Goal: Transaction & Acquisition: Obtain resource

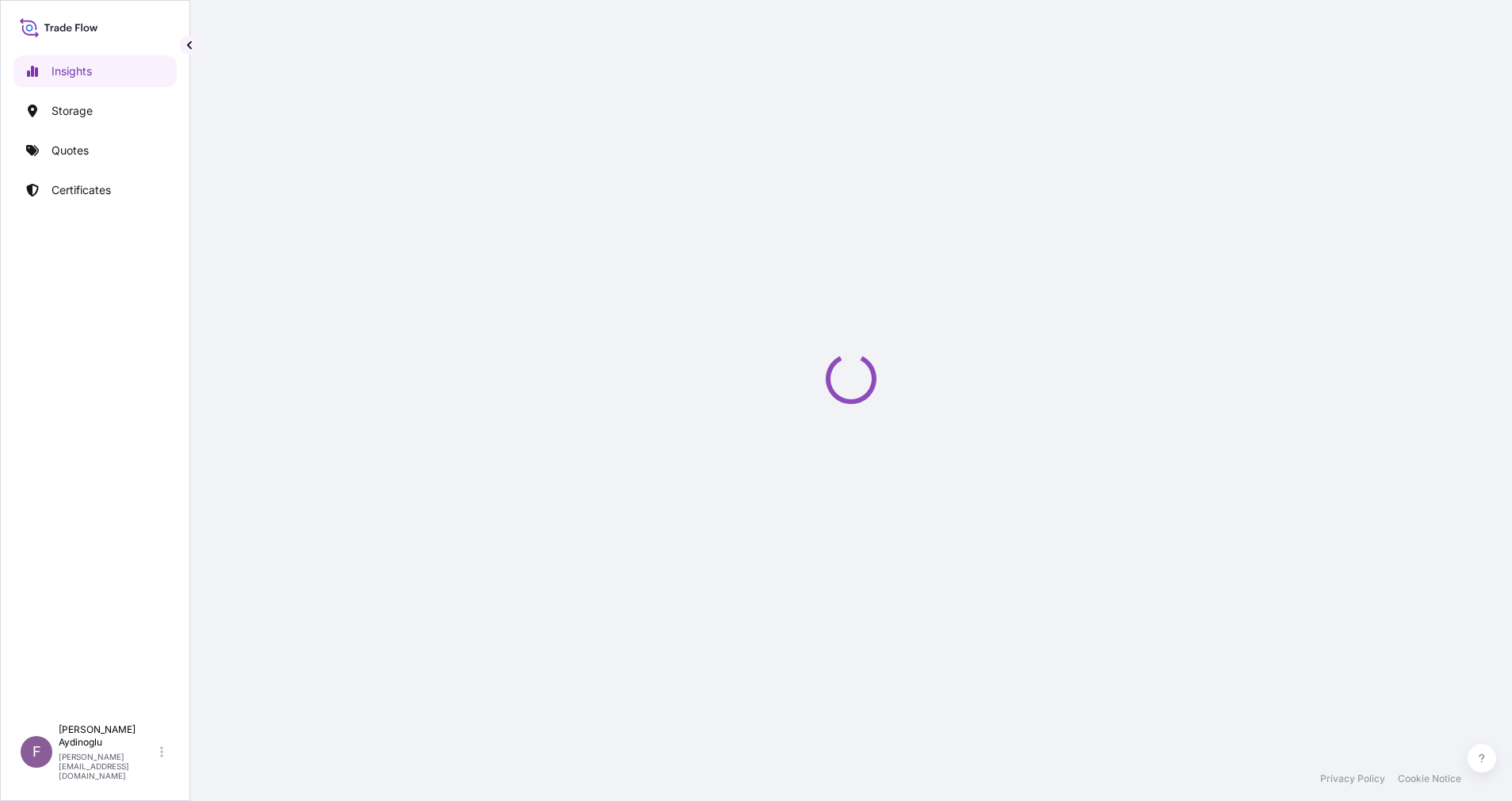
select select "2025"
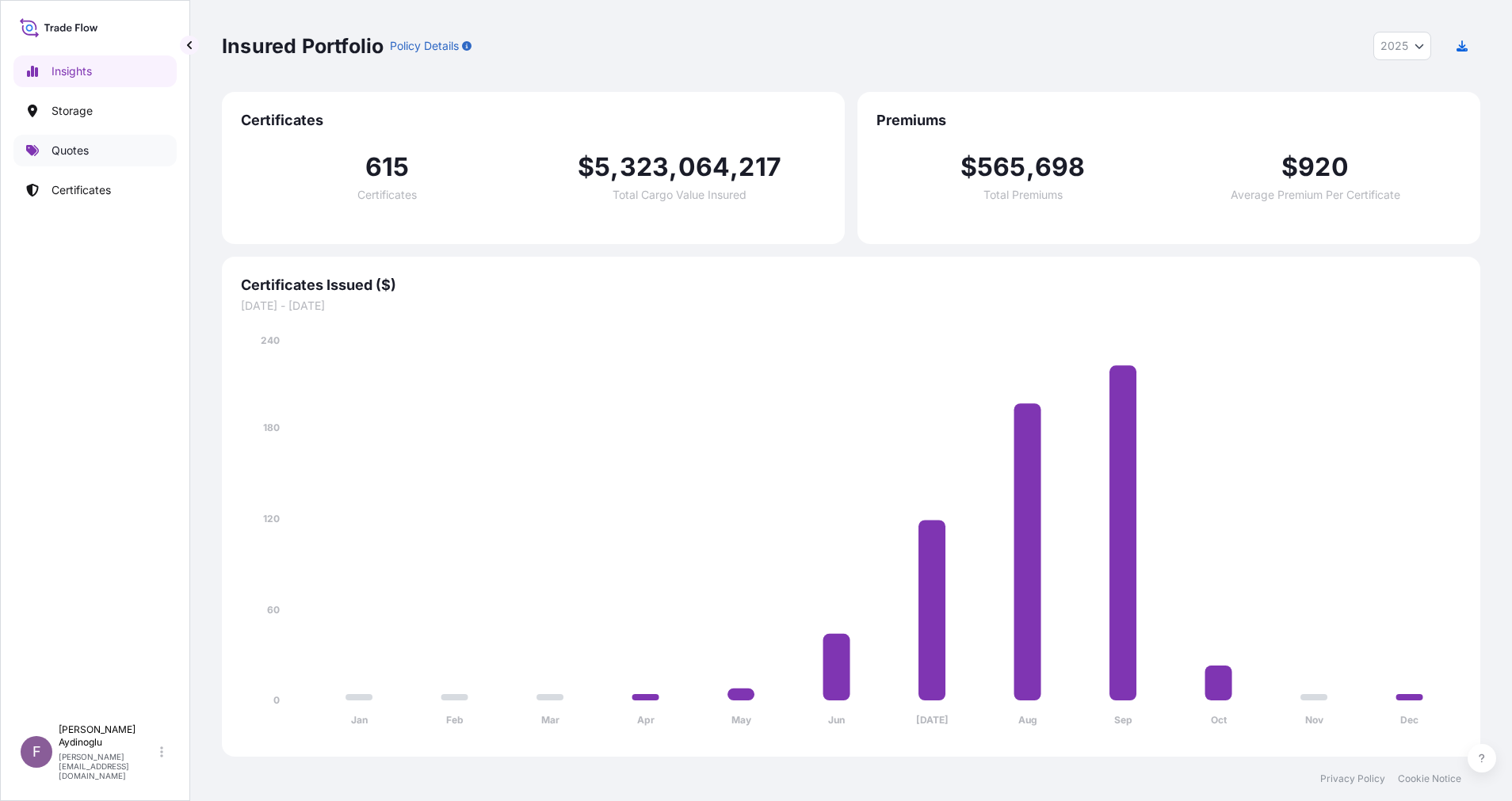
click at [109, 160] on link "Quotes" at bounding box center [95, 151] width 164 height 32
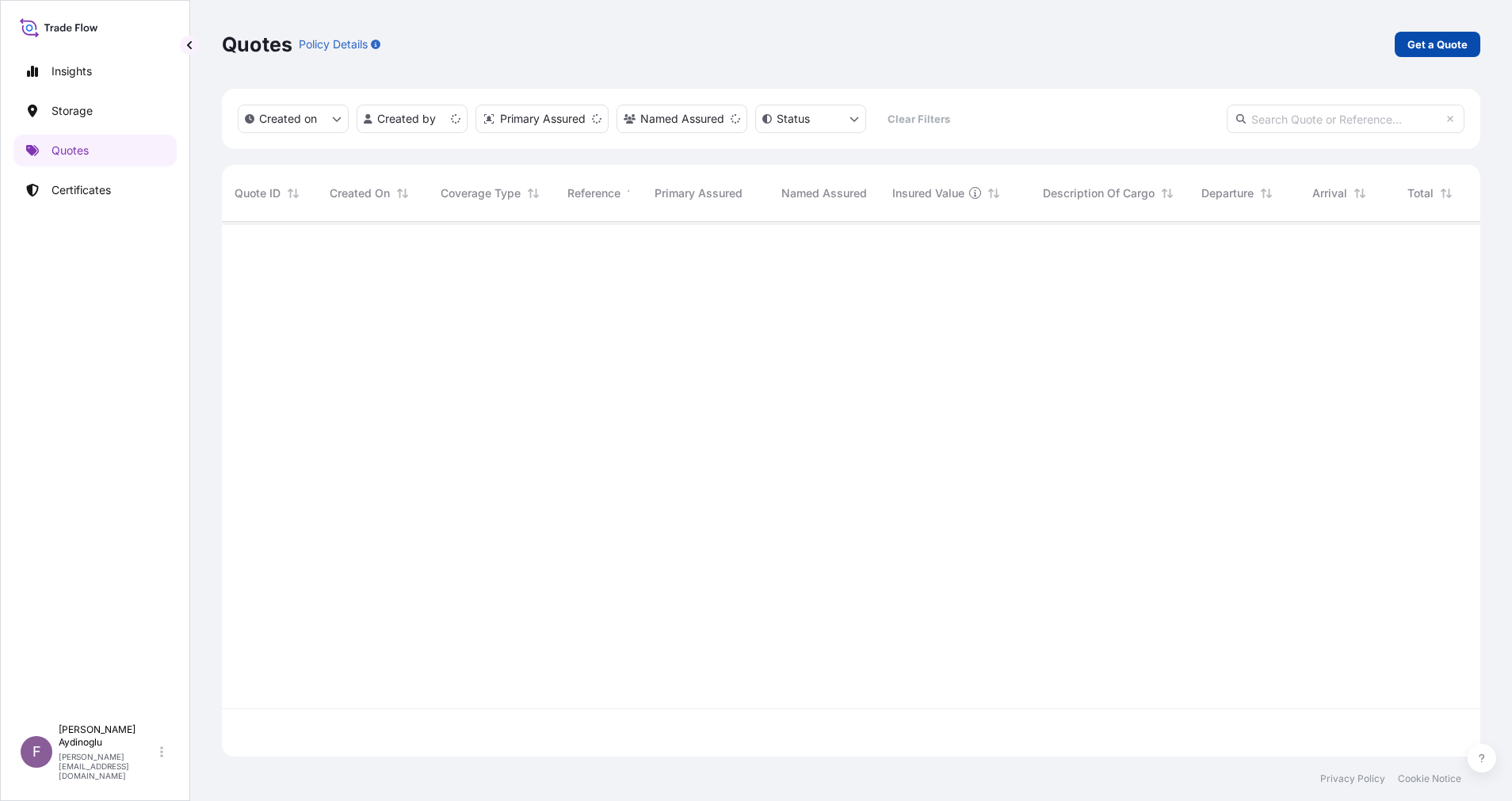
scroll to position [525, 1240]
click at [1421, 40] on p "Get a Quote" at bounding box center [1437, 45] width 60 height 16
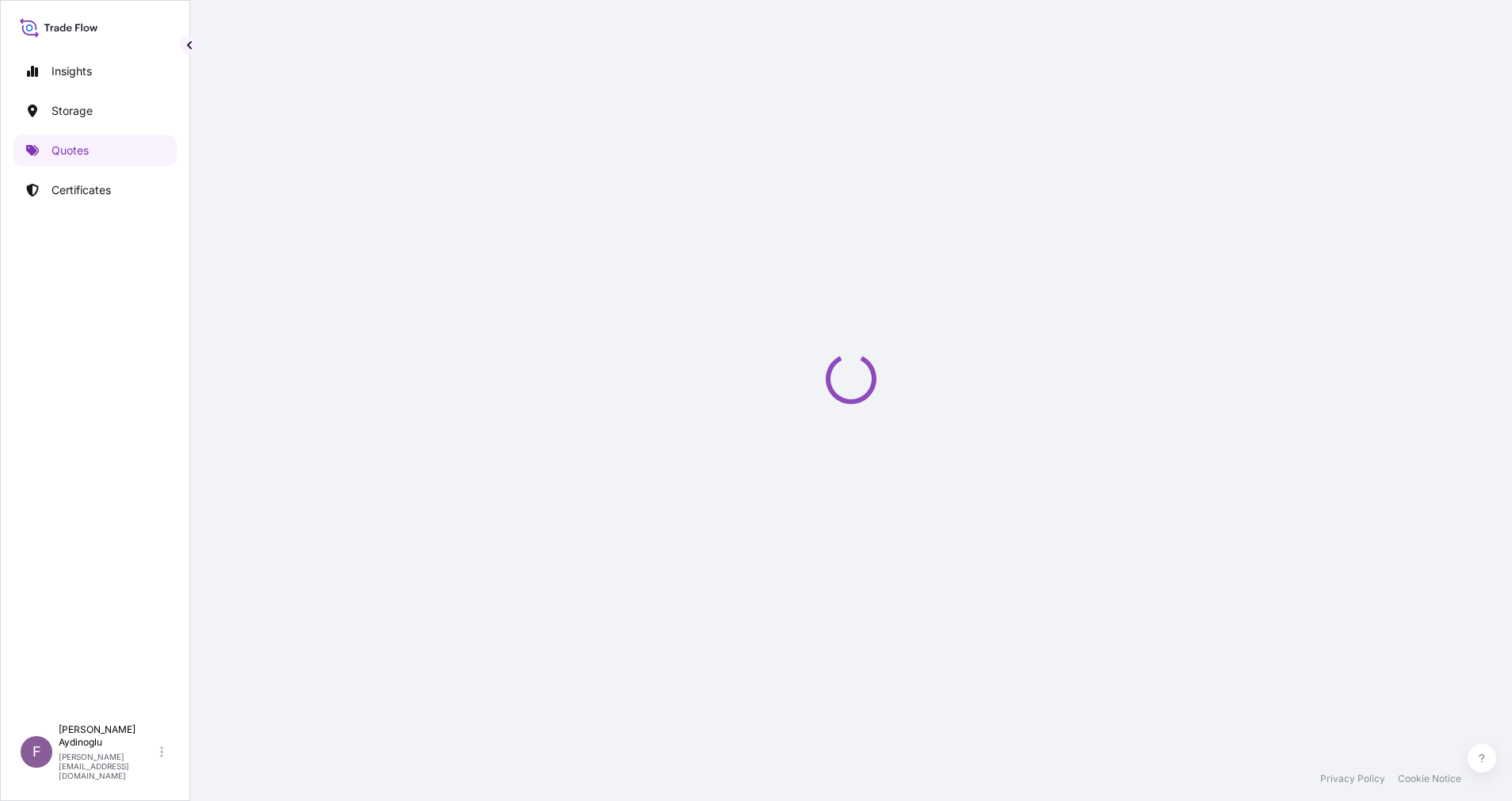
select select "Ocean Vessel"
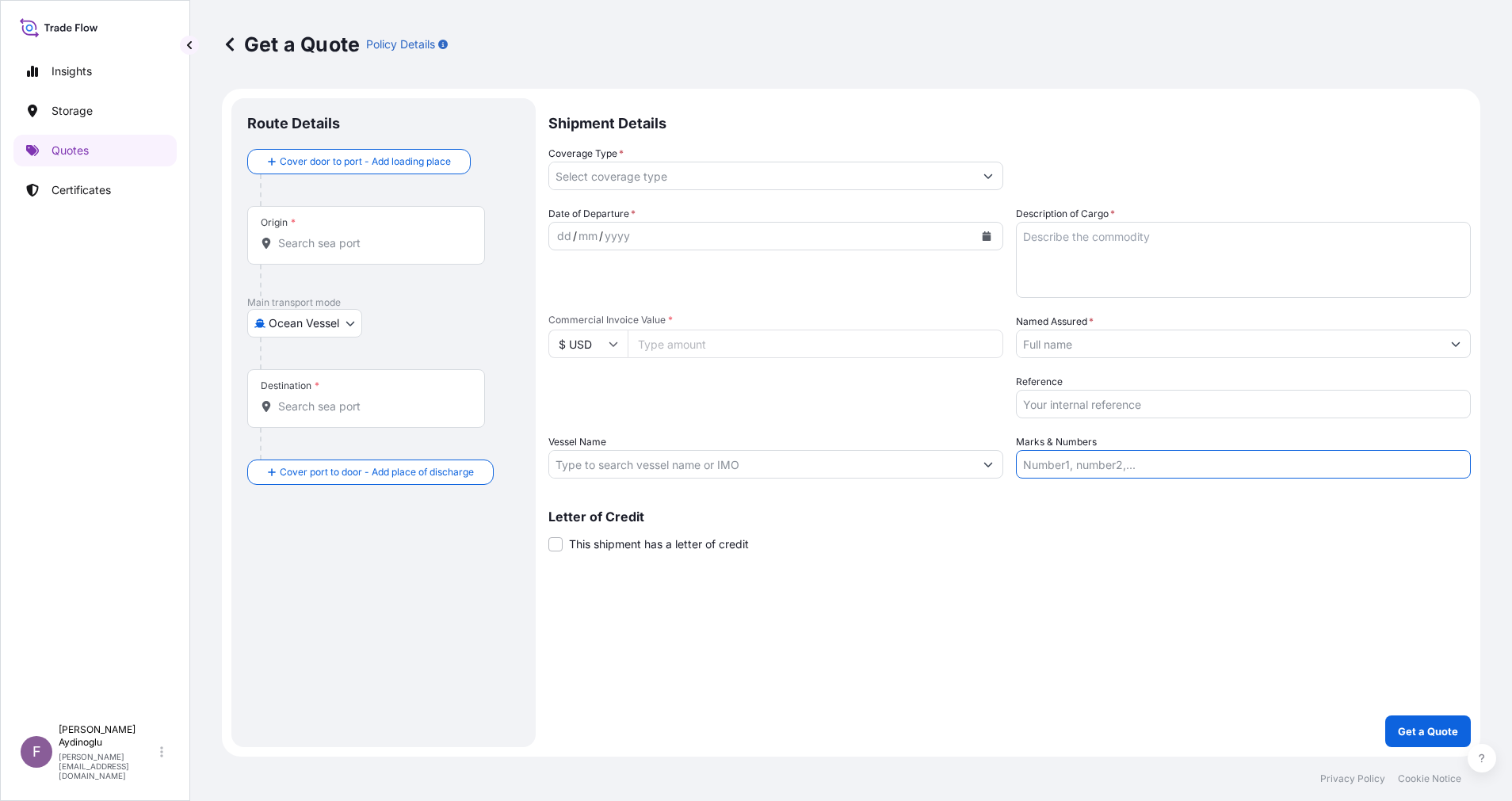
click at [1272, 464] on input "Marks & Numbers" at bounding box center [1243, 464] width 455 height 29
paste input "PO NO: 25Y0217000 Quantity M/[PERSON_NAME]: 4.497,941 Premium: USD 123,50"
drag, startPoint x: 1068, startPoint y: 467, endPoint x: 1128, endPoint y: 467, distance: 60.0
click at [1128, 467] on input "PO NO: 25Y0217000 Quantity M/[PERSON_NAME]: 4.497,941 Premium: USD 123,50" at bounding box center [1243, 464] width 455 height 29
paste input "25600"
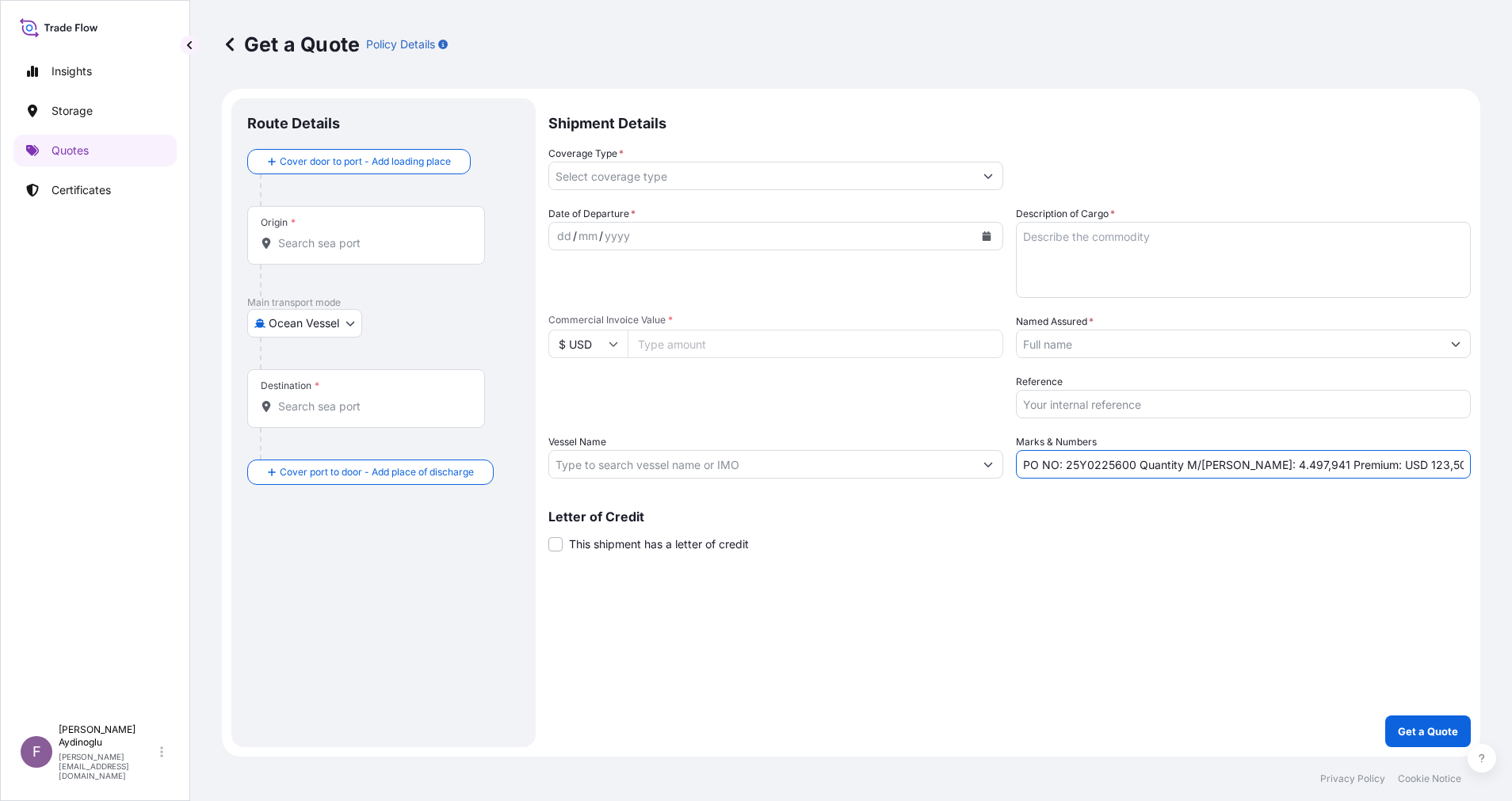
type input "PO NO: 25Y0225600 Quantity M/[PERSON_NAME]: 4.497,941 Premium: USD 123,50"
click at [711, 341] on input "Commercial Invoice Value *" at bounding box center [815, 344] width 376 height 29
type input "12976094.45"
click at [1223, 244] on textarea "Description of Cargo *" at bounding box center [1243, 259] width 455 height 76
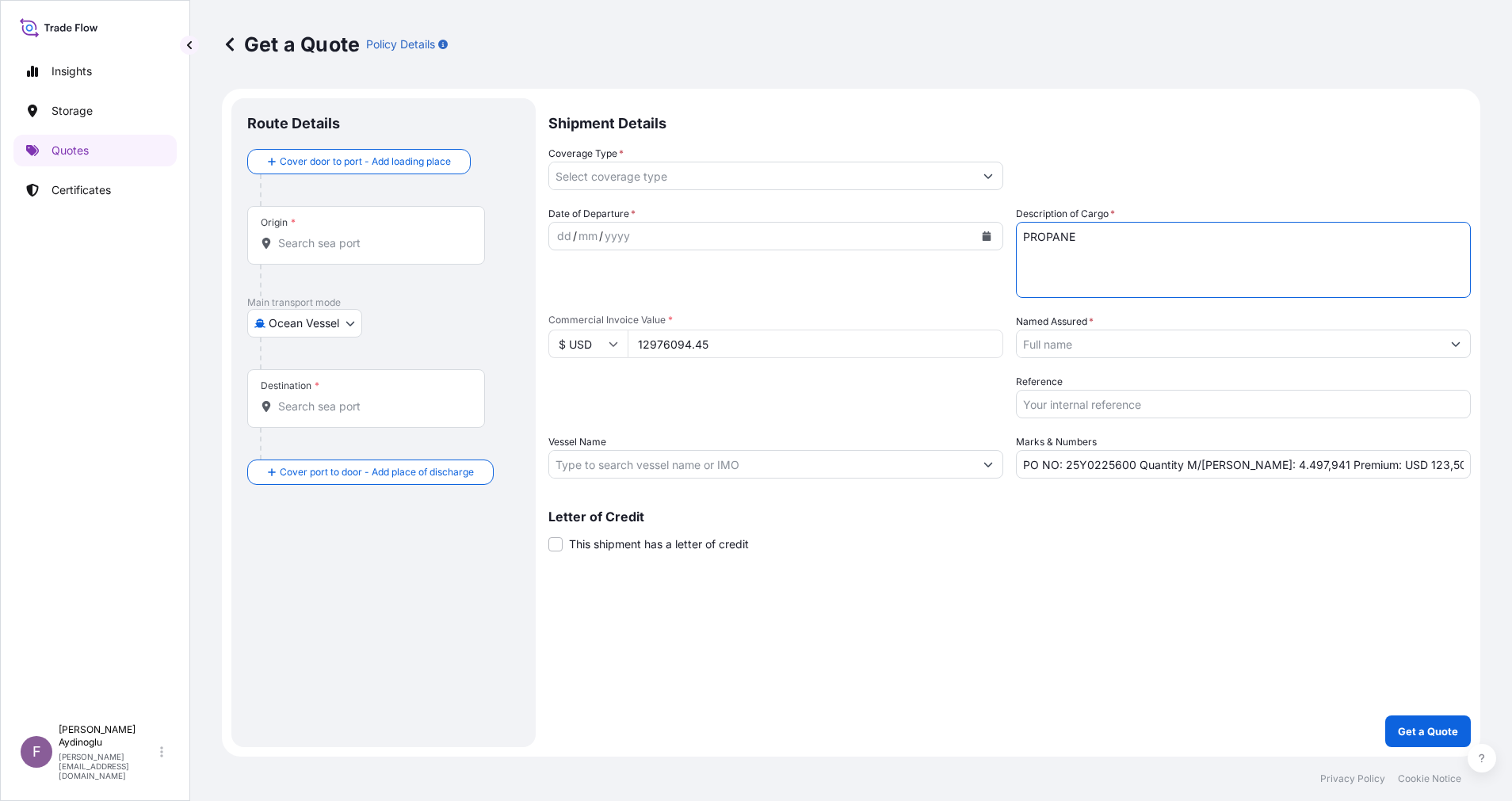
type textarea "PROPANE"
click at [1238, 467] on input "PO NO: 25Y0225600 Quantity M/[PERSON_NAME]: 4.497,941 Premium: USD 123,50" at bounding box center [1243, 464] width 455 height 29
type input "PO NO: 25Y0225600 Quantity M/[PERSON_NAME]: 22.226,000 Premium: USD 123,50"
click at [723, 464] on input "Vessel Name" at bounding box center [761, 464] width 424 height 29
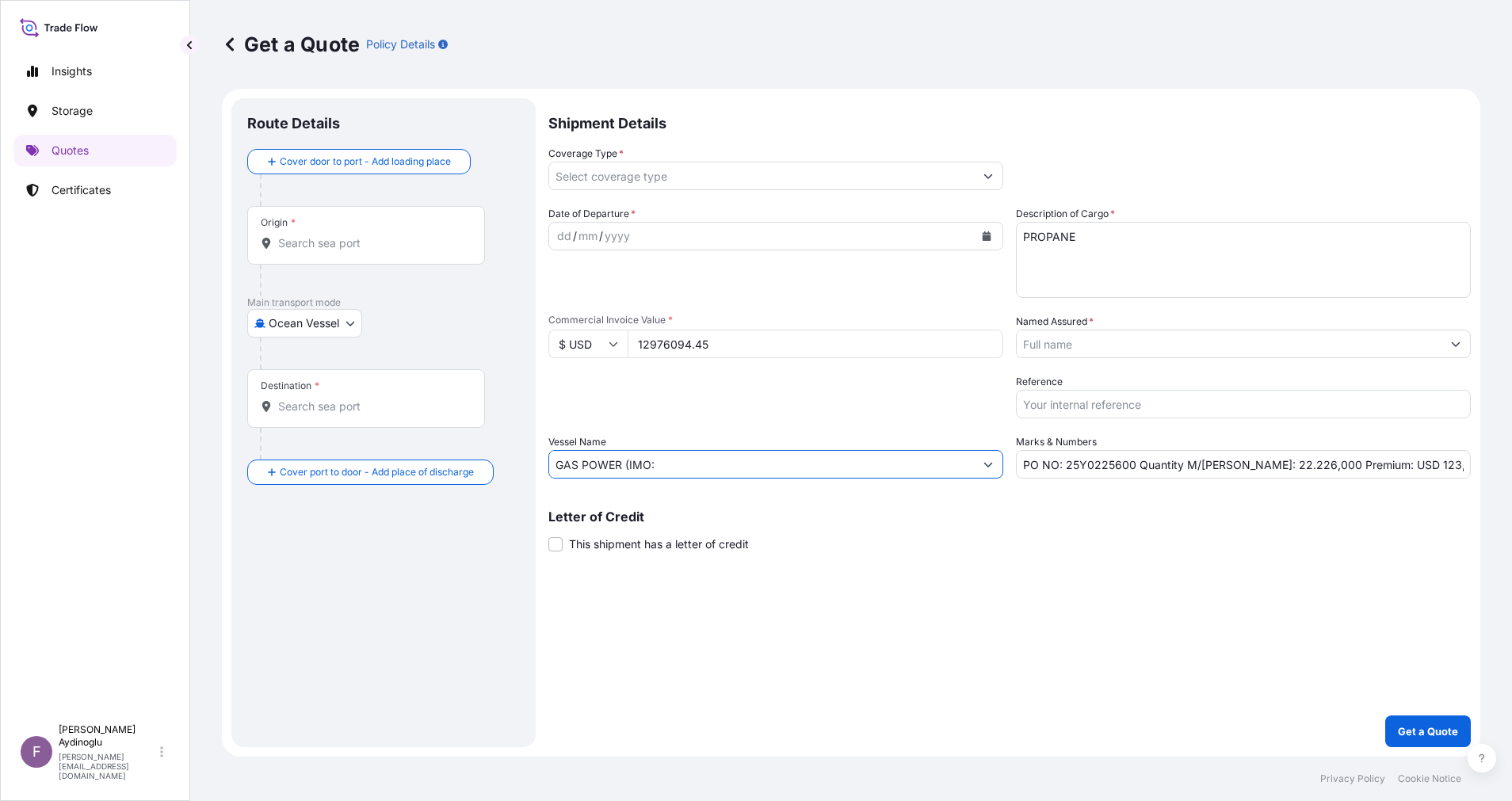
paste input "9522415"
type input "GAS POWER (IMO: 9522415)"
click at [381, 235] on div "Origin *" at bounding box center [366, 235] width 238 height 58
click at [381, 235] on input "Origin *" at bounding box center [372, 243] width 187 height 16
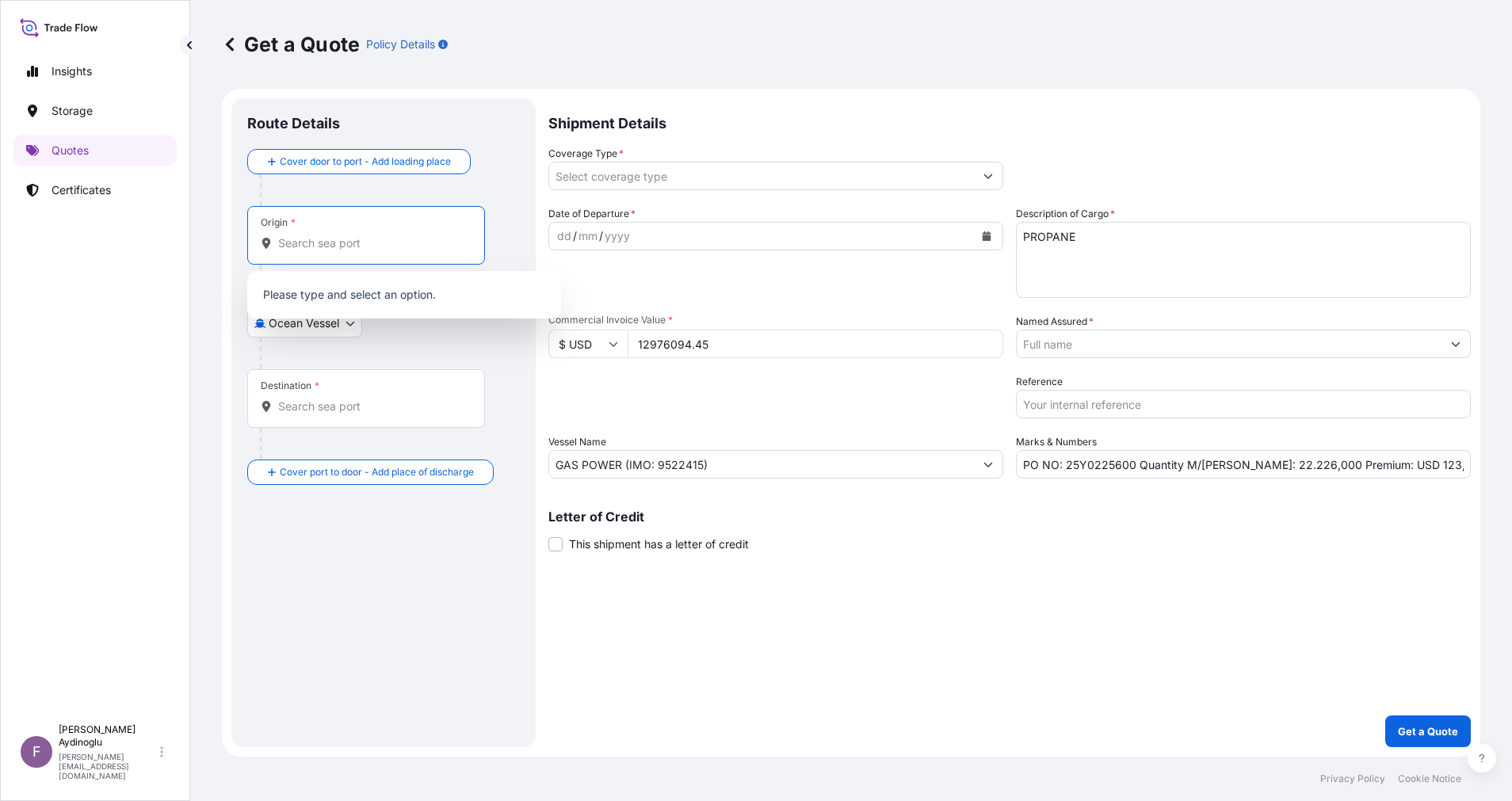
paste input "[PERSON_NAME][DEMOGRAPHIC_DATA]"
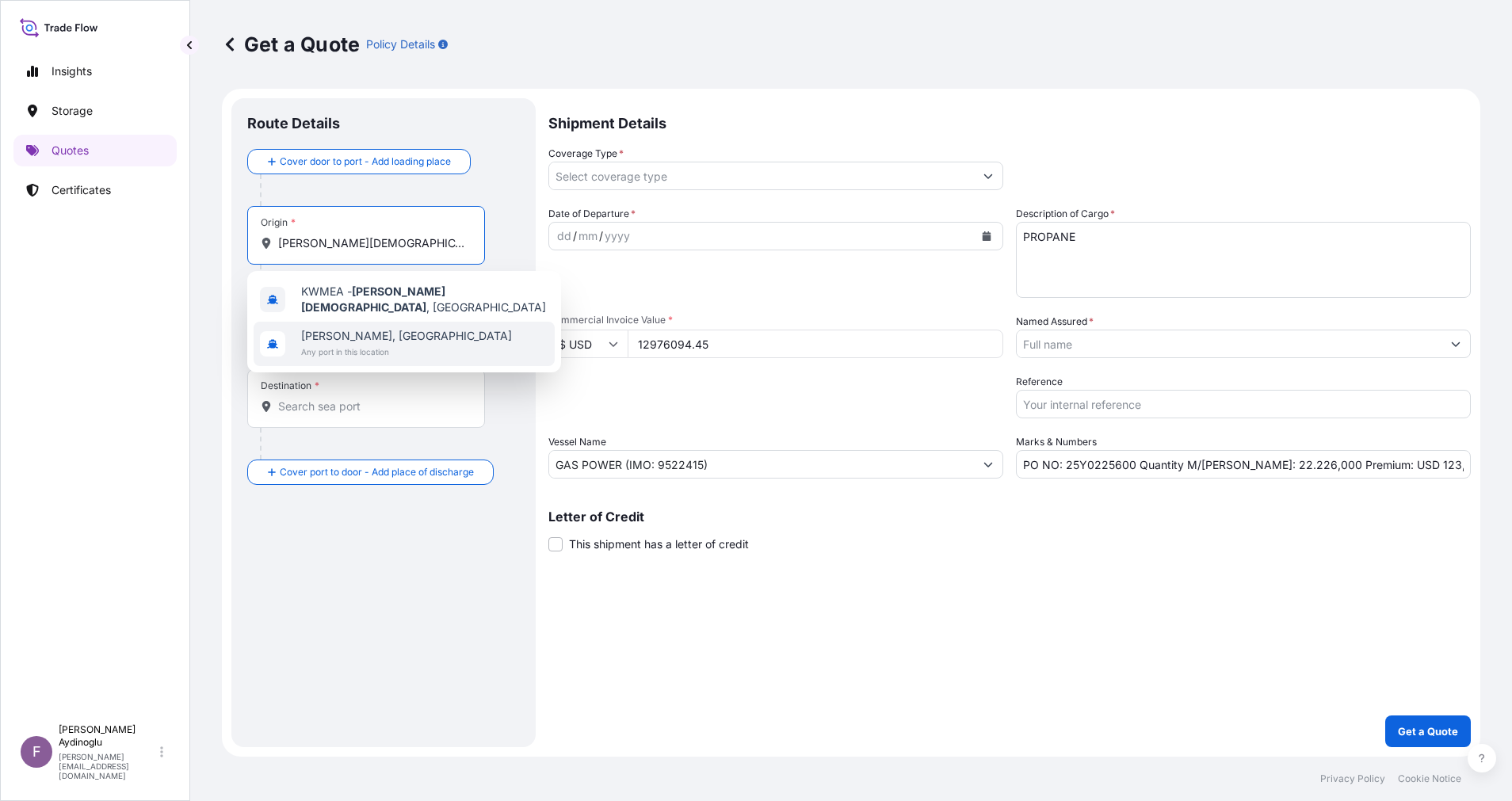
click at [401, 333] on span "[PERSON_NAME], [GEOGRAPHIC_DATA]" at bounding box center [406, 336] width 211 height 16
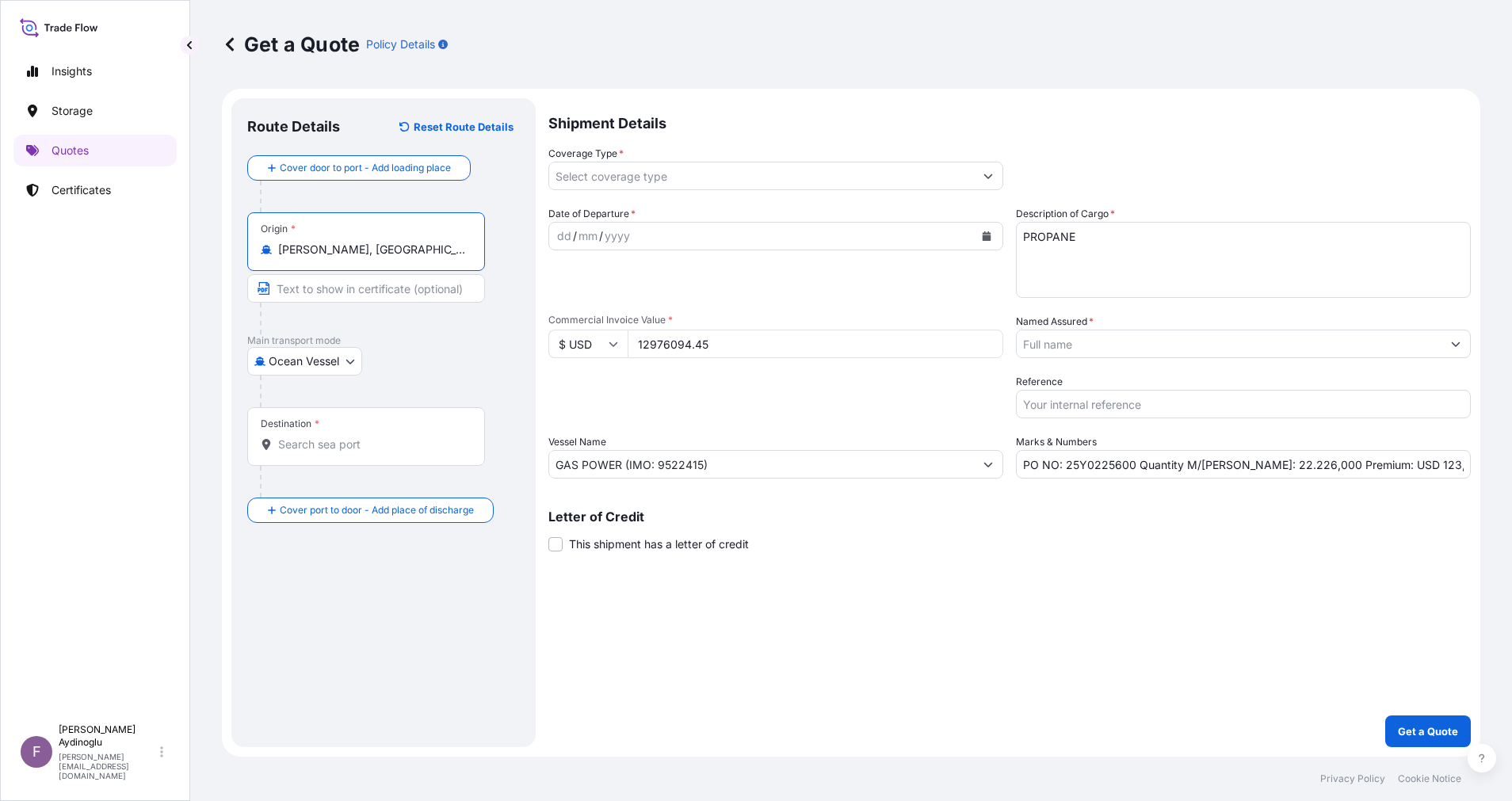
type input "[PERSON_NAME], [GEOGRAPHIC_DATA]"
click at [389, 285] on input "Text to appear on certificate" at bounding box center [366, 289] width 238 height 29
paste input "[PERSON_NAME][DEMOGRAPHIC_DATA]"
type input "[PERSON_NAME][DEMOGRAPHIC_DATA] / [GEOGRAPHIC_DATA]"
click at [388, 444] on input "Destination *" at bounding box center [372, 444] width 187 height 16
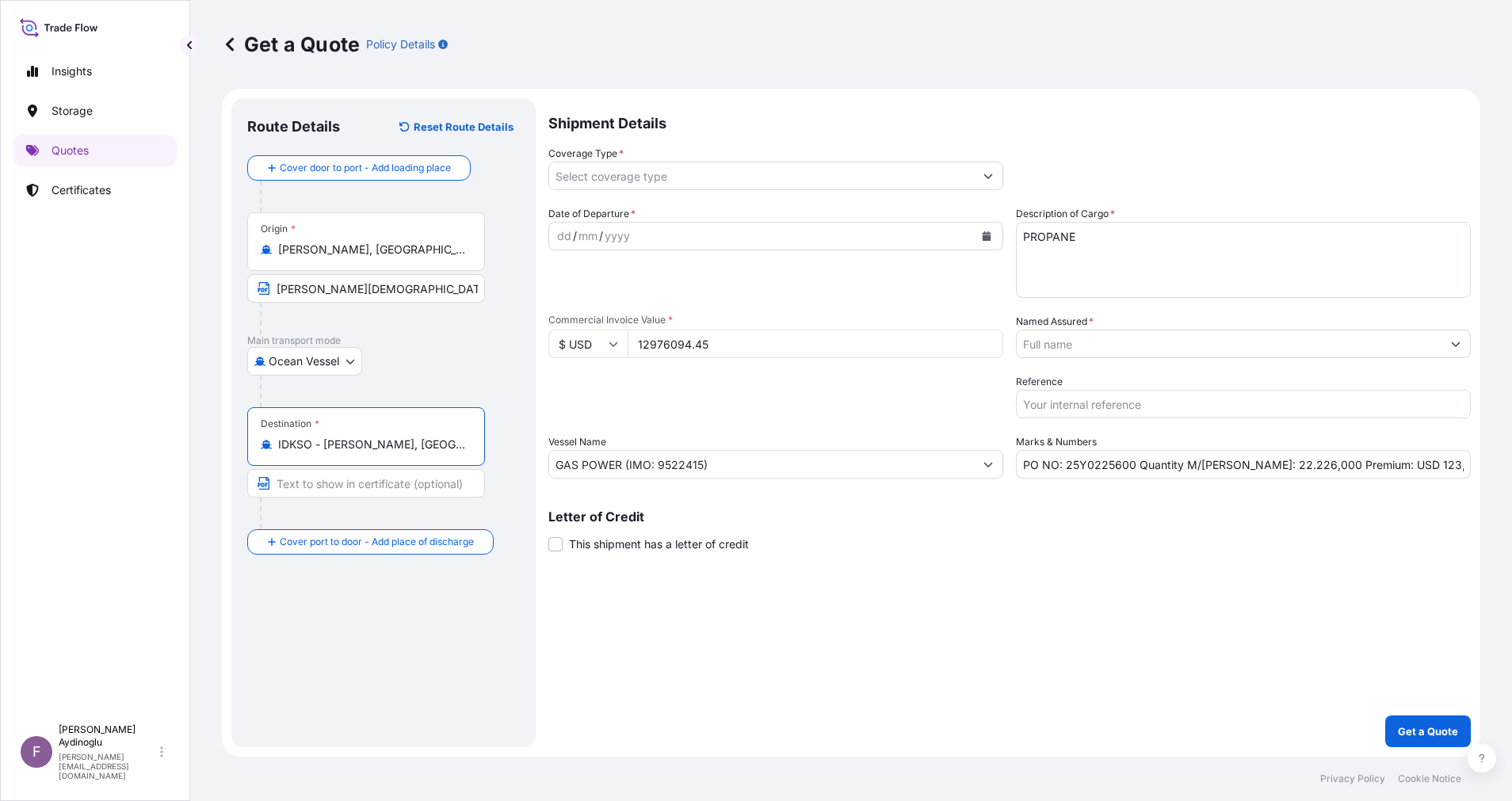
type input "IDKSO - [PERSON_NAME], [GEOGRAPHIC_DATA]"
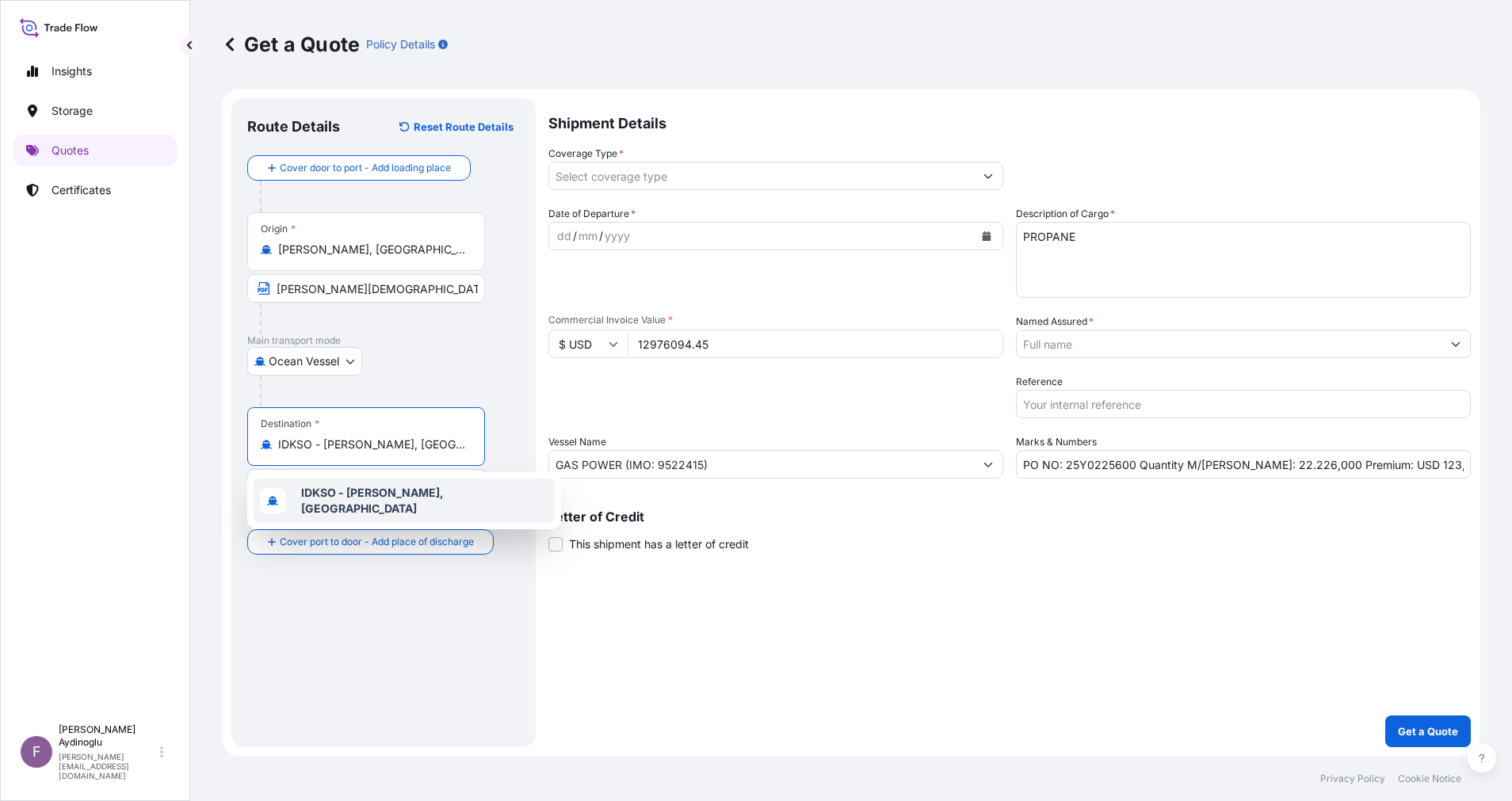
click at [408, 499] on b "IDKSO - [PERSON_NAME], [GEOGRAPHIC_DATA]" at bounding box center [372, 500] width 143 height 30
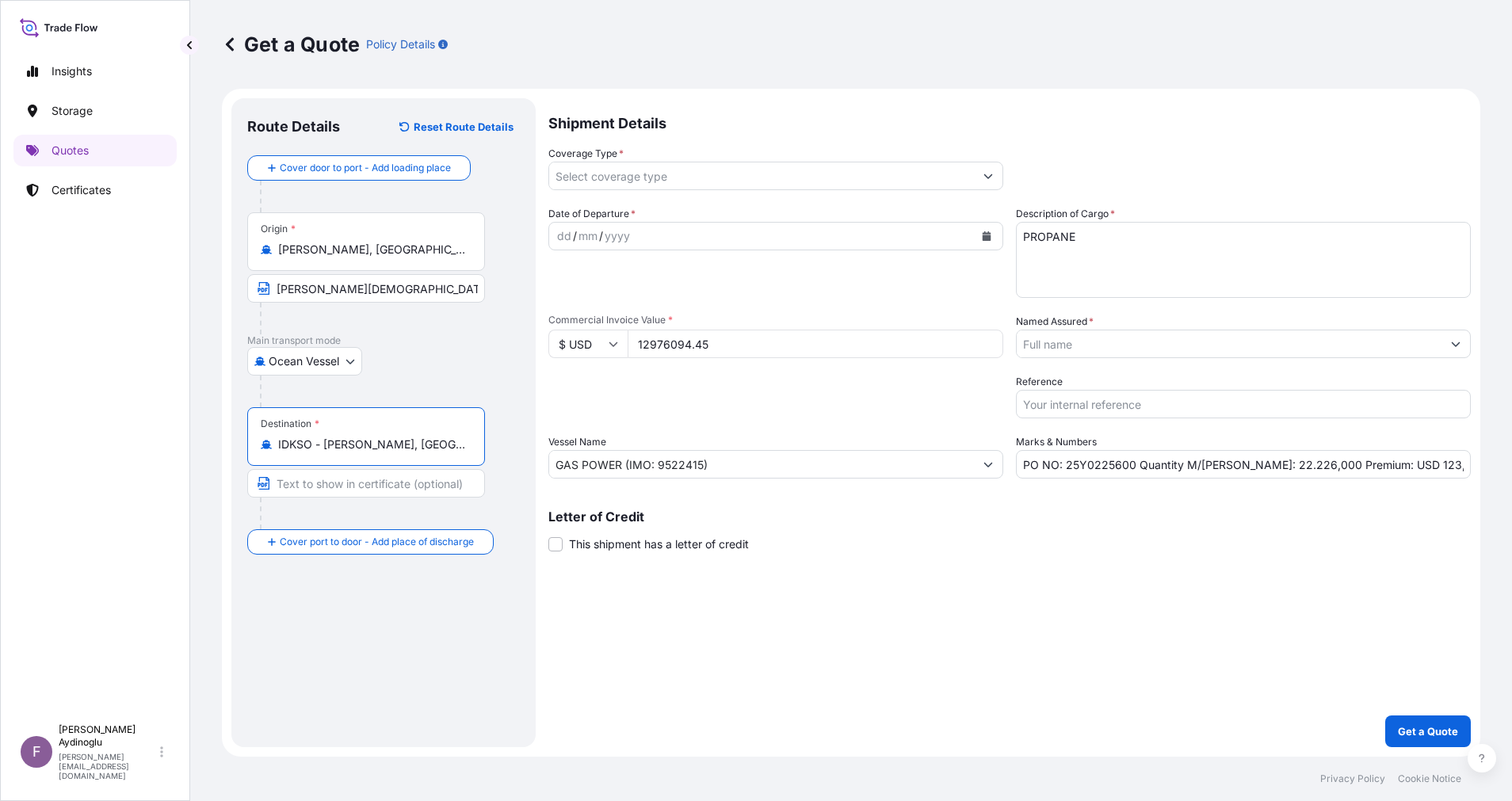
click at [392, 490] on input "Text to appear on certificate" at bounding box center [366, 483] width 238 height 29
type input "KALBUT / [GEOGRAPHIC_DATA]"
click at [815, 756] on footer "Privacy Policy Cookie Notice" at bounding box center [851, 779] width 1321 height 45
click at [564, 231] on div "dd" at bounding box center [564, 236] width 18 height 19
click at [990, 186] on button "Show suggestions" at bounding box center [989, 176] width 29 height 29
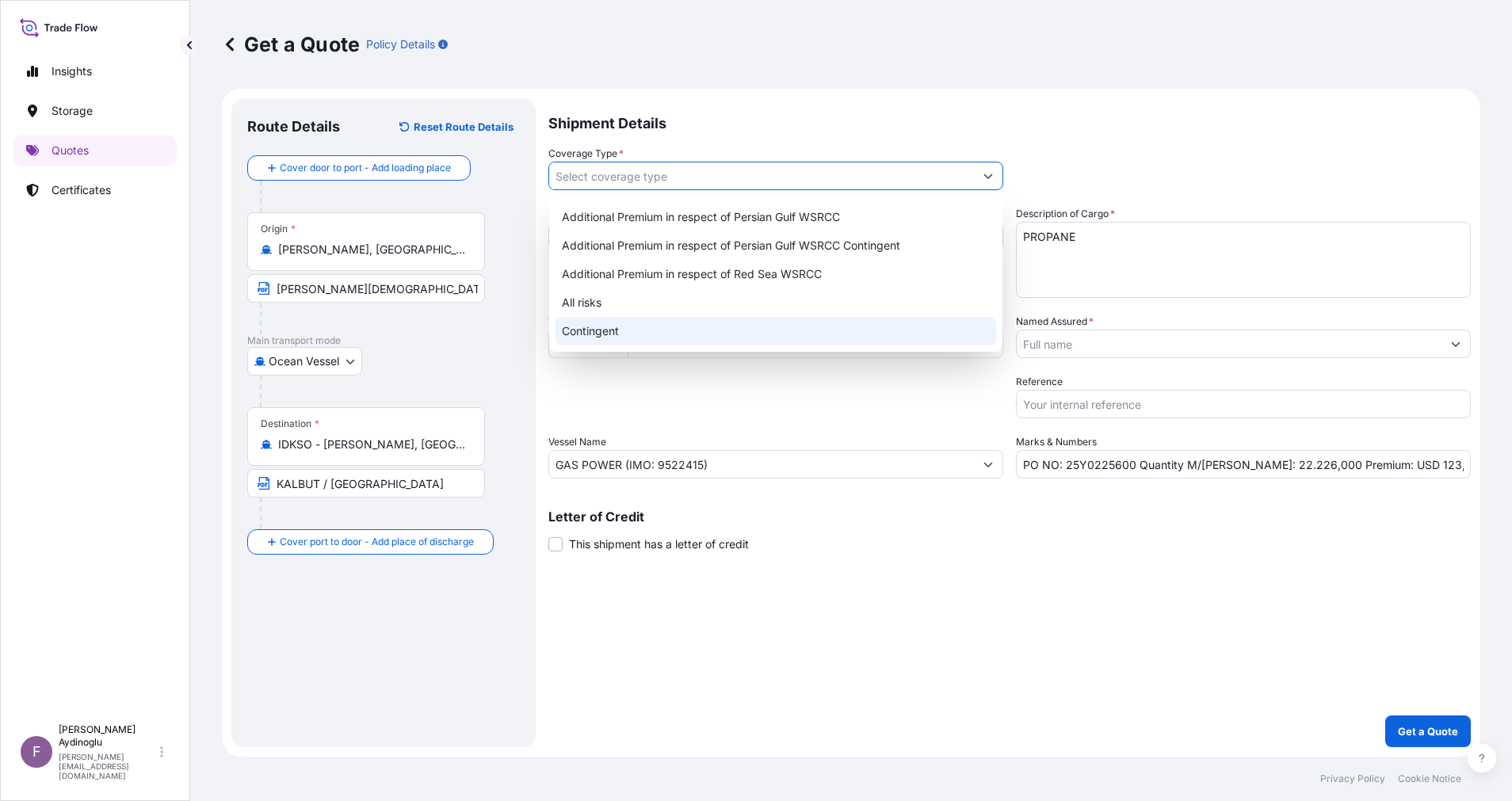
click at [771, 333] on div "Contingent" at bounding box center [776, 331] width 440 height 29
type input "Contingent"
click at [937, 558] on div "Shipment Details Coverage Type * Contingent Date of Departure * [DATE] Cargo Ca…" at bounding box center [1009, 422] width 922 height 649
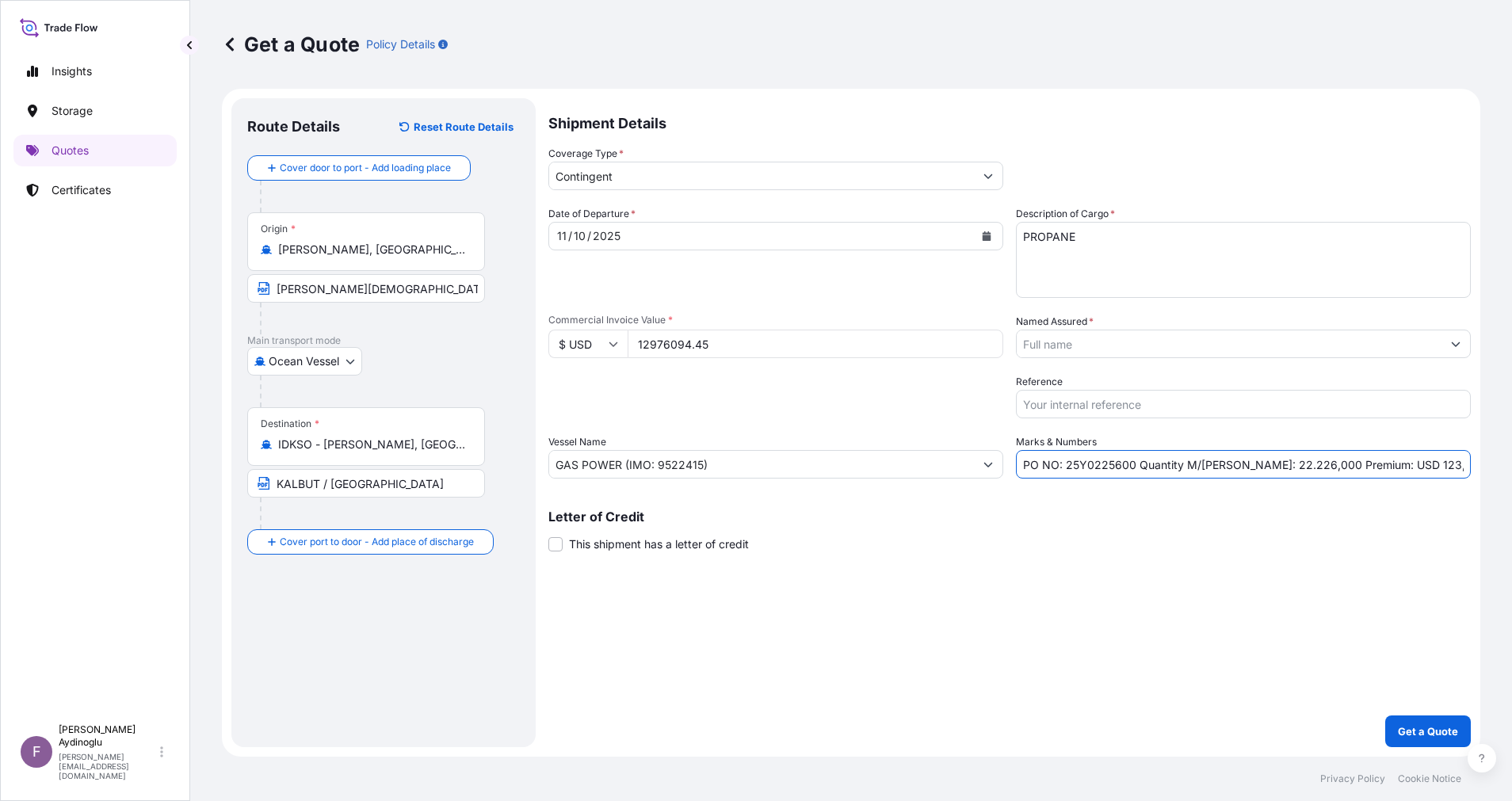
drag, startPoint x: 1413, startPoint y: 464, endPoint x: 1376, endPoint y: 464, distance: 37.0
click at [1376, 464] on input "PO NO: 25Y0225600 Quantity M/[PERSON_NAME]: 22.226,000 Premium: USD 123,50" at bounding box center [1243, 464] width 455 height 29
type input "PO NO: 25Y0225600 Quantity M/[PERSON_NAME]: 22.226,000 Premium: USD 1.297,61"
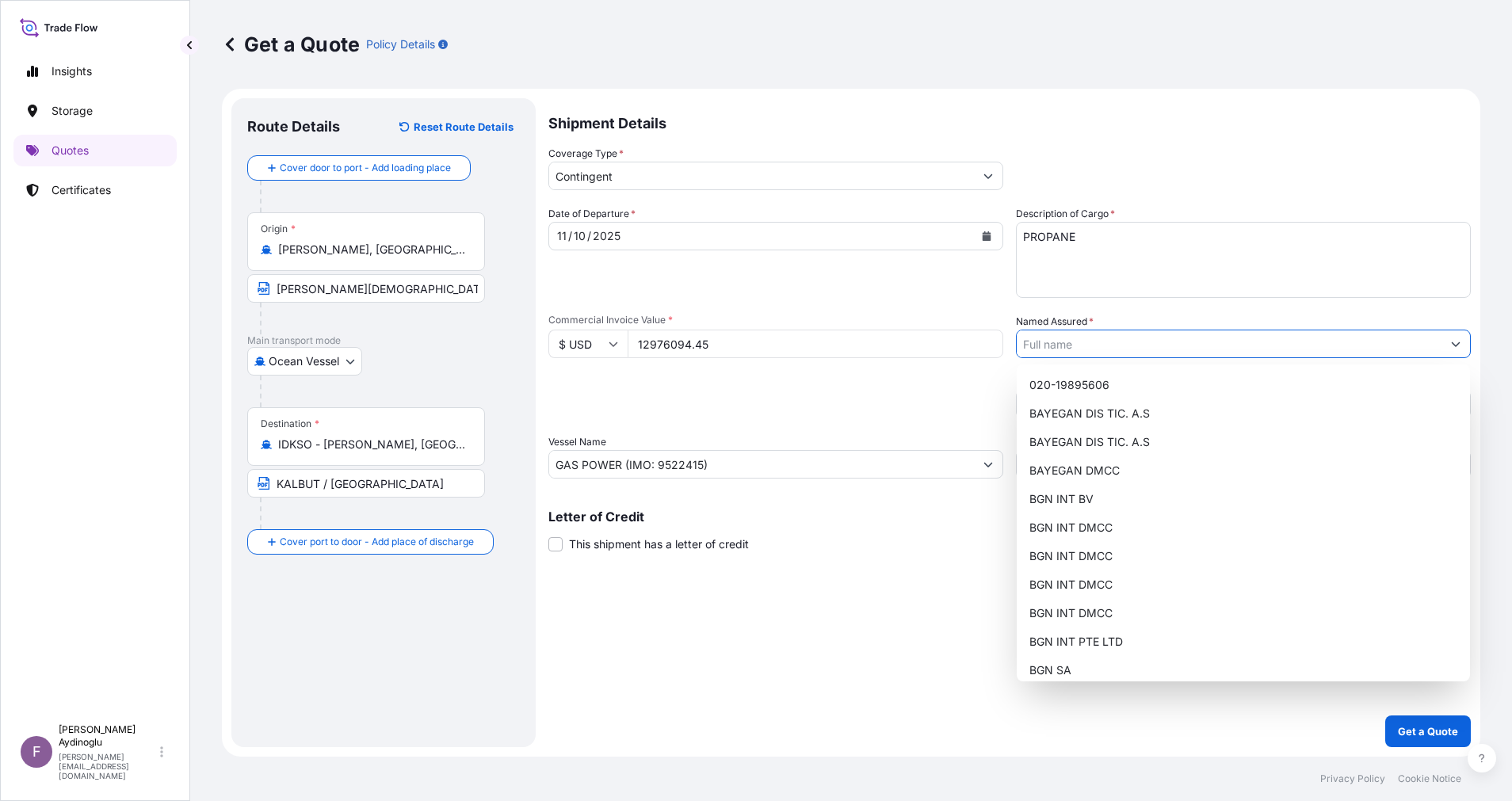
click at [1448, 352] on button "Show suggestions" at bounding box center [1455, 344] width 29 height 29
click at [1165, 554] on div "BGN INT DMCC" at bounding box center [1243, 556] width 440 height 29
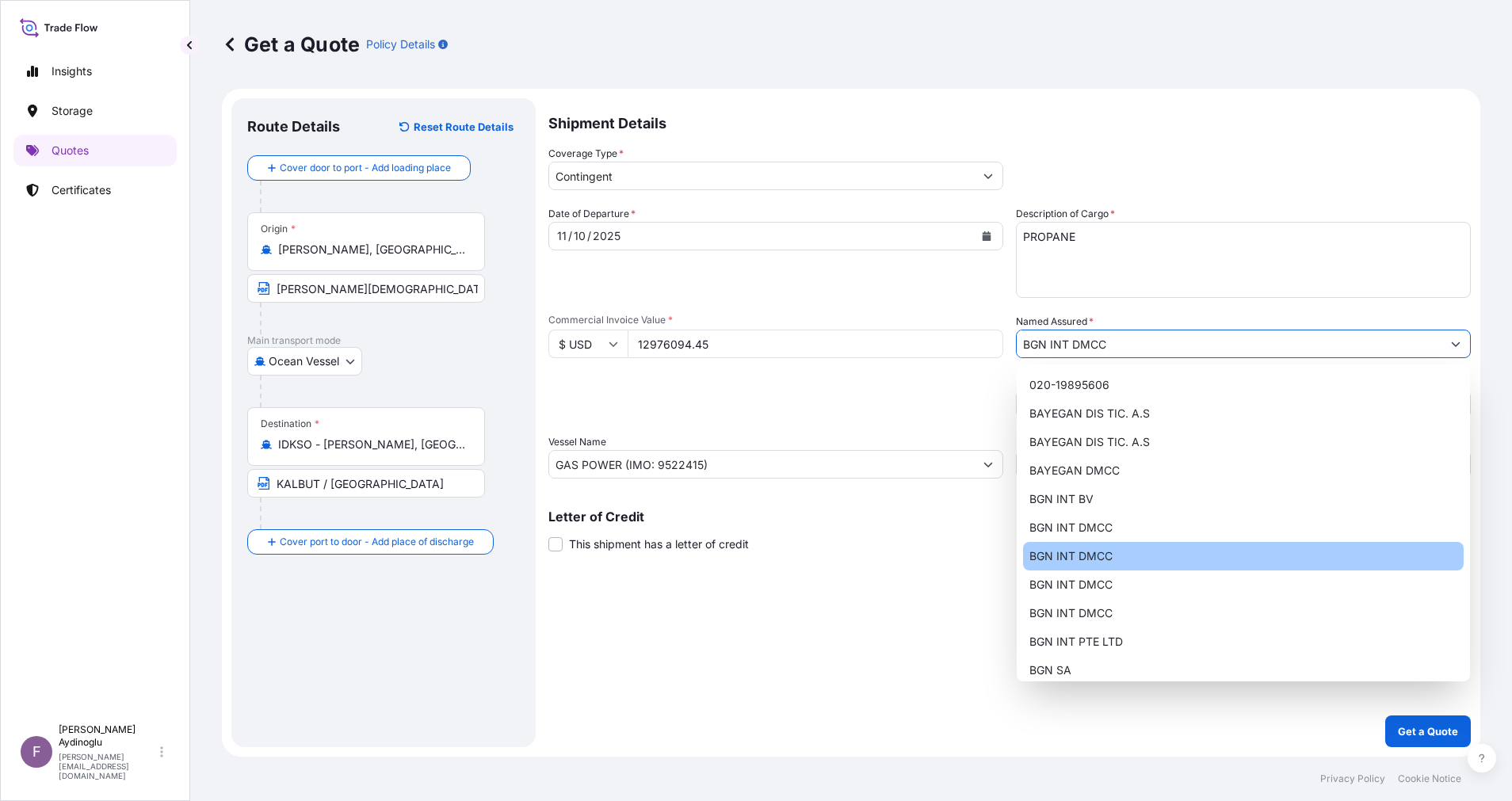
type input "BGN INT DMCC"
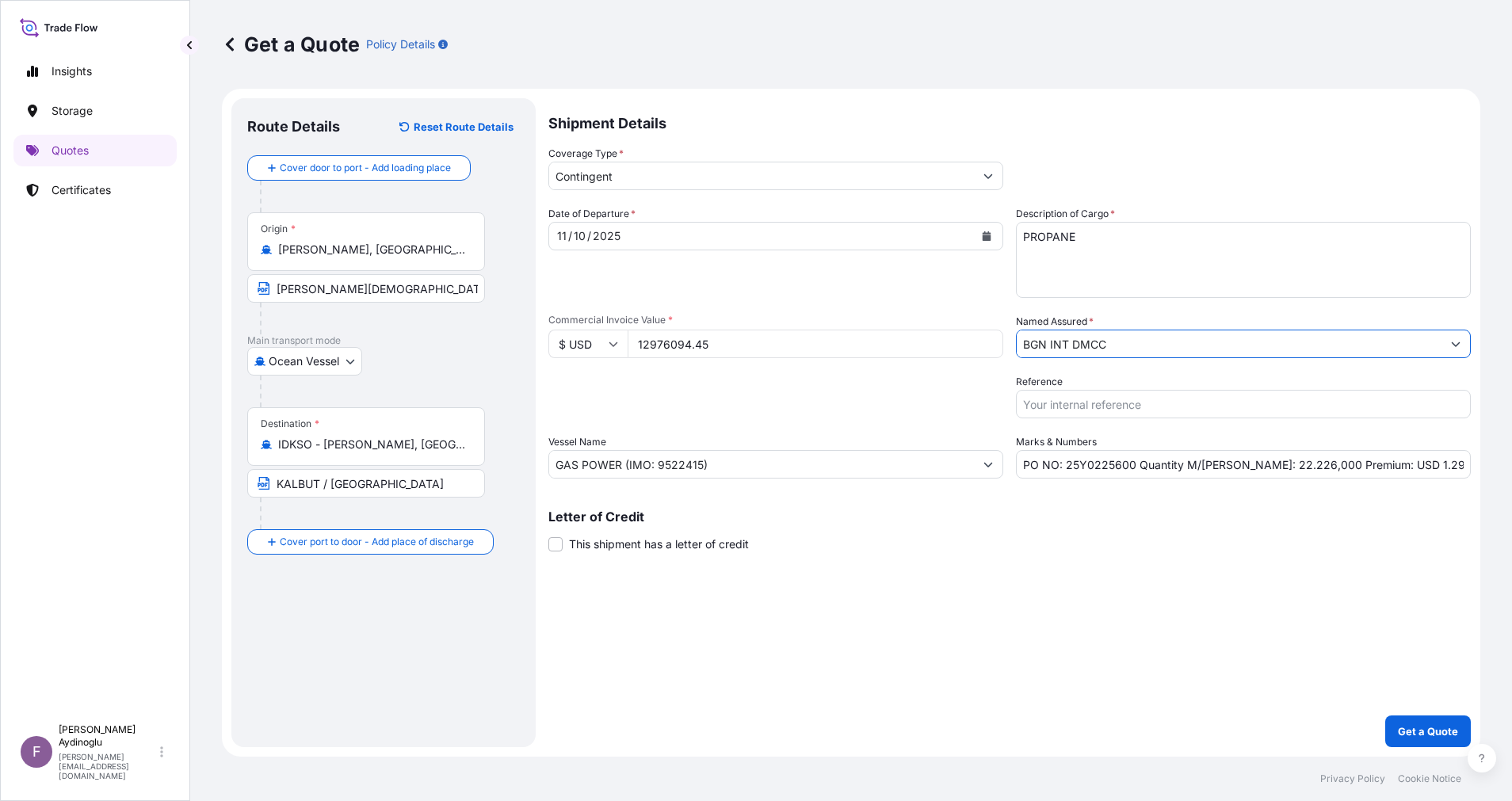
click at [918, 603] on div "Shipment Details Coverage Type * Contingent Date of Departure * [DATE] Cargo Ca…" at bounding box center [1009, 422] width 922 height 649
click at [1396, 725] on button "Get a Quote" at bounding box center [1427, 732] width 85 height 32
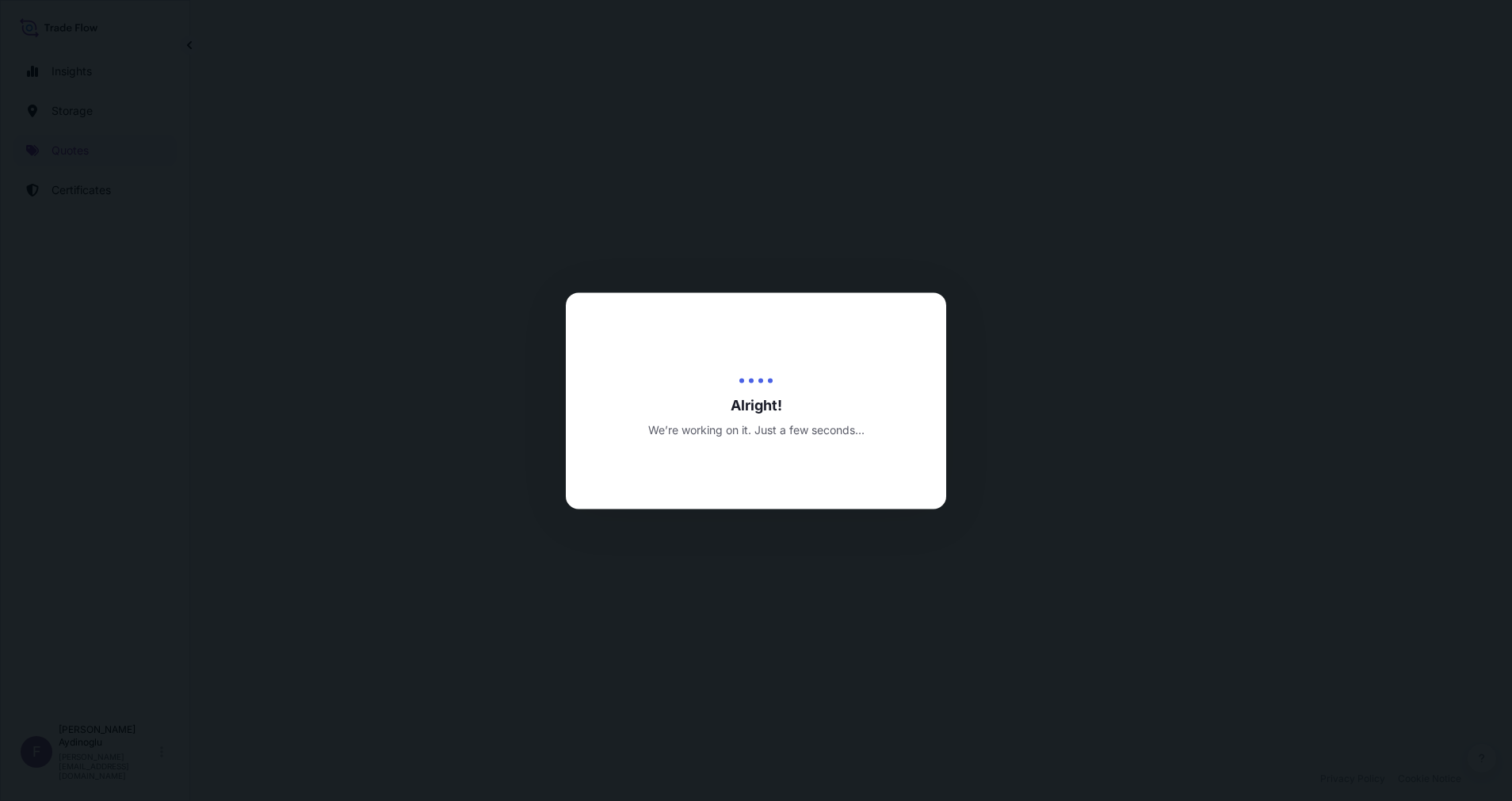
select select "Ocean Vessel"
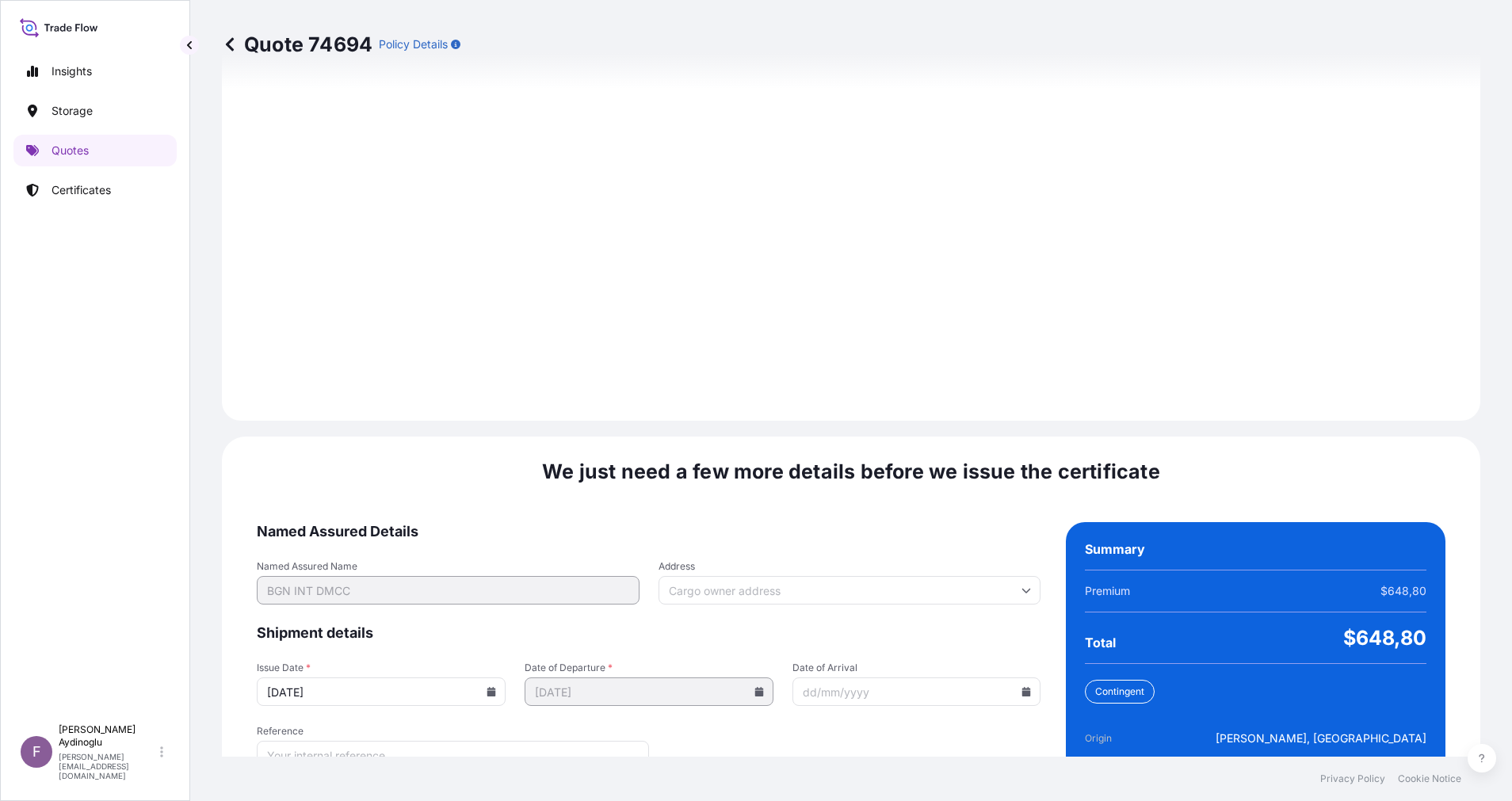
scroll to position [1701, 0]
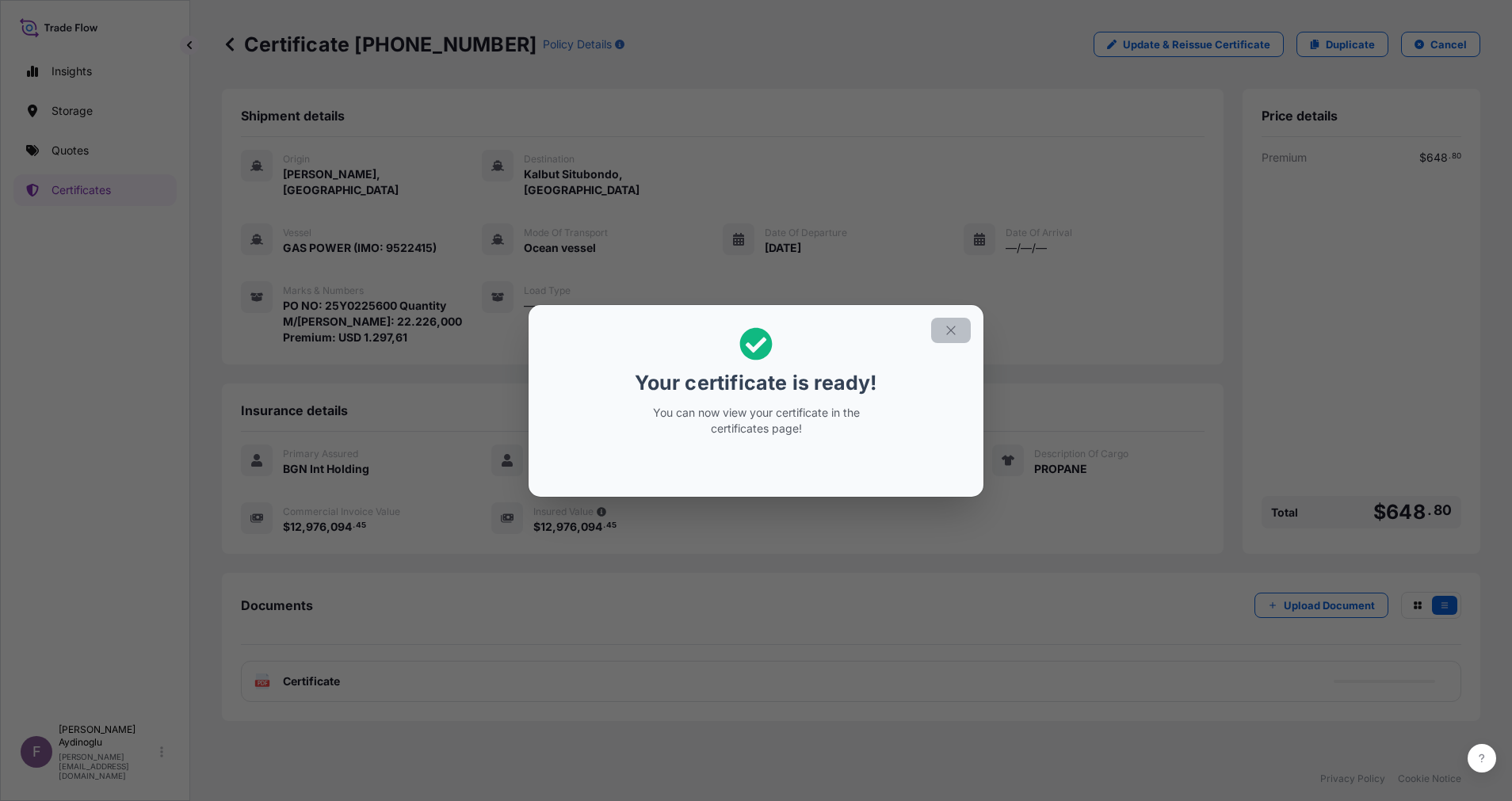
click at [945, 339] on button "button" at bounding box center [951, 330] width 40 height 26
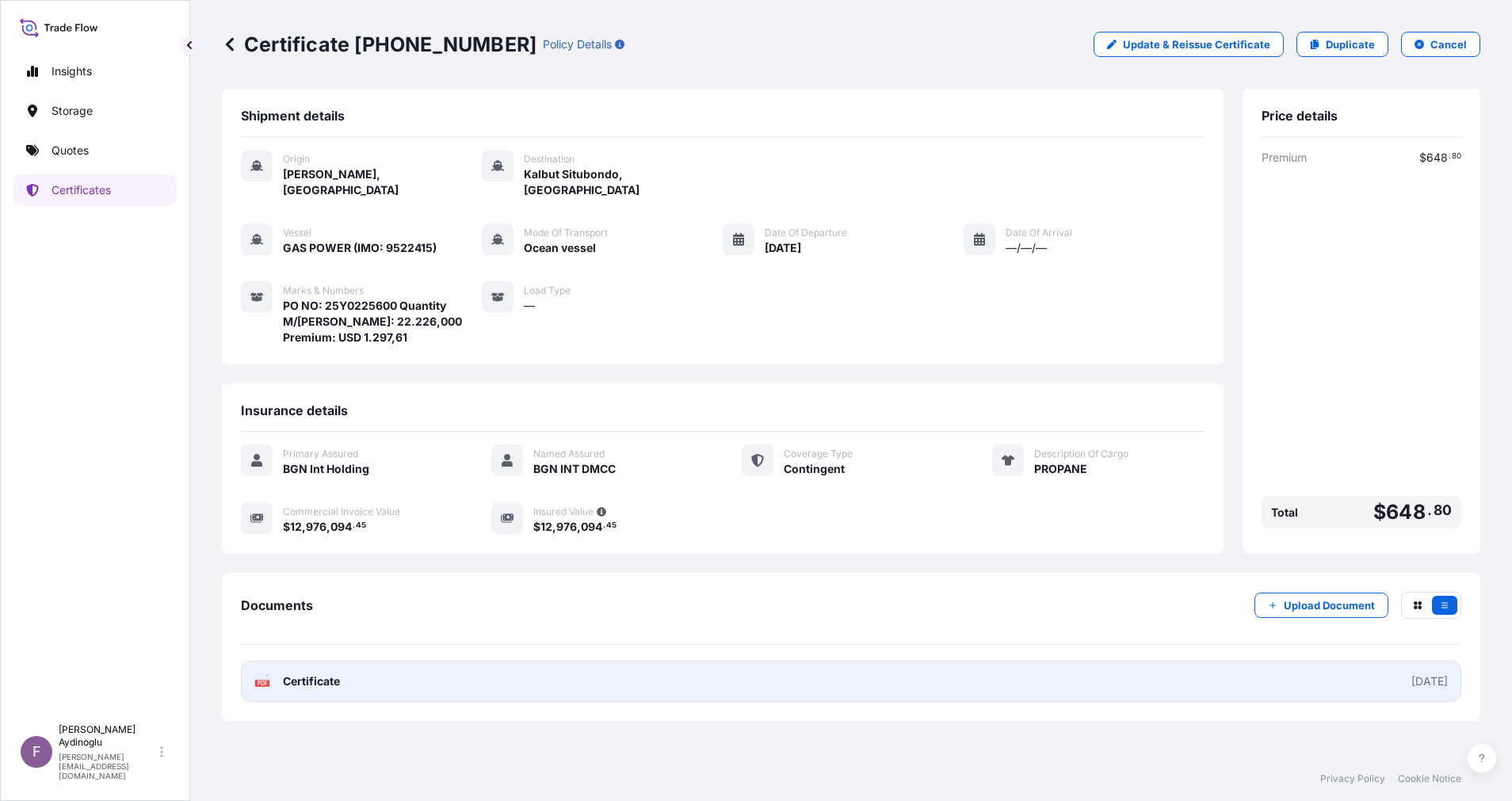
click at [796, 665] on link "PDF Certificate [DATE]" at bounding box center [851, 681] width 1220 height 41
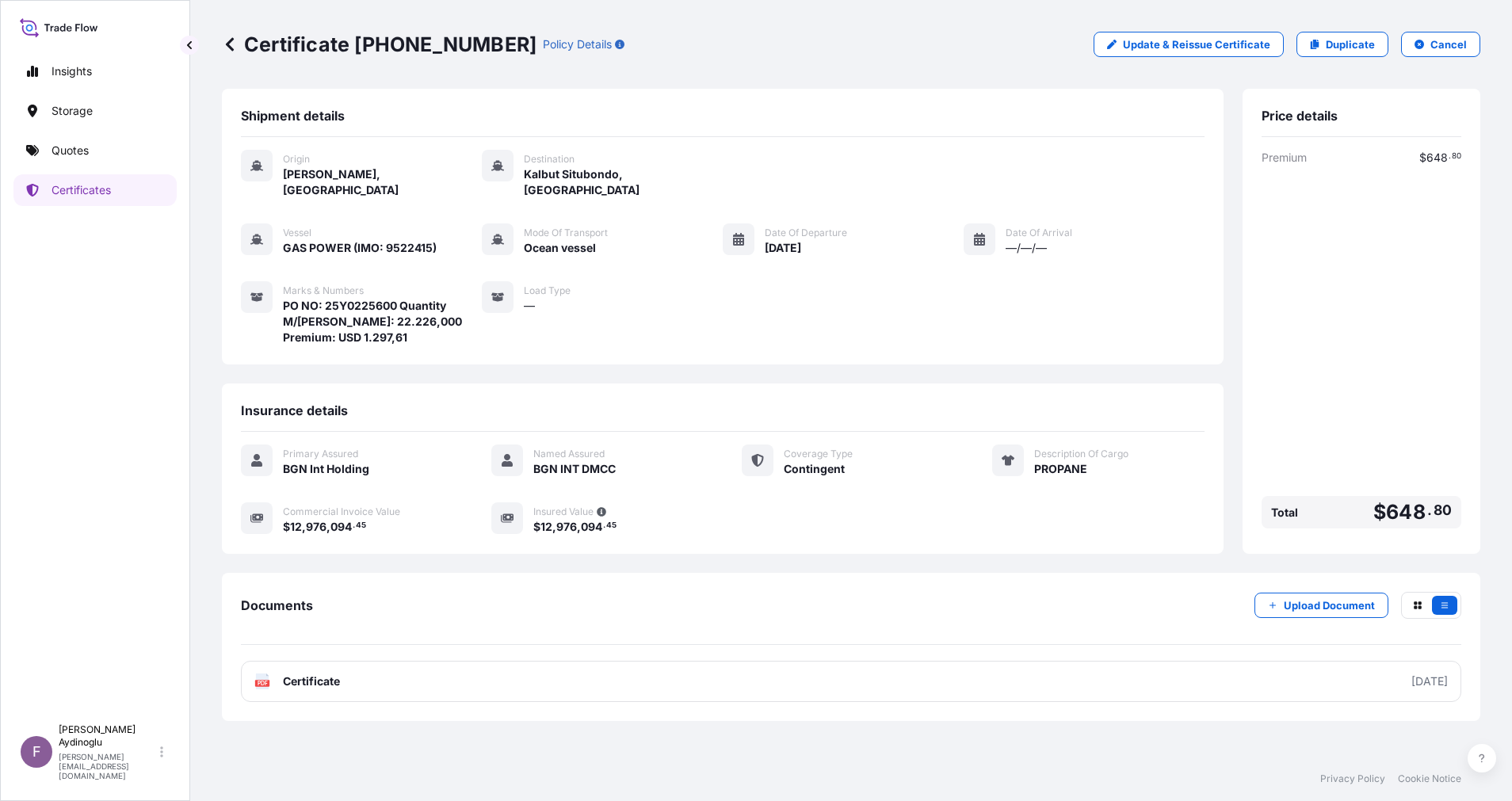
click at [105, 166] on link "Quotes" at bounding box center [95, 151] width 164 height 32
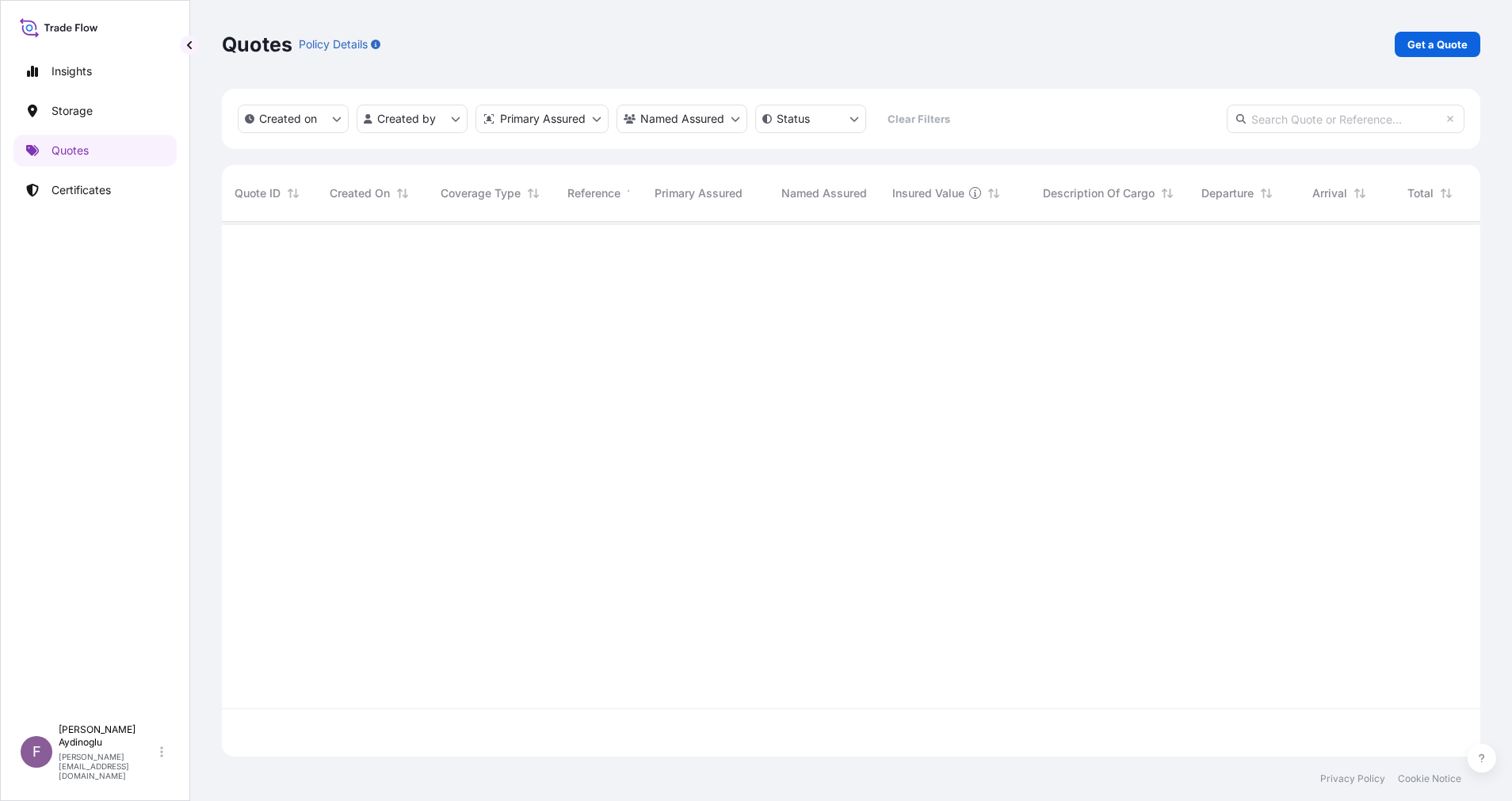
scroll to position [525, 1240]
click at [1450, 55] on link "Get a Quote" at bounding box center [1437, 45] width 85 height 26
select select "Ocean Vessel"
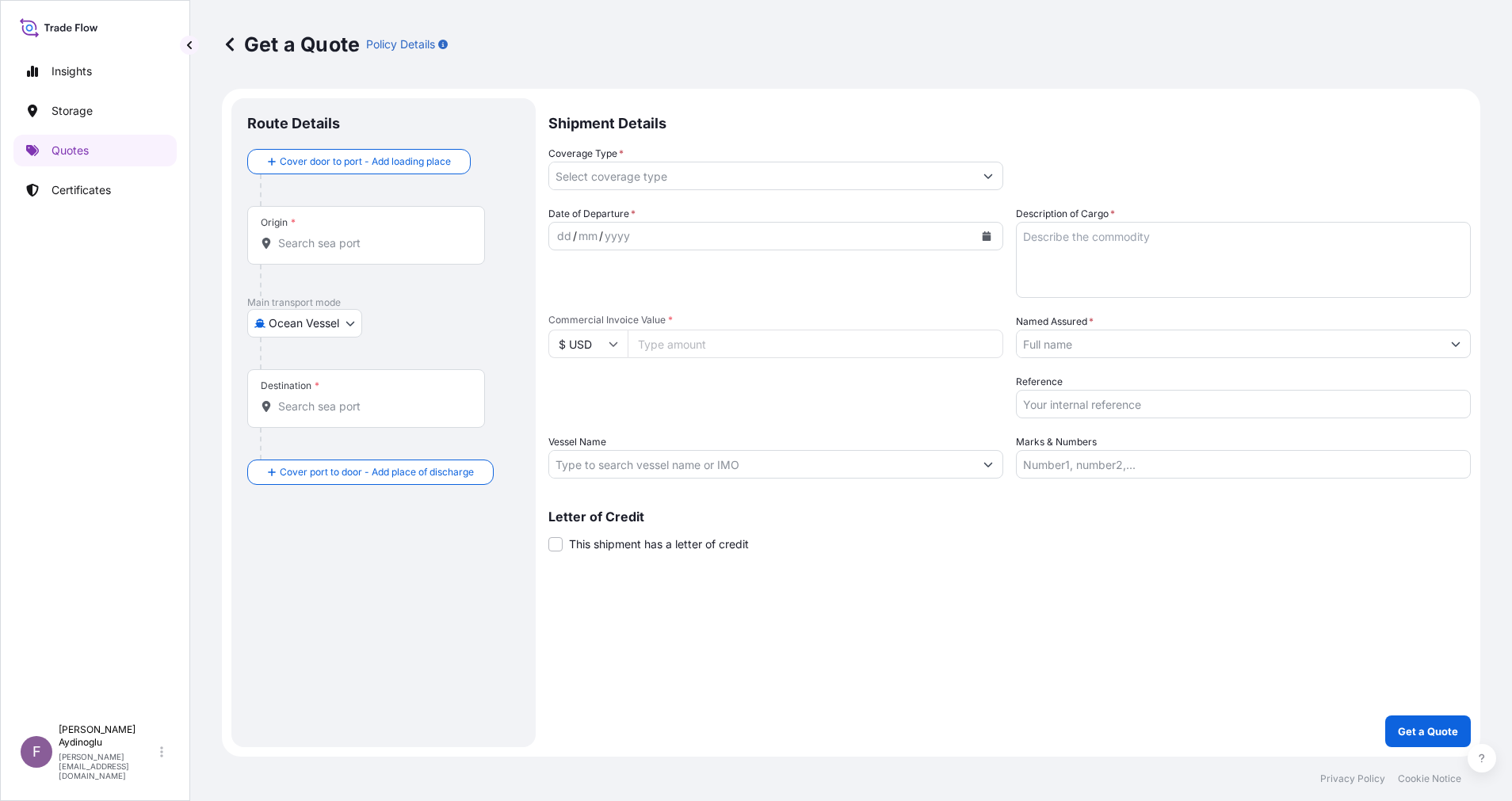
click at [1214, 475] on input "Marks & Numbers" at bounding box center [1243, 464] width 455 height 29
paste input "PO NO: 25Y0217000 Quantity M/[PERSON_NAME]: 4.497,941 Premium: USD 123,50"
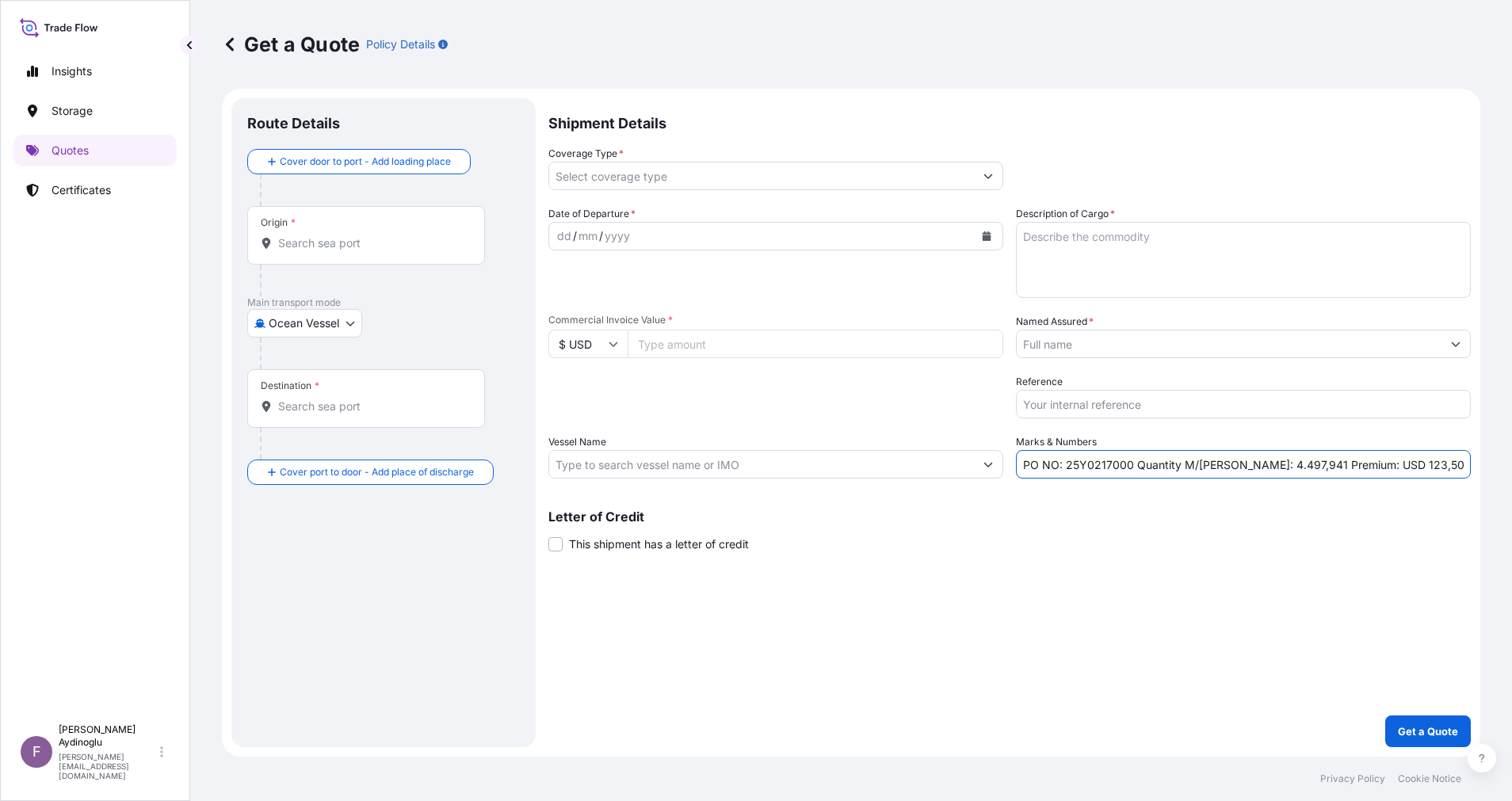
drag, startPoint x: 1067, startPoint y: 466, endPoint x: 1128, endPoint y: 464, distance: 61.0
click at [1128, 464] on input "PO NO: 25Y0217000 Quantity M/[PERSON_NAME]: 4.497,941 Premium: USD 123,50" at bounding box center [1243, 464] width 455 height 29
paste input "25700"
type input "PO NO: 25Y0225700 Quantity M/[PERSON_NAME]: 4.497,941 Premium: USD 123,50"
click at [737, 353] on input "Commercial Invoice Value *" at bounding box center [815, 344] width 376 height 29
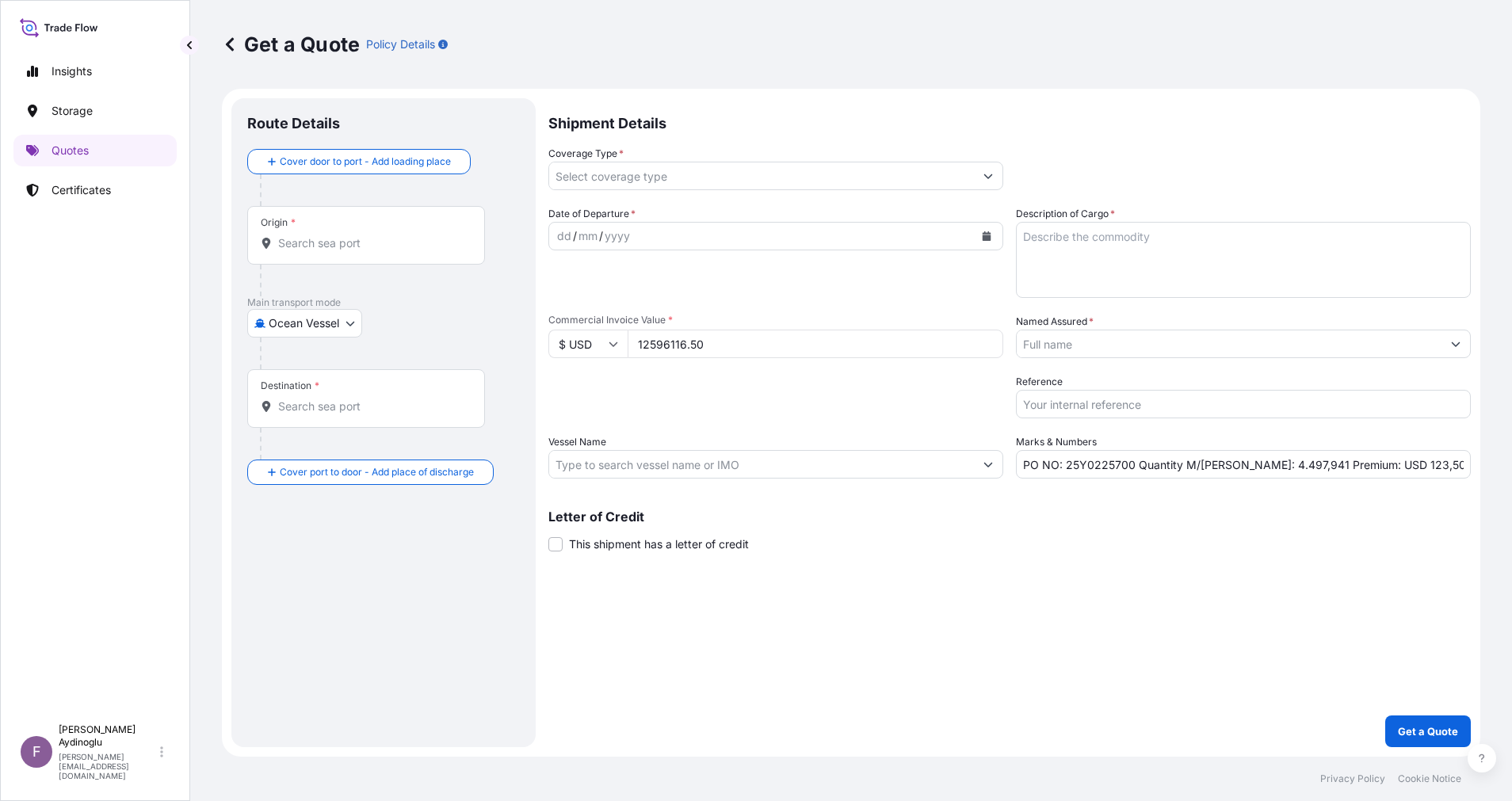
type input "12596116.50"
click at [1269, 251] on textarea "Description of Cargo *" at bounding box center [1243, 259] width 455 height 76
type textarea "BUTANE"
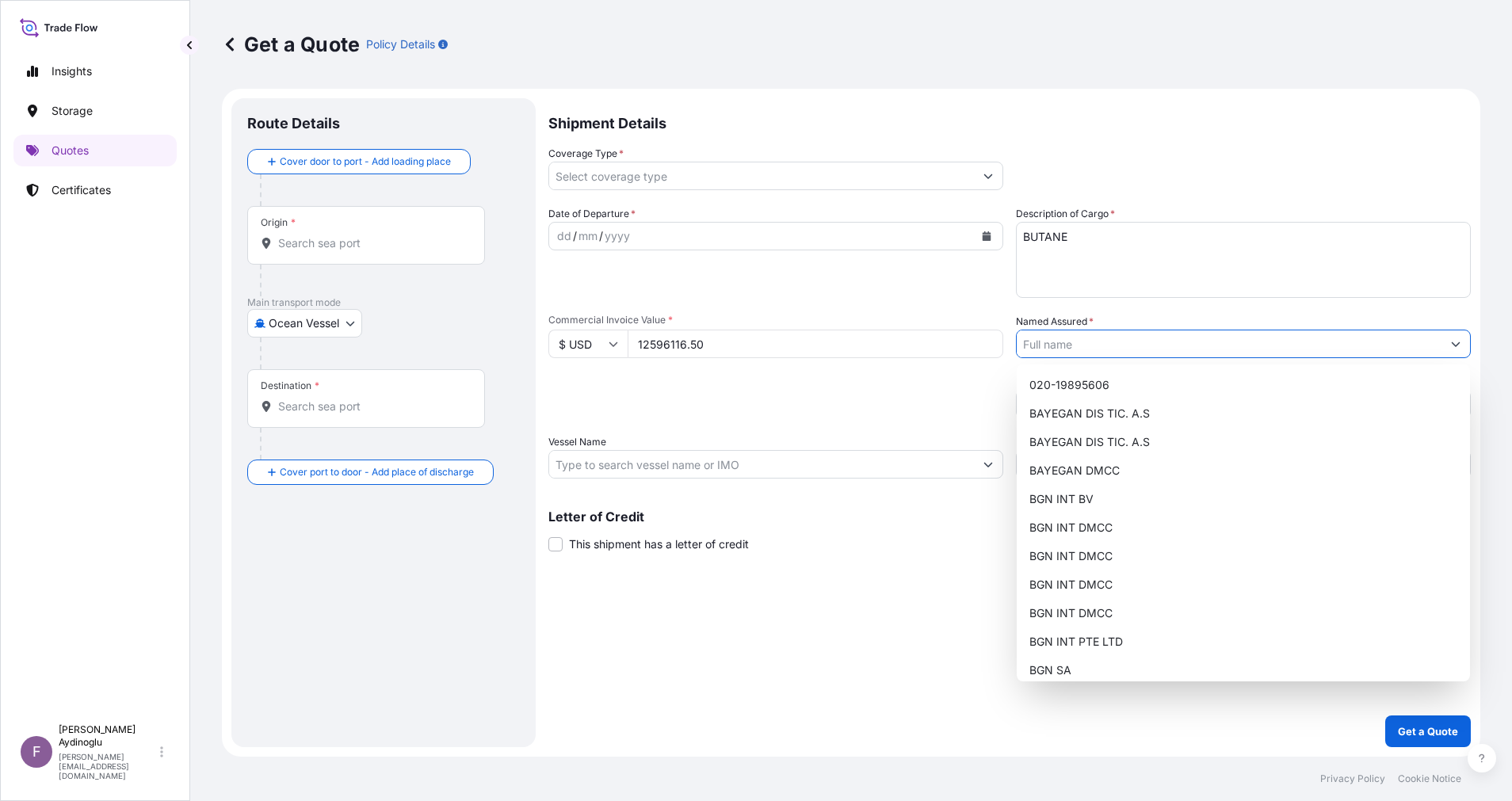
click at [1454, 346] on icon "Show suggestions" at bounding box center [1455, 344] width 10 height 10
click at [1188, 532] on div "BGN INT DMCC" at bounding box center [1243, 528] width 440 height 29
type input "BGN INT DMCC"
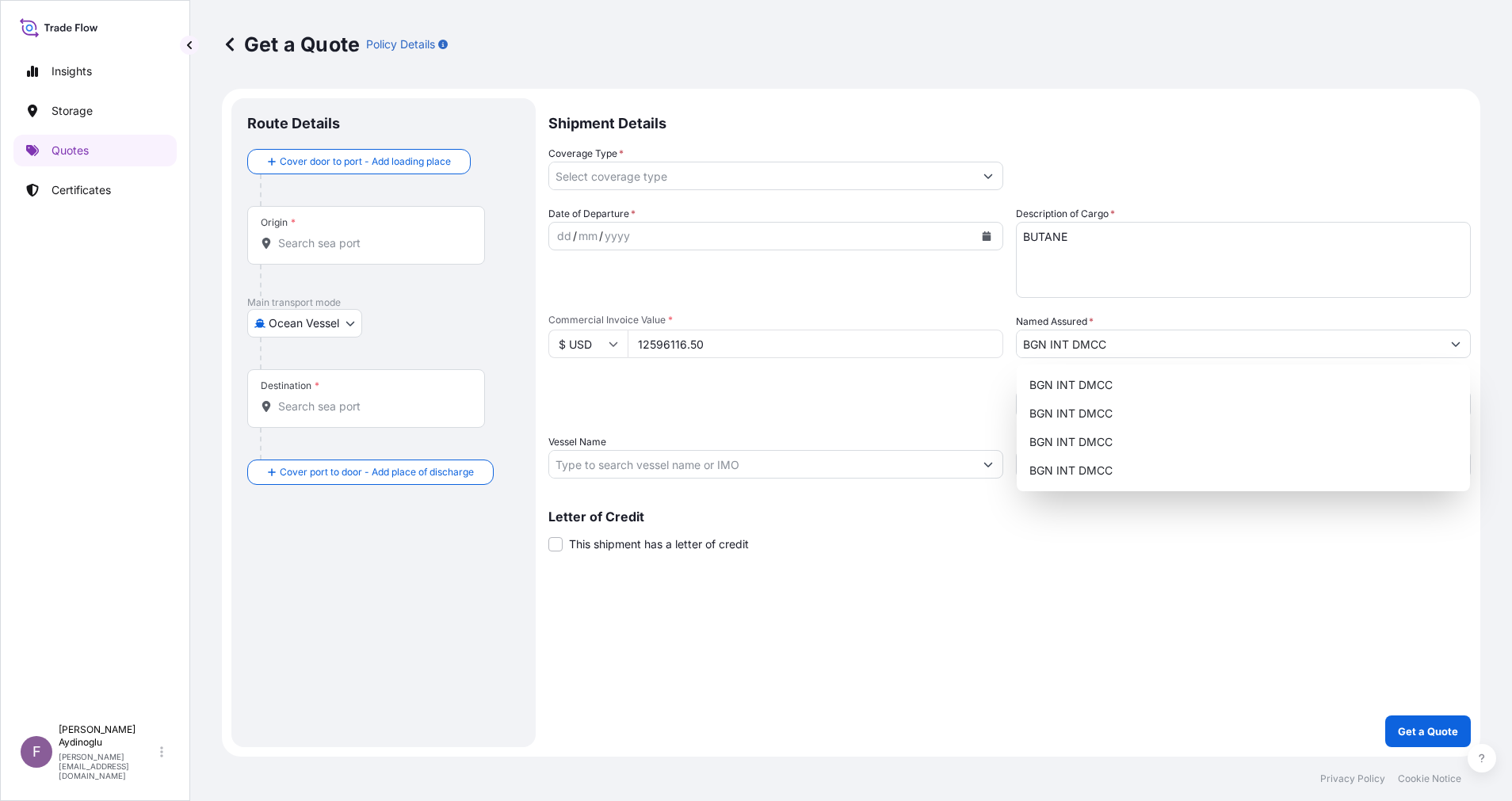
click at [1218, 608] on div "Shipment Details Coverage Type * Date of Departure * dd / mm / yyyy Cargo Categ…" at bounding box center [1009, 422] width 922 height 649
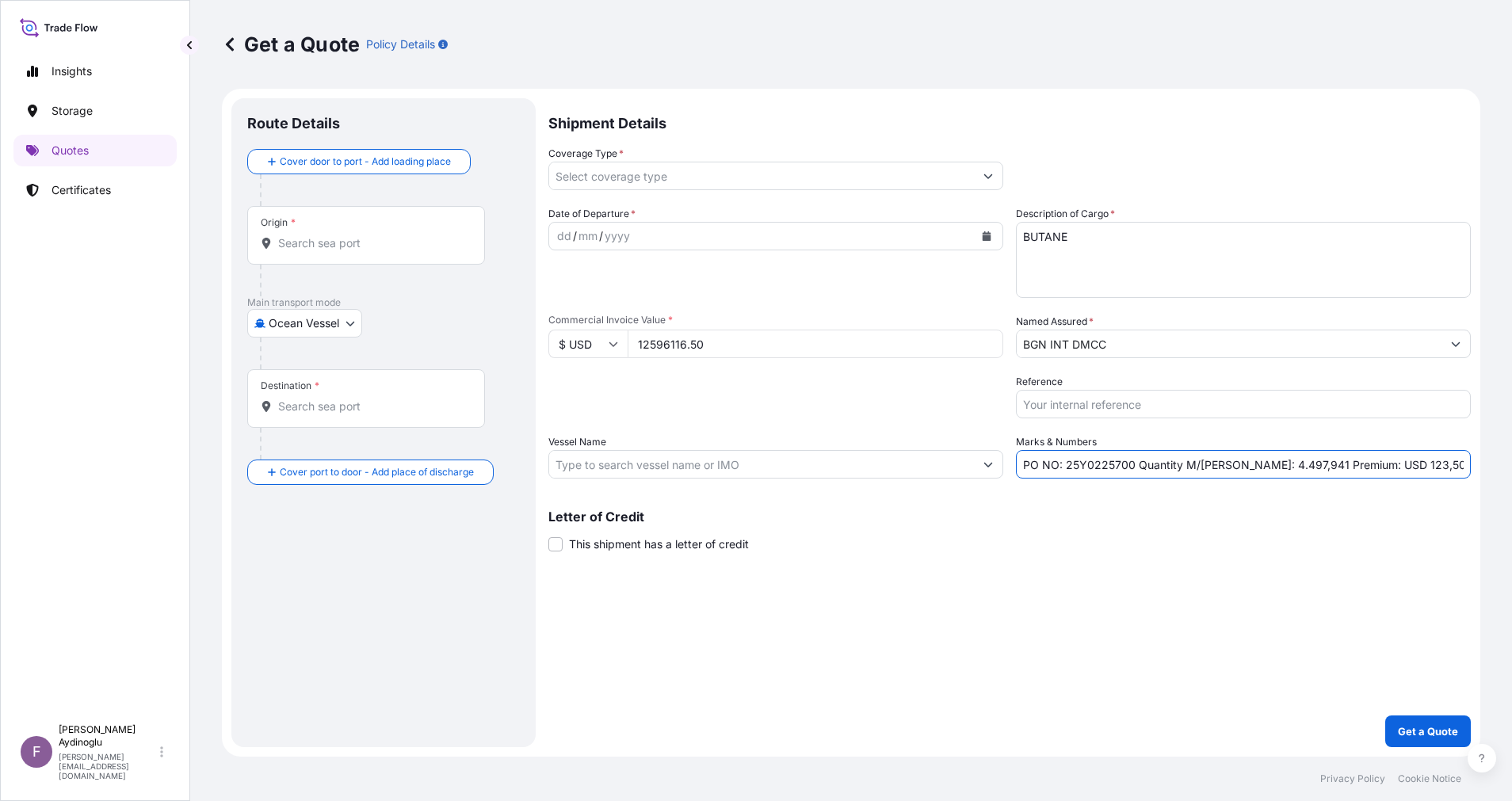
click at [1235, 469] on input "PO NO: 25Y0225700 Quantity M/[PERSON_NAME]: 4.497,941 Premium: USD 123,50" at bounding box center [1243, 464] width 455 height 29
drag, startPoint x: 1247, startPoint y: 465, endPoint x: 1265, endPoint y: 465, distance: 18.0
click at [1265, 465] on input "PO NO: 25Y0225700 Quantity M/[PERSON_NAME]: 22.497,941 Premium: USD 123,50" at bounding box center [1243, 464] width 455 height 29
type input "PO NO: 25Y0225700 Quantity M/[PERSON_NAME]: 22.420,000 Premium: USD 123,50"
click at [702, 456] on input "Vessel Name" at bounding box center [761, 464] width 424 height 29
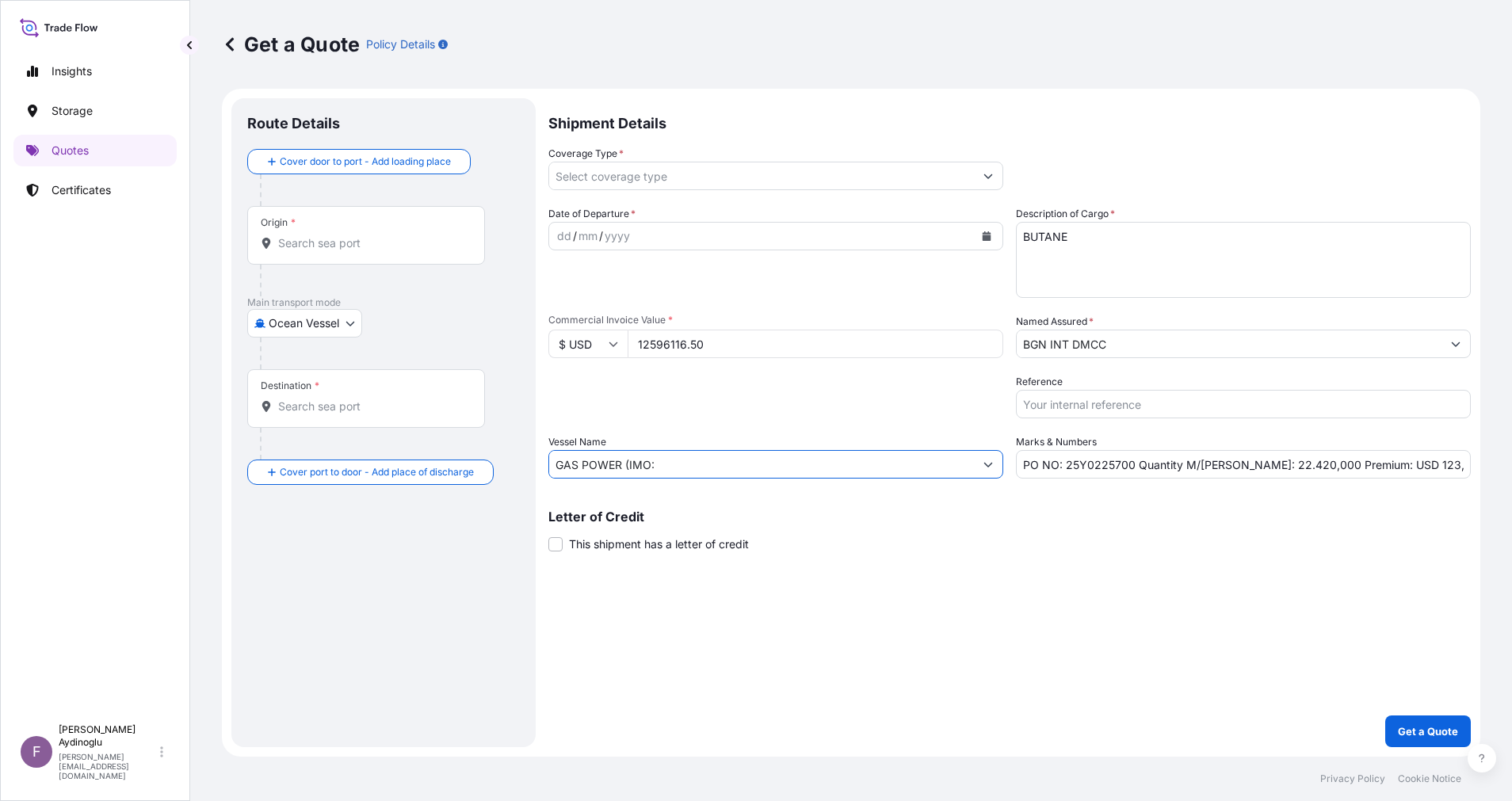
paste input "9522415"
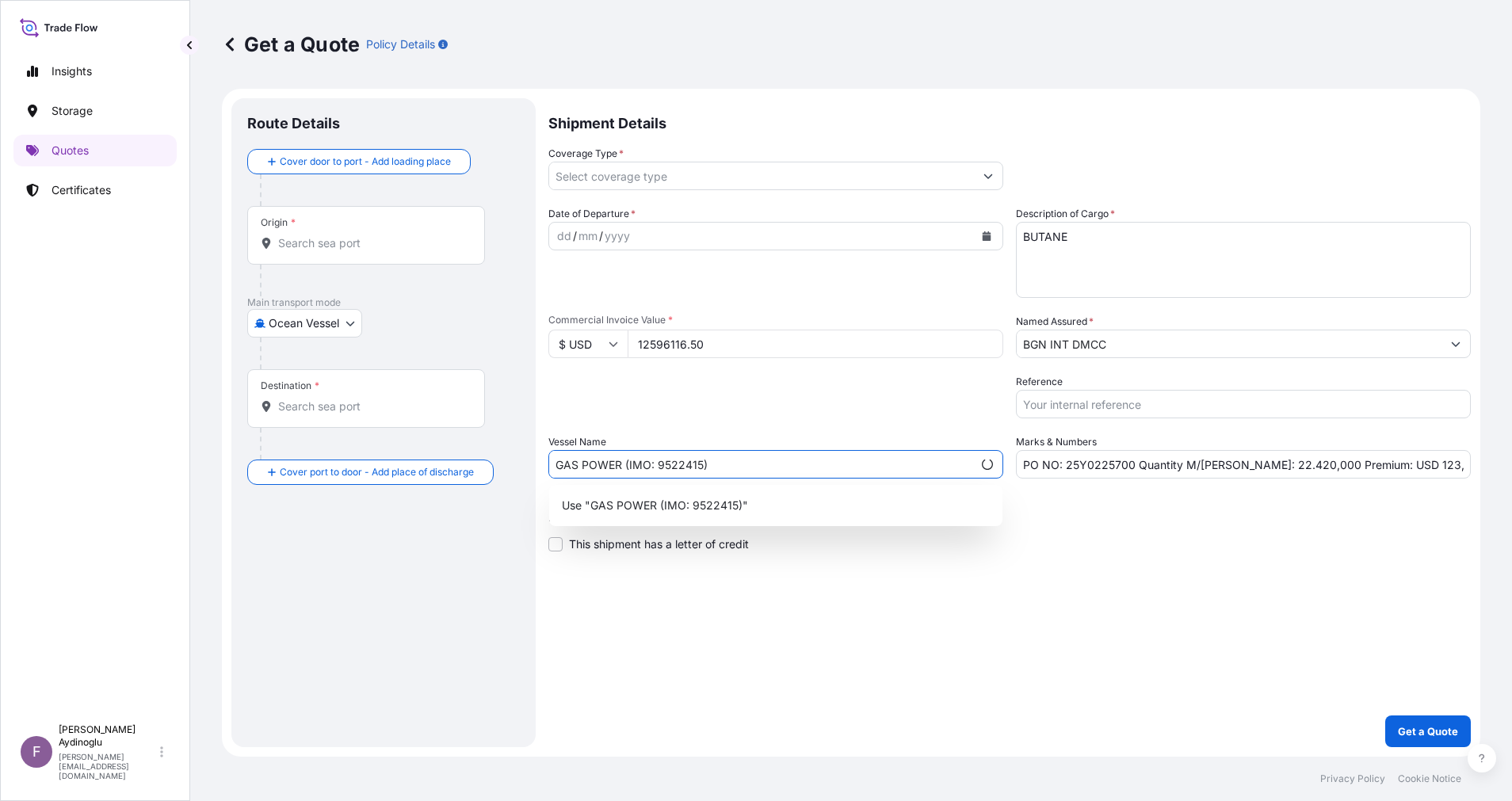
type input "GAS POWER (IMO: 9522415)"
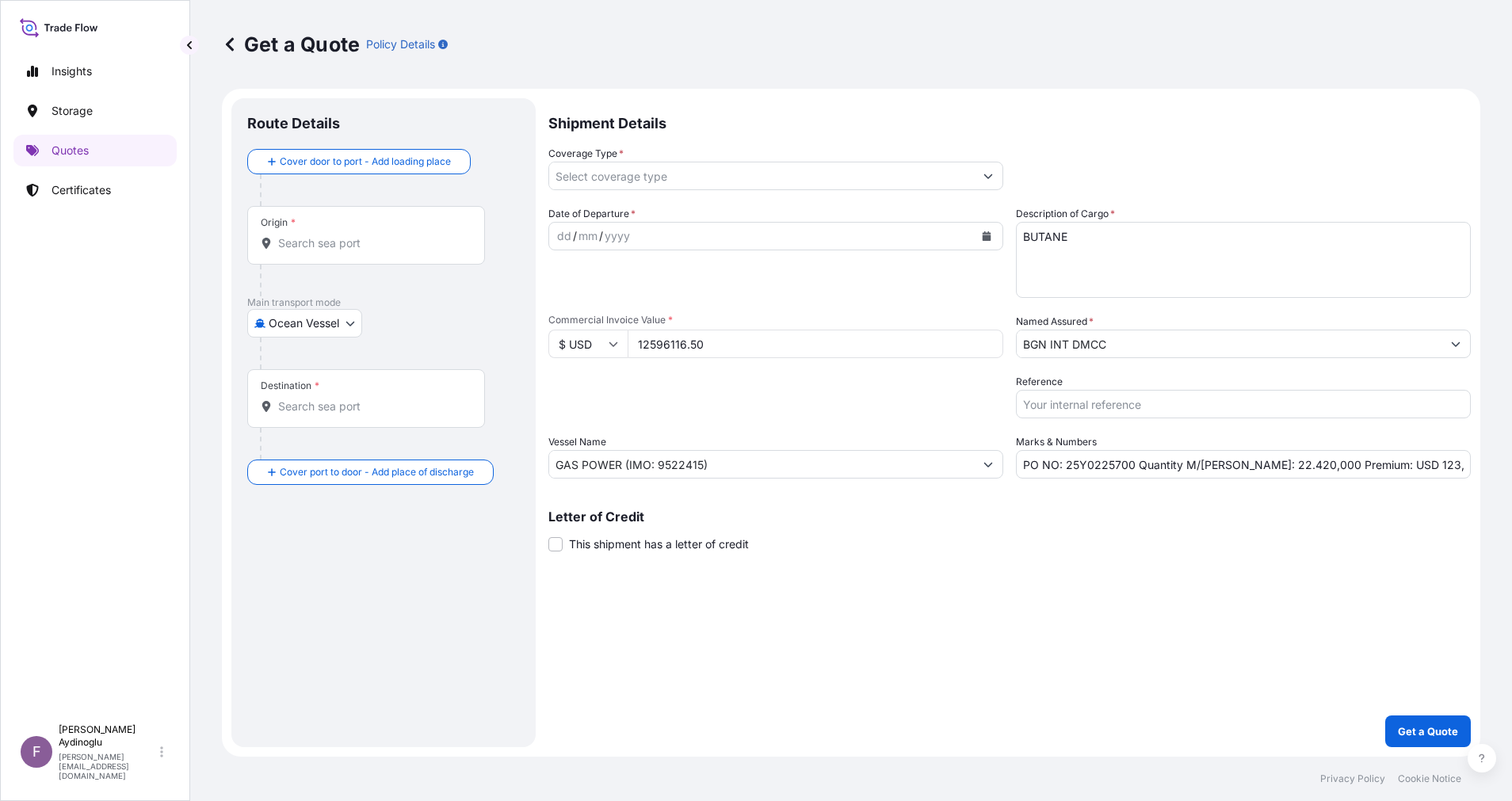
click at [381, 257] on div "Origin *" at bounding box center [366, 235] width 238 height 58
click at [381, 251] on input "Origin *" at bounding box center [372, 243] width 187 height 16
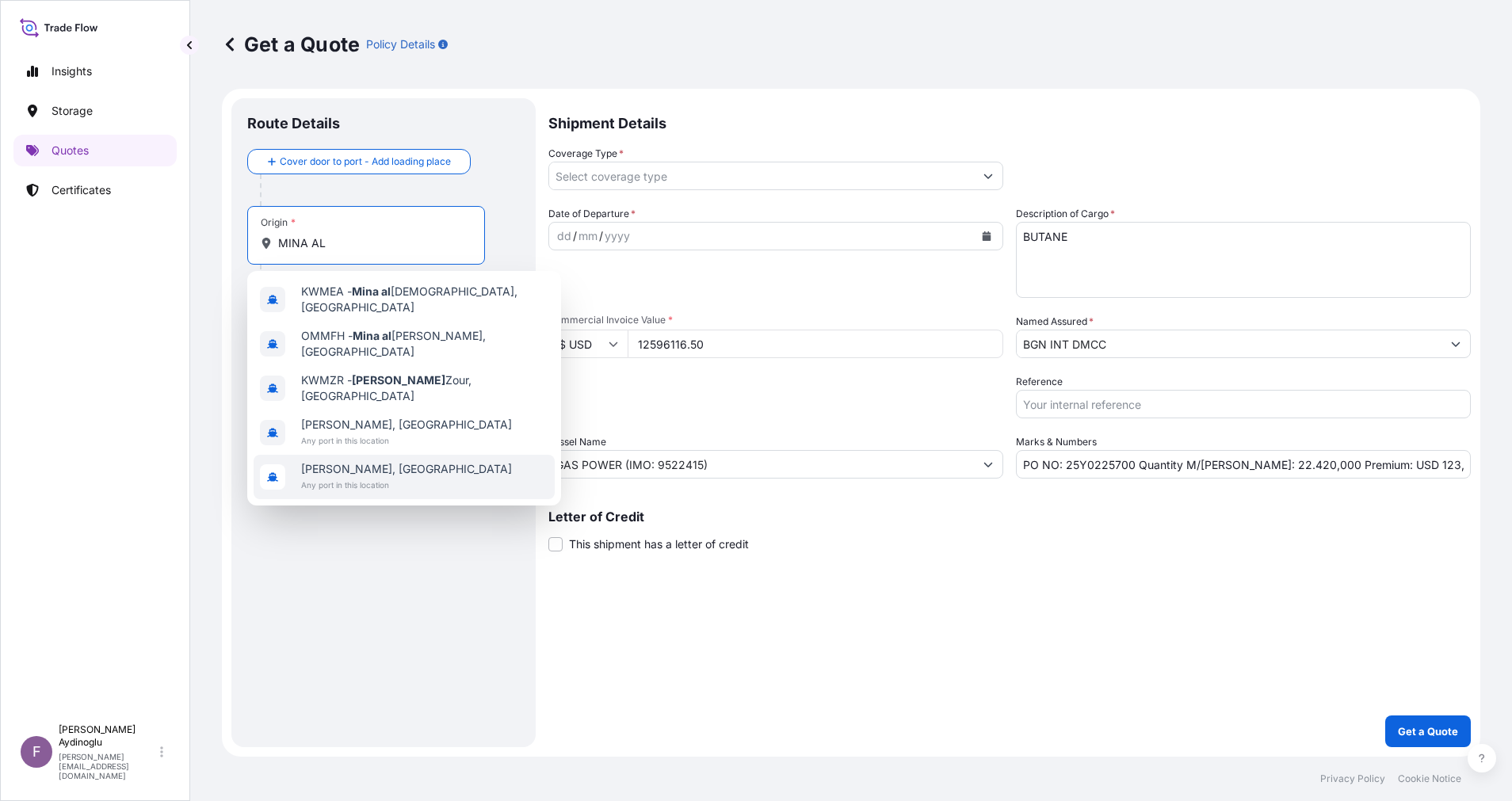
click at [409, 461] on span "[PERSON_NAME], [GEOGRAPHIC_DATA]" at bounding box center [406, 469] width 211 height 16
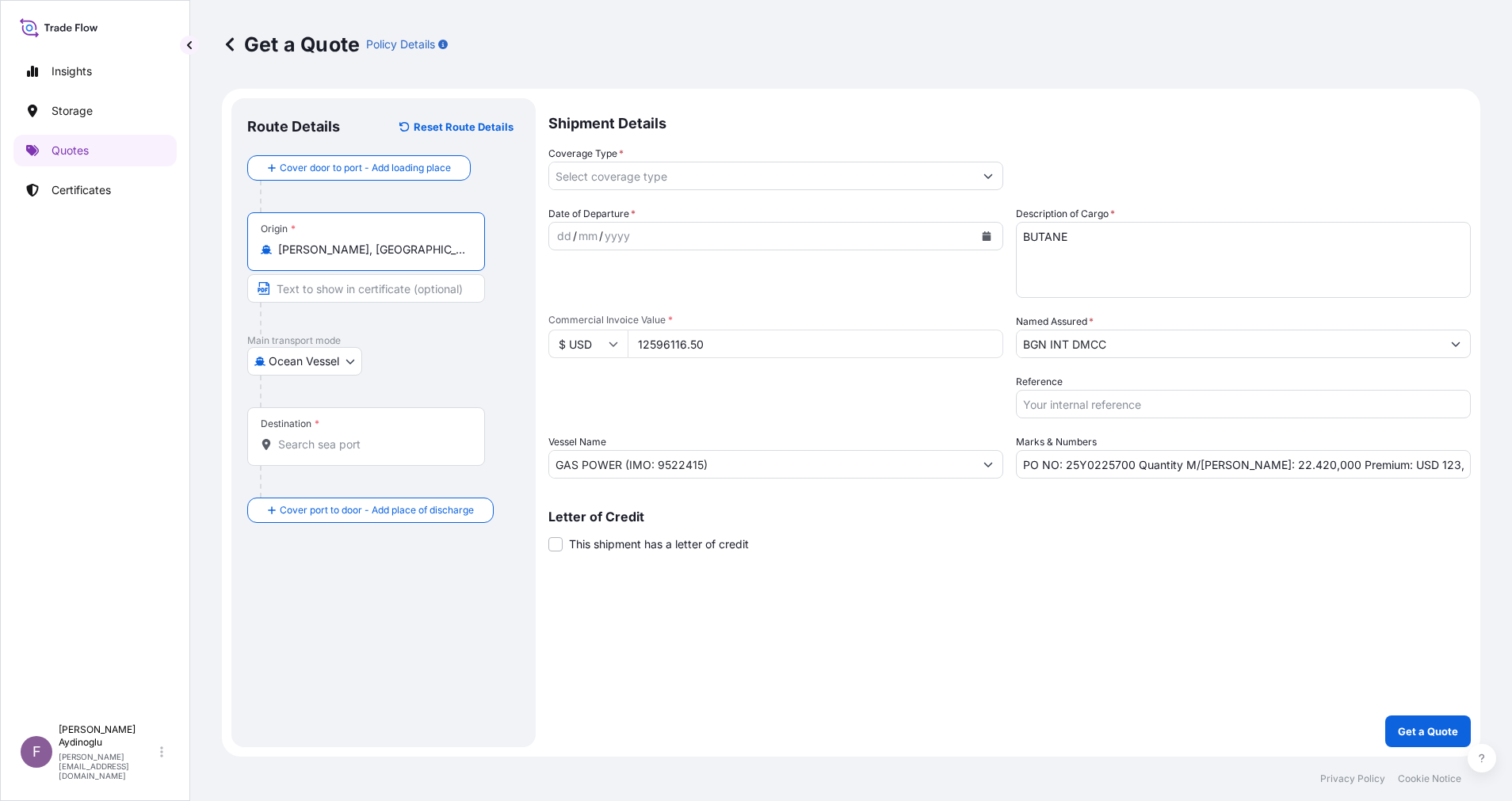
type input "[PERSON_NAME], [GEOGRAPHIC_DATA]"
click at [377, 285] on input "Text to appear on certificate" at bounding box center [366, 289] width 238 height 29
type input "[PERSON_NAME][DEMOGRAPHIC_DATA] / [GEOGRAPHIC_DATA]"
click at [625, 612] on div "Shipment Details Coverage Type * Date of Departure * dd / mm / yyyy Cargo Categ…" at bounding box center [1009, 422] width 922 height 649
click at [386, 440] on input "Destination *" at bounding box center [372, 444] width 187 height 16
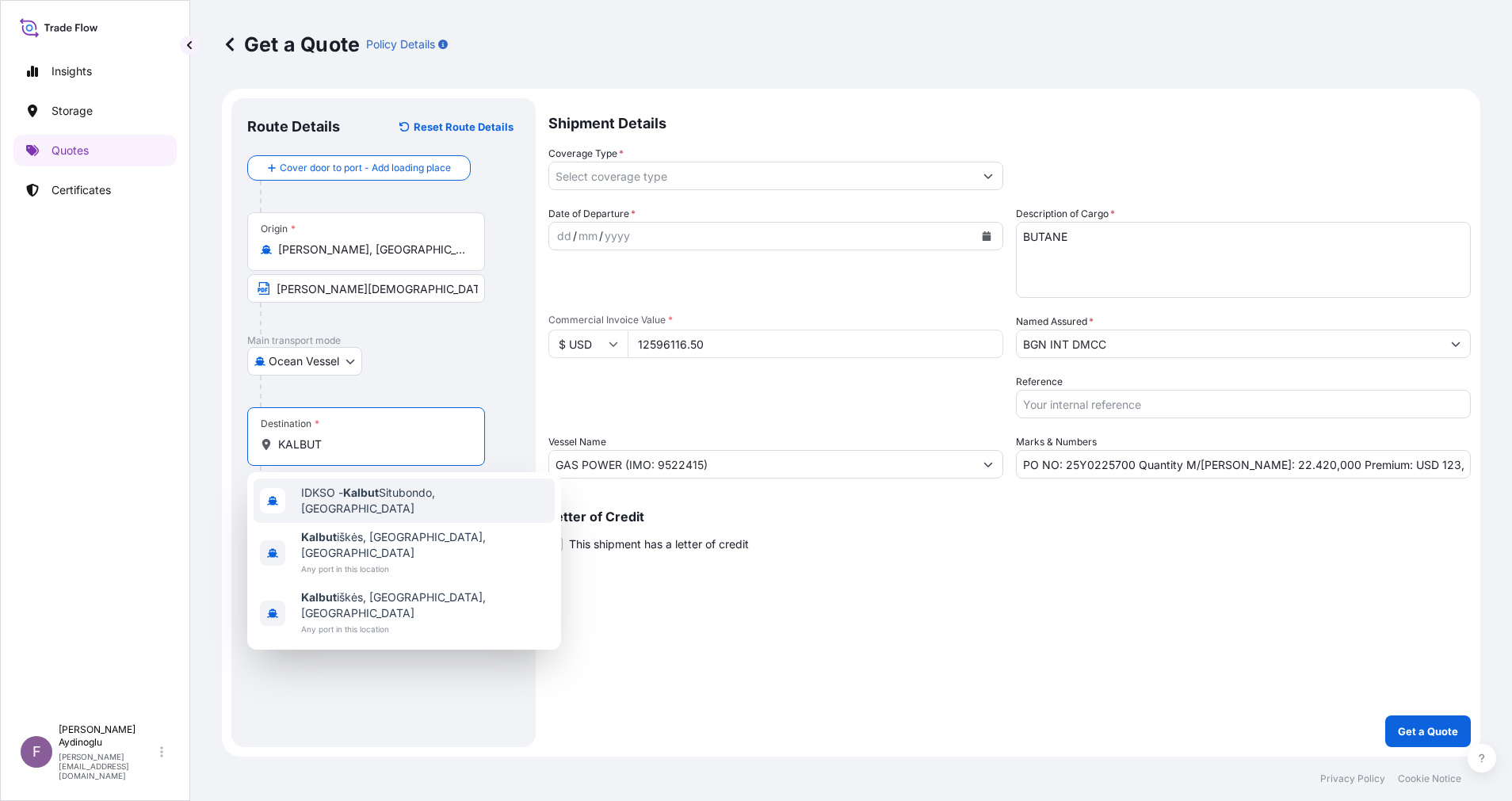
click at [424, 495] on span "IDKSO - [PERSON_NAME], [GEOGRAPHIC_DATA]" at bounding box center [424, 501] width 247 height 32
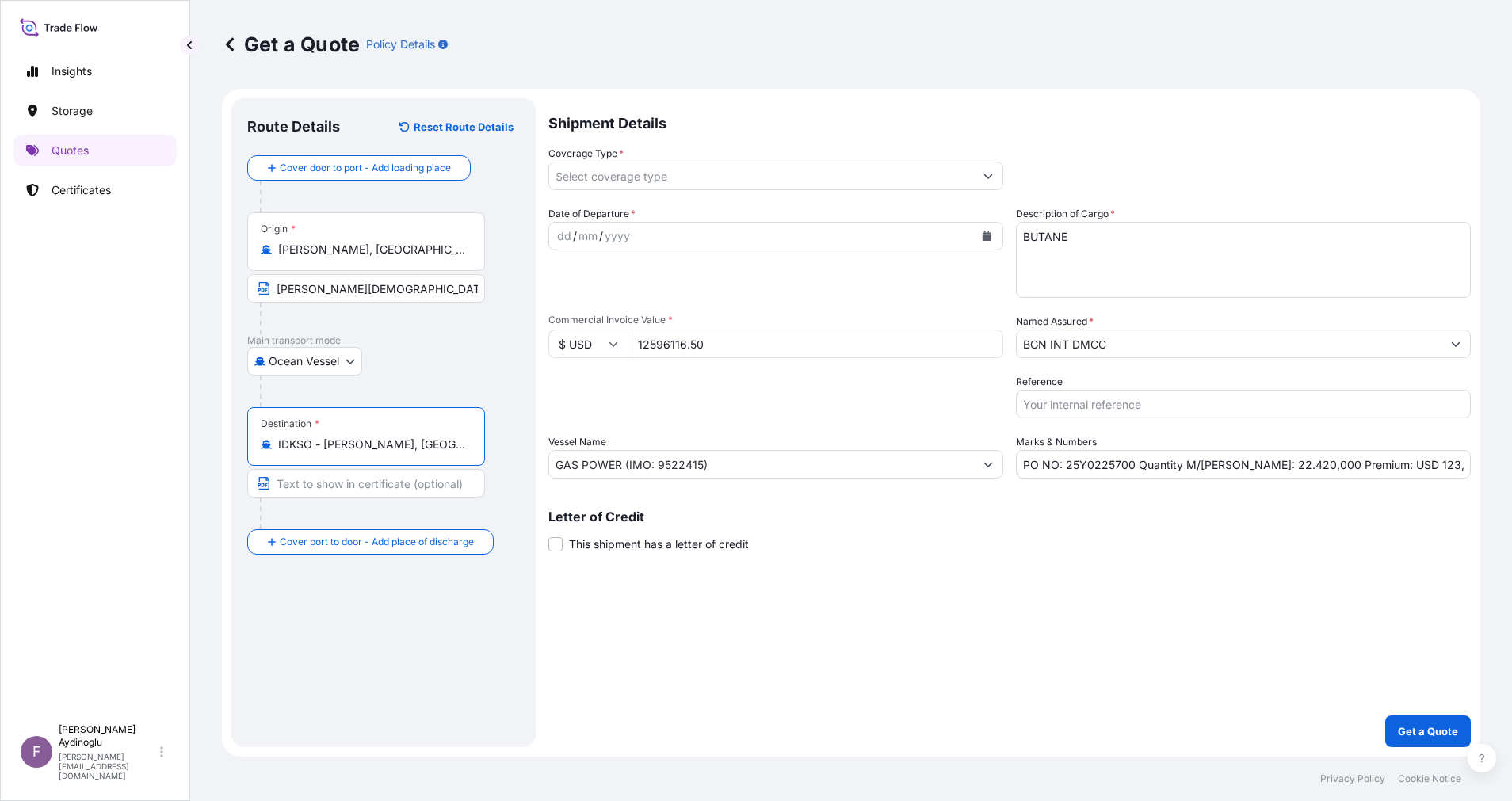
type input "IDKSO - [PERSON_NAME], [GEOGRAPHIC_DATA]"
click at [410, 483] on input "Text to appear on certificate" at bounding box center [366, 483] width 238 height 29
type input "KALBUT / [GEOGRAPHIC_DATA]"
click at [841, 733] on form "Route Details Reset Route Details Cover door to port - Add loading place Place …" at bounding box center [851, 422] width 1258 height 668
click at [846, 677] on div "Shipment Details Coverage Type * Date of Departure * dd / mm / yyyy Cargo Categ…" at bounding box center [1009, 422] width 922 height 649
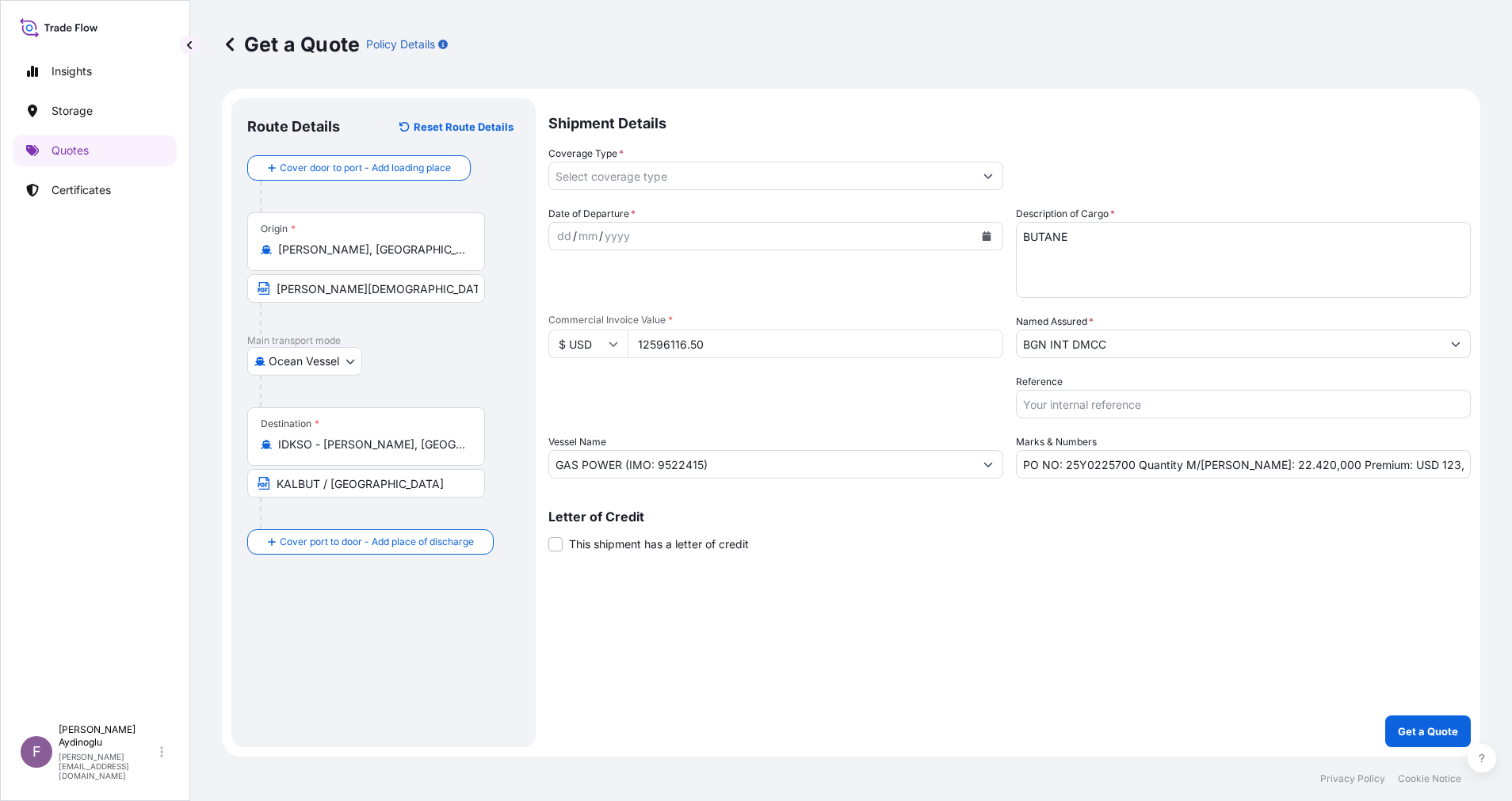
click at [561, 240] on div "dd" at bounding box center [564, 236] width 18 height 19
click at [992, 182] on button "Show suggestions" at bounding box center [989, 176] width 29 height 29
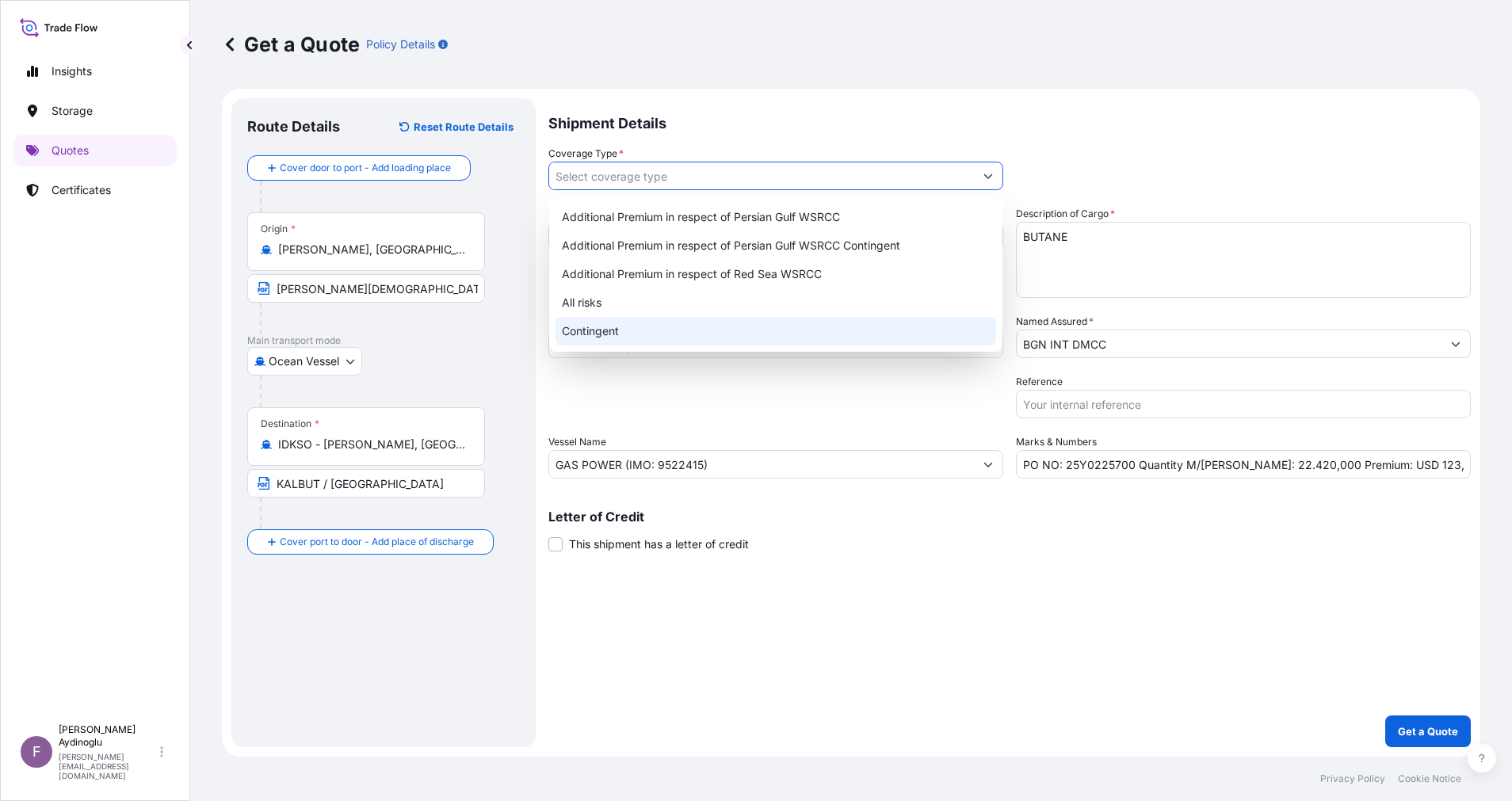
click at [739, 335] on div "Contingent" at bounding box center [776, 331] width 440 height 29
type input "Contingent"
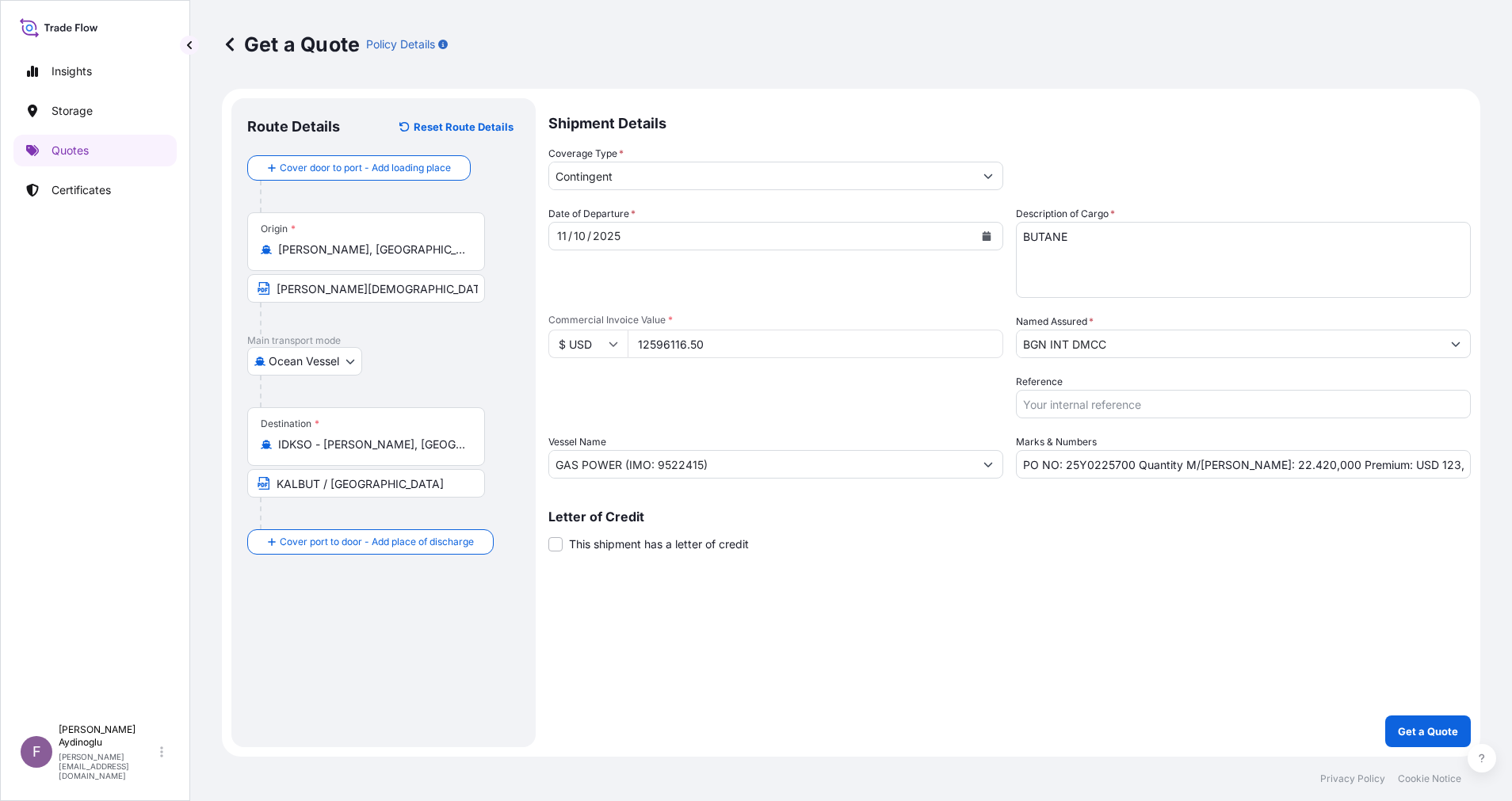
click at [978, 554] on div "Shipment Details Coverage Type * Contingent Date of Departure * [DATE] Cargo Ca…" at bounding box center [1009, 422] width 922 height 649
drag, startPoint x: 1399, startPoint y: 467, endPoint x: 1377, endPoint y: 471, distance: 22.4
click at [1377, 471] on input "PO NO: 25Y0225700 Quantity M/[PERSON_NAME]: 22.420,000 Premium: USD 123,50" at bounding box center [1243, 464] width 455 height 29
type input "PO NO: 25Y0225700 Quantity M/[PERSON_NAME]: 22.420,000 Premium: USD 1.259,61"
click at [1422, 726] on p "Get a Quote" at bounding box center [1427, 732] width 60 height 16
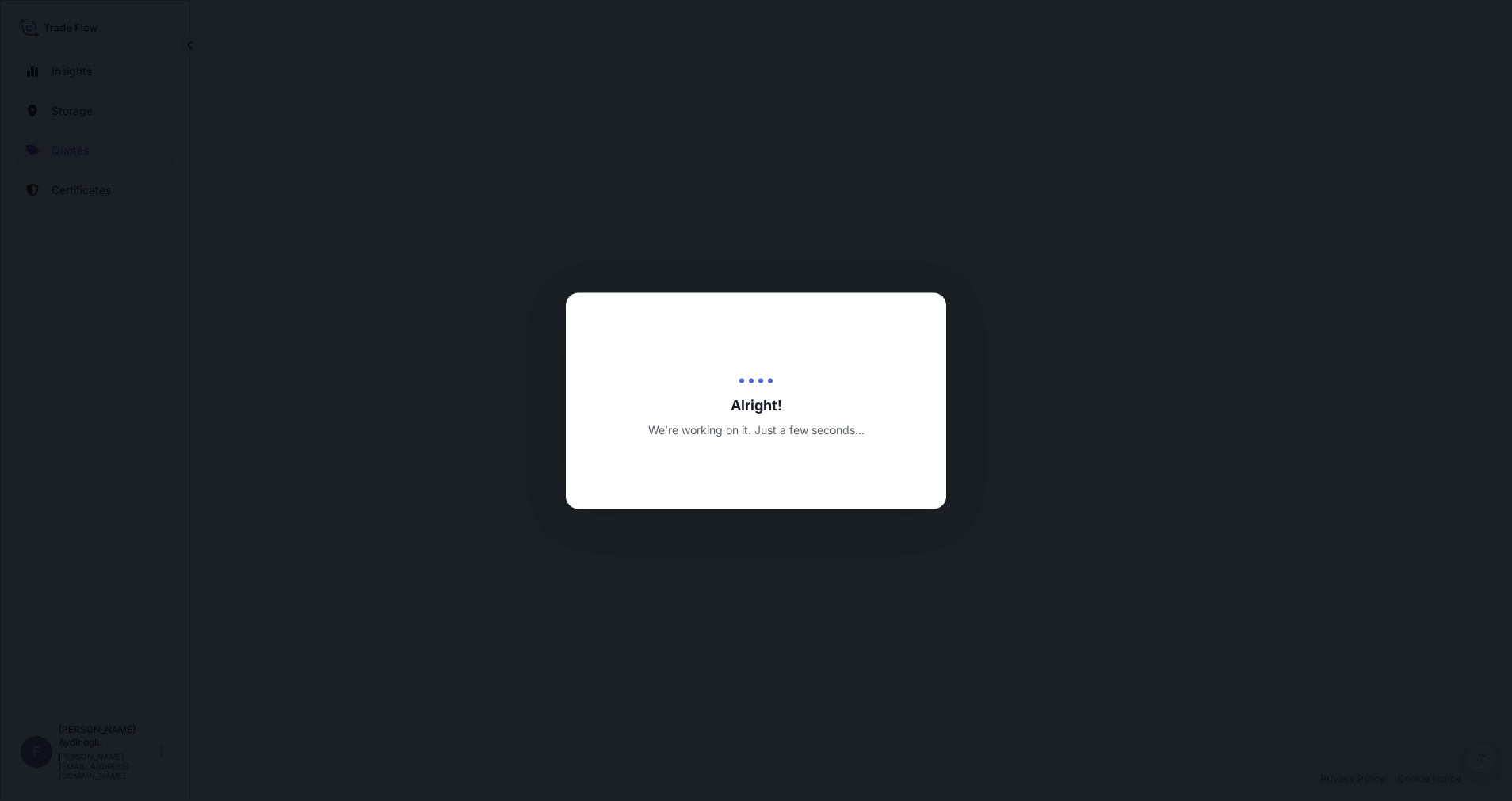
select select "Ocean Vessel"
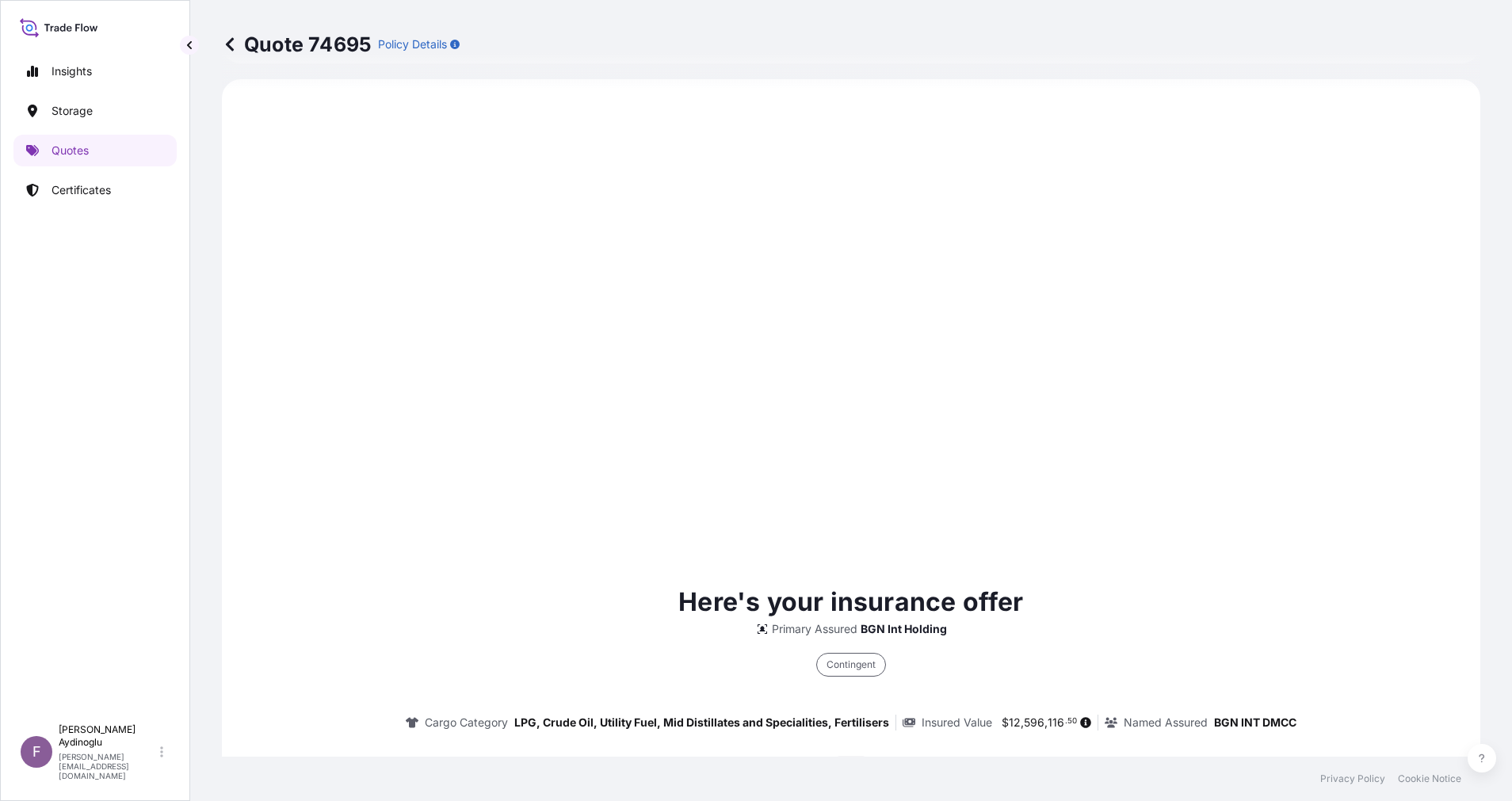
type input "[DATE]"
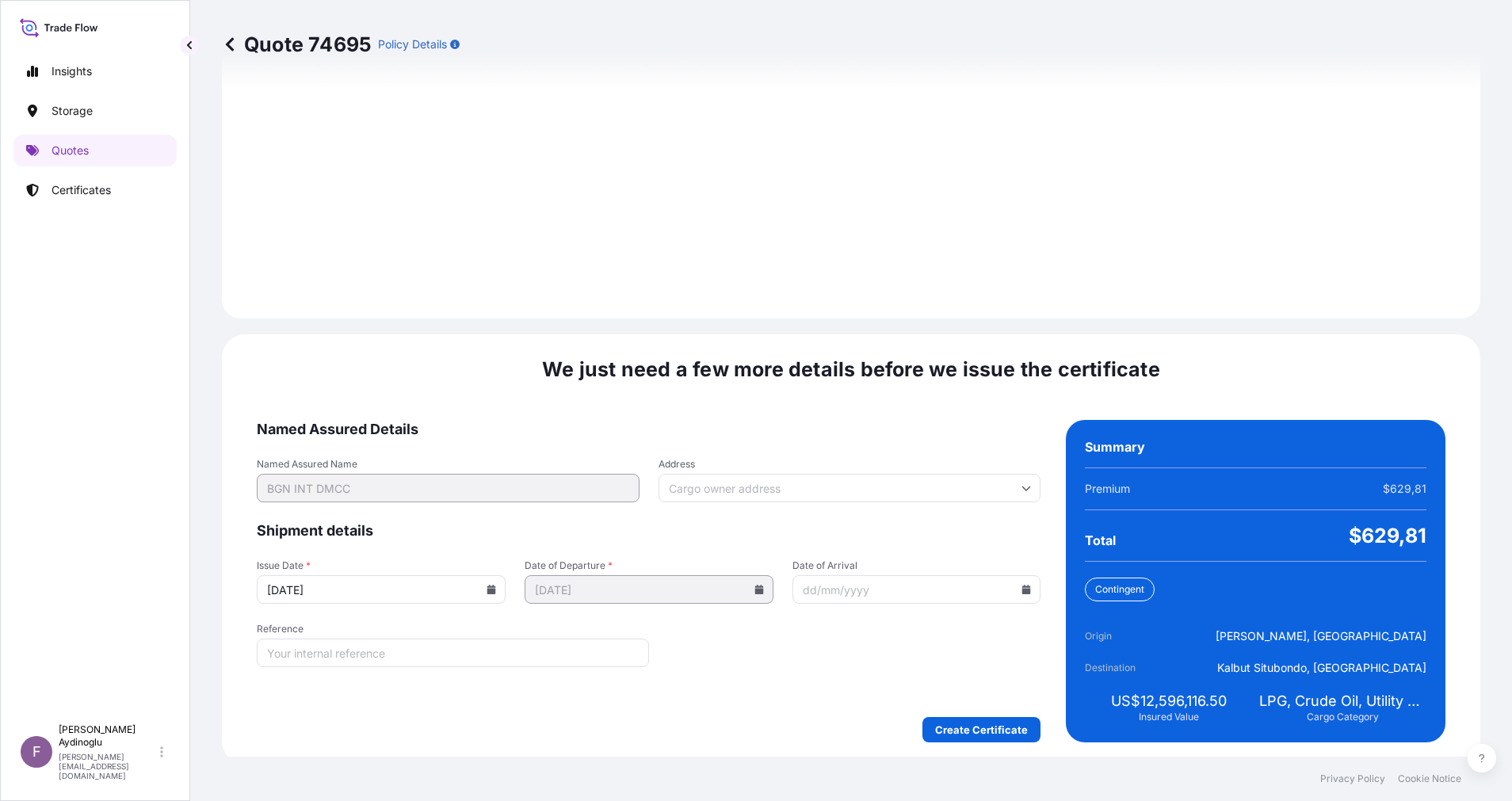
scroll to position [1701, 0]
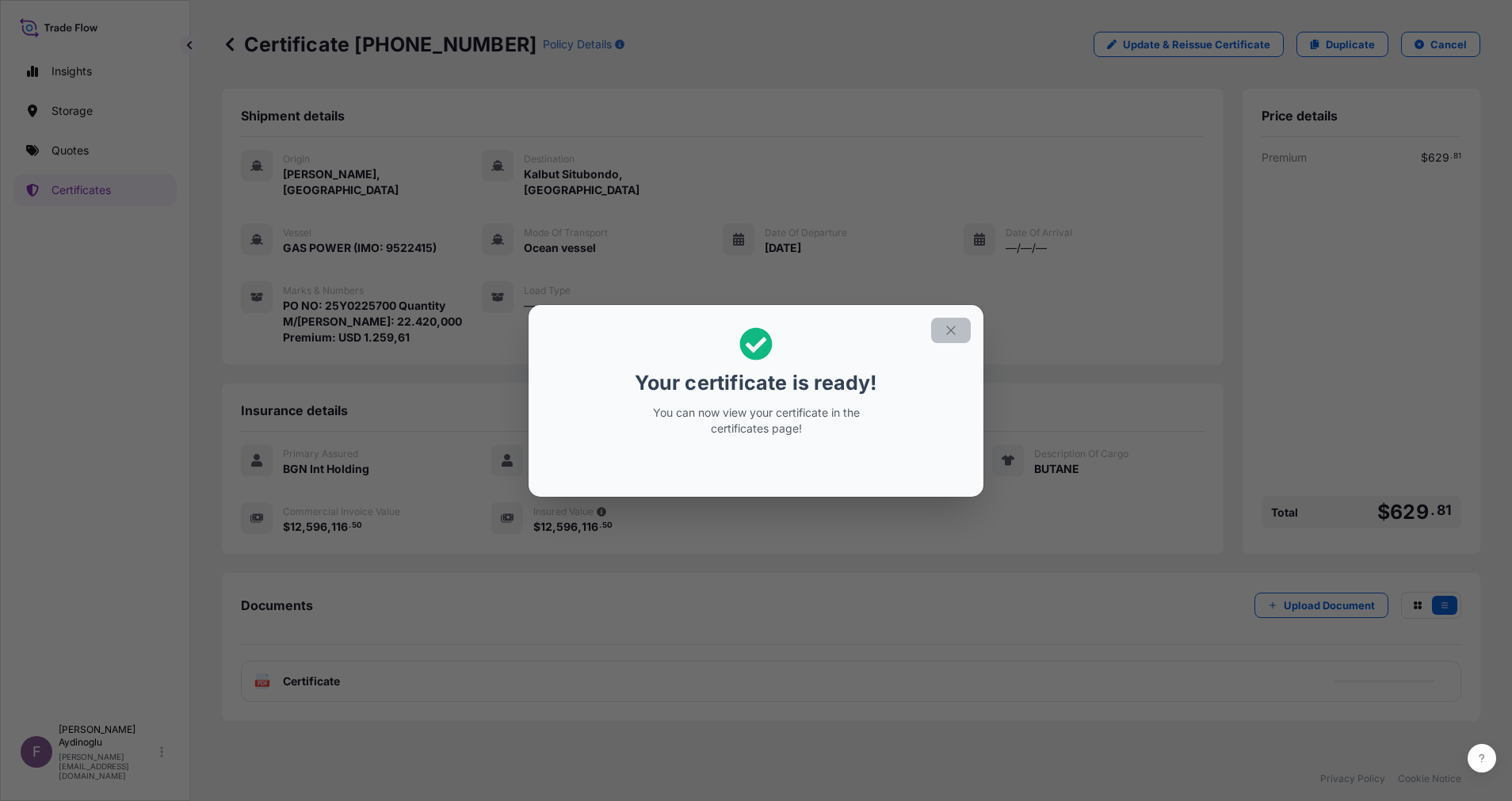
click at [949, 328] on icon "button" at bounding box center [950, 329] width 9 height 9
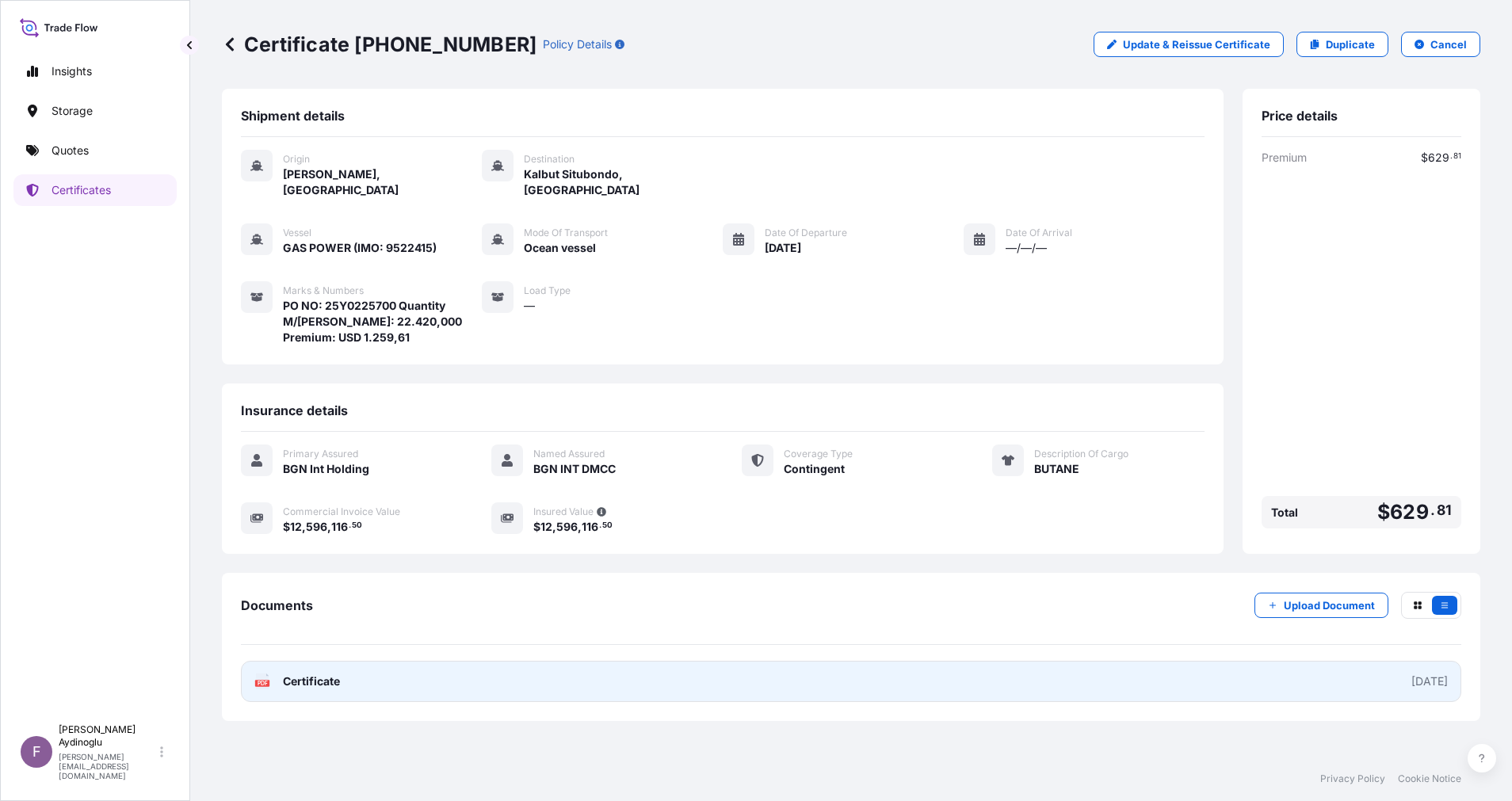
click at [775, 661] on link "PDF Certificate [DATE]" at bounding box center [851, 681] width 1220 height 41
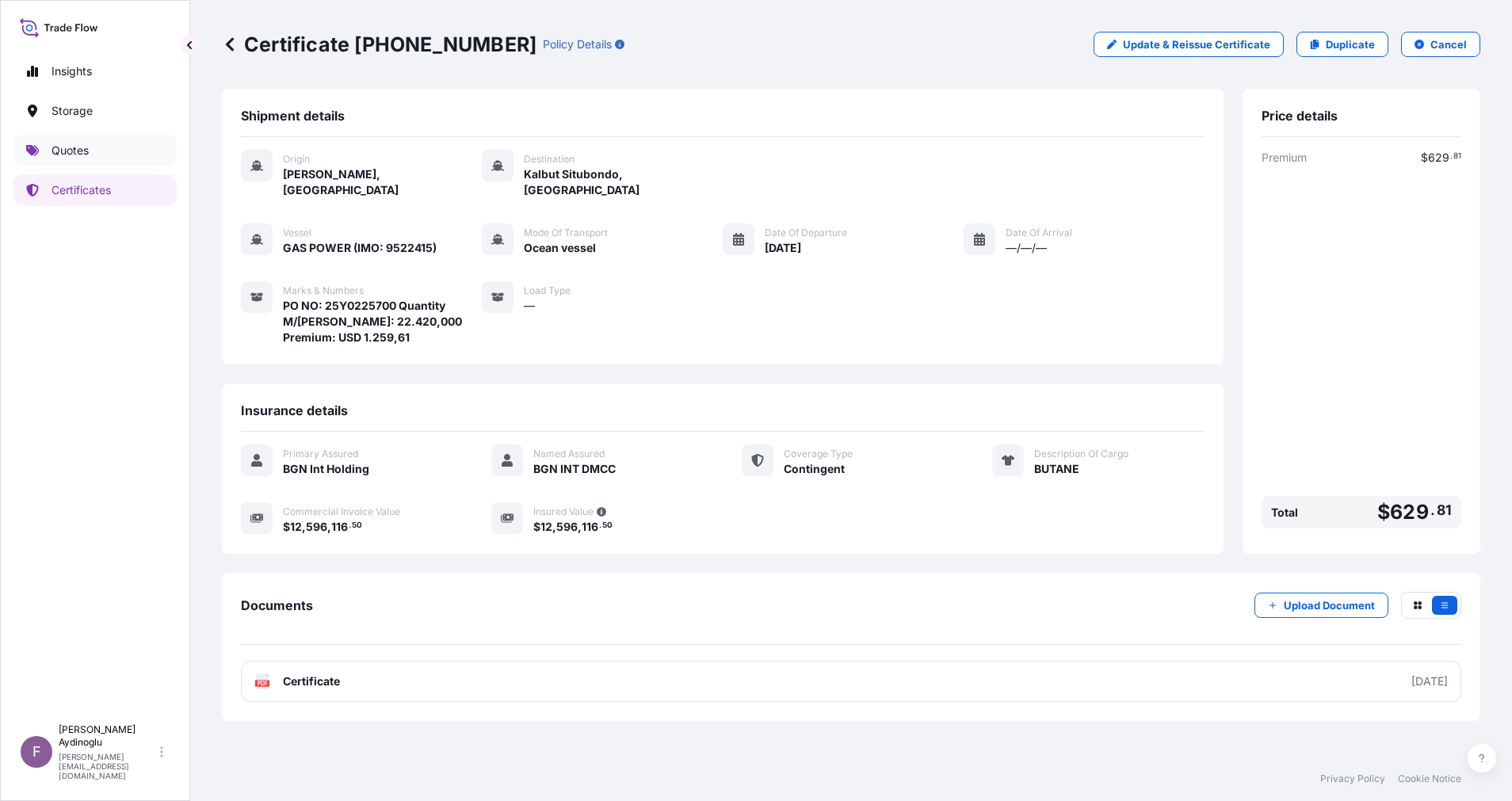
click at [93, 153] on link "Quotes" at bounding box center [95, 151] width 164 height 32
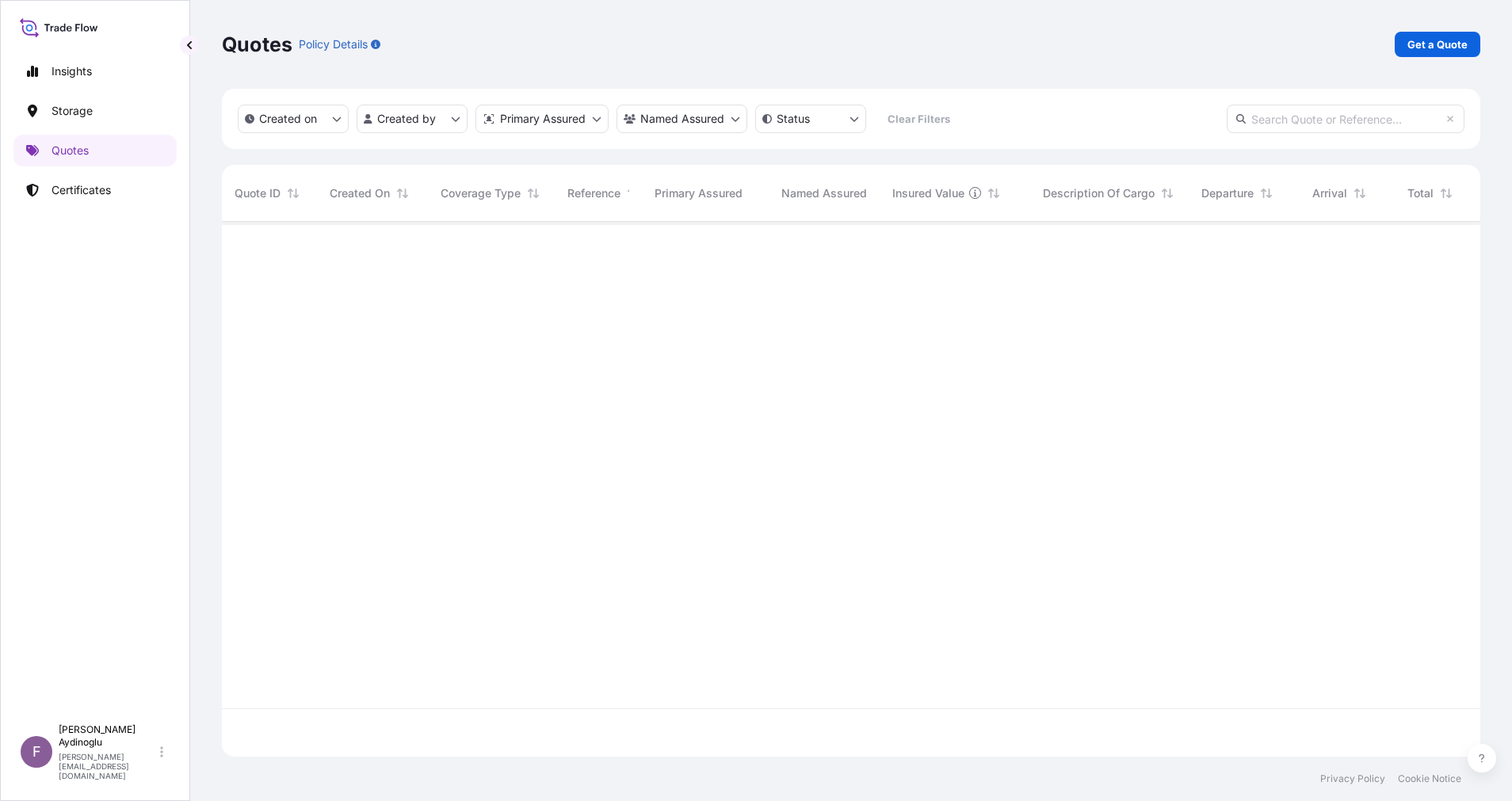
scroll to position [525, 1240]
click at [1412, 41] on p "Get a Quote" at bounding box center [1437, 45] width 60 height 16
select select "Ocean Vessel"
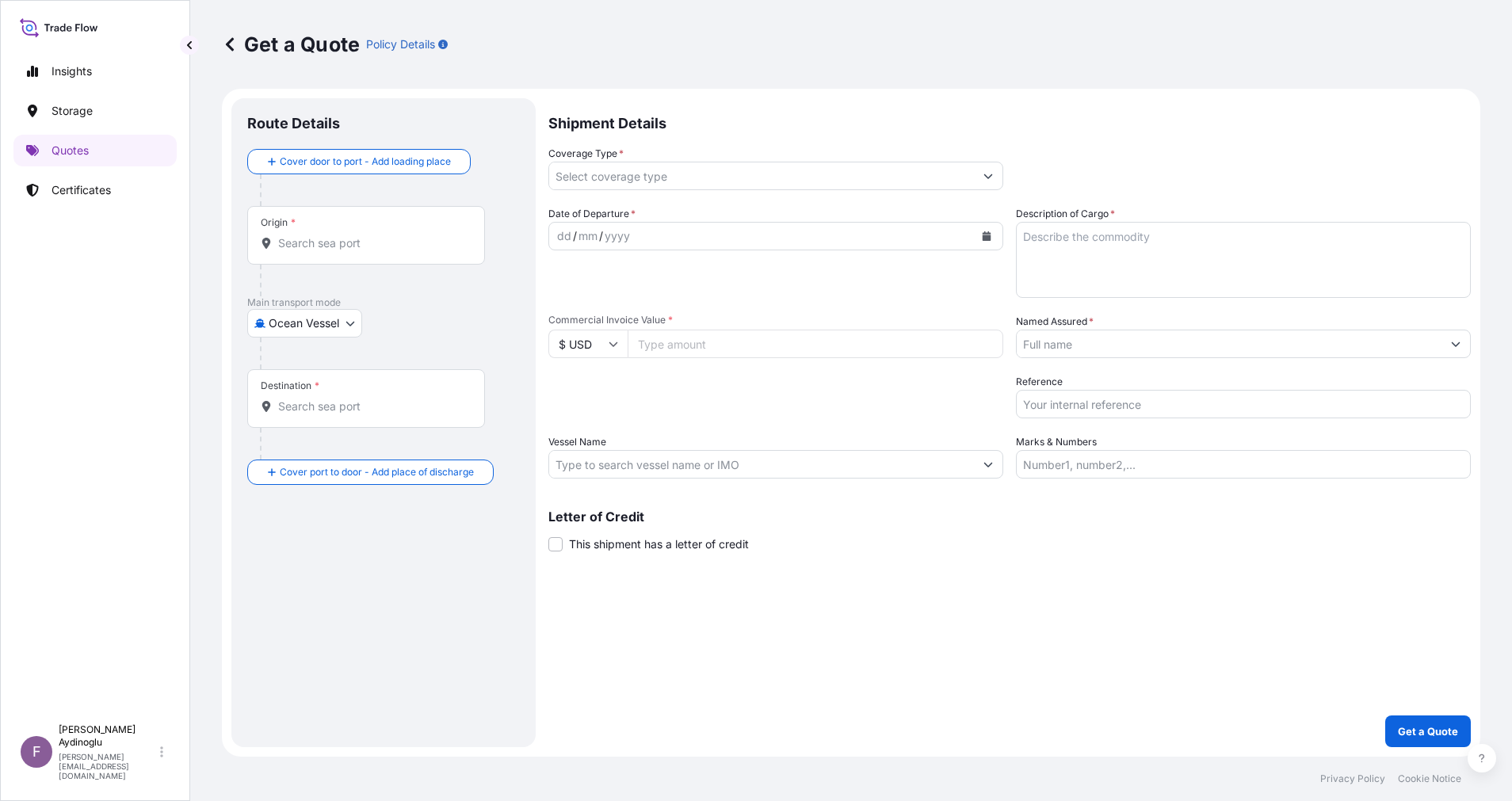
click at [1204, 468] on input "Marks & Numbers" at bounding box center [1243, 464] width 455 height 29
paste input "PO NO: 25Y0217000 Quantity M/[PERSON_NAME]: 4.497,941 Premium: USD 123,50"
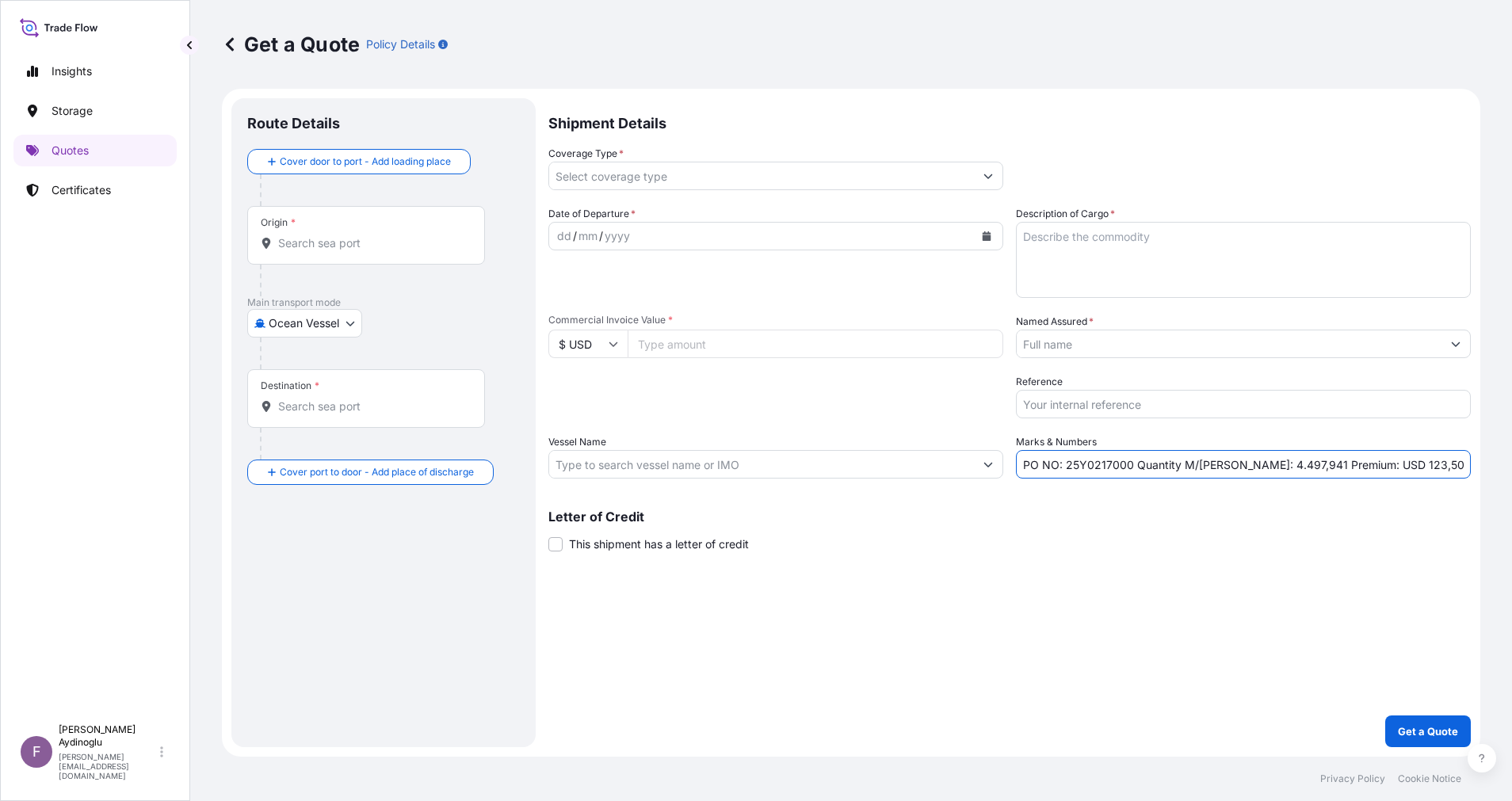
drag, startPoint x: 1068, startPoint y: 466, endPoint x: 1129, endPoint y: 467, distance: 61.0
click at [1129, 467] on input "PO NO: 25Y0217000 Quantity M/[PERSON_NAME]: 4.497,941 Premium: USD 123,50" at bounding box center [1243, 464] width 455 height 29
paste input "43300"
type input "PO NO: 25Y0243300 Quantity M/[PERSON_NAME]: 4.497,941 Premium: USD 123,50"
click at [718, 353] on input "Commercial Invoice Value *" at bounding box center [815, 344] width 376 height 29
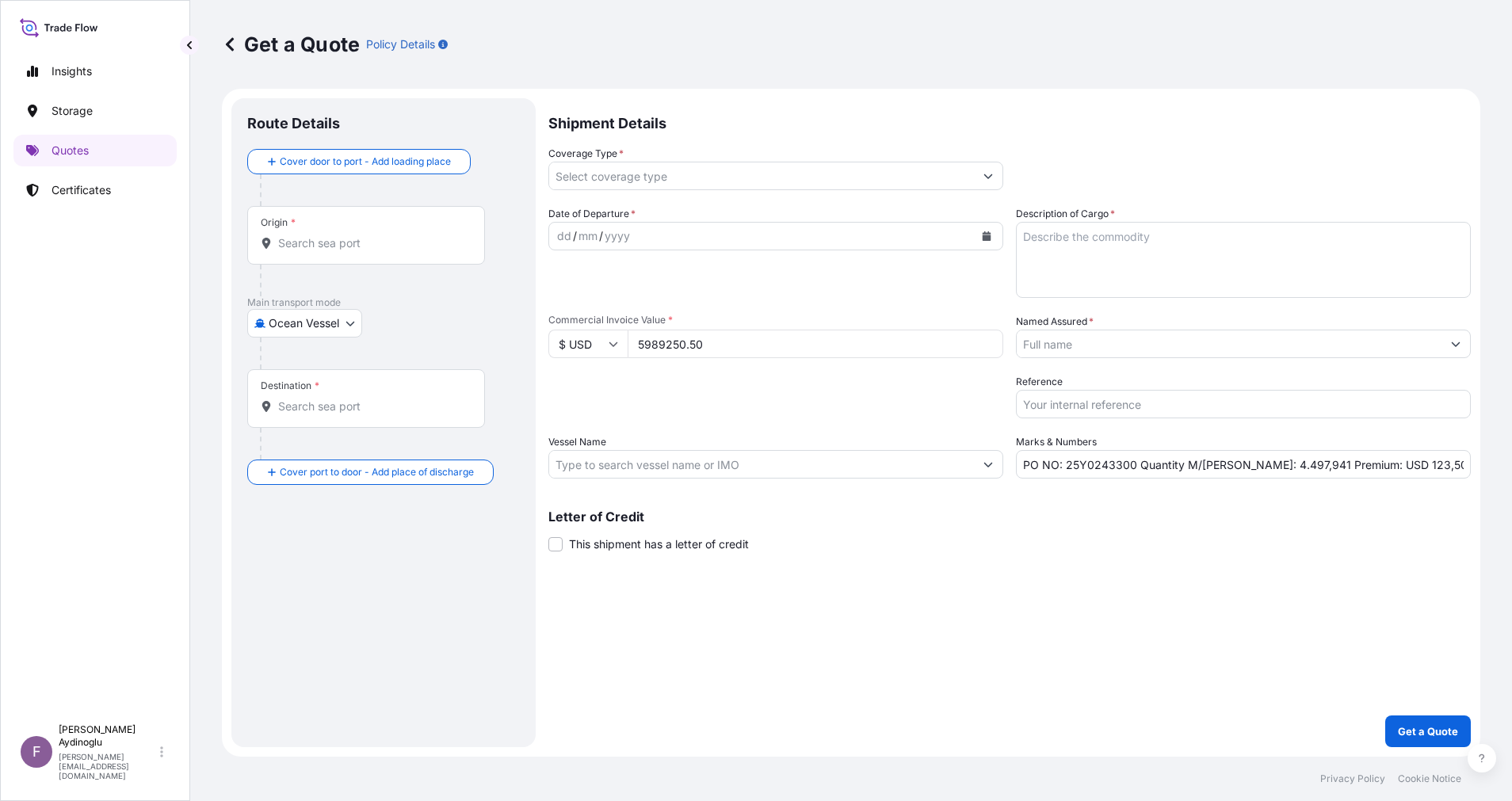
type input "5989250.50"
click at [1139, 242] on textarea "Description of Cargo *" at bounding box center [1243, 259] width 455 height 76
paste textarea "ETHYLENE"
type textarea "ETHYLENE"
click at [1089, 628] on div "Shipment Details Coverage Type * Date of Departure * dd / mm / yyyy Cargo Categ…" at bounding box center [1009, 422] width 922 height 649
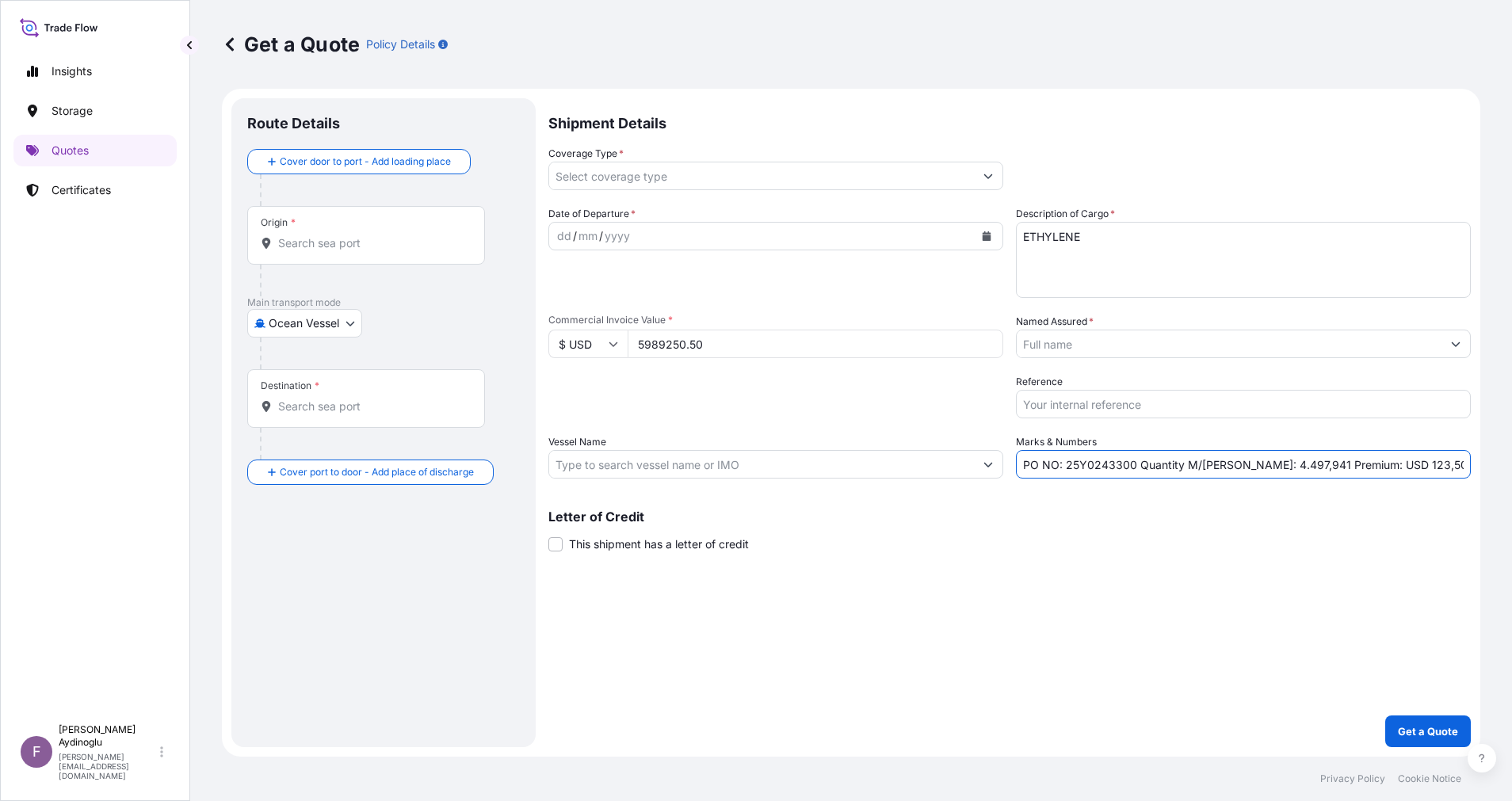
drag, startPoint x: 1231, startPoint y: 466, endPoint x: 1258, endPoint y: 466, distance: 27.0
click at [1258, 466] on input "PO NO: 25Y0243300 Quantity M/[PERSON_NAME]: 4.497,941 Premium: USD 123,50" at bounding box center [1243, 464] width 455 height 29
type input "PO NO: 25Y0243300 Quantity M/[PERSON_NAME]: 6.639,967 Premium: USD 123,50"
click at [755, 472] on input "Vessel Name" at bounding box center [761, 464] width 424 height 29
paste input "ANTIKITHIRA"
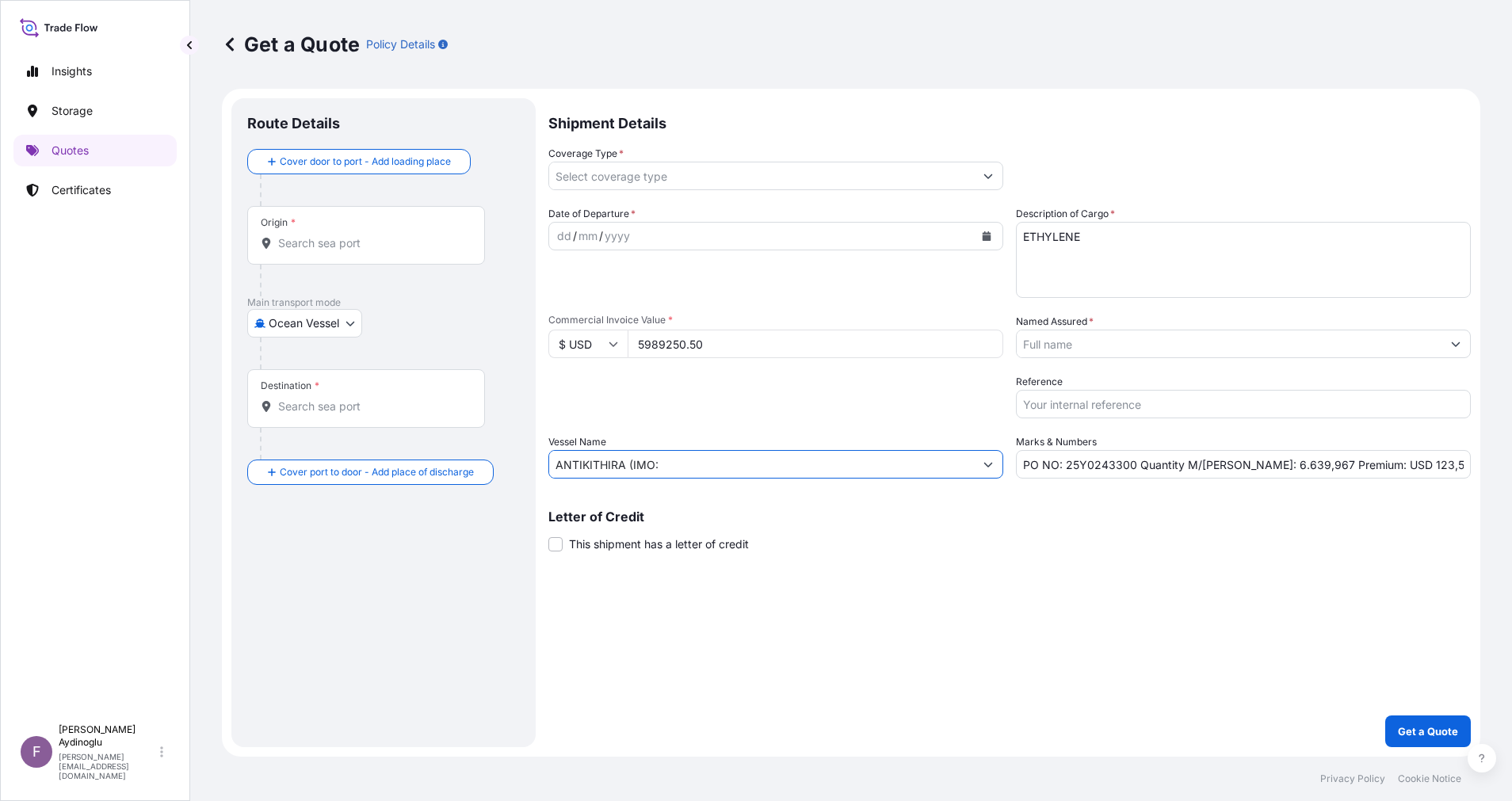
paste input "9788980"
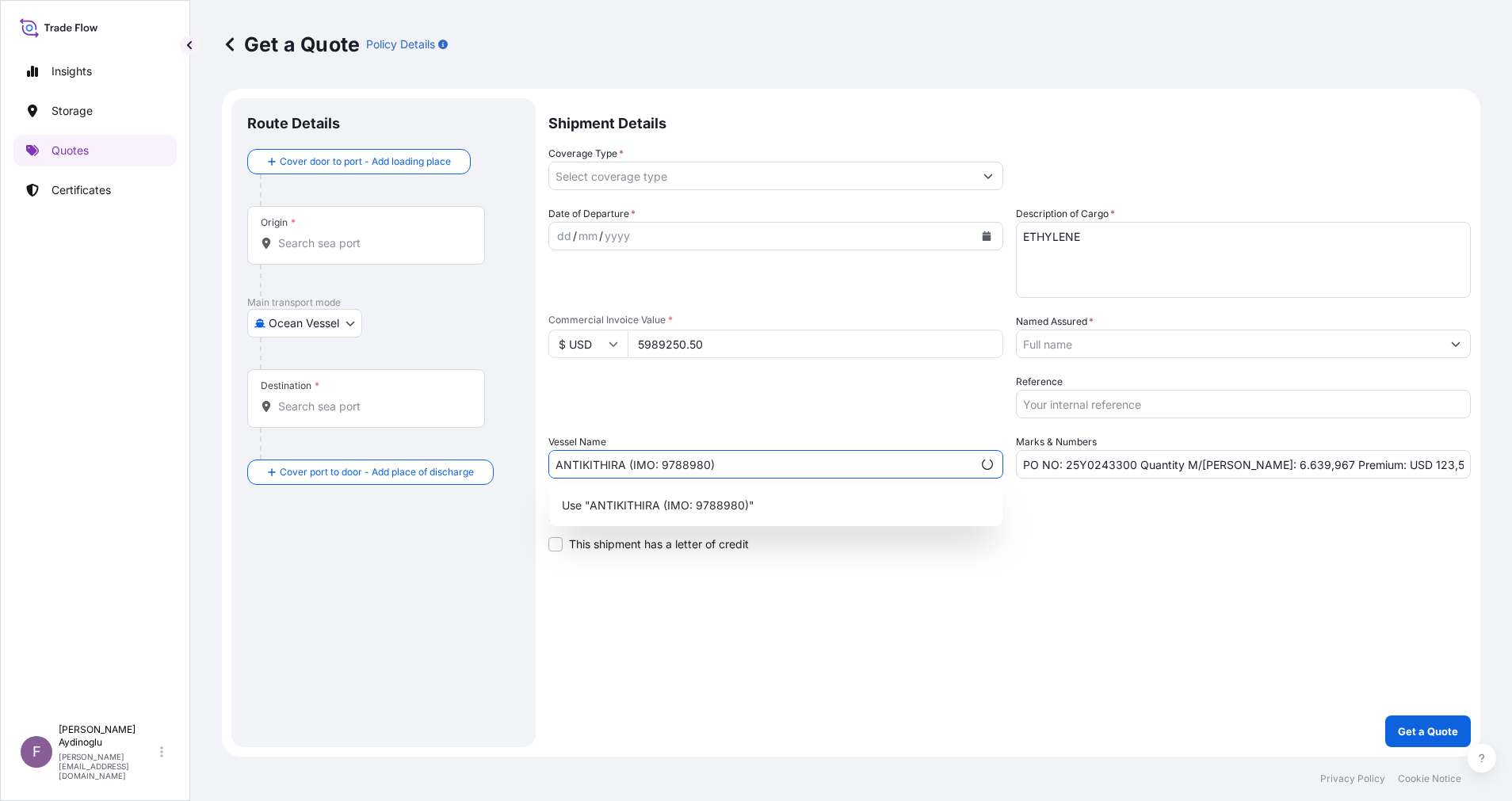
type input "ANTIKITHIRA (IMO: 9788980)"
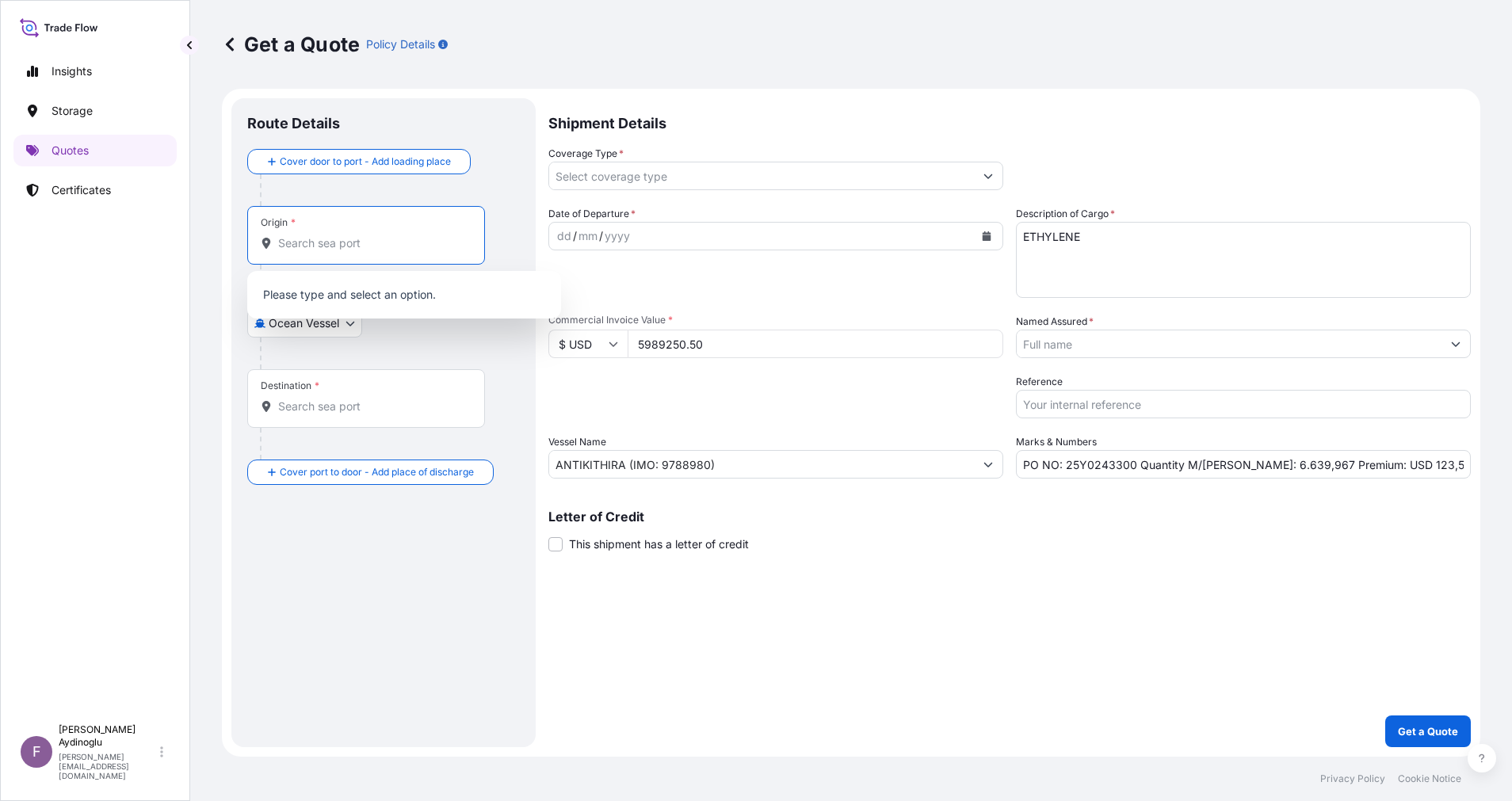
click at [373, 245] on input "Origin *" at bounding box center [372, 243] width 187 height 16
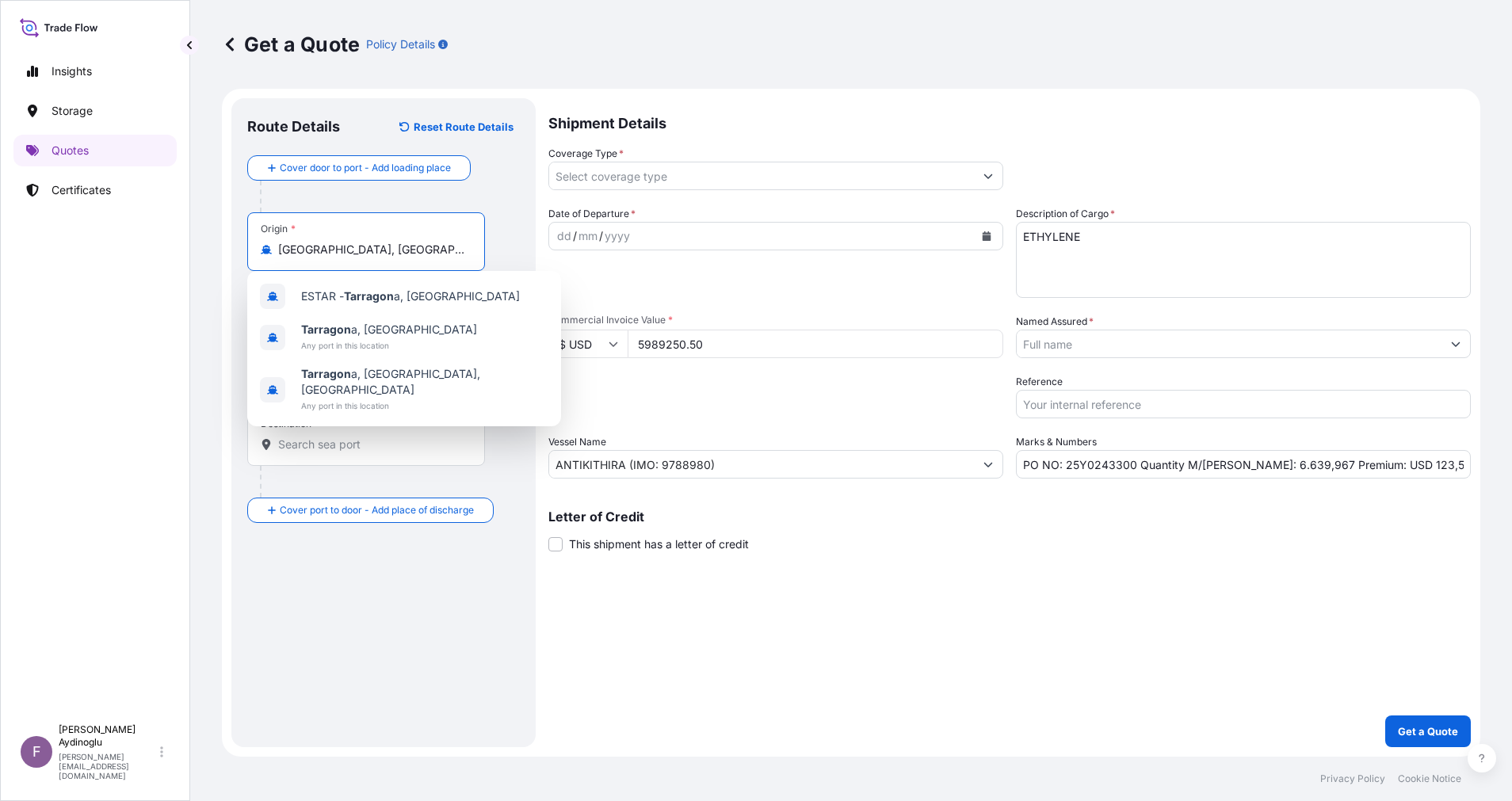
type input "[GEOGRAPHIC_DATA], [GEOGRAPHIC_DATA]"
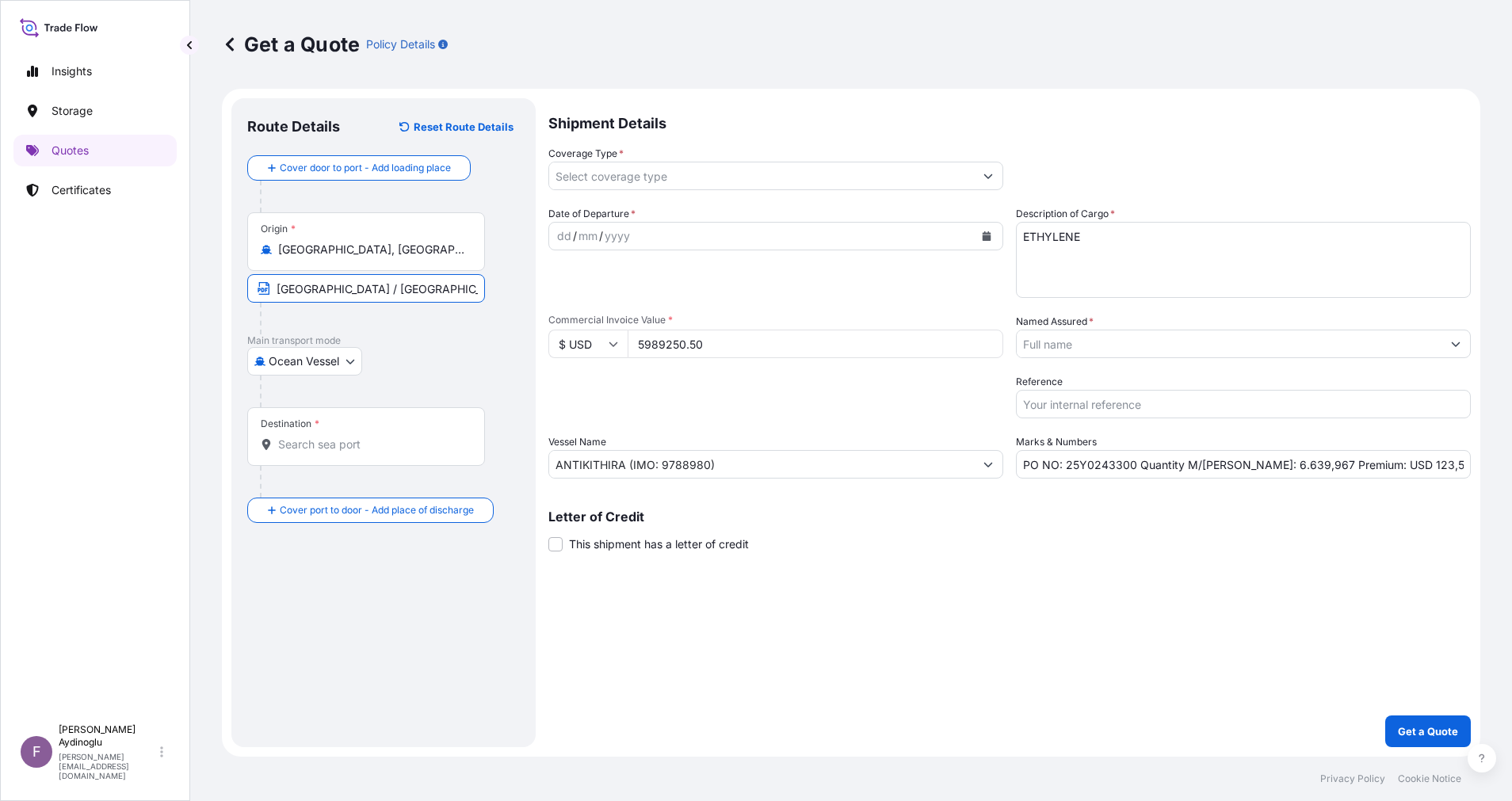
type input "[GEOGRAPHIC_DATA] / [GEOGRAPHIC_DATA]"
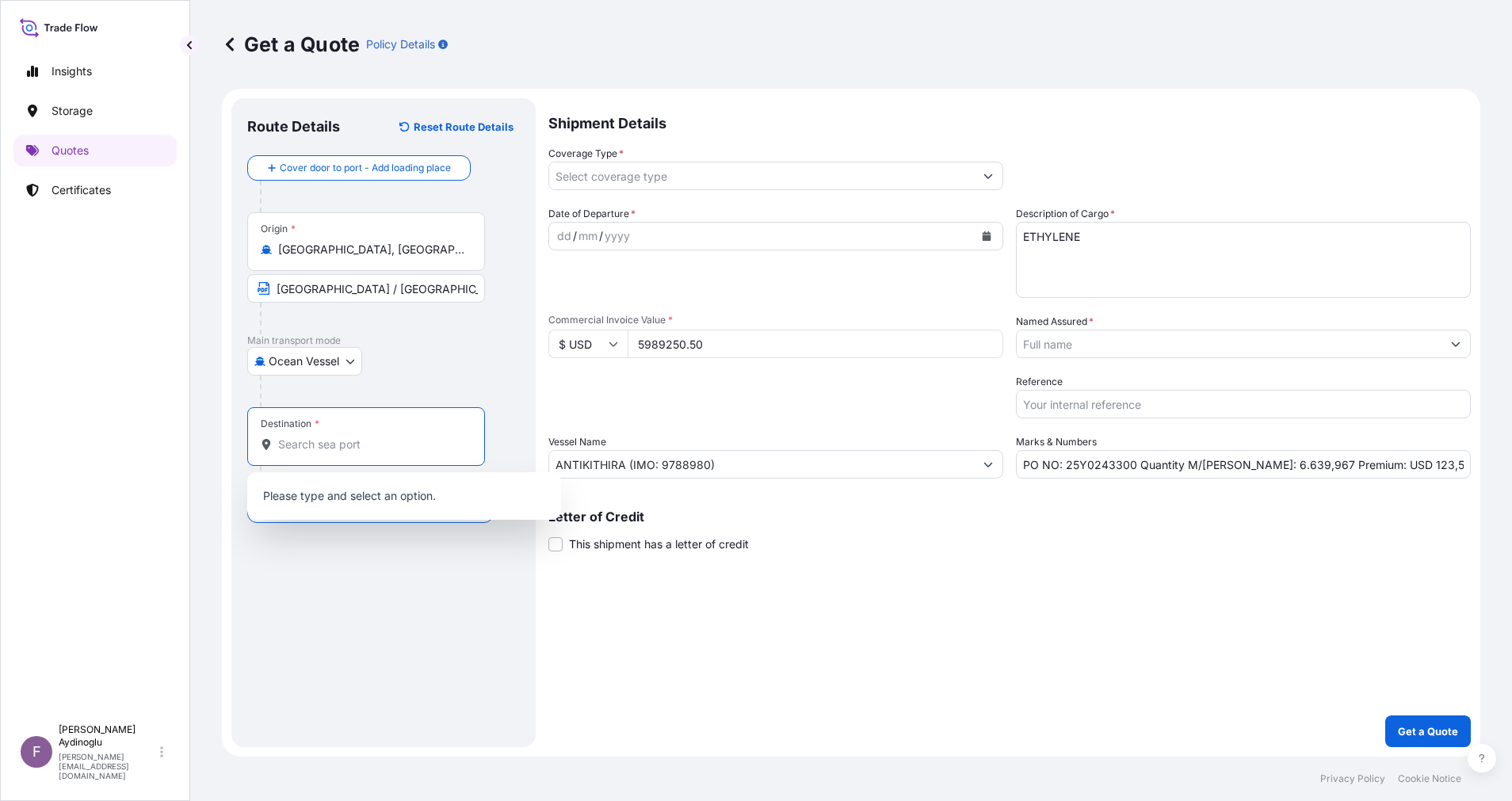
click at [384, 437] on input "Destination *" at bounding box center [372, 444] width 187 height 16
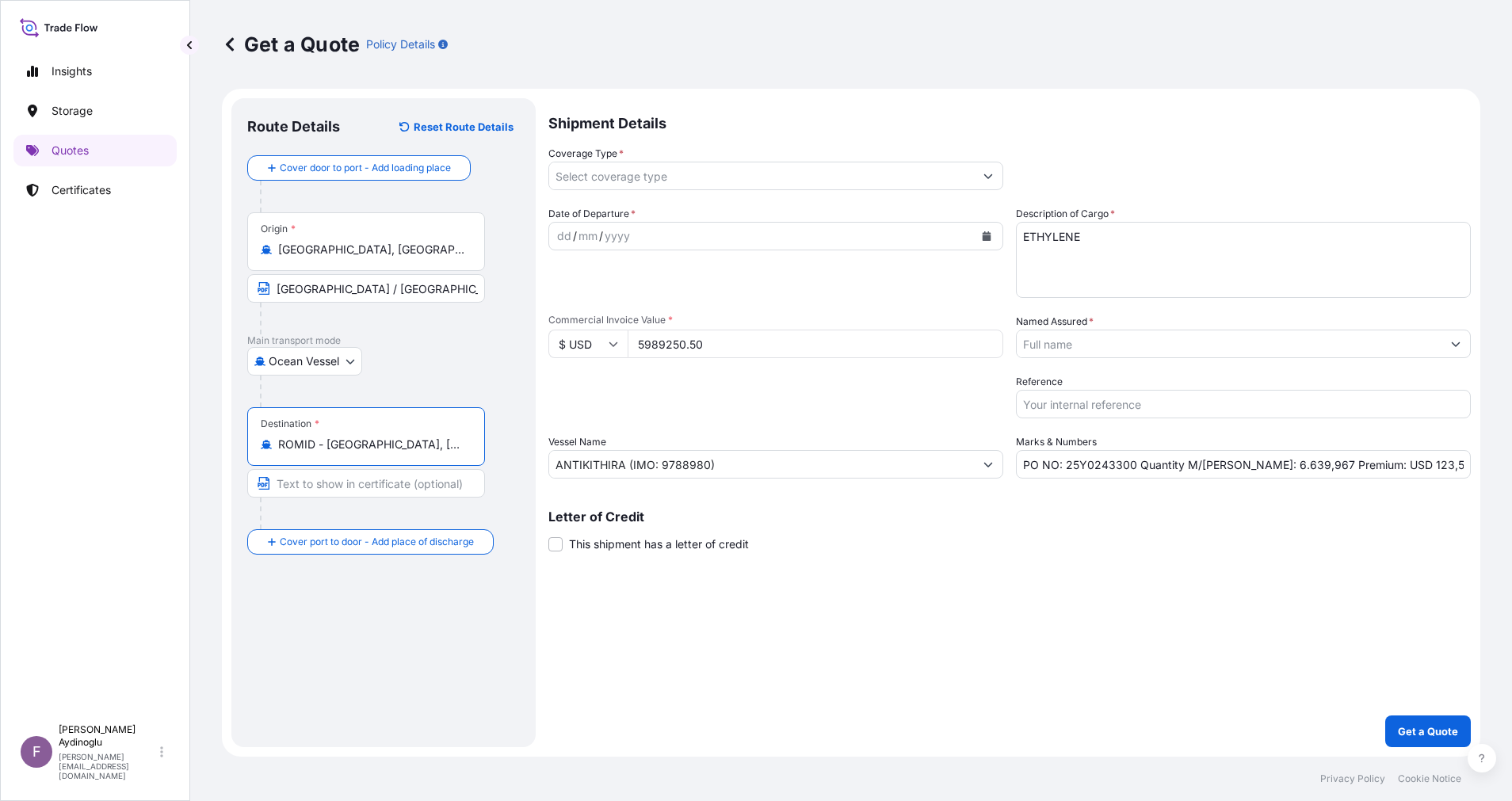
type input "ROMID - [GEOGRAPHIC_DATA], [GEOGRAPHIC_DATA]"
type input "MIDIA / [GEOGRAPHIC_DATA]"
click at [572, 610] on div "Shipment Details Coverage Type * Date of Departure * dd / mm / yyyy Cargo Categ…" at bounding box center [1009, 422] width 922 height 649
click at [561, 234] on div "dd" at bounding box center [564, 236] width 18 height 19
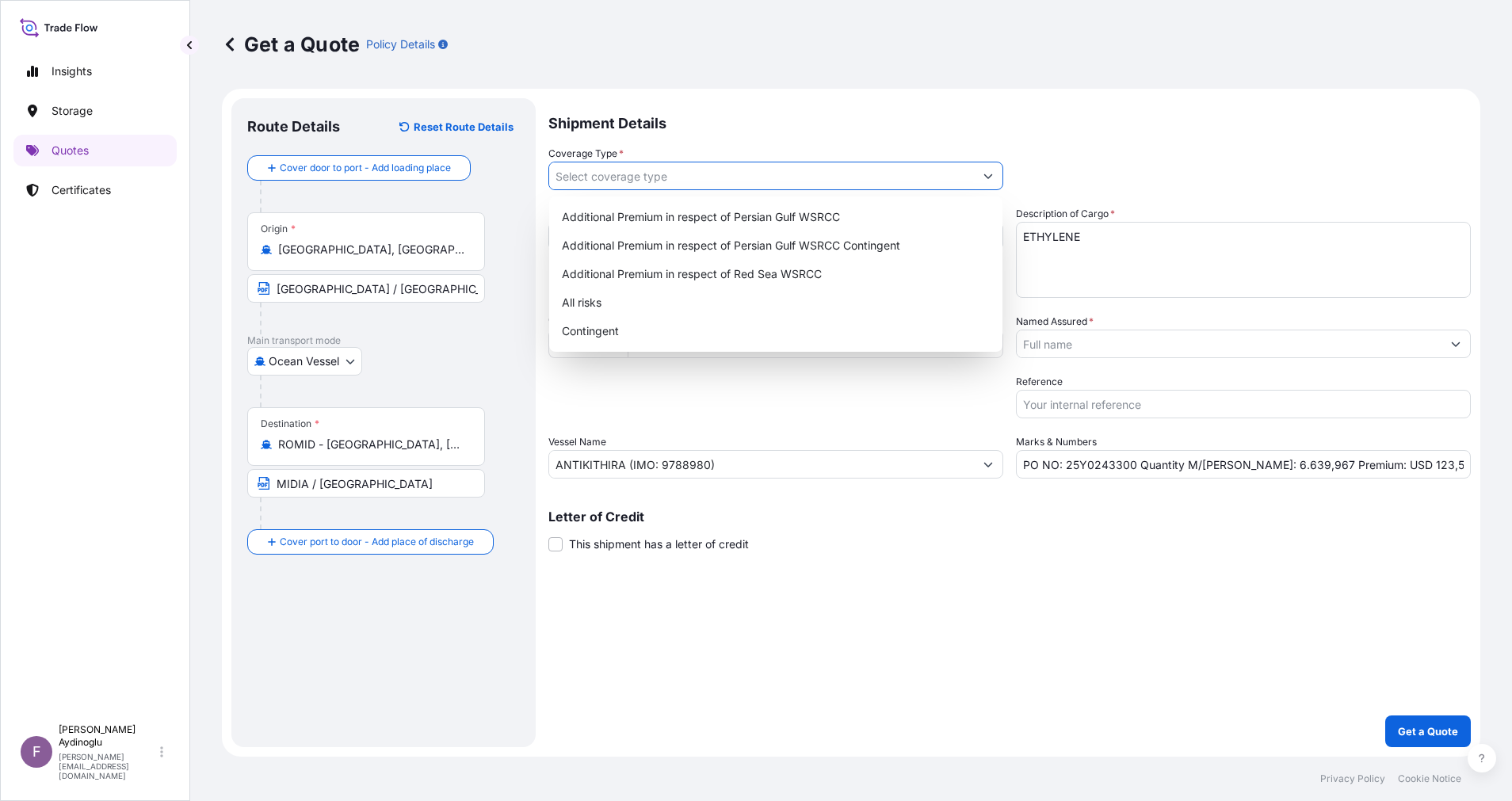
click at [1000, 168] on button "Show suggestions" at bounding box center [989, 176] width 29 height 29
click at [754, 310] on div "All risks" at bounding box center [776, 302] width 440 height 29
type input "All risks"
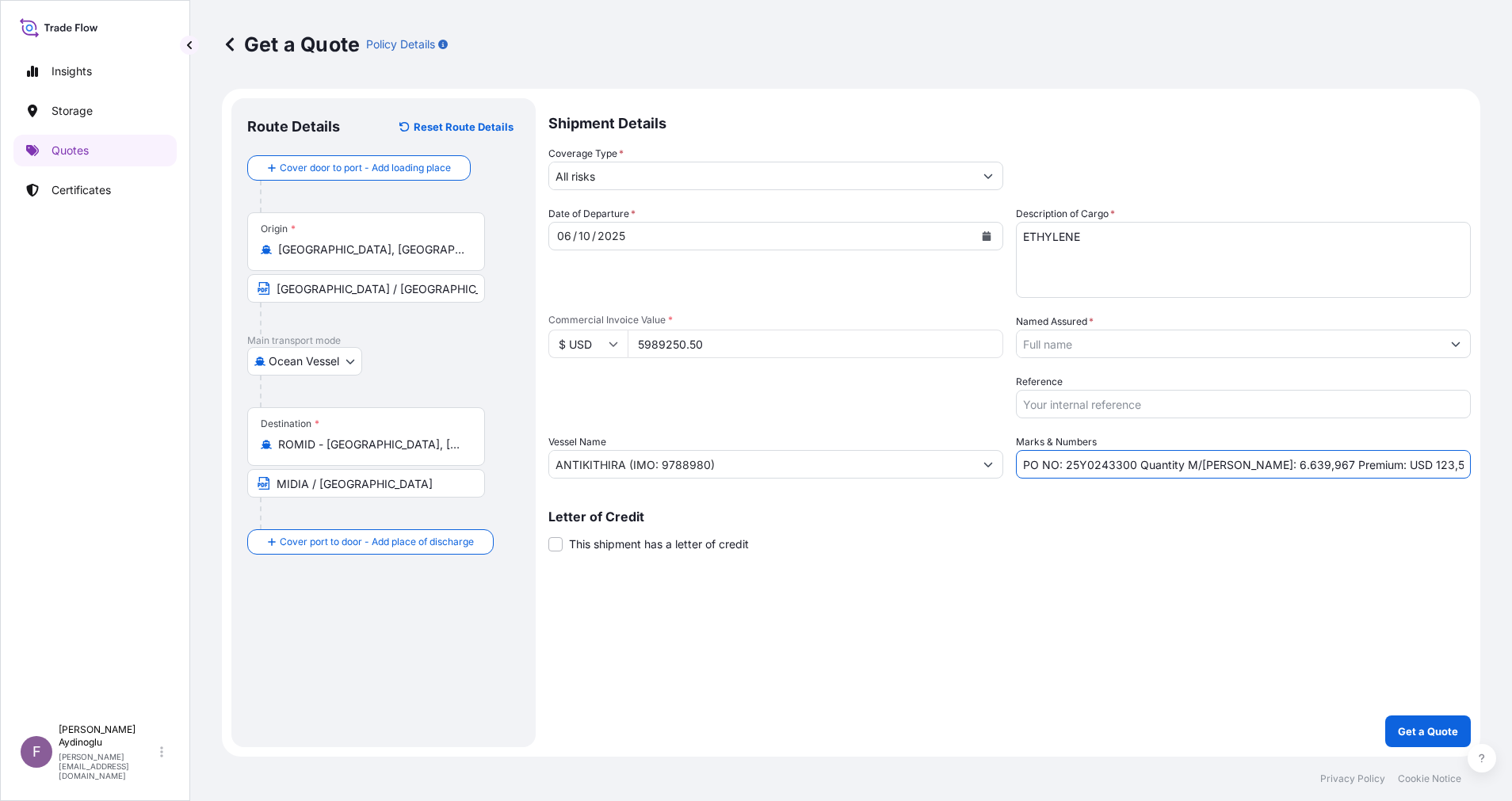
drag, startPoint x: 1388, startPoint y: 464, endPoint x: 1367, endPoint y: 465, distance: 21.0
click at [1367, 465] on input "PO NO: 25Y0243300 Quantity M/[PERSON_NAME]: 6.639,967 Premium: USD 123,50" at bounding box center [1243, 464] width 455 height 29
type input "PO NO: 25Y0243300 Quantity M/[PERSON_NAME]: 6.639,967 Premium: USD 658,82"
click at [1458, 339] on icon "Show suggestions" at bounding box center [1455, 344] width 10 height 10
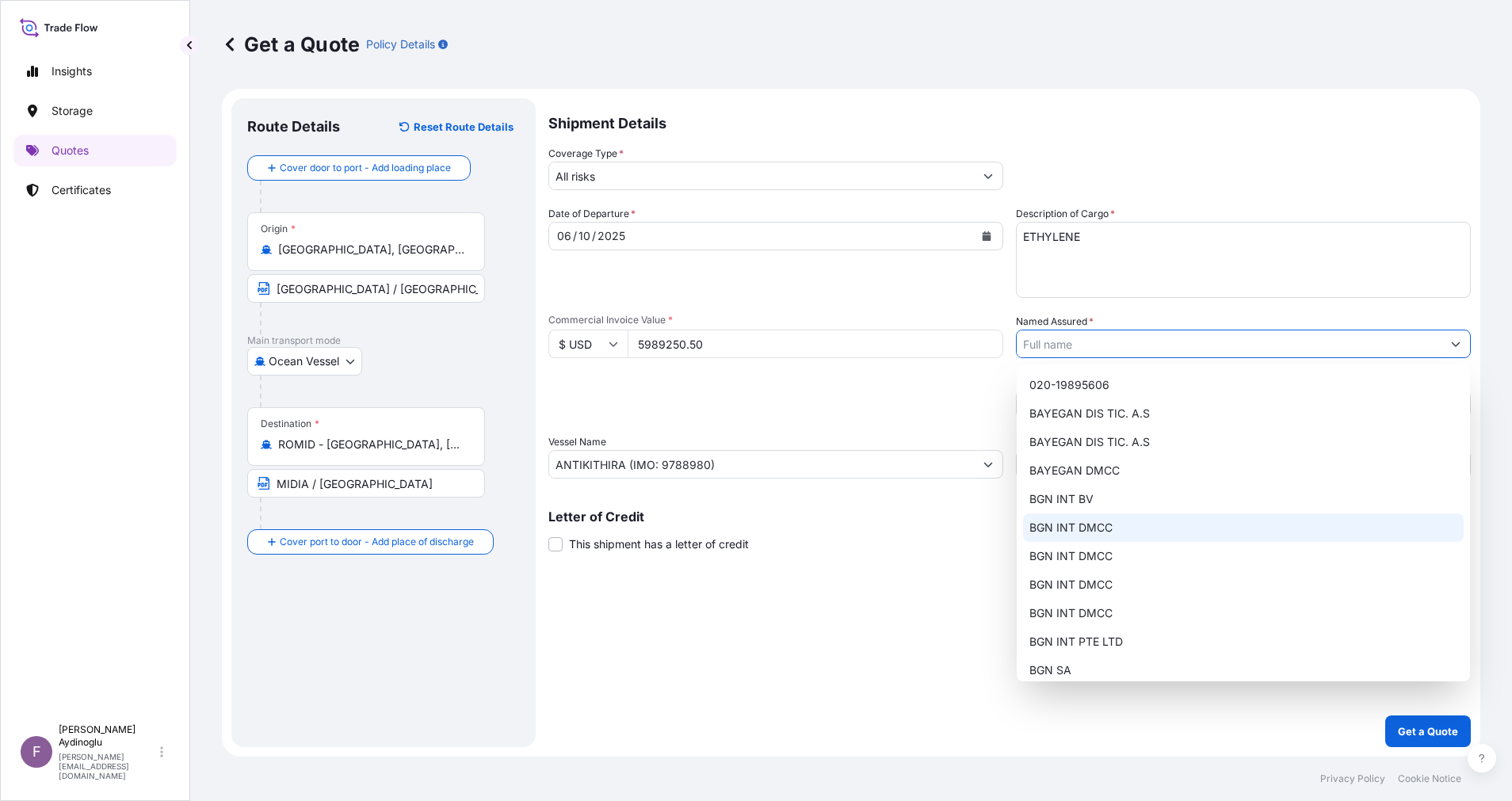
click at [1098, 523] on span "BGN INT DMCC" at bounding box center [1071, 527] width 83 height 16
type input "BGN INT DMCC"
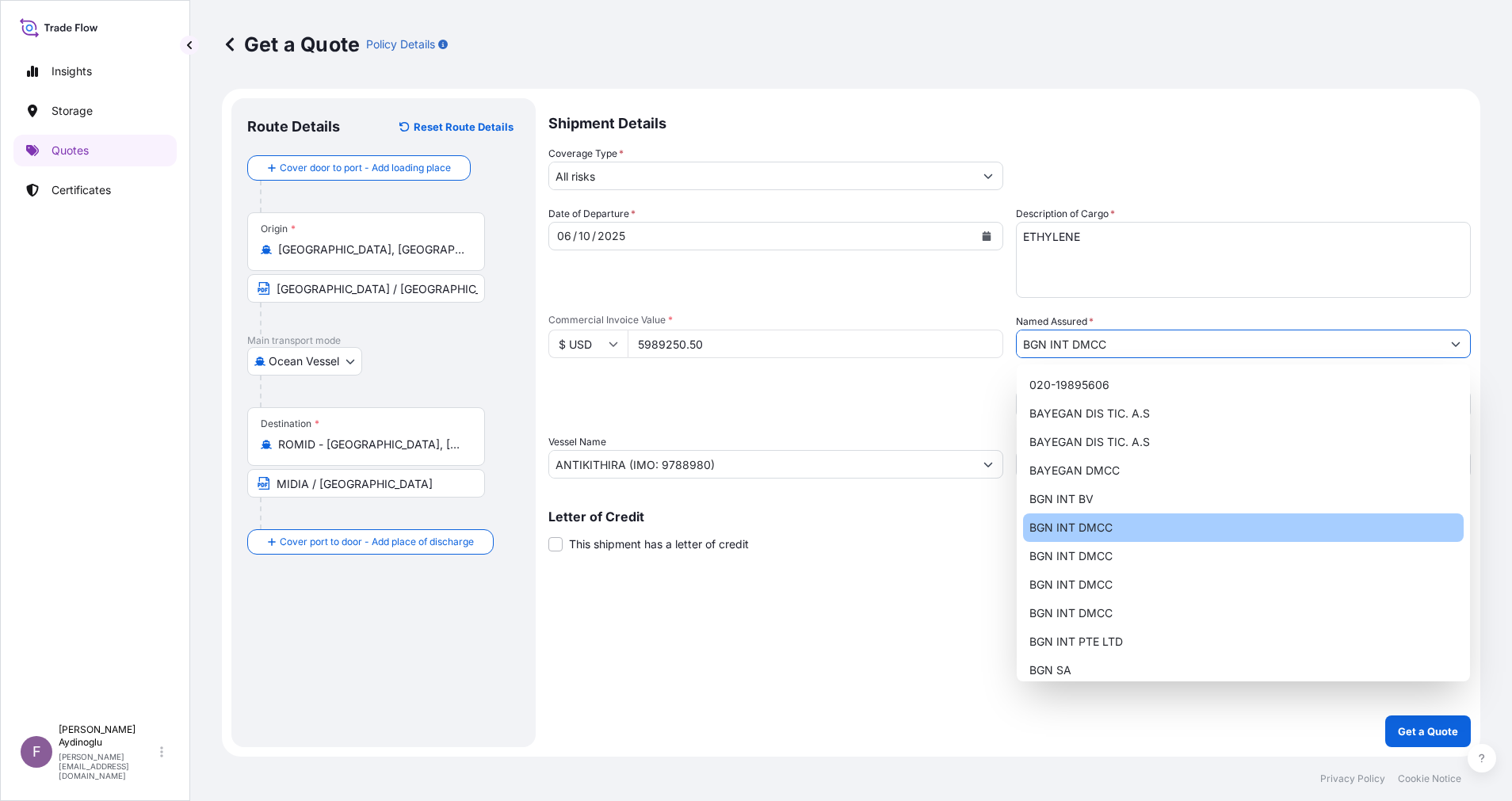
click at [951, 618] on div "Shipment Details Coverage Type * All risks Date of Departure * [DATE] Cargo Cat…" at bounding box center [1009, 422] width 922 height 649
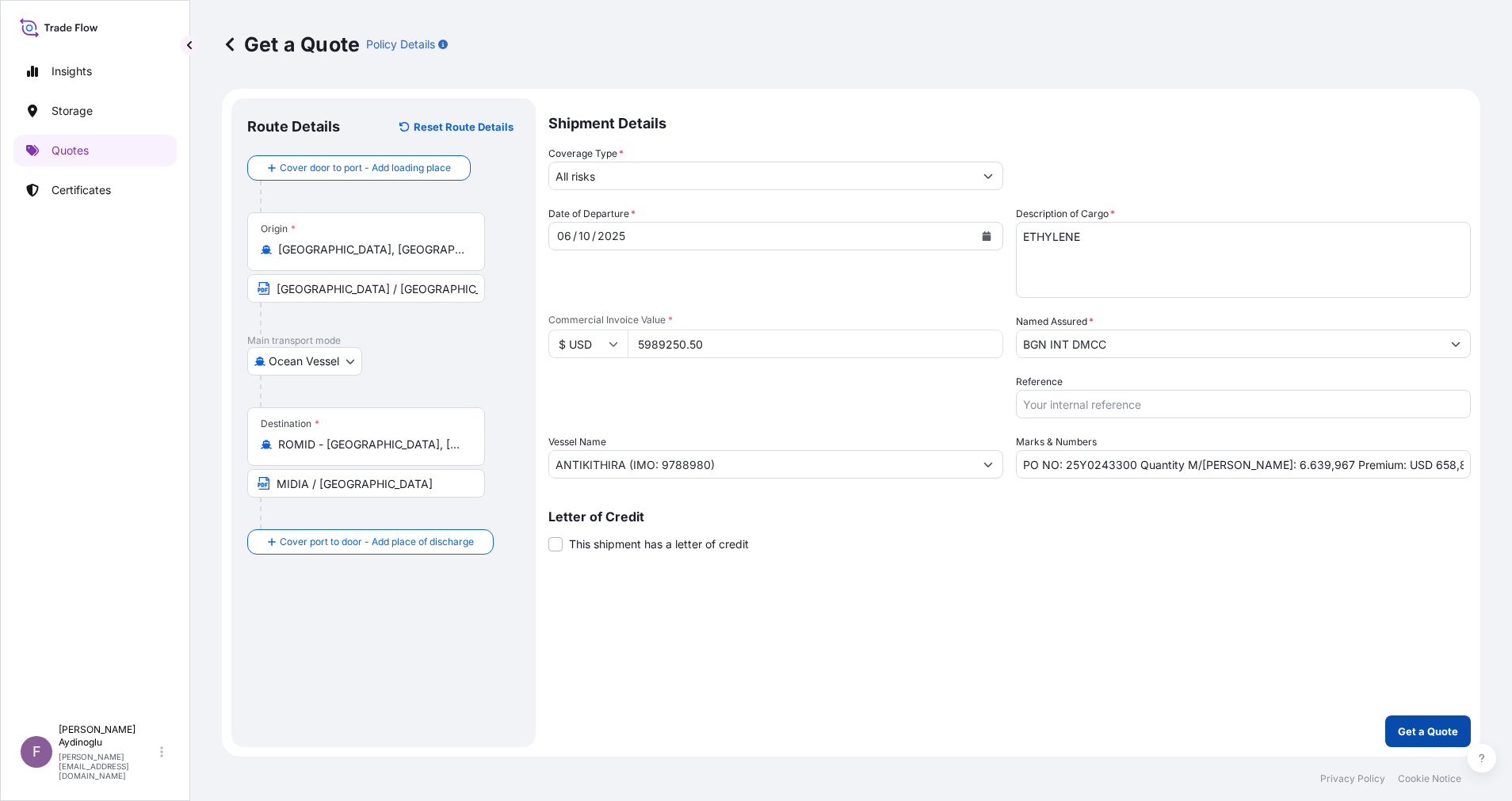
click at [1414, 726] on p "Get a Quote" at bounding box center [1427, 732] width 60 height 16
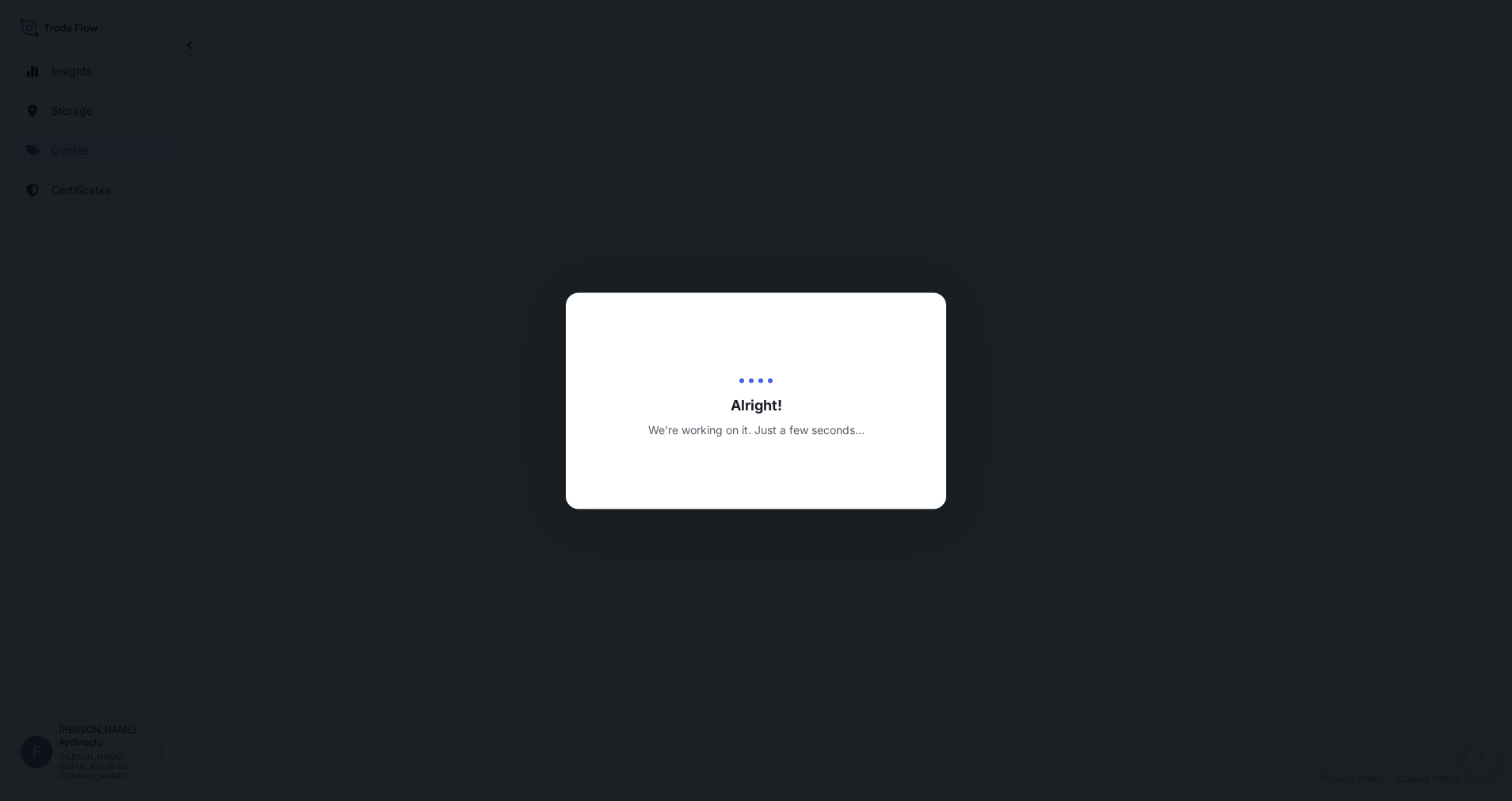
click at [878, 649] on div at bounding box center [756, 400] width 1512 height 801
select select "Ocean Vessel"
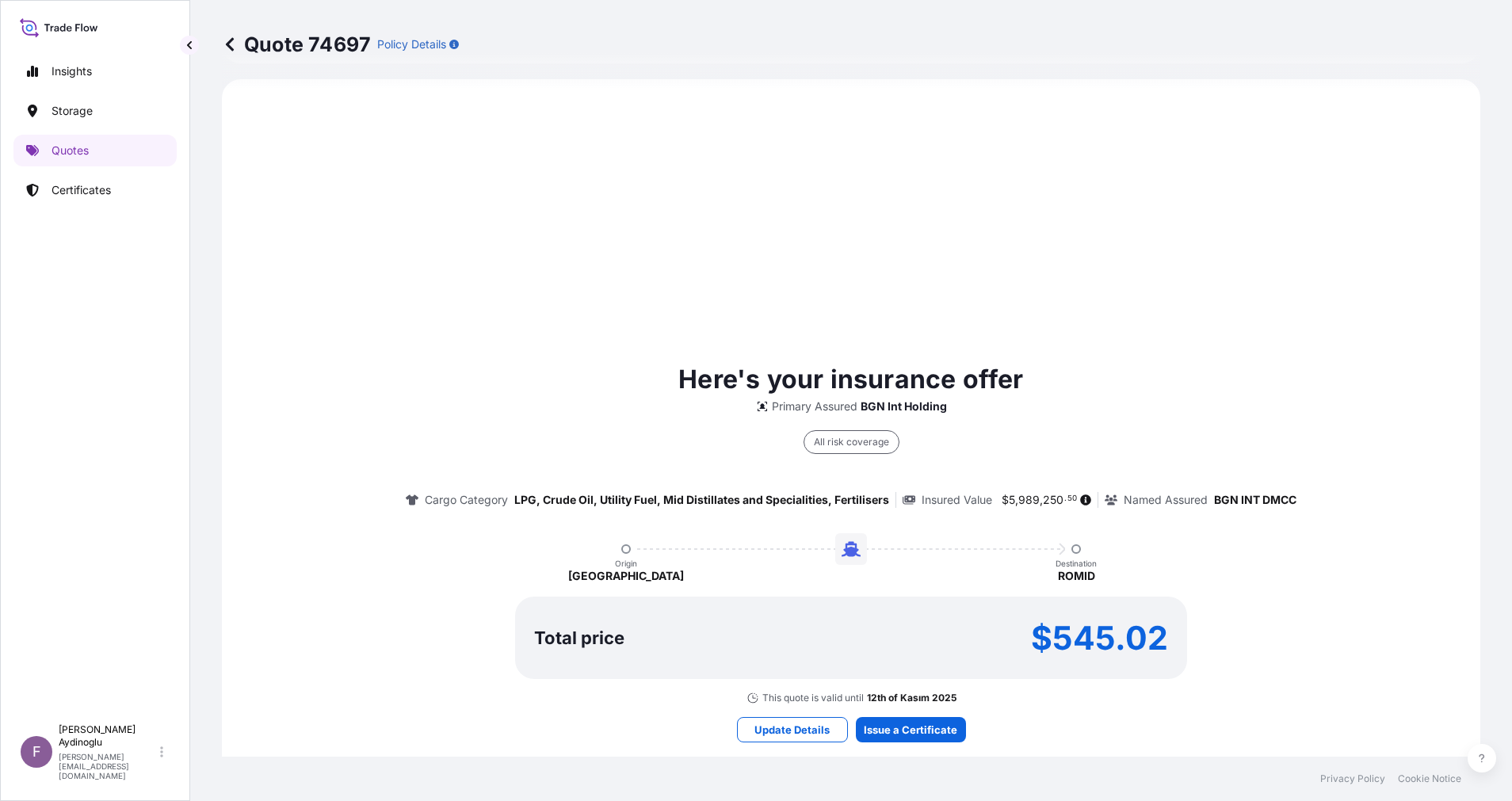
click at [883, 716] on div "Here's your insurance offer Primary Assured BGN Int Holding All risk coverage C…" at bounding box center [851, 550] width 1214 height 899
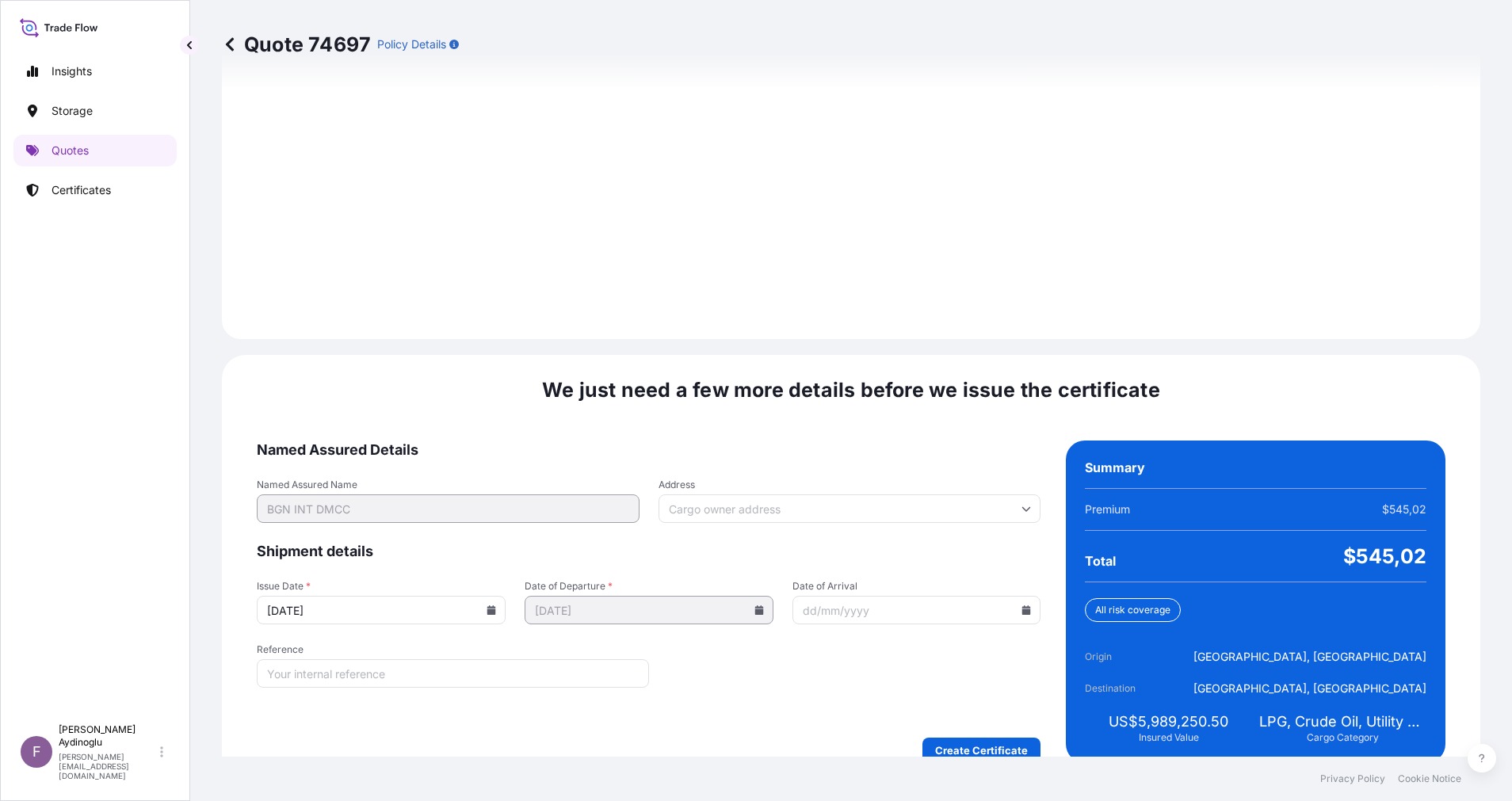
scroll to position [1701, 0]
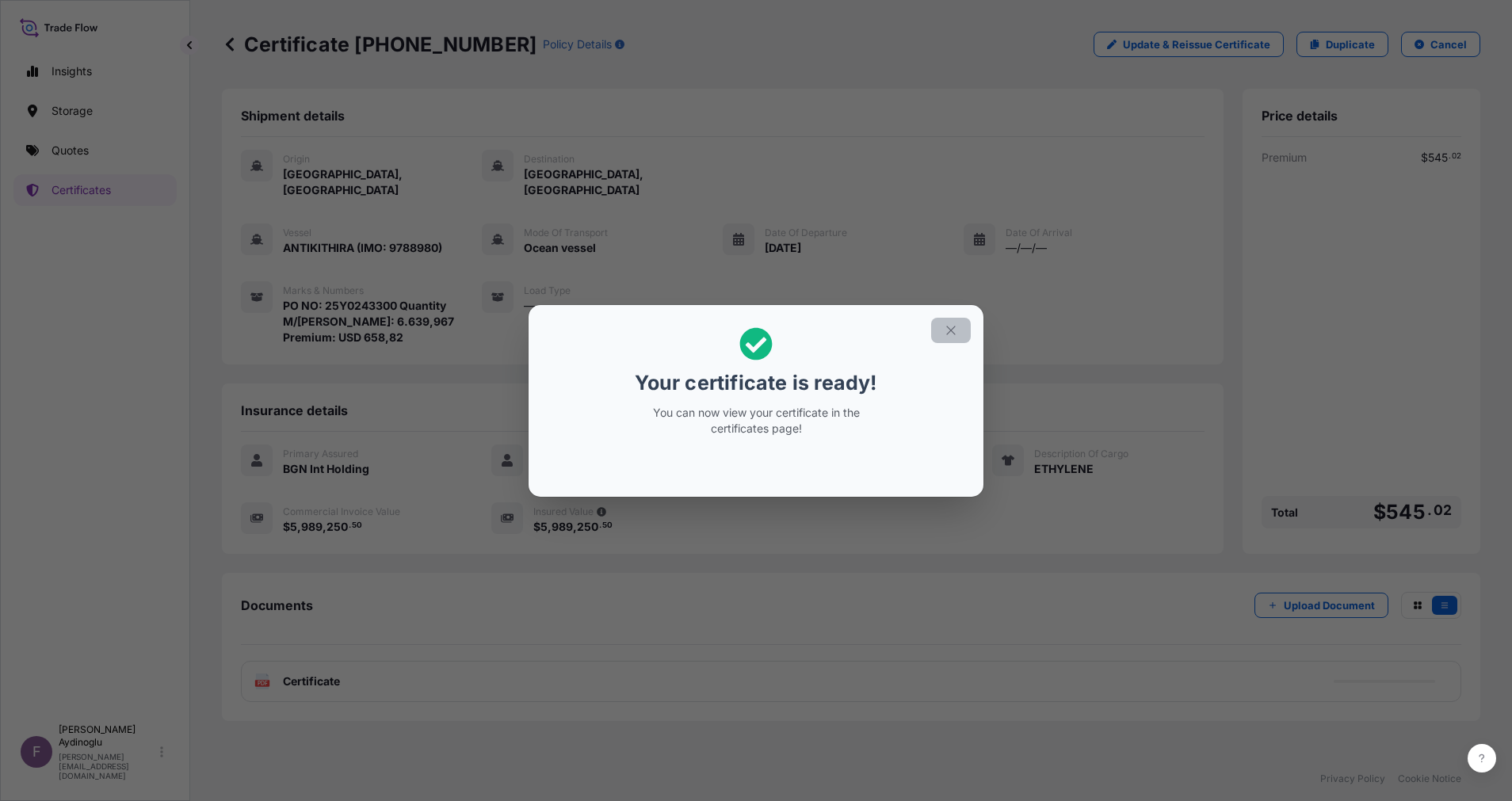
click at [962, 335] on button "button" at bounding box center [951, 330] width 40 height 26
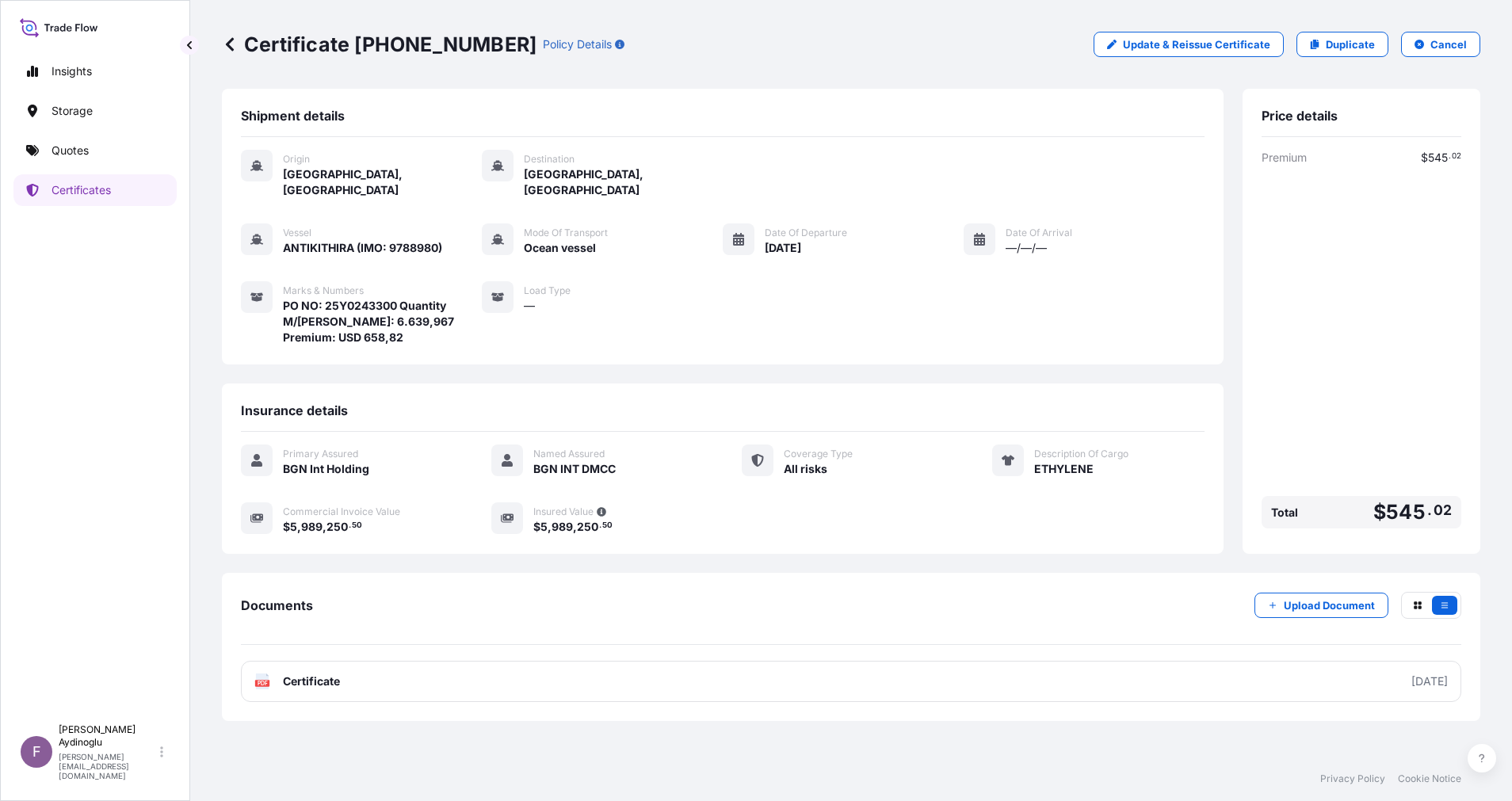
click at [699, 592] on div "Documents Upload Document" at bounding box center [851, 618] width 1220 height 53
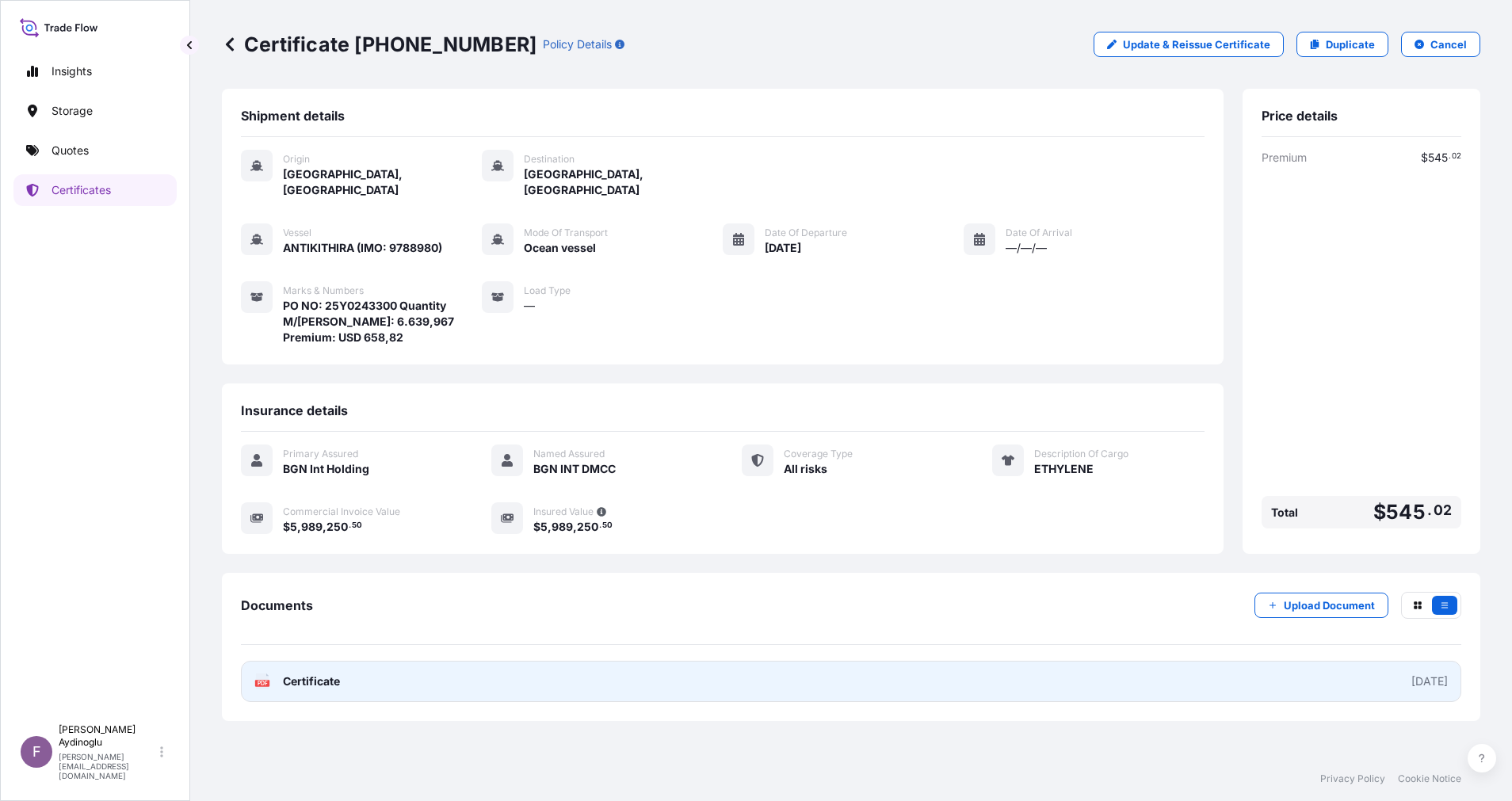
click at [902, 661] on link "PDF Certificate [DATE]" at bounding box center [851, 681] width 1220 height 41
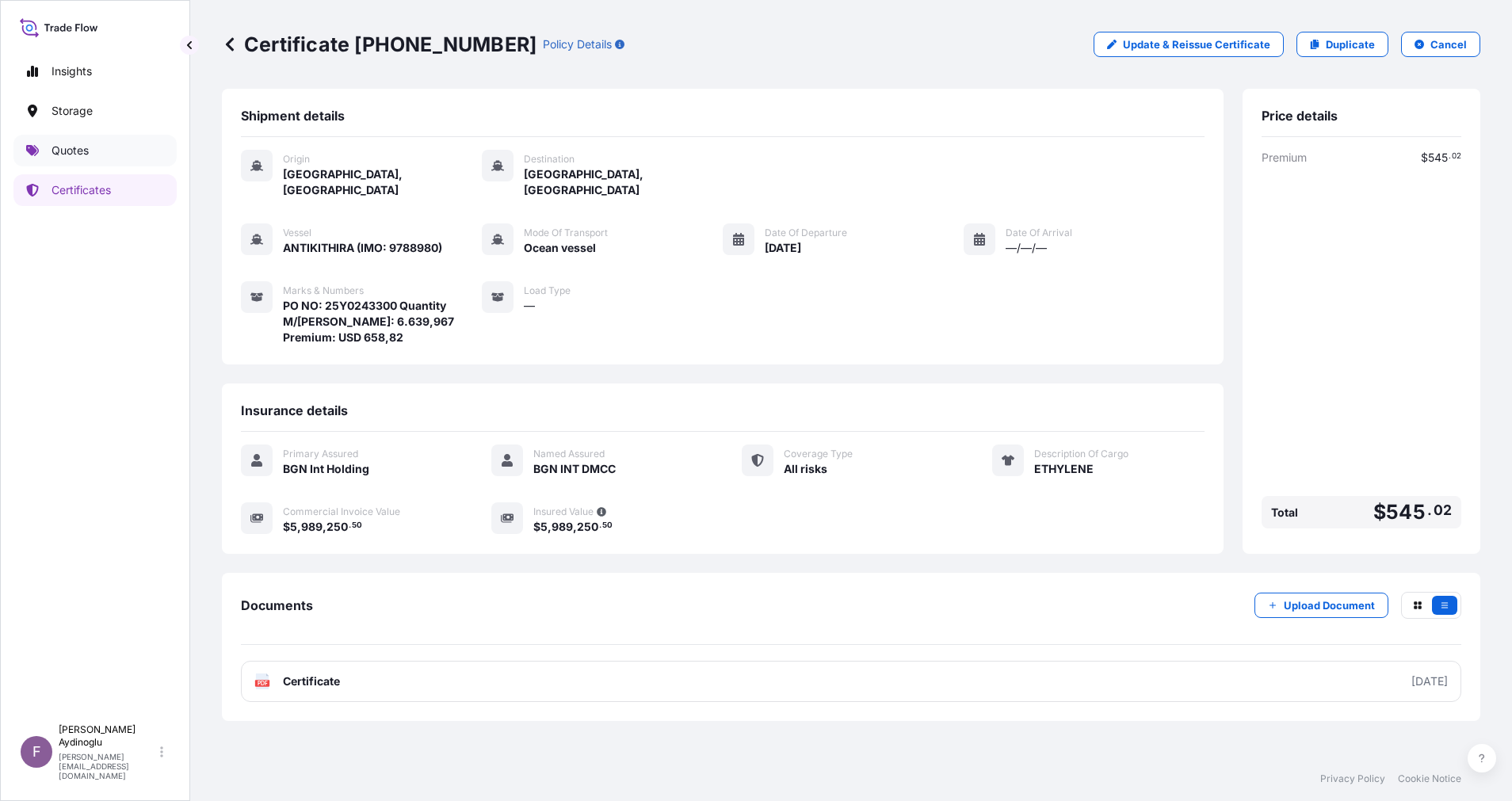
click at [69, 141] on link "Quotes" at bounding box center [95, 151] width 164 height 32
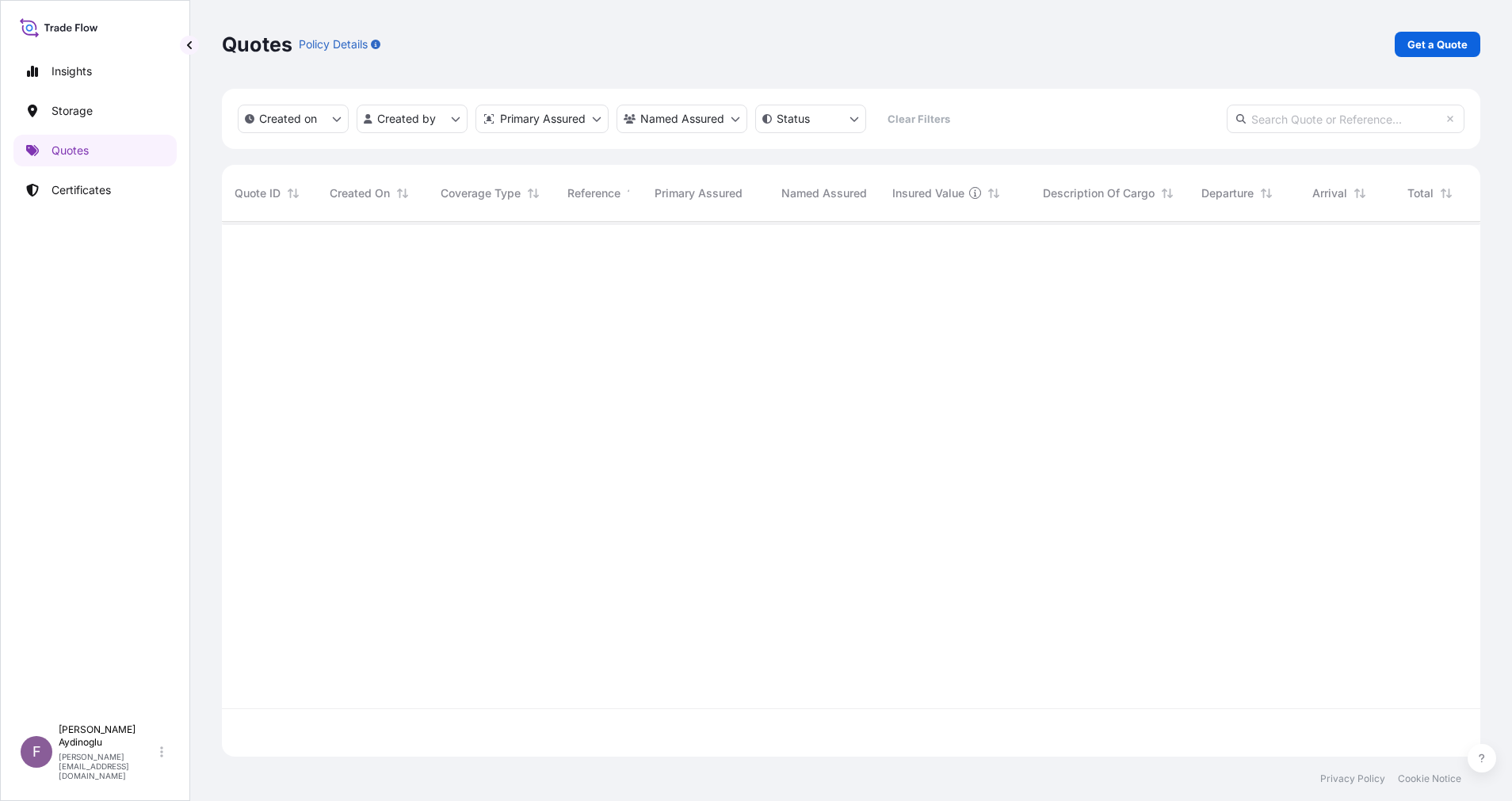
scroll to position [525, 1240]
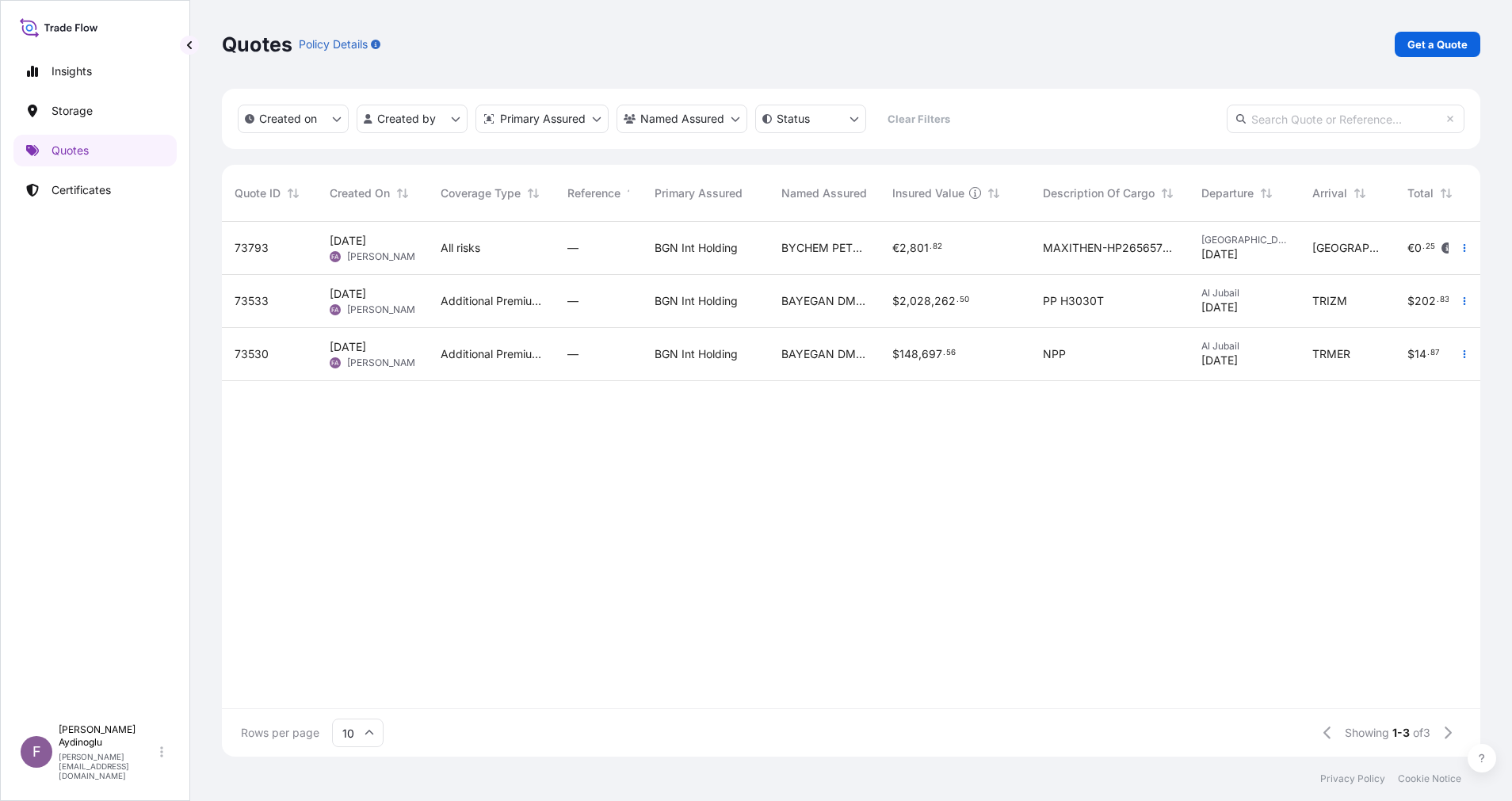
click at [1511, 34] on html "Insights Storage Quotes Certificates F [PERSON_NAME] [EMAIL_ADDRESS][DOMAIN_NAM…" at bounding box center [756, 400] width 1512 height 801
click at [1417, 52] on p "Get a Quote" at bounding box center [1437, 45] width 60 height 16
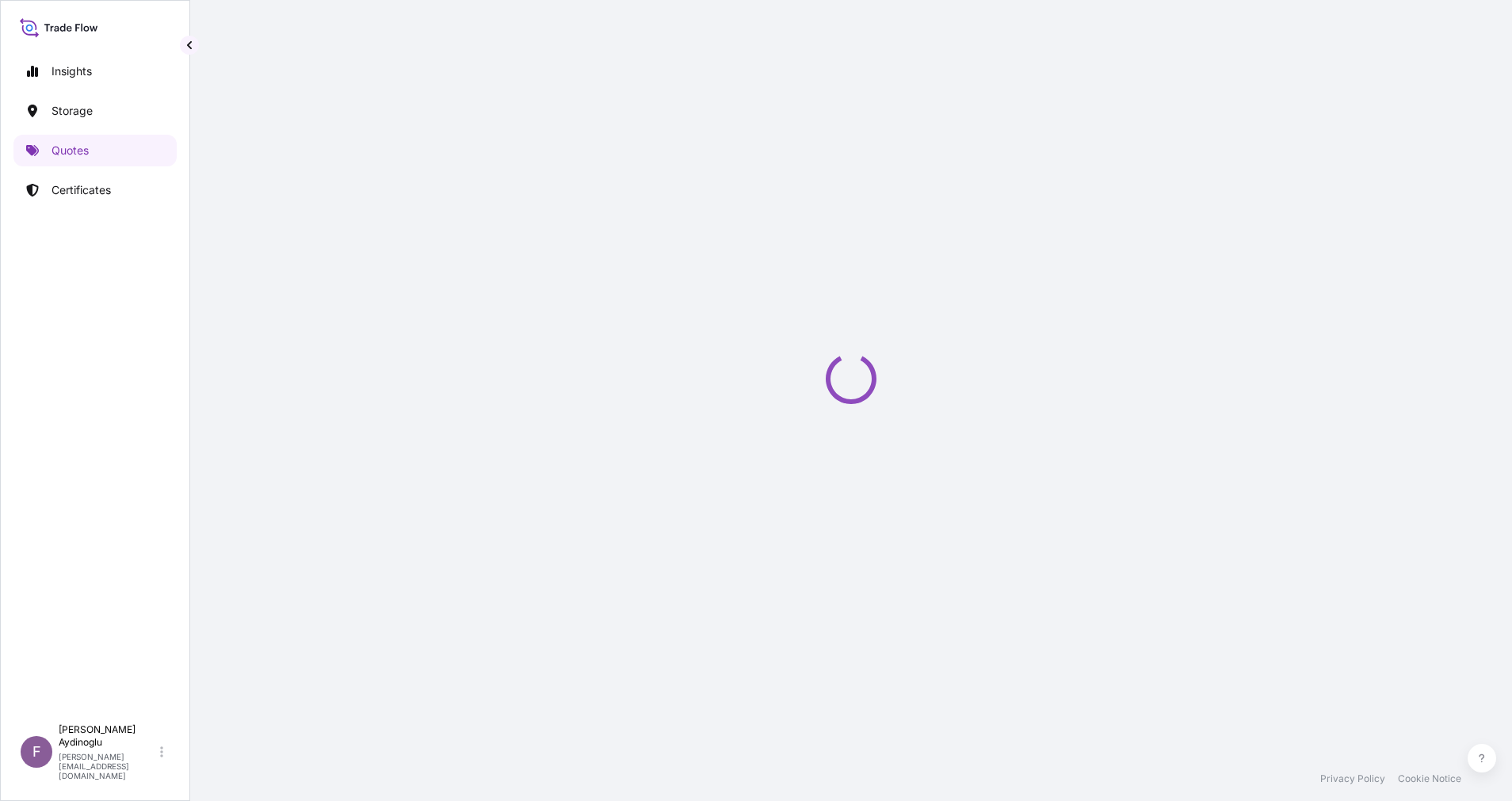
select select "Ocean Vessel"
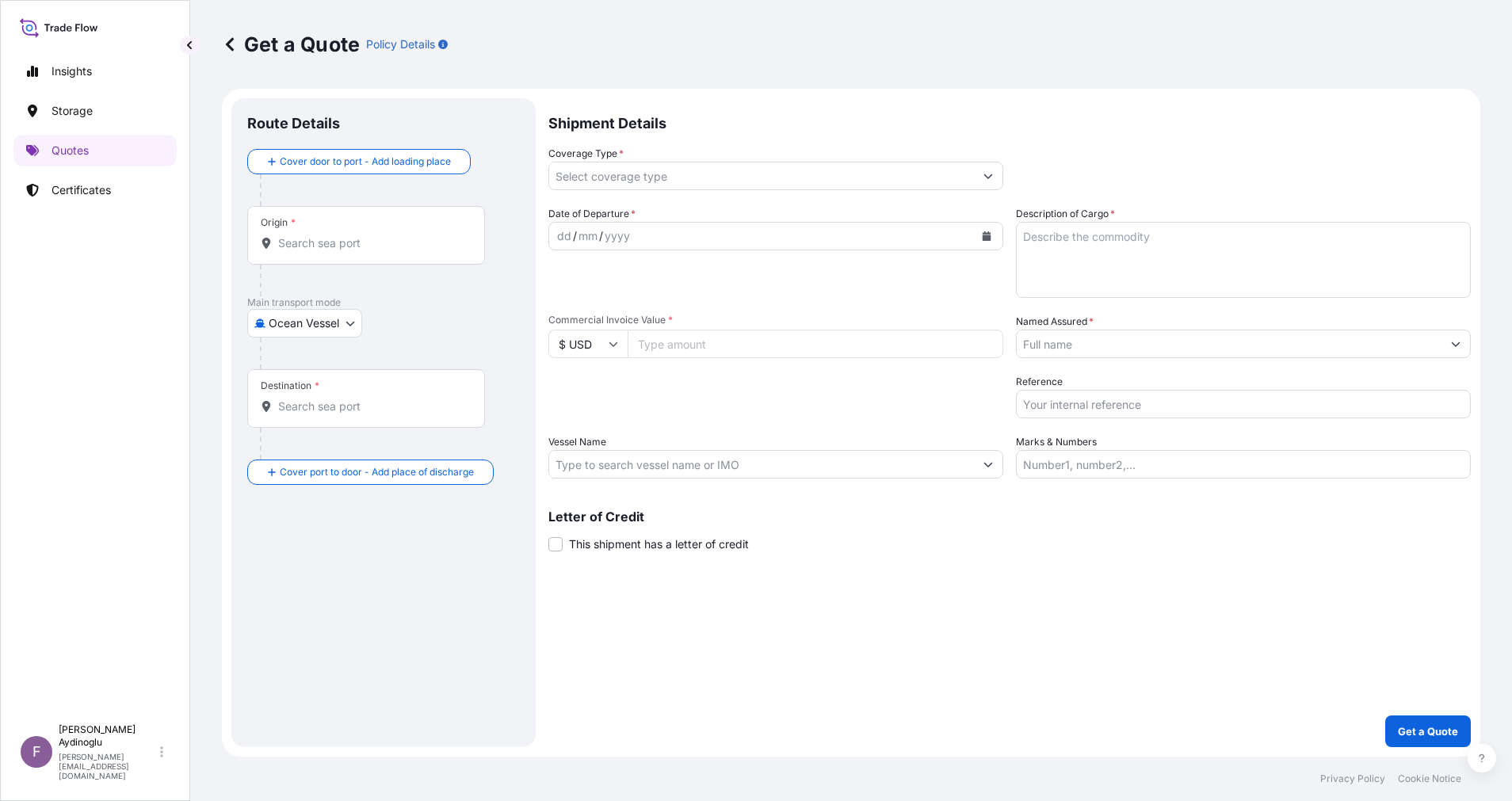
click at [1180, 456] on input "Marks & Numbers" at bounding box center [1243, 464] width 455 height 29
paste input "PO NO: 25Y0231200 Quantity M/[PERSON_NAME]: 40,000 Premium: USD 12,58"
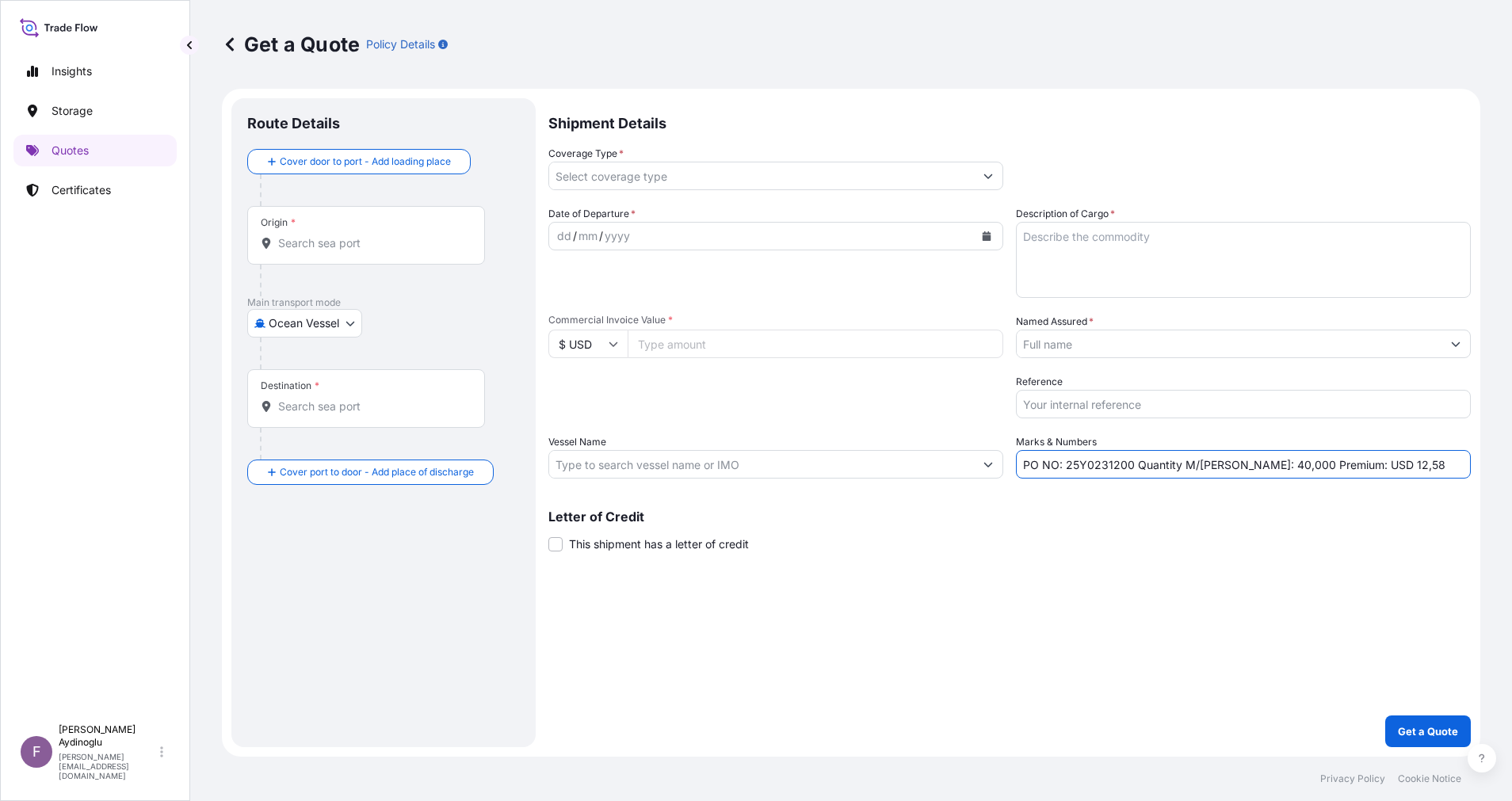
drag, startPoint x: 1324, startPoint y: 464, endPoint x: 1343, endPoint y: 467, distance: 19.2
click at [1343, 467] on input "PO NO: 25Y0231200 Quantity M/[PERSON_NAME]: 40,000 Premium: USD 12,58" at bounding box center [1243, 464] width 455 height 29
type input "PO NO: 25Y0231200 Quantity M/[PERSON_NAME]: 40,000 Premium: EUR 12,58"
click at [602, 352] on input "$ USD" at bounding box center [587, 344] width 79 height 29
drag, startPoint x: 585, startPoint y: 412, endPoint x: 618, endPoint y: 430, distance: 37.6
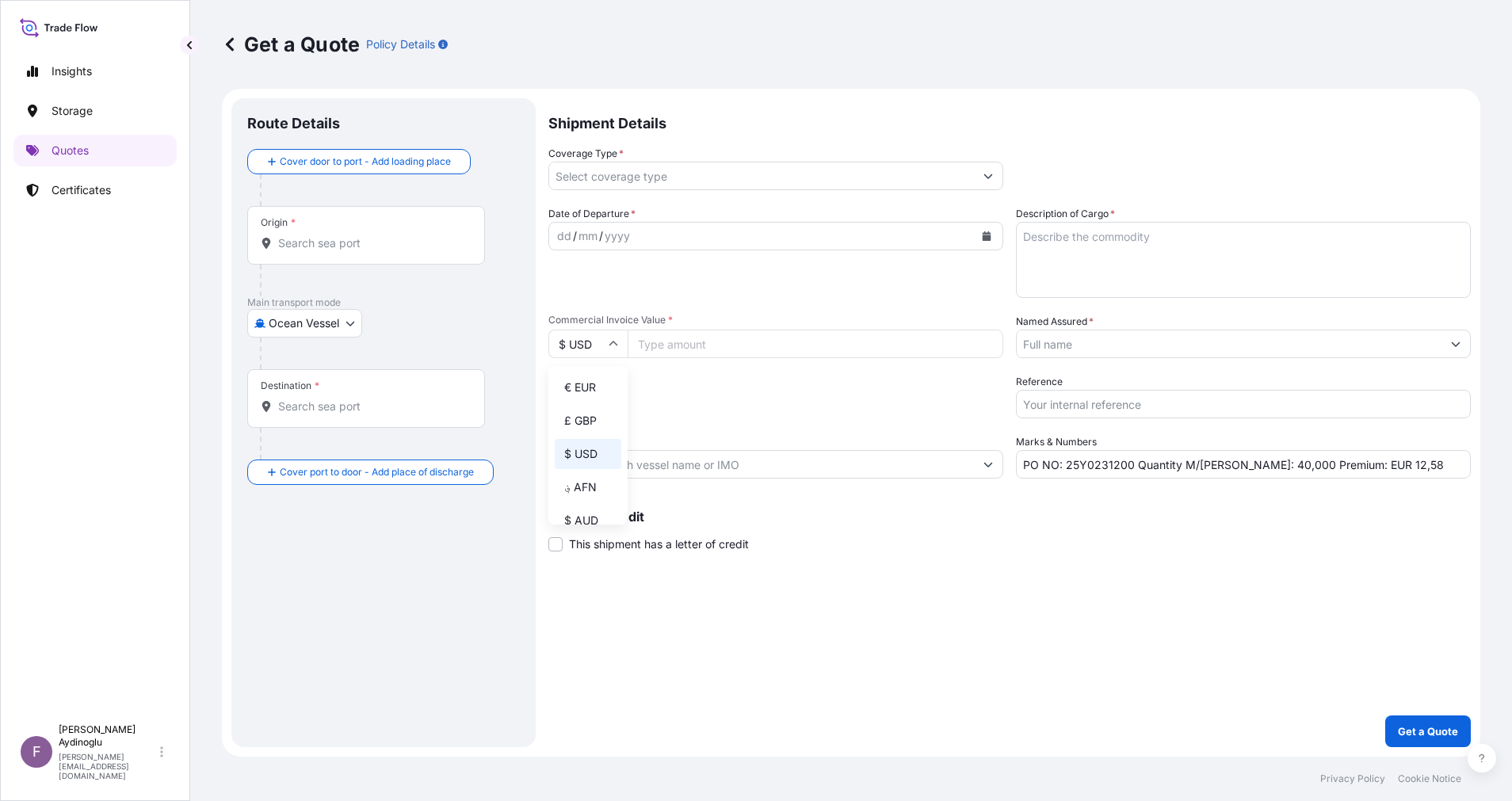
click at [585, 402] on div "€ EUR" at bounding box center [587, 388] width 66 height 30
type input "€ EUR"
drag, startPoint x: 918, startPoint y: 566, endPoint x: 931, endPoint y: 566, distance: 13.0
click at [920, 566] on div "Shipment Details Coverage Type * Date of Departure * dd / mm / yyyy Cargo Categ…" at bounding box center [1009, 422] width 922 height 649
drag, startPoint x: 1086, startPoint y: 469, endPoint x: 1131, endPoint y: 468, distance: 45.0
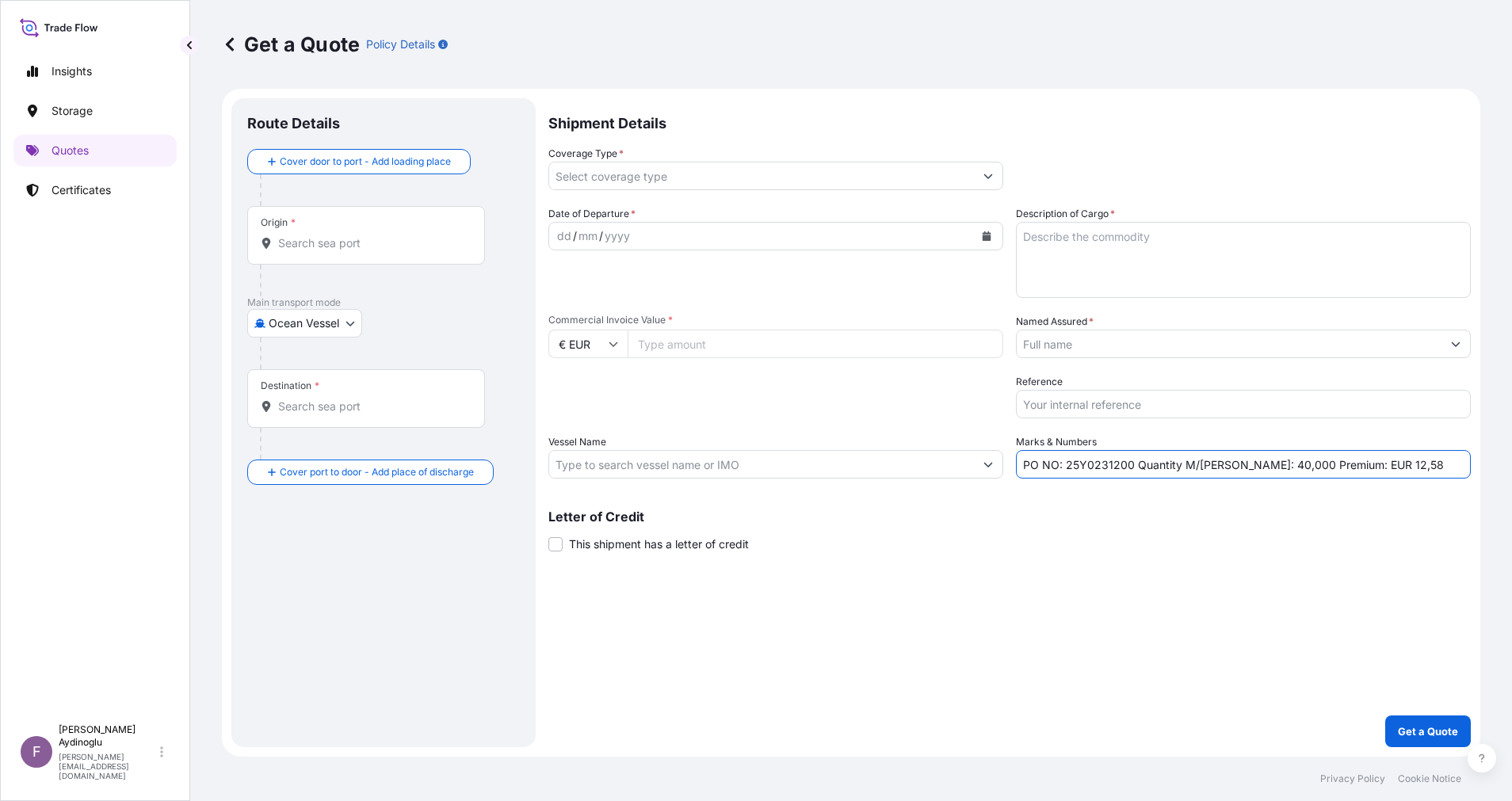
click at [1131, 468] on input "PO NO: 25Y0231200 Quantity M/[PERSON_NAME]: 40,000 Premium: EUR 12,58" at bounding box center [1243, 464] width 455 height 29
paste input "09000072"
type input "PO NO: 2509000072 Quantity M/[PERSON_NAME]: 40,000 Premium: EUR 12,58"
click at [741, 331] on input "Commercial Invoice Value *" at bounding box center [815, 344] width 376 height 29
type input "30888.00"
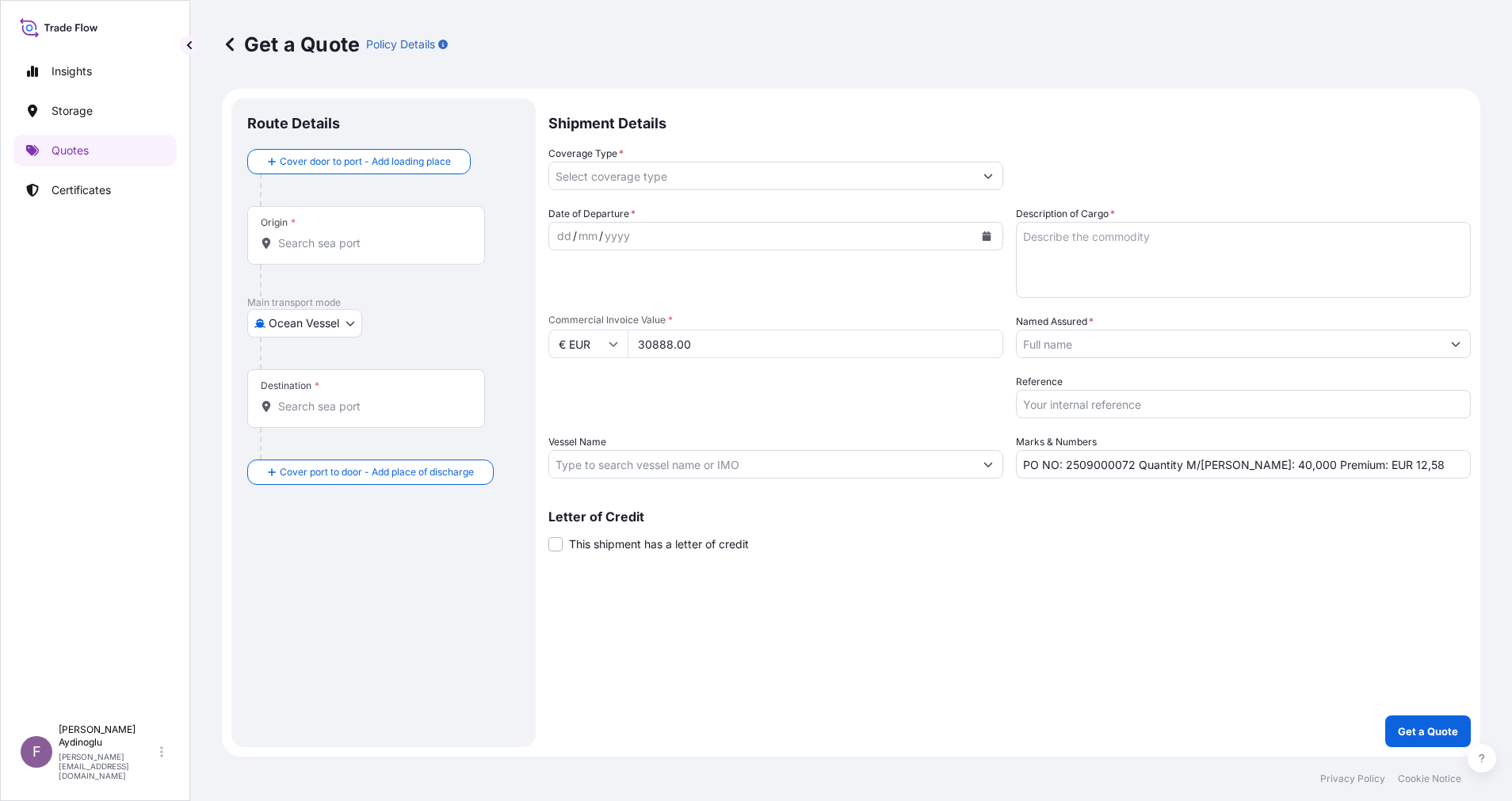
click at [1219, 255] on textarea "Description of Cargo *" at bounding box center [1243, 259] width 455 height 76
paste textarea "DIOCTYL TEREPHTHALATE"
type textarea "DIOCTYL TEREPHTHALATE"
click at [1135, 578] on div "Shipment Details Coverage Type * Date of Departure * dd / mm / yyyy Cargo Categ…" at bounding box center [1009, 422] width 922 height 649
drag, startPoint x: 1232, startPoint y: 469, endPoint x: 1243, endPoint y: 469, distance: 11.0
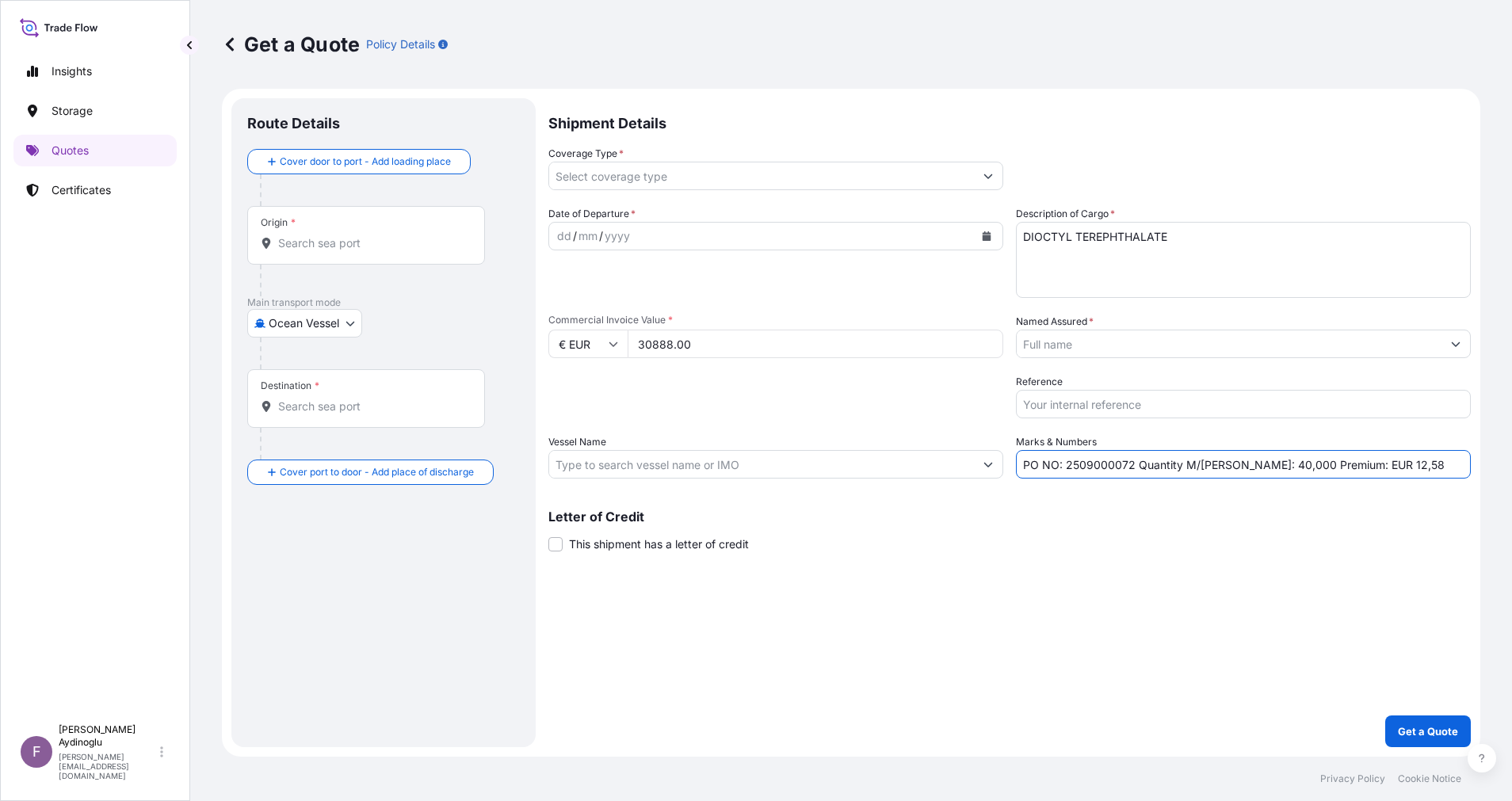
click at [1243, 469] on input "PO NO: 2509000072 Quantity M/[PERSON_NAME]: 40,000 Premium: EUR 12,58" at bounding box center [1243, 464] width 455 height 29
type input "PO NO: 2509000072 Quantity M/[PERSON_NAME]: 24,000 Premium: EUR 12,58"
click at [732, 466] on input "Vessel Name" at bounding box center [761, 464] width 424 height 29
paste input "CAPT. [PERSON_NAME]"
click at [827, 537] on div "Letter of Credit This shipment has a letter of credit Letter of credit * Letter…" at bounding box center [1009, 531] width 922 height 42
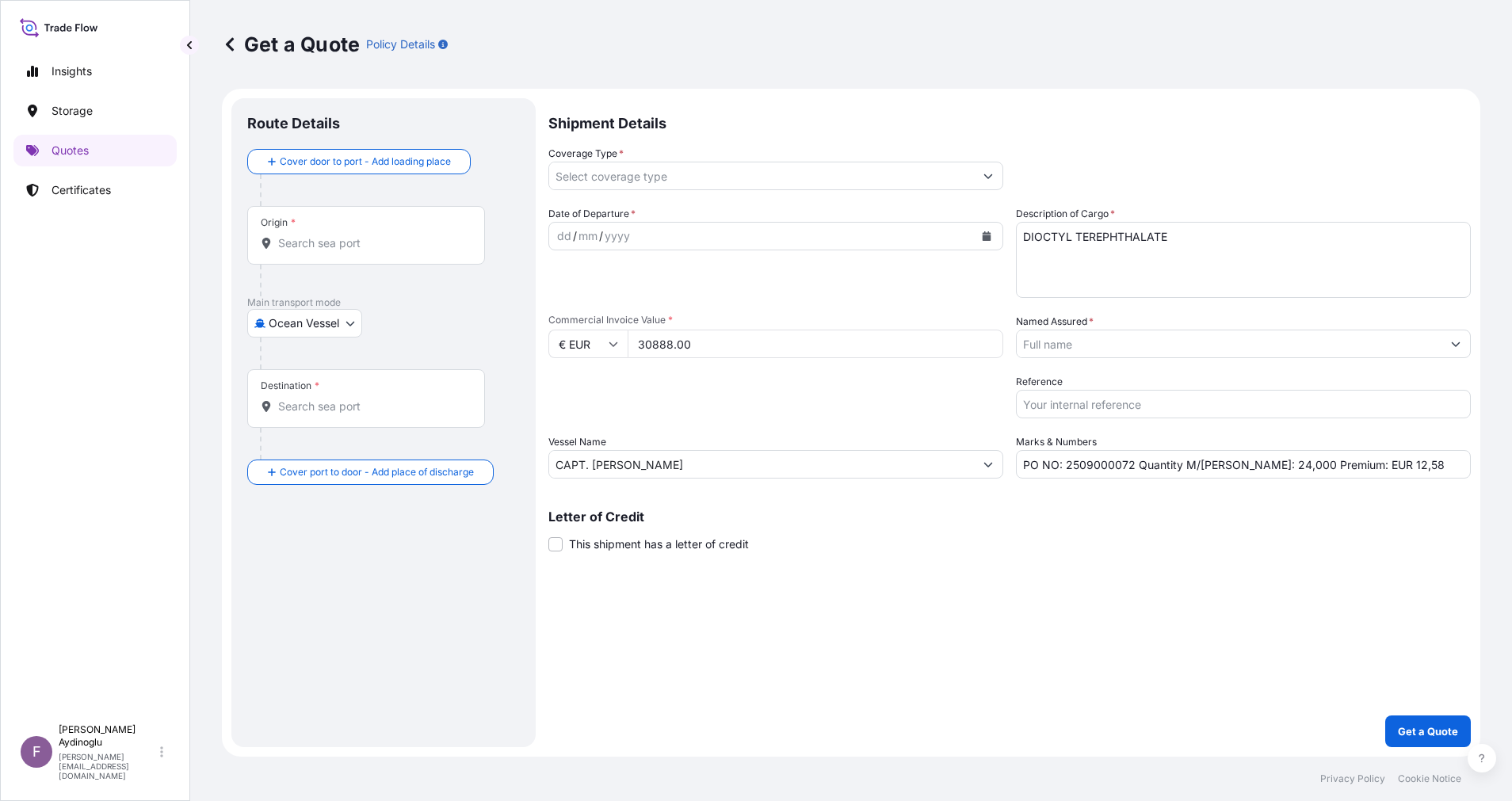
click at [764, 479] on div "Shipment Details Coverage Type * Date of Departure * dd / mm / yyyy Cargo Categ…" at bounding box center [1009, 422] width 922 height 649
click at [762, 472] on input "CAPT. [PERSON_NAME]" at bounding box center [761, 464] width 424 height 29
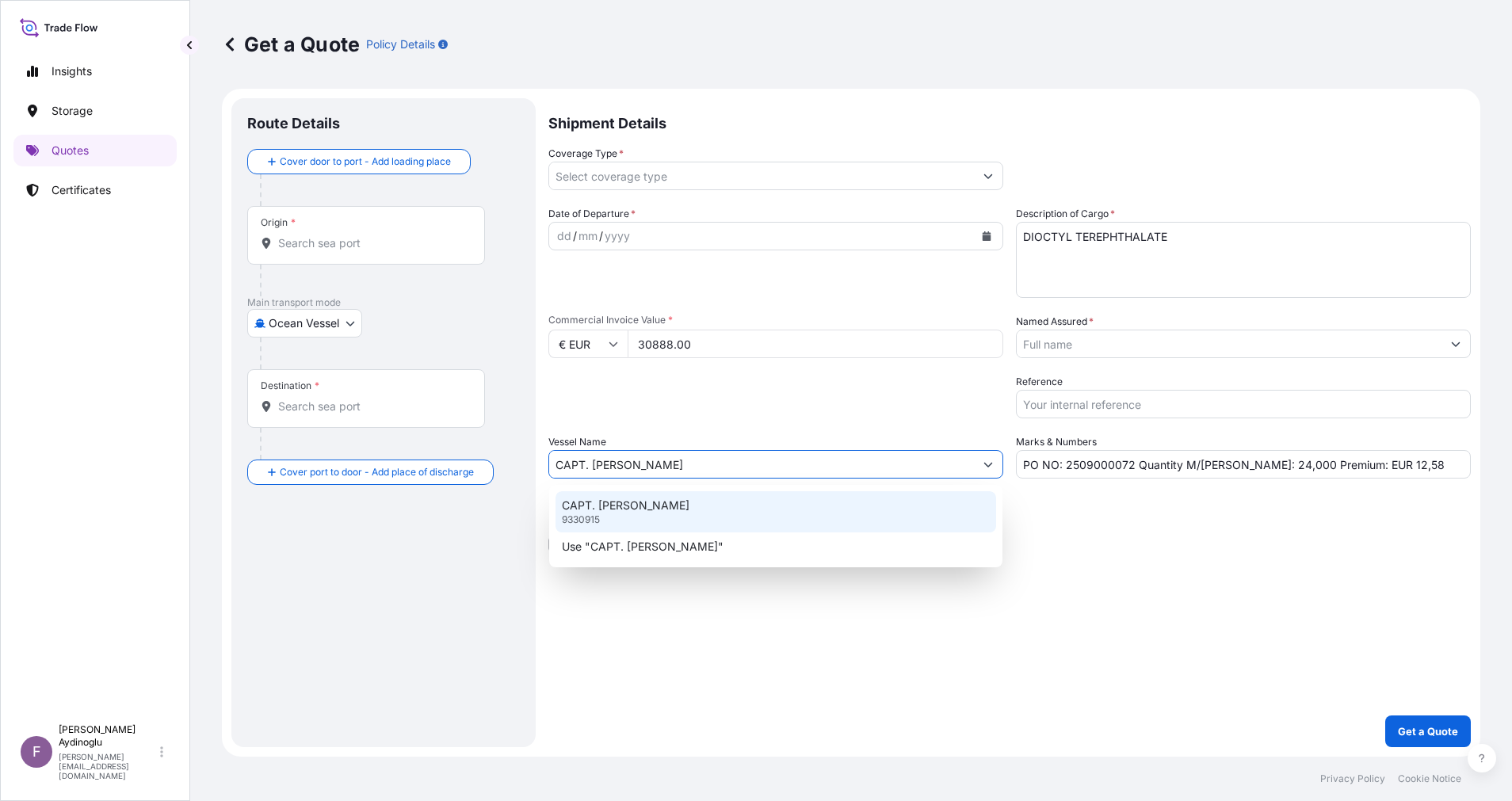
click at [727, 501] on div "CAPT. [PERSON_NAME] 9330915" at bounding box center [776, 512] width 440 height 41
type input "CAPT. [PERSON_NAME]"
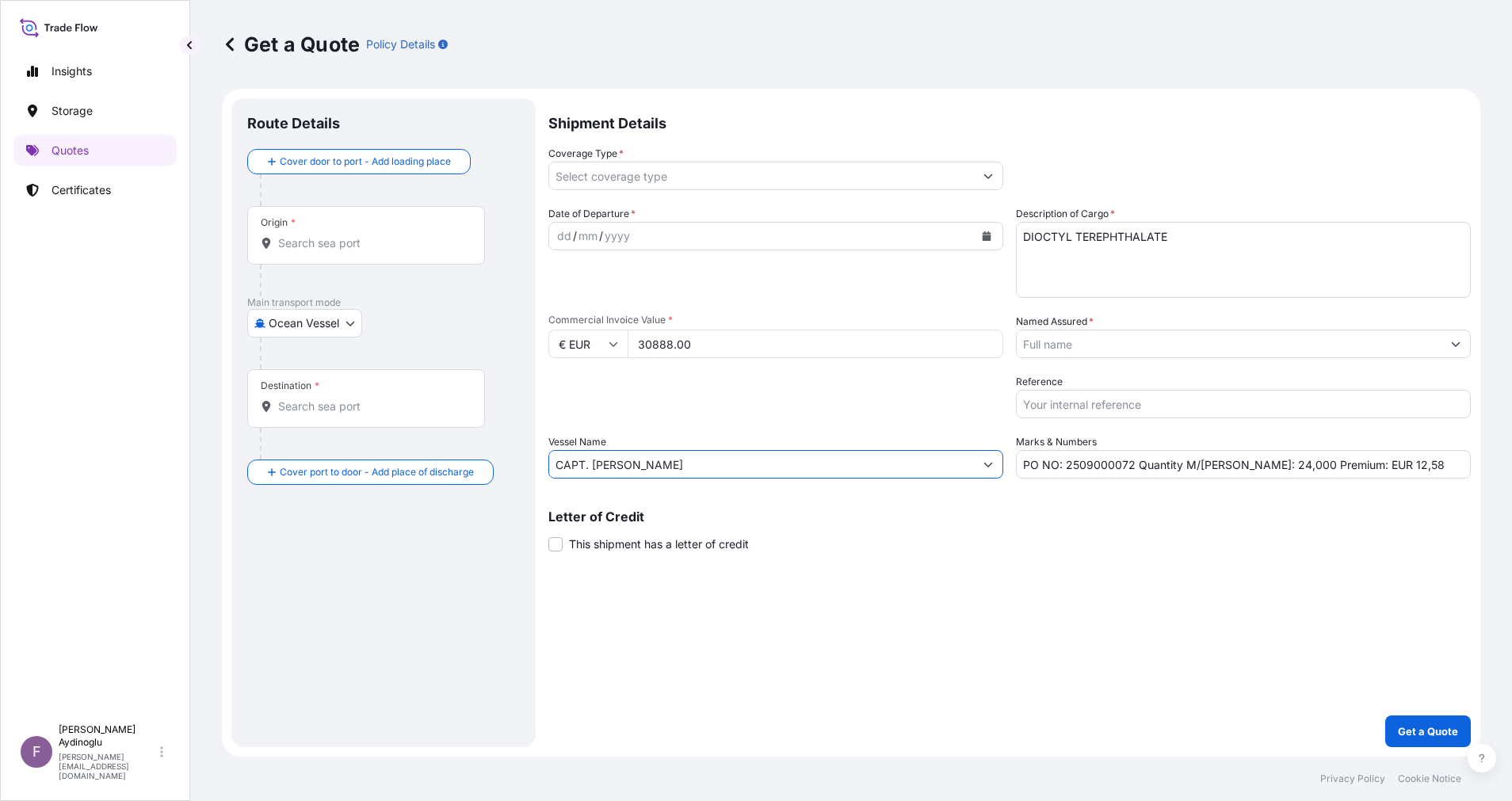
click at [921, 619] on div "Shipment Details Coverage Type * Date of Departure * dd / mm / yyyy Cargo Categ…" at bounding box center [1009, 422] width 922 height 649
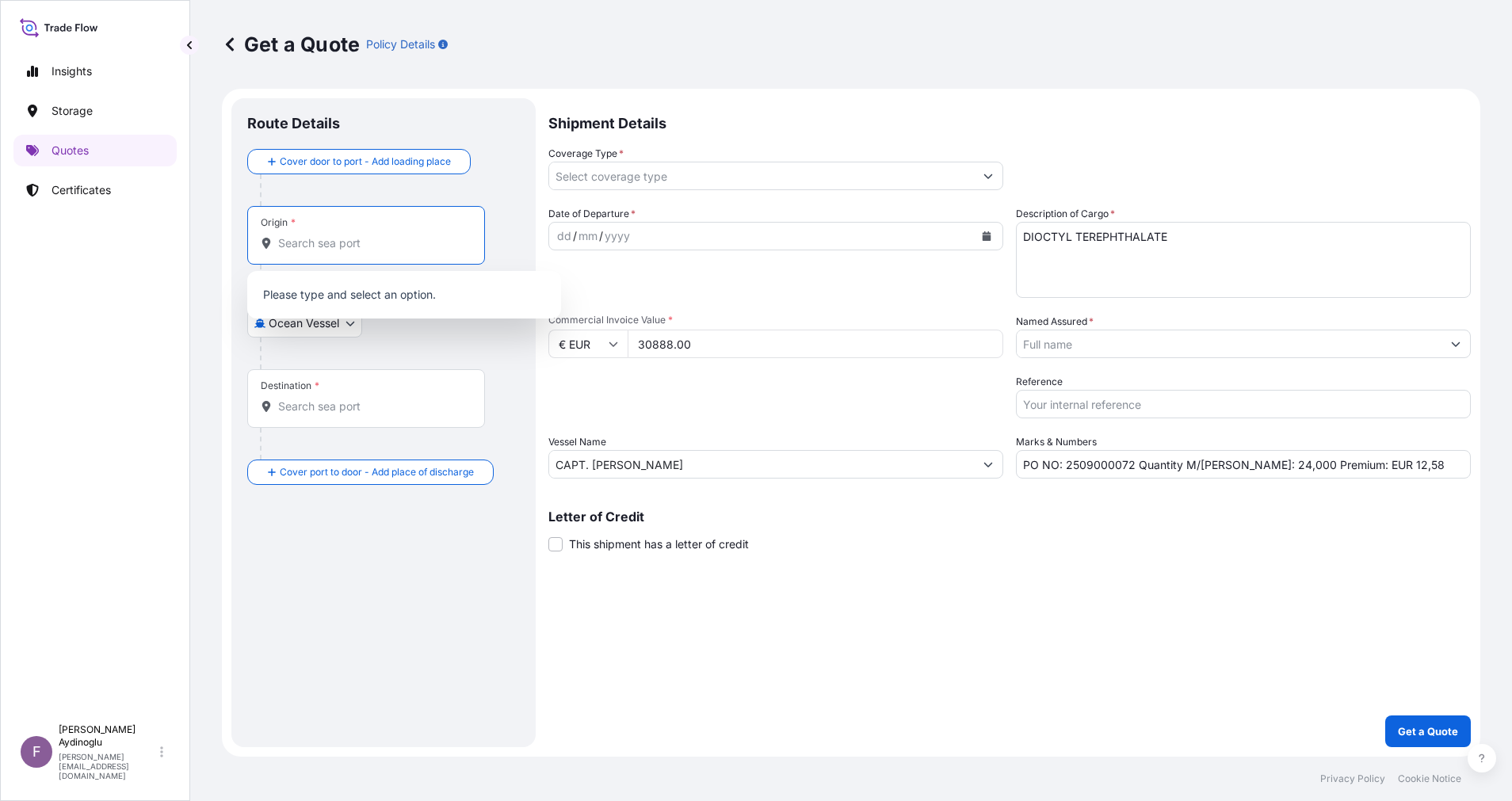
click at [382, 247] on input "Origin *" at bounding box center [372, 243] width 187 height 16
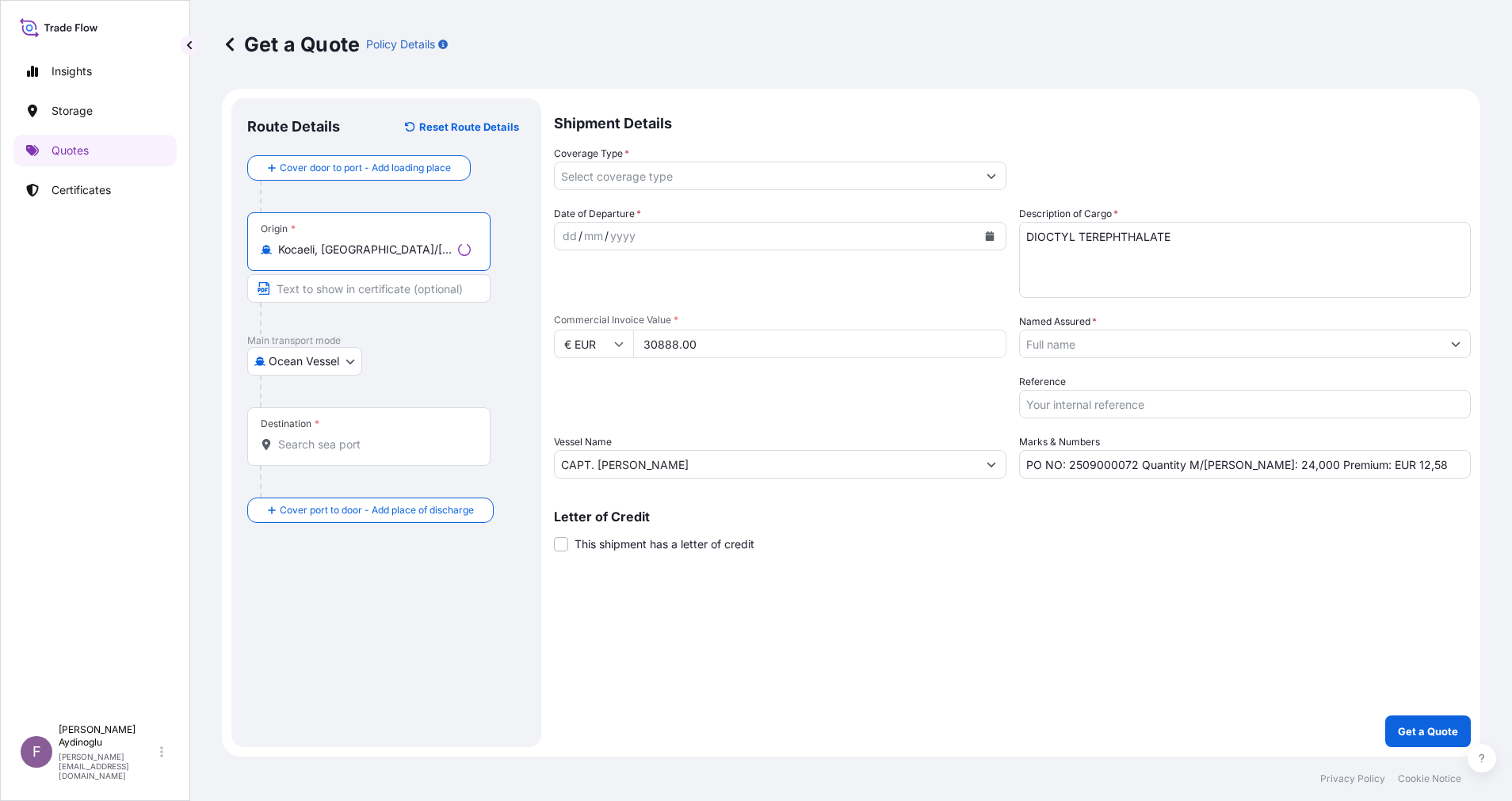
type input "Kocaeli, [GEOGRAPHIC_DATA]/[GEOGRAPHIC_DATA], [GEOGRAPHIC_DATA]"
type input "KOCAELI / [GEOGRAPHIC_DATA]"
click at [384, 441] on input "Destination *" at bounding box center [372, 444] width 187 height 16
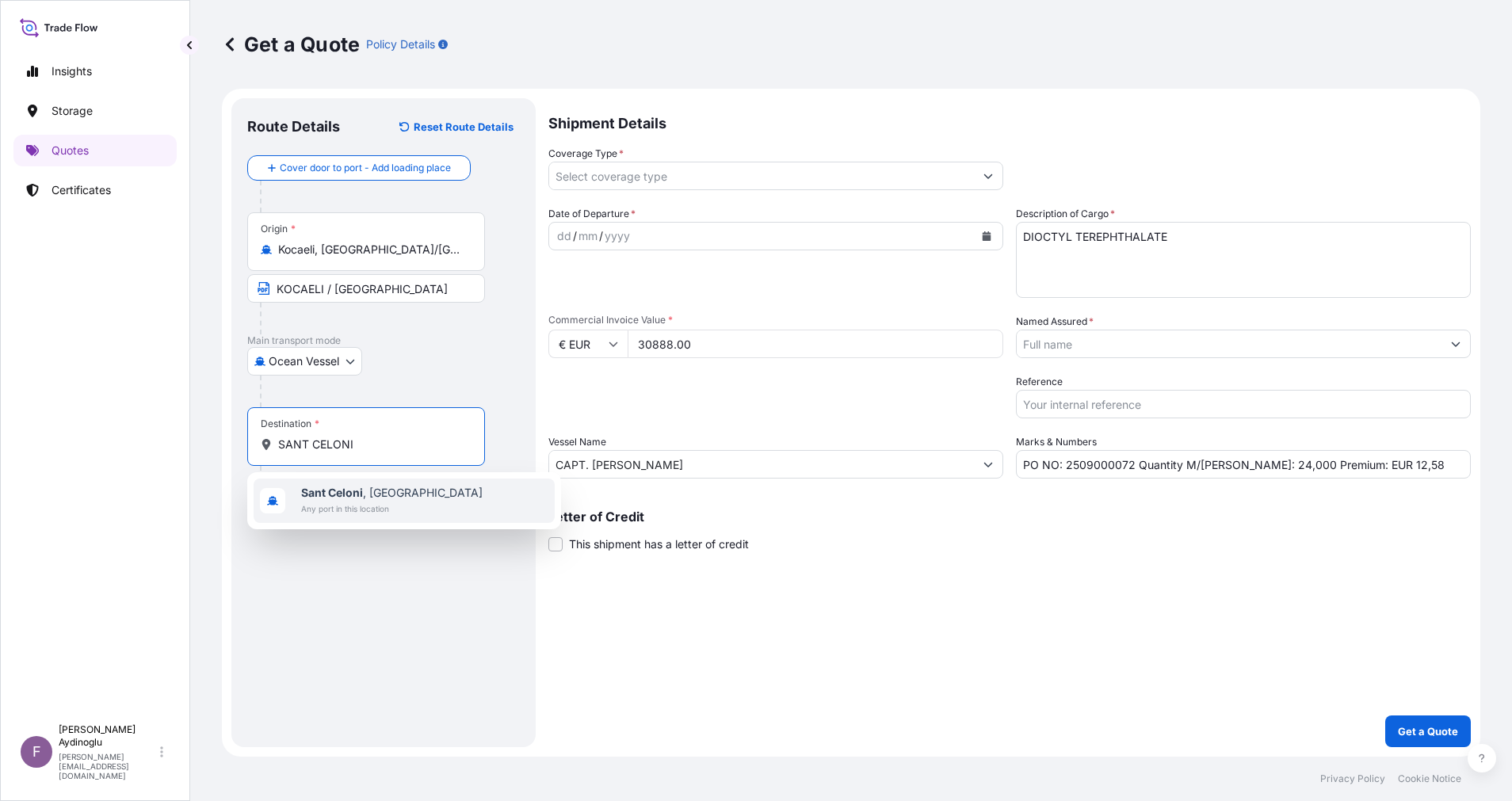
click at [358, 500] on span "[GEOGRAPHIC_DATA] , [GEOGRAPHIC_DATA]" at bounding box center [391, 493] width 181 height 16
type input "[GEOGRAPHIC_DATA], [GEOGRAPHIC_DATA]"
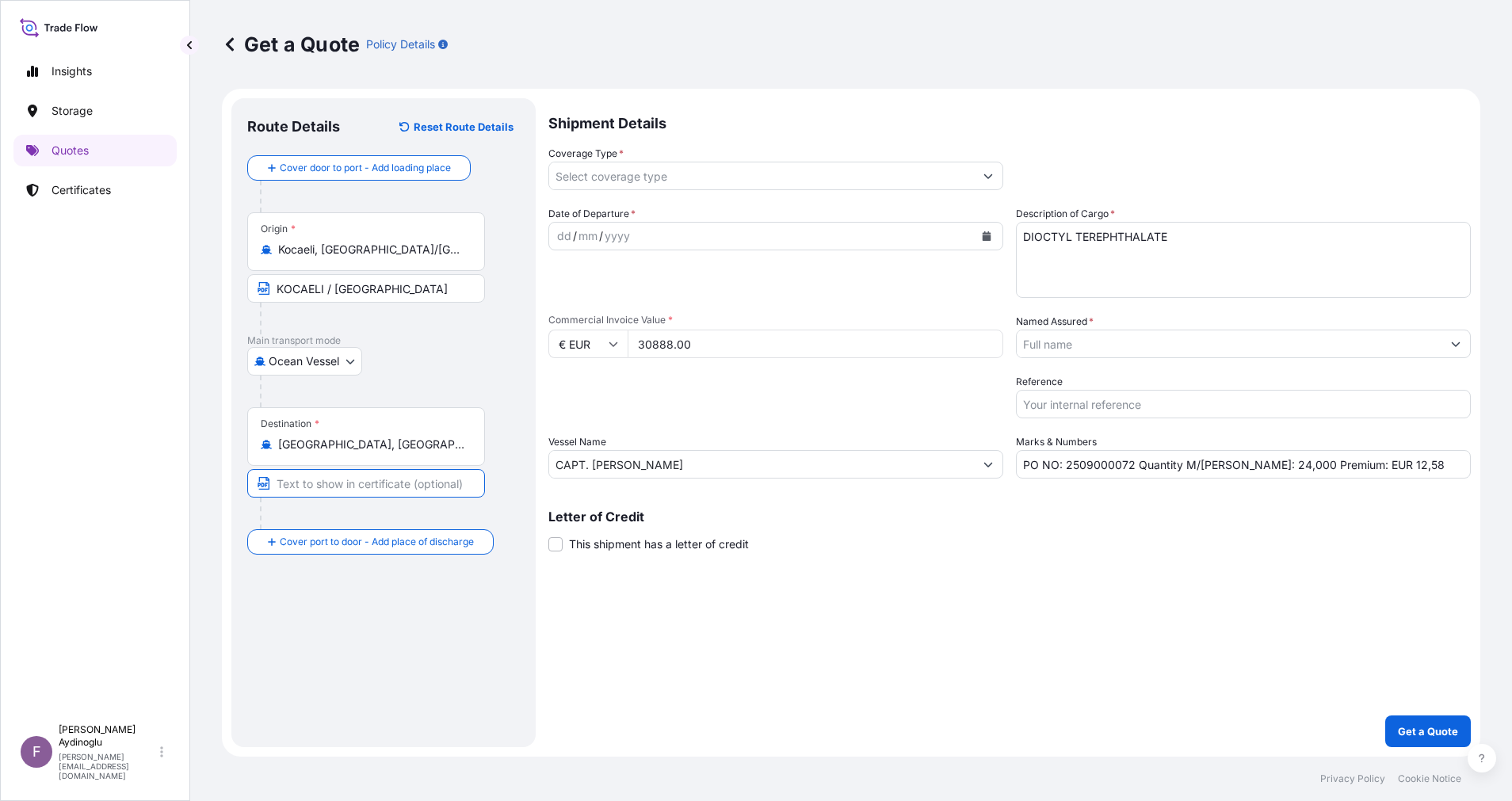
click at [376, 475] on input "Text to appear on certificate" at bounding box center [366, 483] width 238 height 29
type input "[GEOGRAPHIC_DATA] / [GEOGRAPHIC_DATA]"
click at [563, 239] on div "dd" at bounding box center [564, 236] width 18 height 19
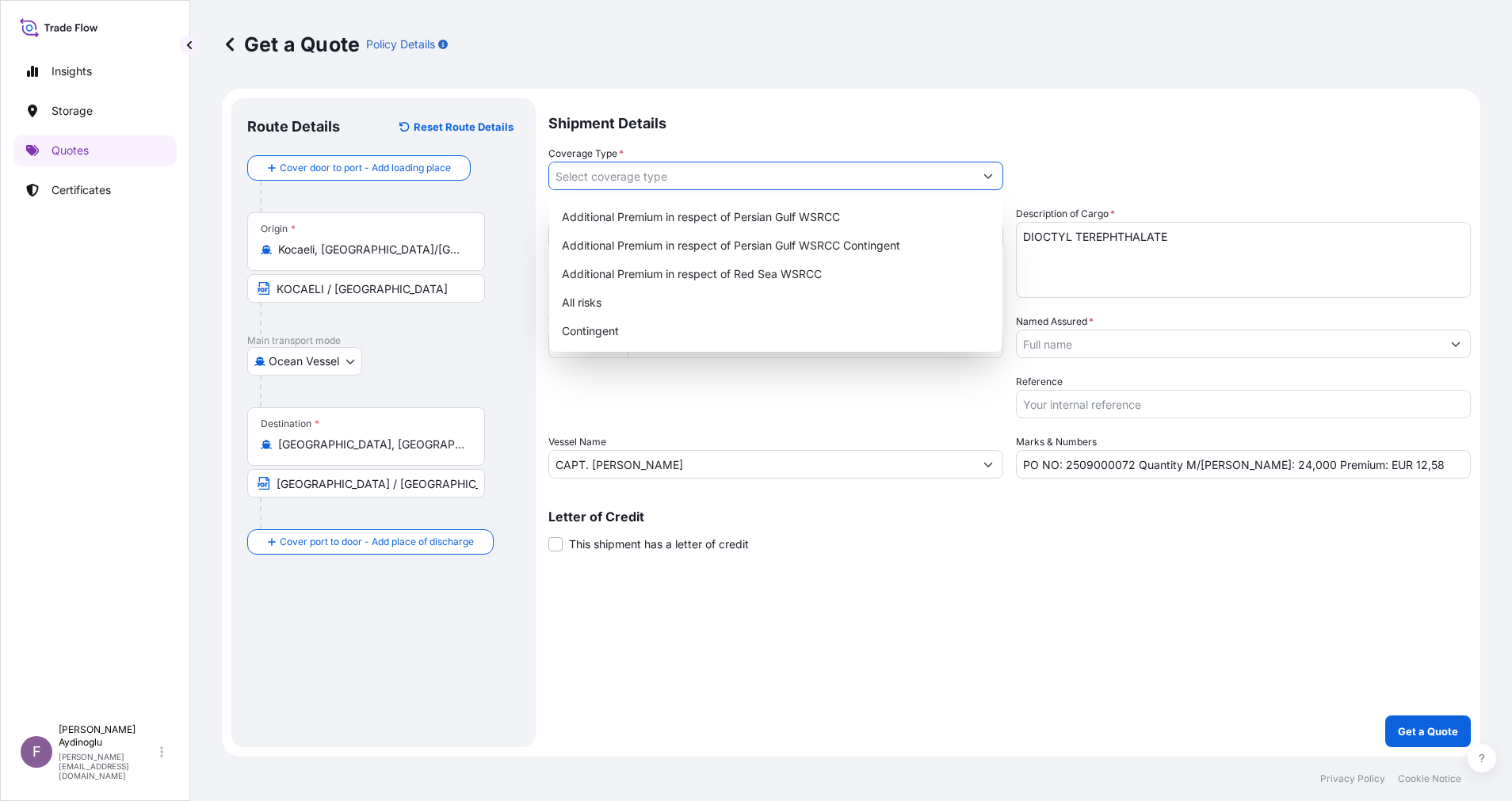
click at [989, 168] on button "Show suggestions" at bounding box center [989, 176] width 29 height 29
click at [691, 302] on div "All risks" at bounding box center [776, 302] width 440 height 29
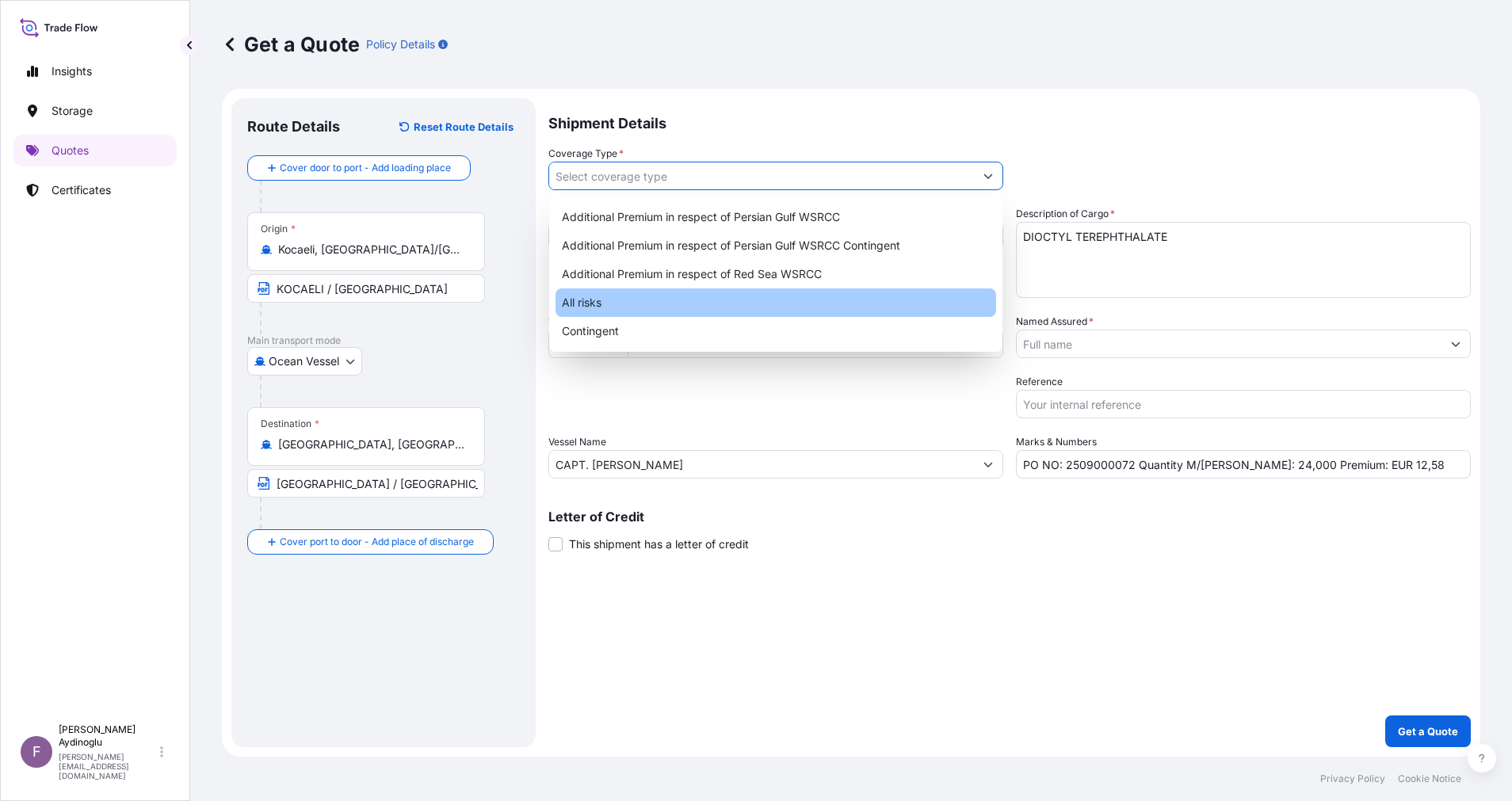
type input "All risks"
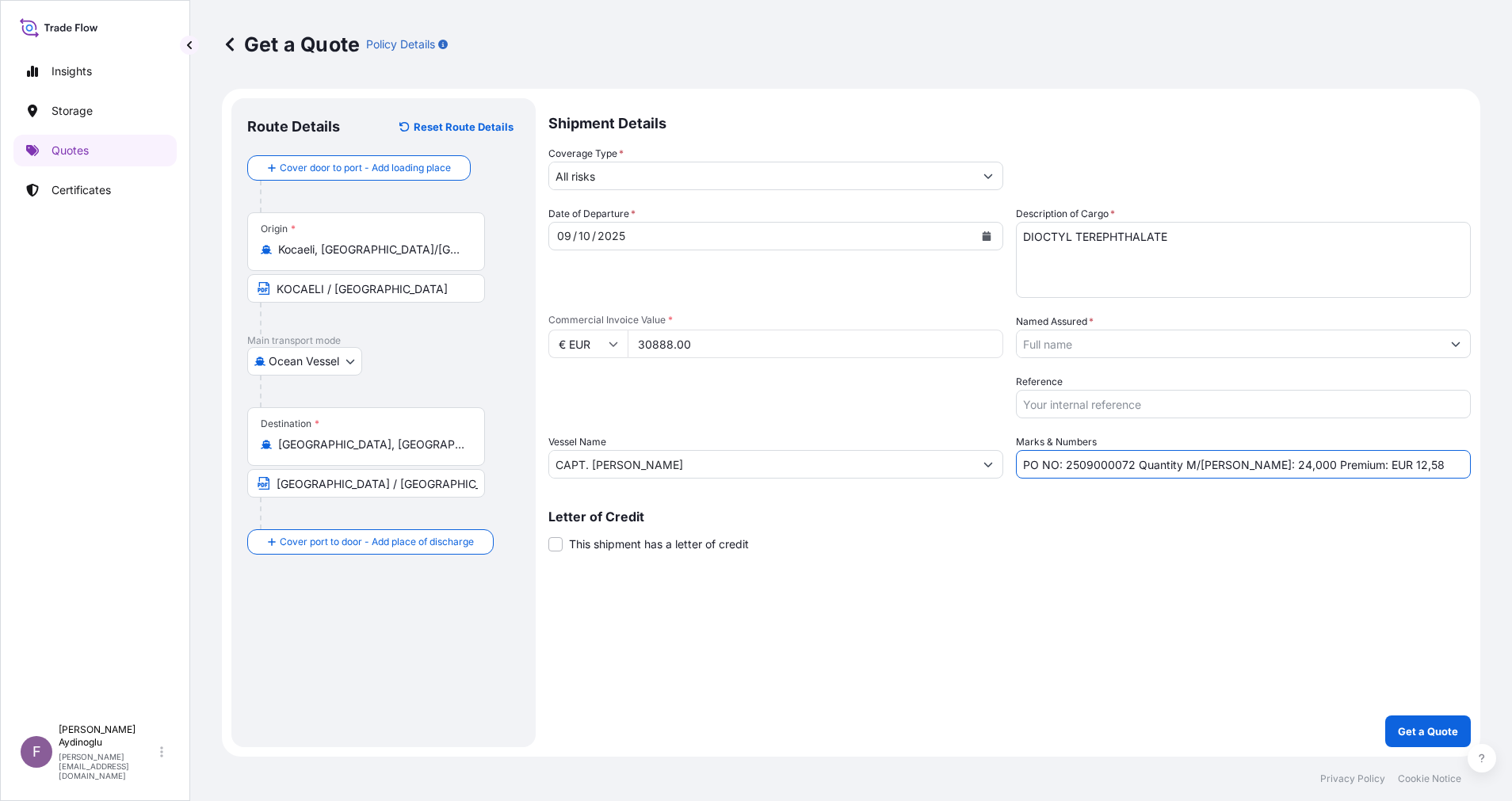
drag, startPoint x: 1406, startPoint y: 469, endPoint x: 1348, endPoint y: 465, distance: 58.1
click at [1348, 465] on input "PO NO: 2509000072 Quantity M/[PERSON_NAME]: 24,000 Premium: EUR 12,58" at bounding box center [1243, 464] width 455 height 29
type input "PO NO: 2509000072 Quantity M/[PERSON_NAME]: 24,000 Premium: EUR 3,40"
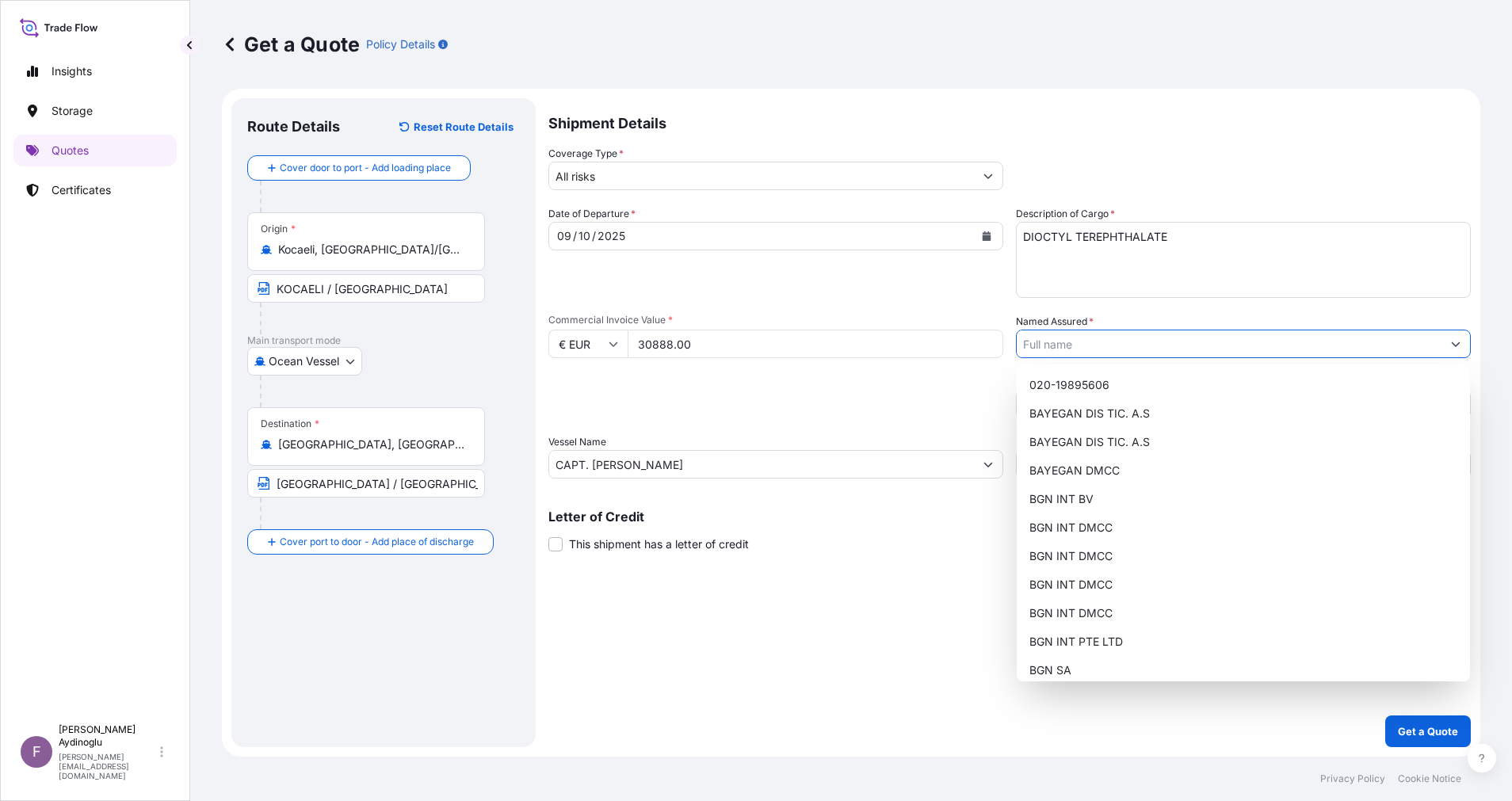
click at [1450, 341] on button "Show suggestions" at bounding box center [1455, 344] width 29 height 29
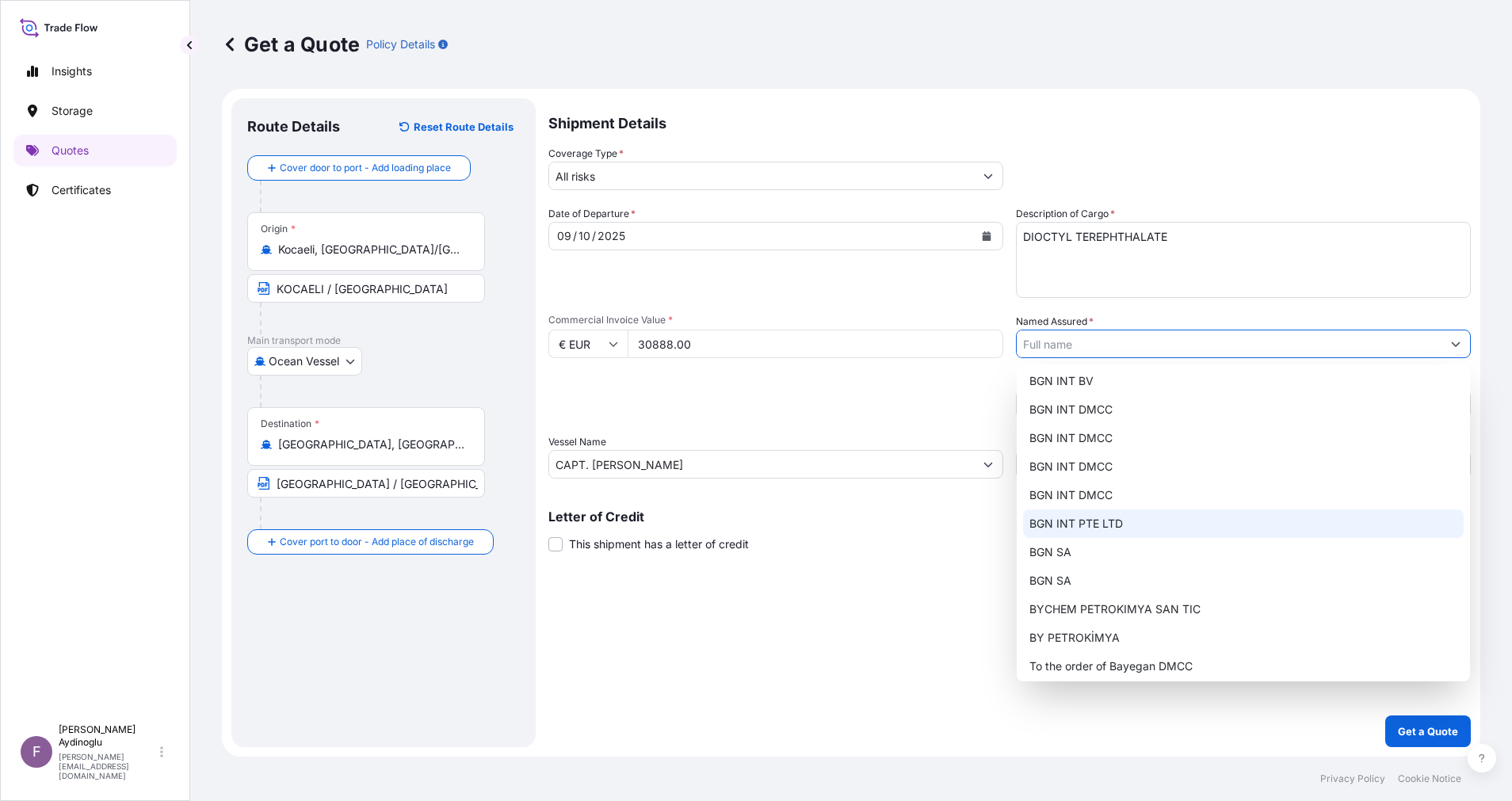
scroll to position [124, 0]
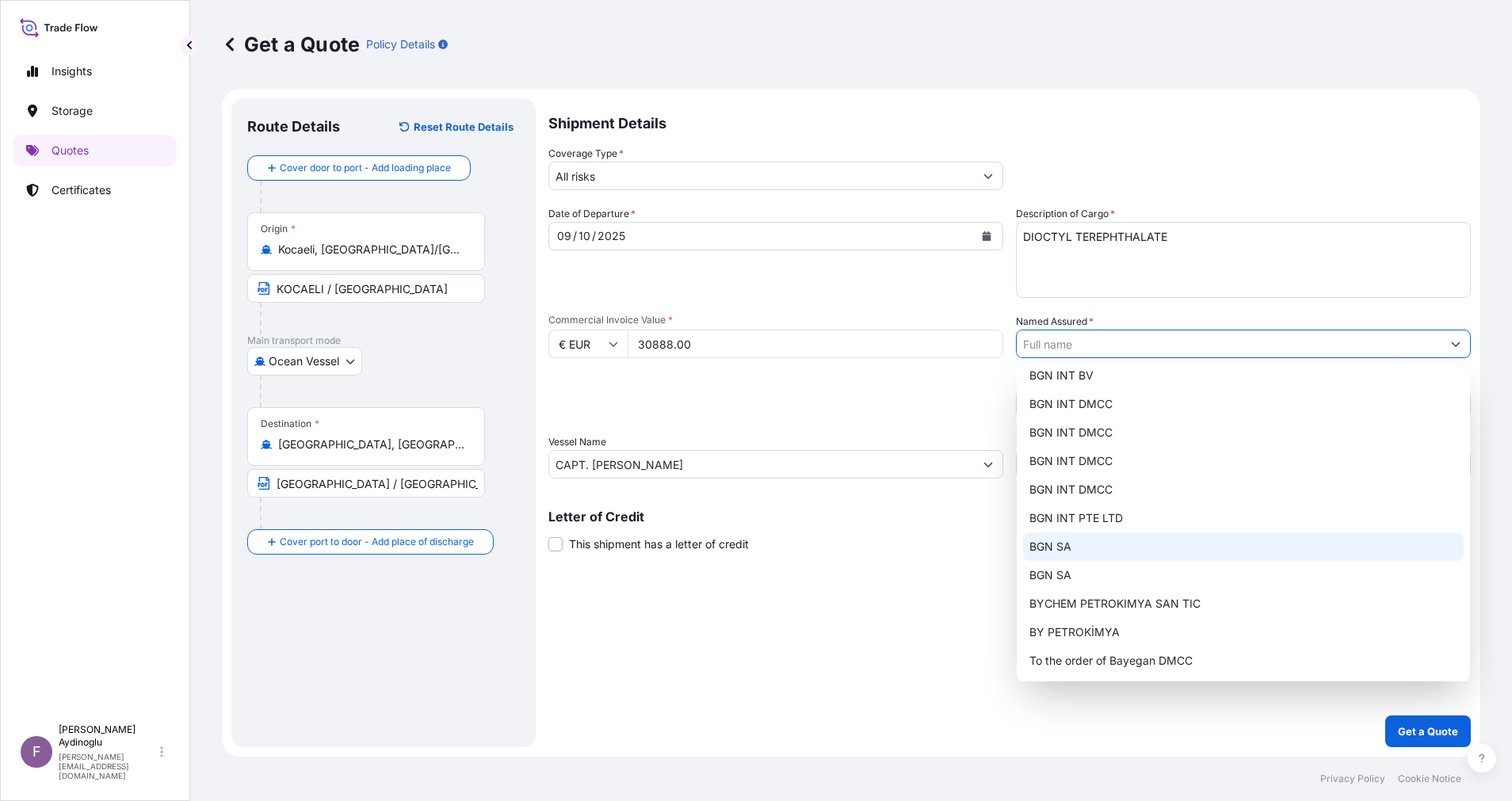
click at [1143, 546] on div "BGN SA" at bounding box center [1243, 546] width 440 height 29
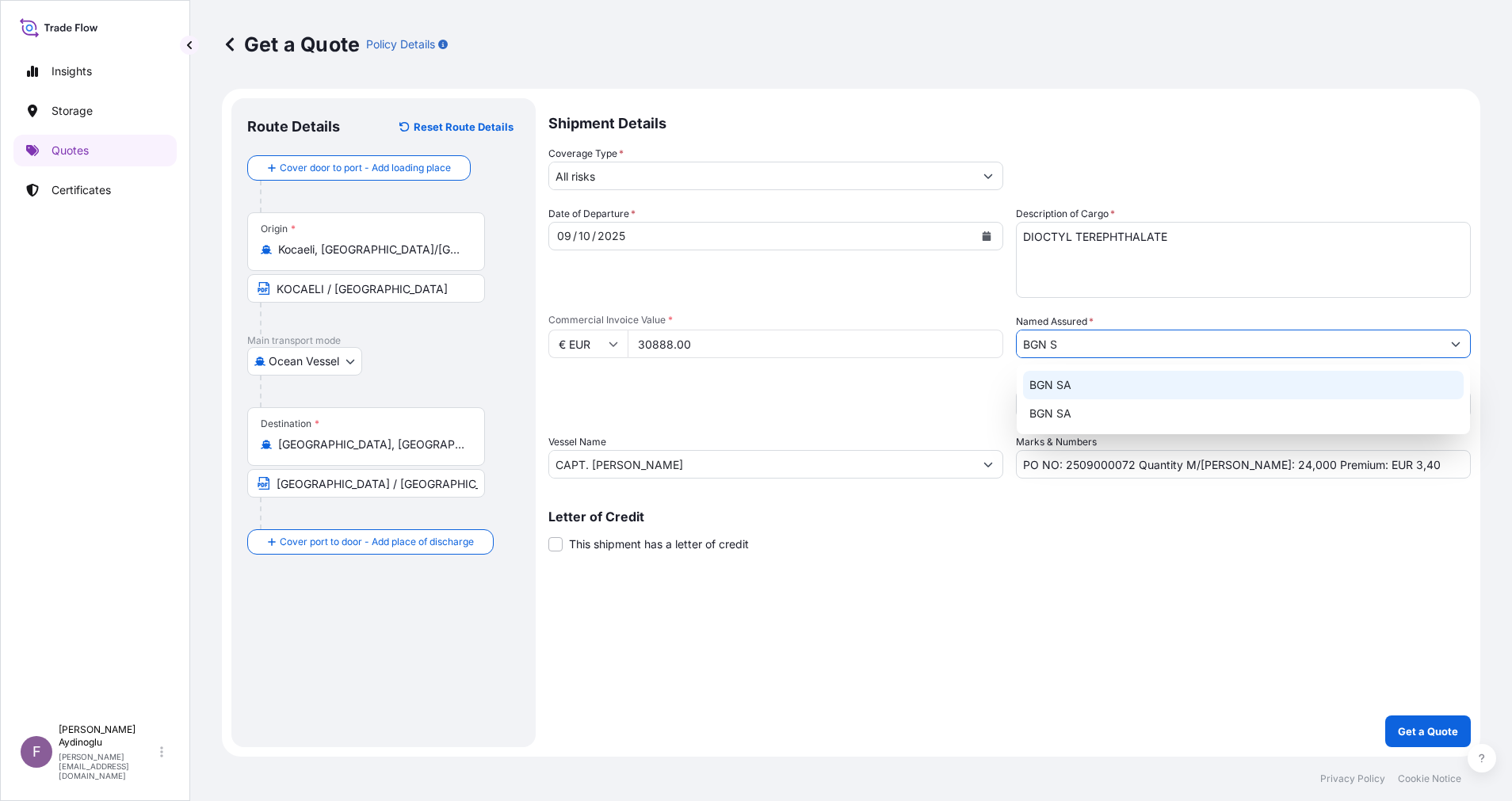
click at [1135, 387] on div "BGN SA" at bounding box center [1243, 385] width 440 height 29
type input "BGN SA"
click at [1118, 585] on div "Shipment Details Coverage Type * All risks Date of Departure * [DATE] Cargo Cat…" at bounding box center [1009, 422] width 922 height 649
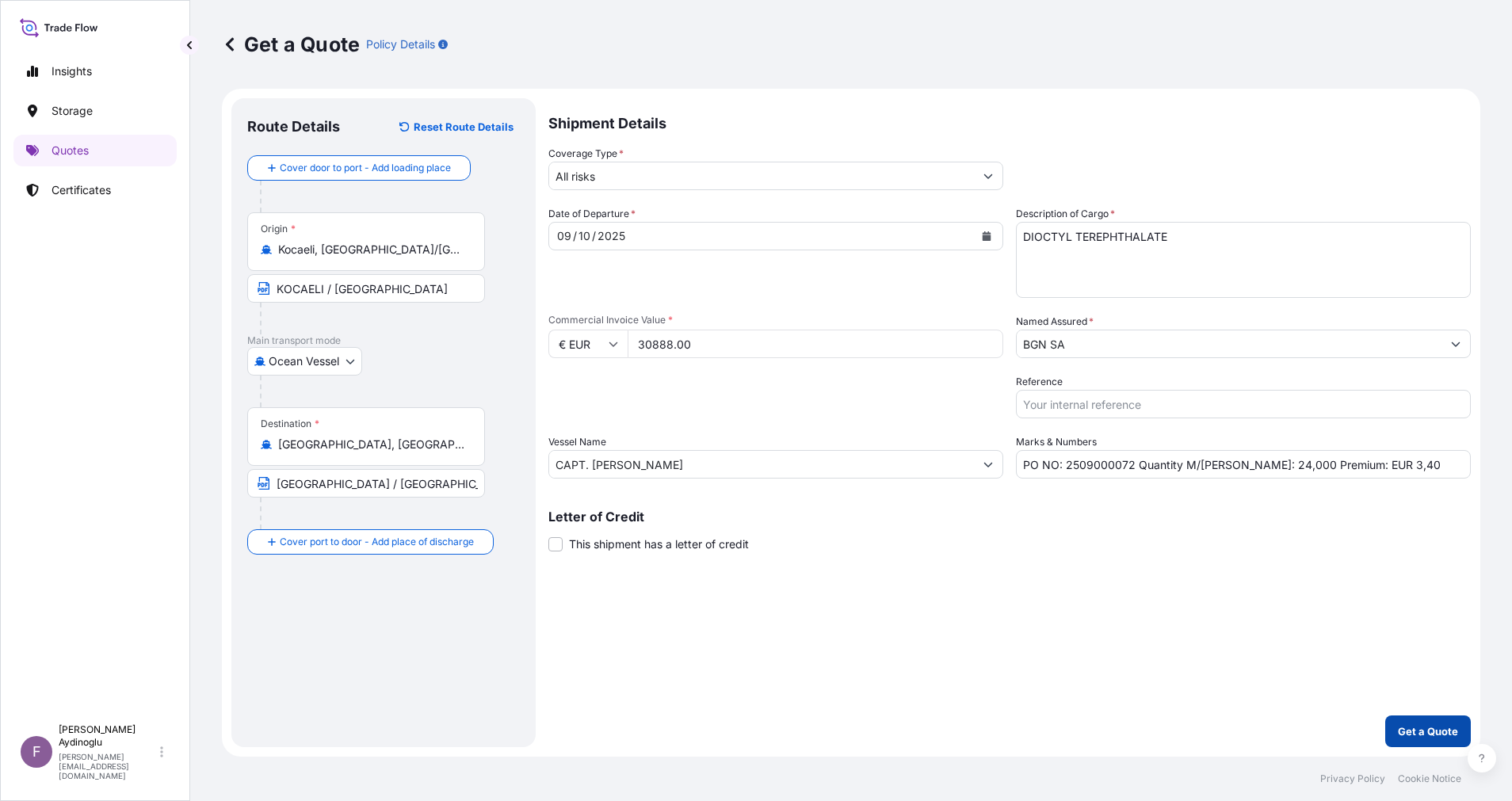
click at [1403, 728] on p "Get a Quote" at bounding box center [1427, 732] width 60 height 16
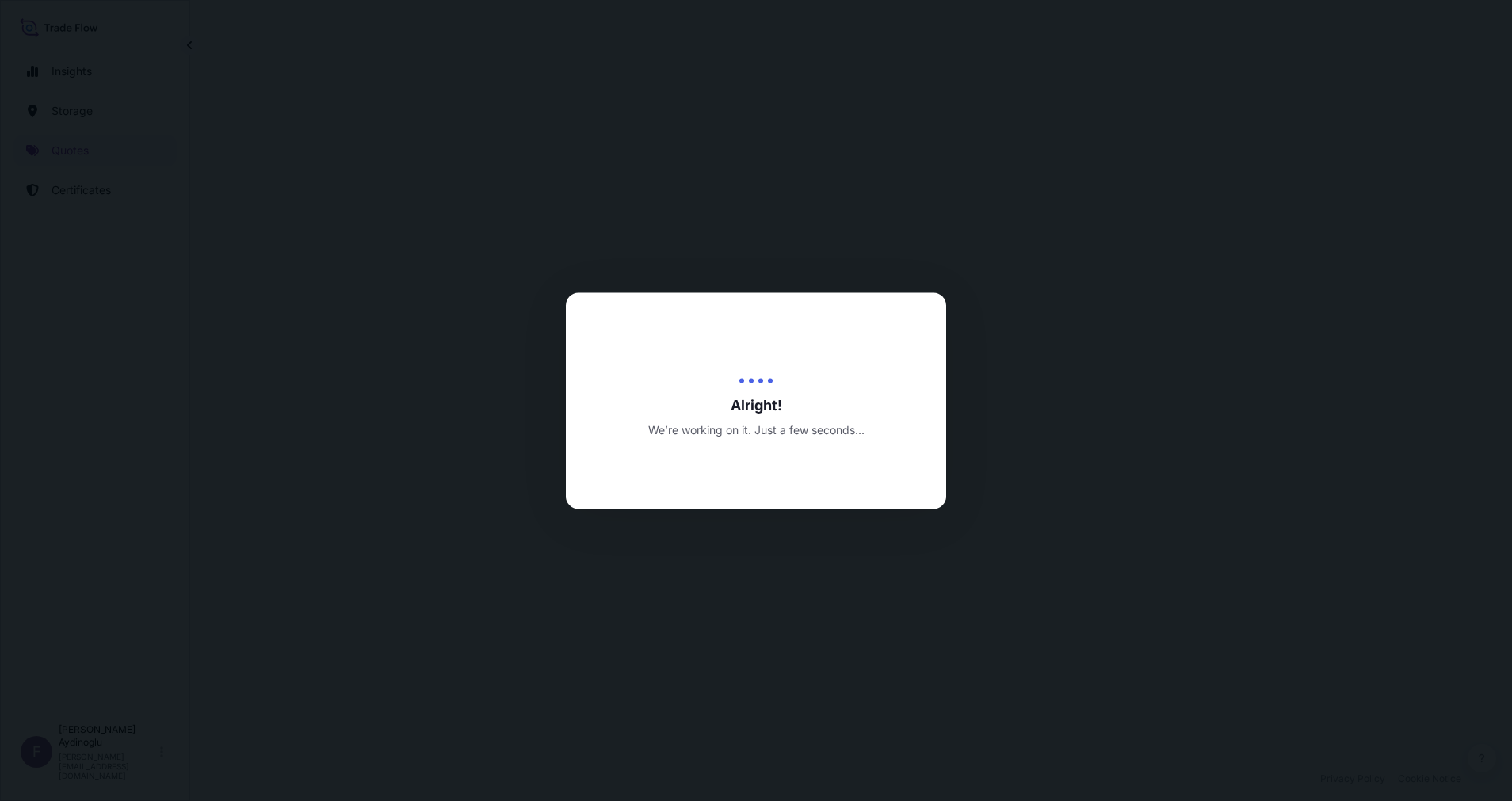
select select "Ocean Vessel"
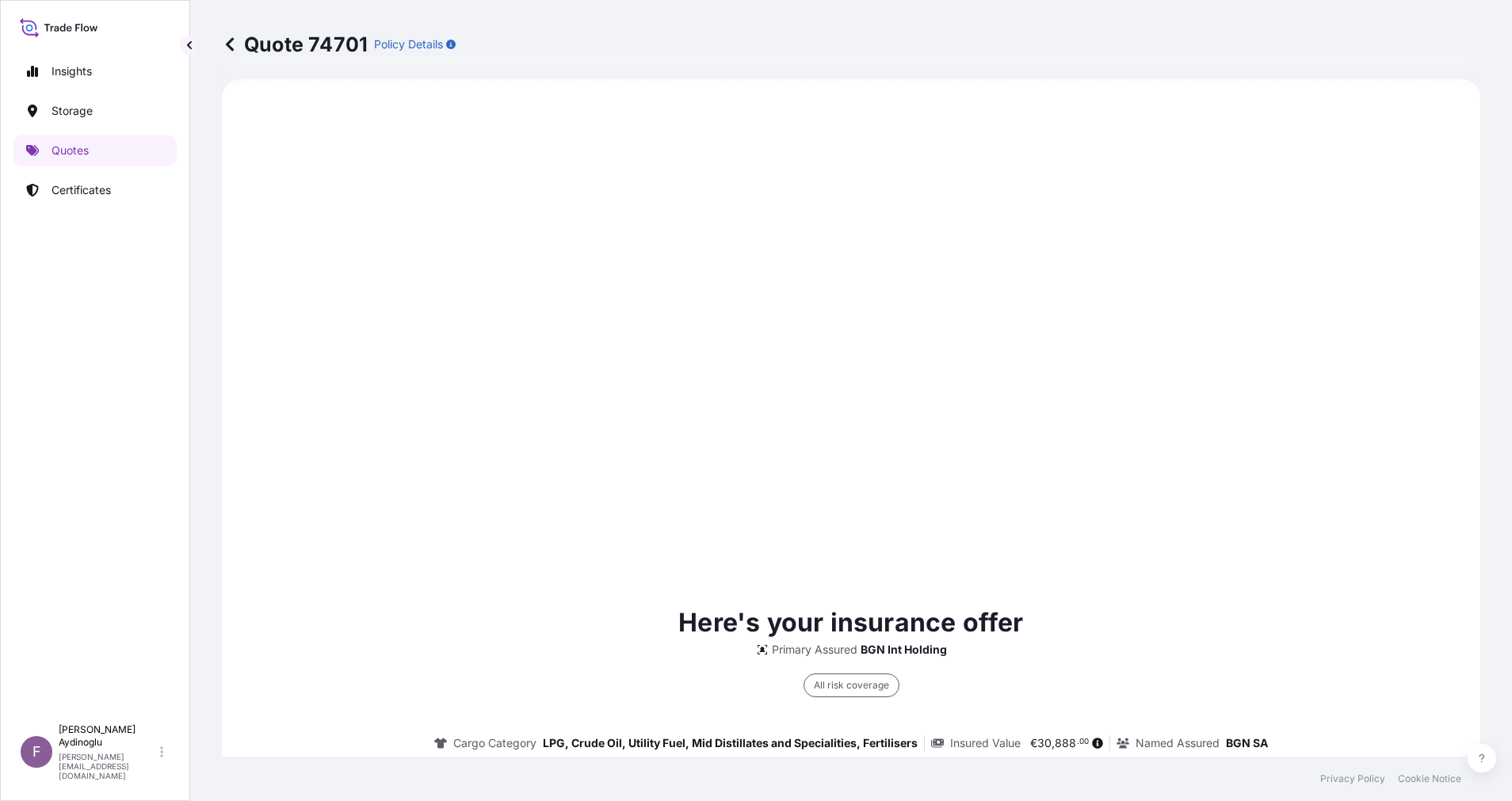
type input "[DATE]"
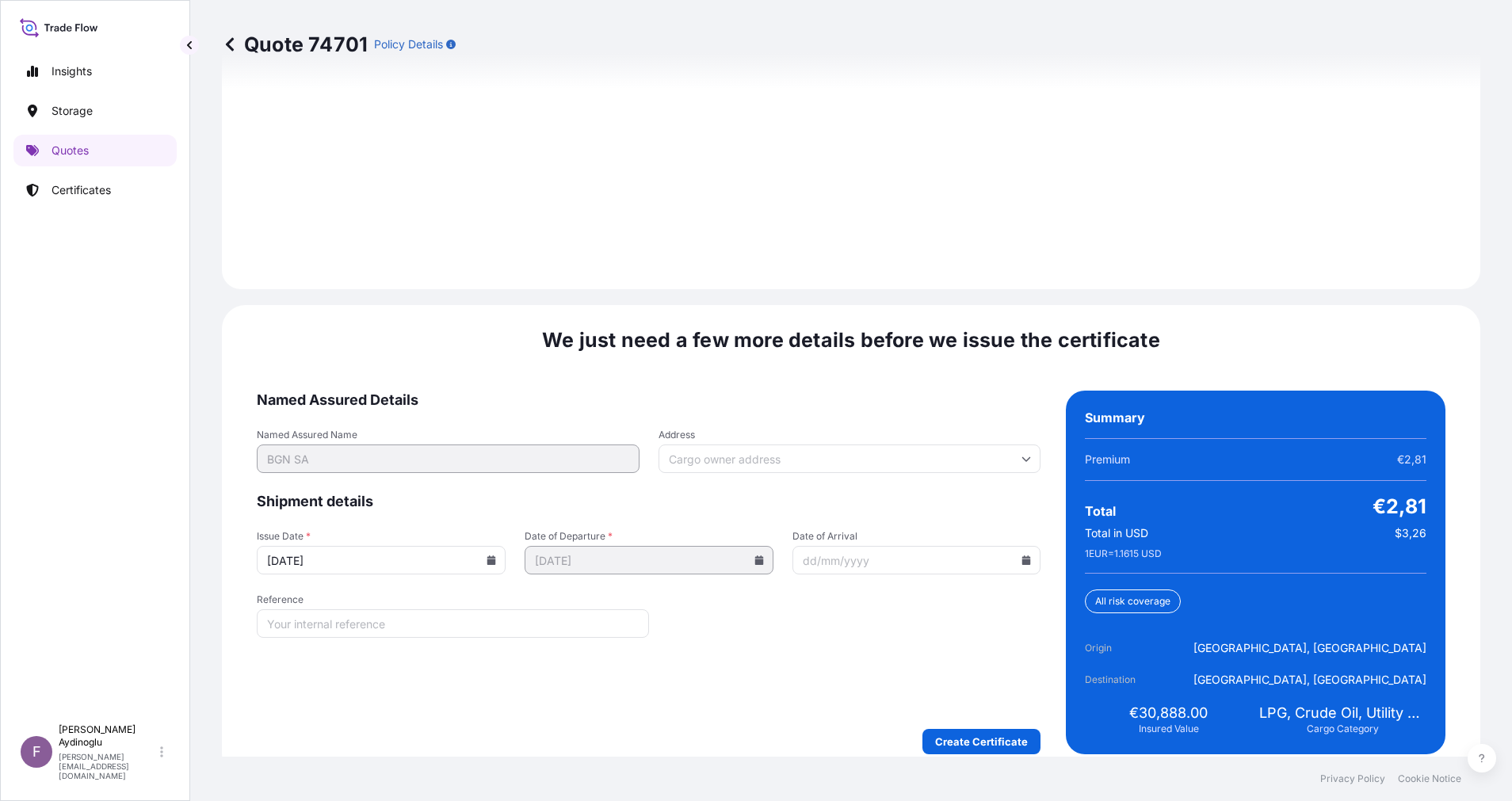
scroll to position [1783, 0]
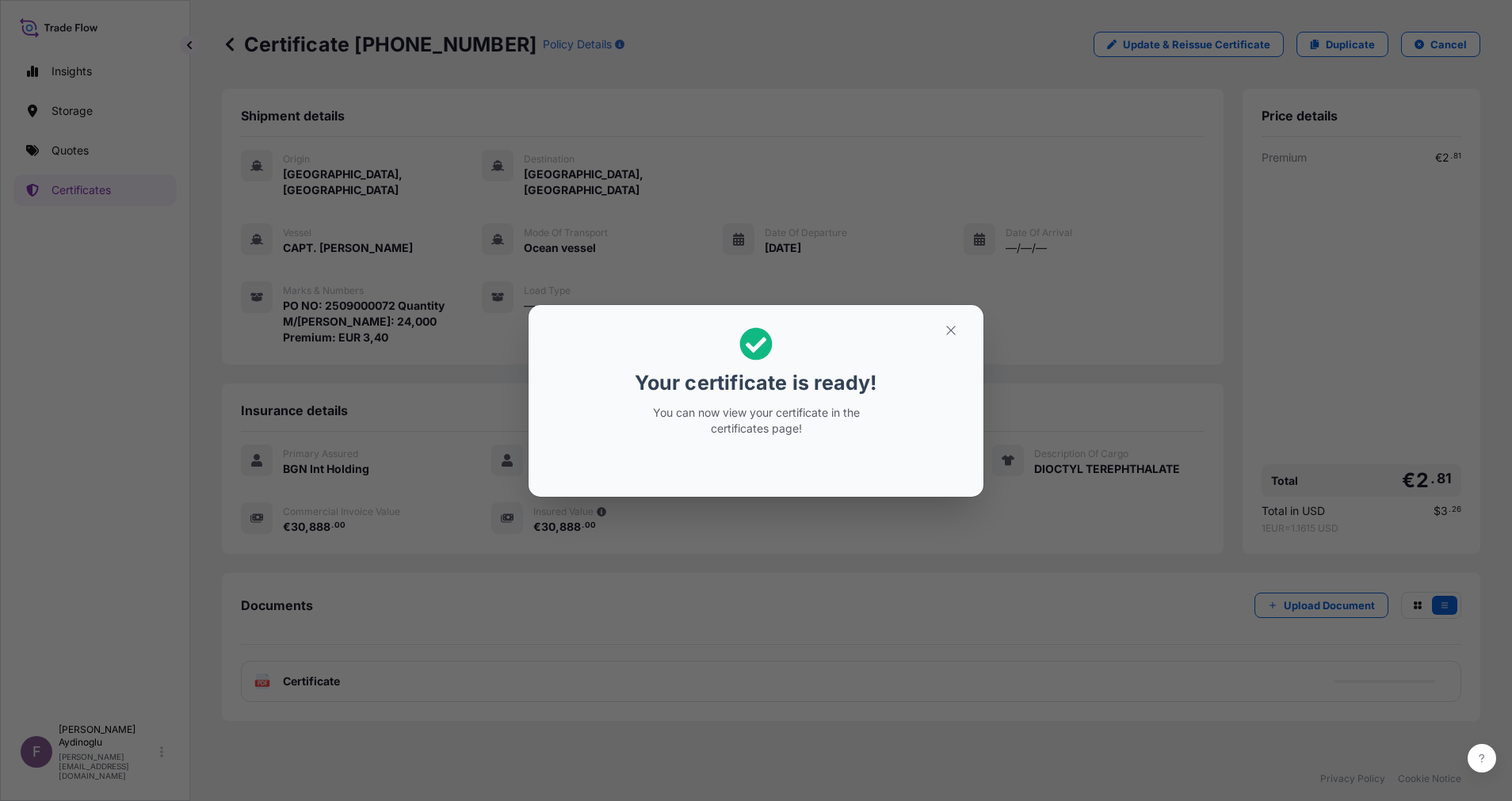
click at [944, 345] on h2 "Your certificate is ready! You can now view your certificate in the certificate…" at bounding box center [756, 381] width 429 height 128
click at [946, 334] on icon "button" at bounding box center [951, 330] width 14 height 14
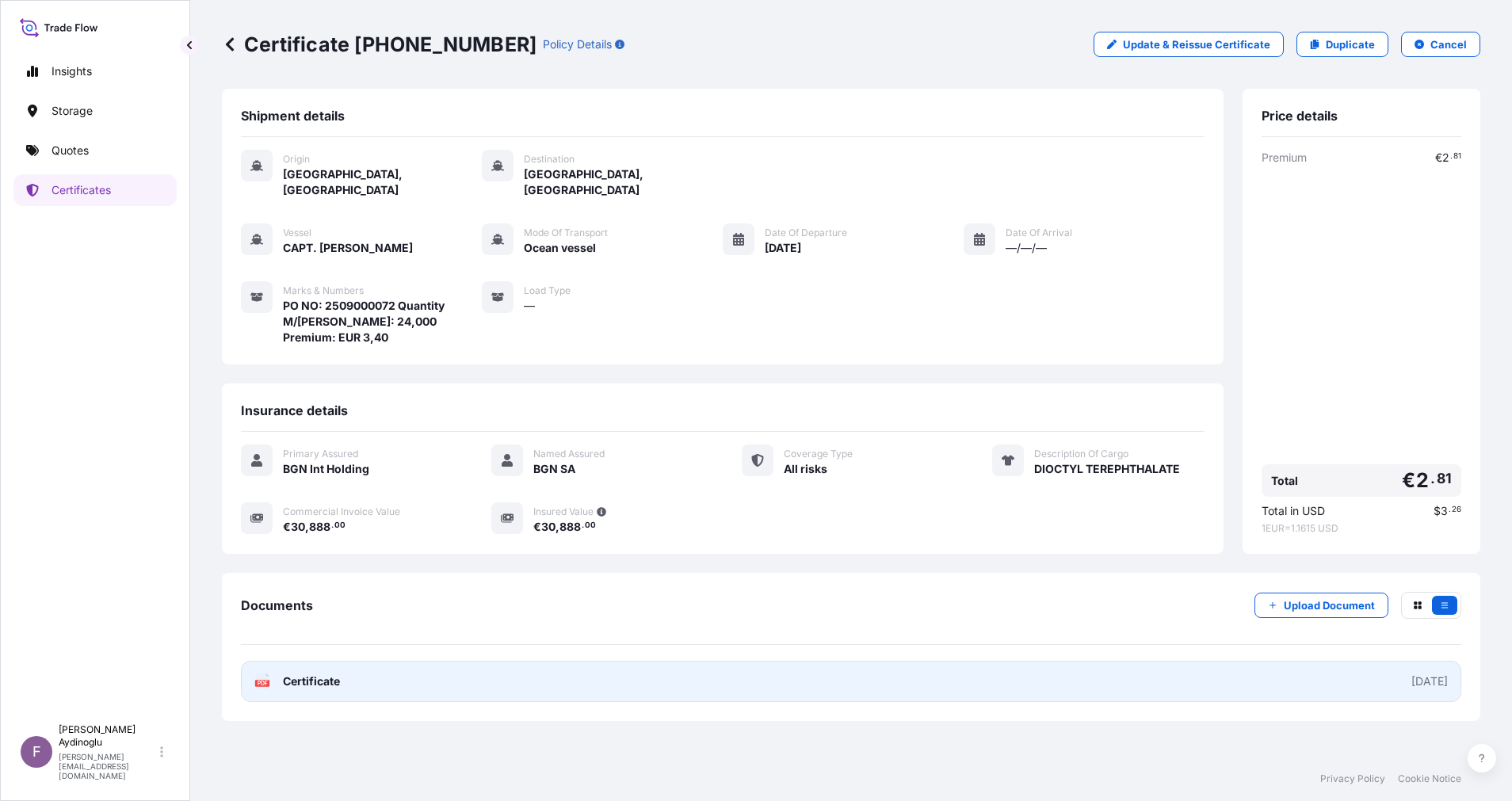
click at [780, 661] on link "PDF Certificate [DATE]" at bounding box center [851, 681] width 1220 height 41
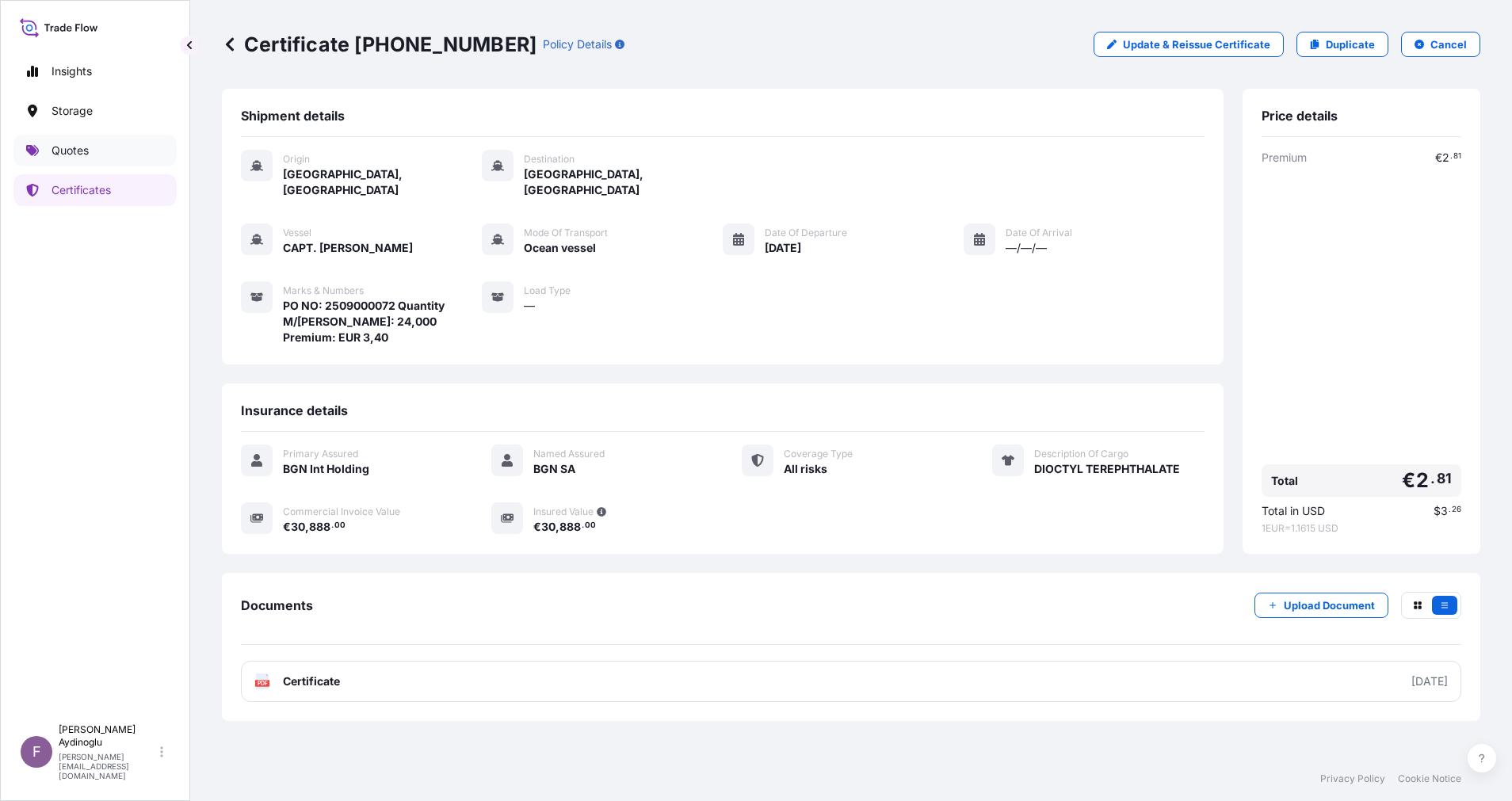
click at [94, 149] on link "Quotes" at bounding box center [95, 151] width 164 height 32
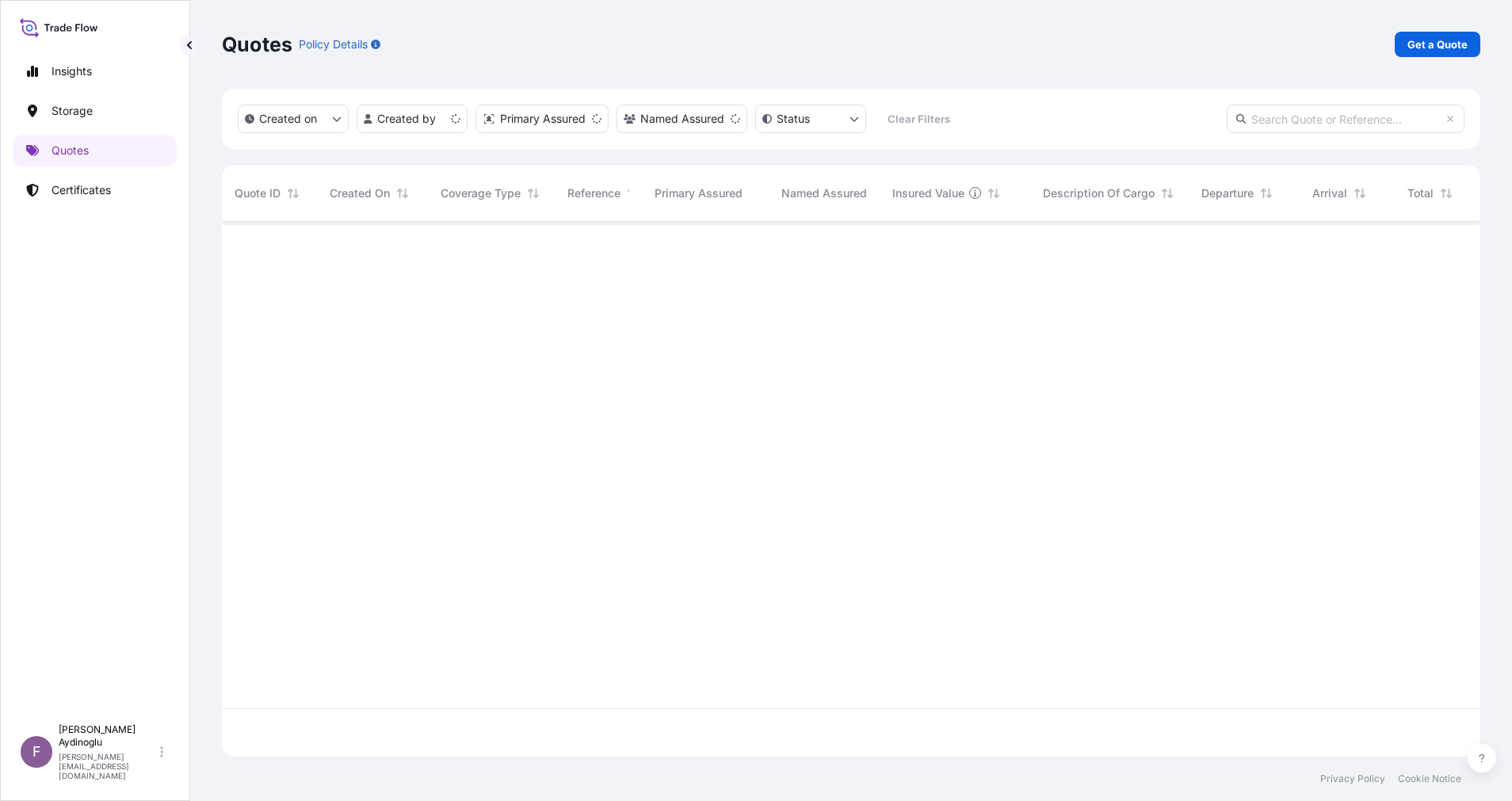
scroll to position [525, 1240]
click at [1472, 34] on link "Get a Quote" at bounding box center [1437, 45] width 85 height 26
select select "Ocean Vessel"
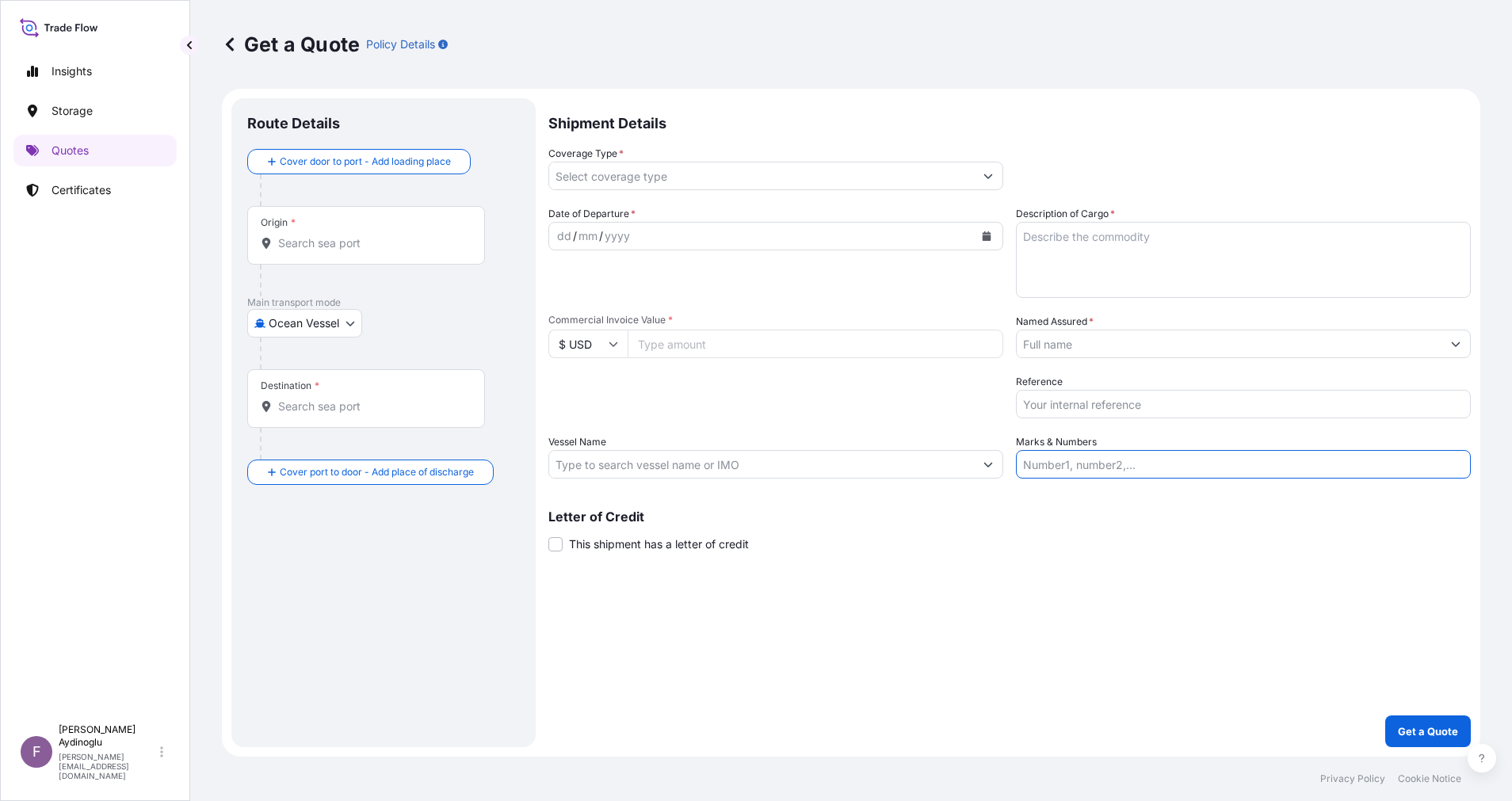
click at [1185, 464] on input "Marks & Numbers" at bounding box center [1243, 464] width 455 height 29
paste input "PO NO: 25Y0231200 Quantity M/[PERSON_NAME]: 40,000 Premium: USD 12,58"
drag, startPoint x: 1067, startPoint y: 467, endPoint x: 1131, endPoint y: 466, distance: 64.0
click at [1131, 466] on input "PO NO: 25Y0231200 Quantity M/[PERSON_NAME]: 40,000 Premium: USD 12,58" at bounding box center [1243, 464] width 455 height 29
paste input "10000007 – 2510000008"
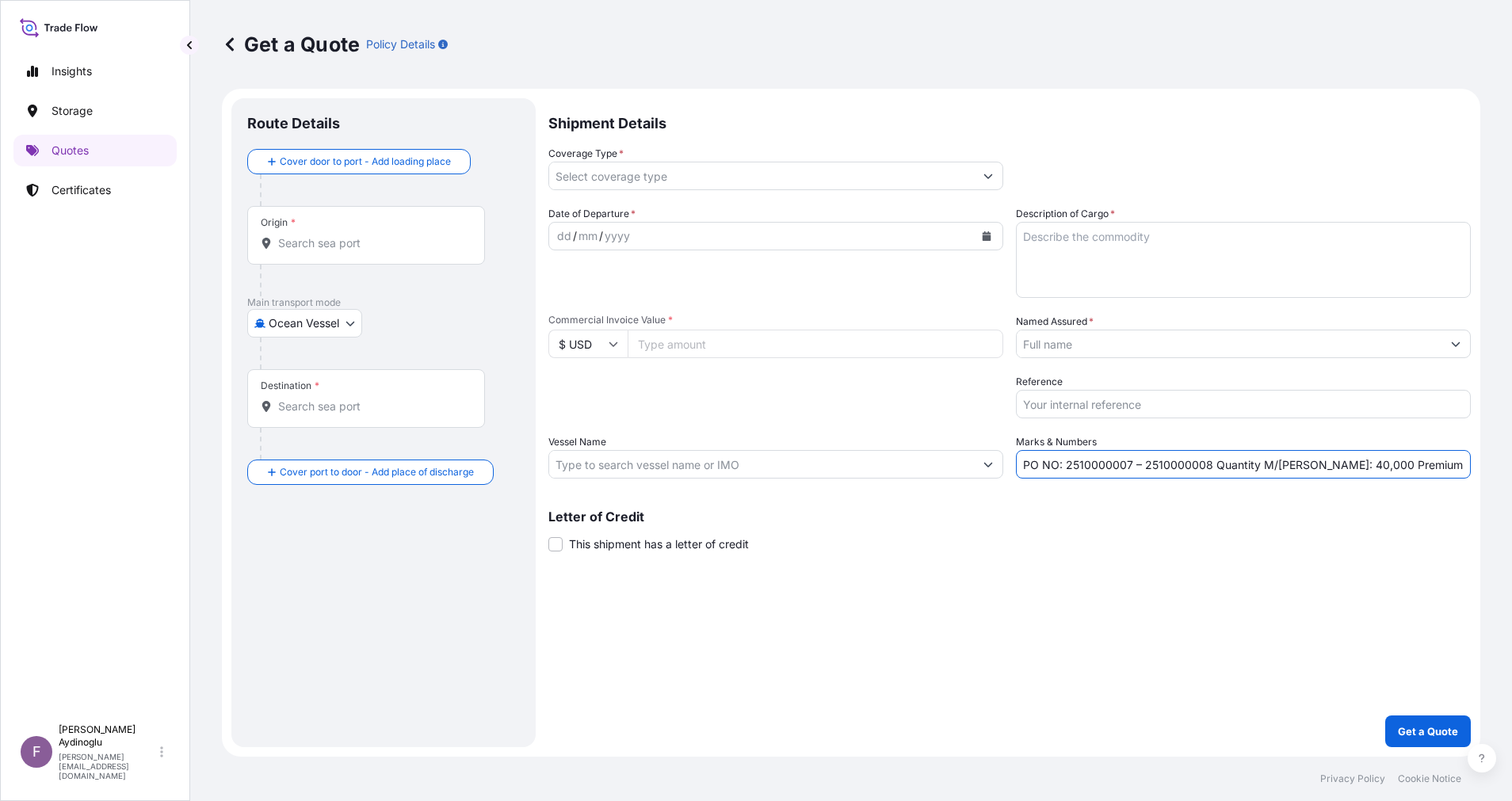
drag, startPoint x: 1403, startPoint y: 467, endPoint x: 1419, endPoint y: 467, distance: 16.0
click at [1419, 467] on input "PO NO: 2510000007 – 2510000008 Quantity M/[PERSON_NAME]: 40,000 Premium: USD 12…" at bounding box center [1243, 464] width 455 height 29
type input "PO NO: 2510000007 – 2510000008 Quantity M/[PERSON_NAME]: 40,000 Premium: EUR 12…"
click at [605, 345] on input "$ USD" at bounding box center [587, 344] width 79 height 29
click at [577, 402] on div "€ EUR" at bounding box center [587, 388] width 66 height 30
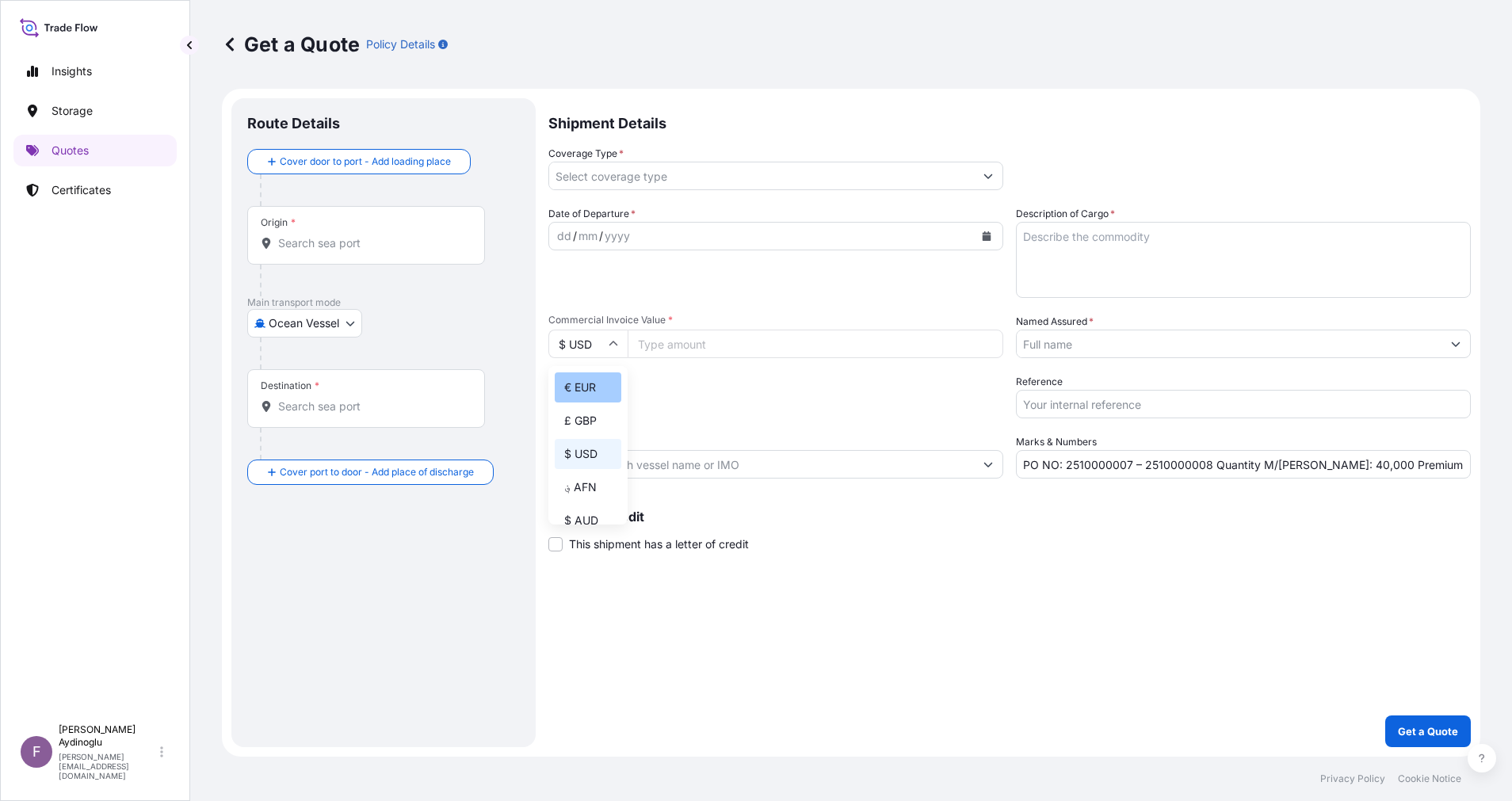
type input "€ EUR"
click at [1123, 582] on div "Shipment Details Coverage Type * Date of Departure * dd / mm / yyyy Cargo Categ…" at bounding box center [1009, 422] width 922 height 649
click at [1206, 256] on textarea "Description of Cargo *" at bounding box center [1243, 259] width 455 height 76
paste textarea "DIOCTYL TEREPHTHALATE"
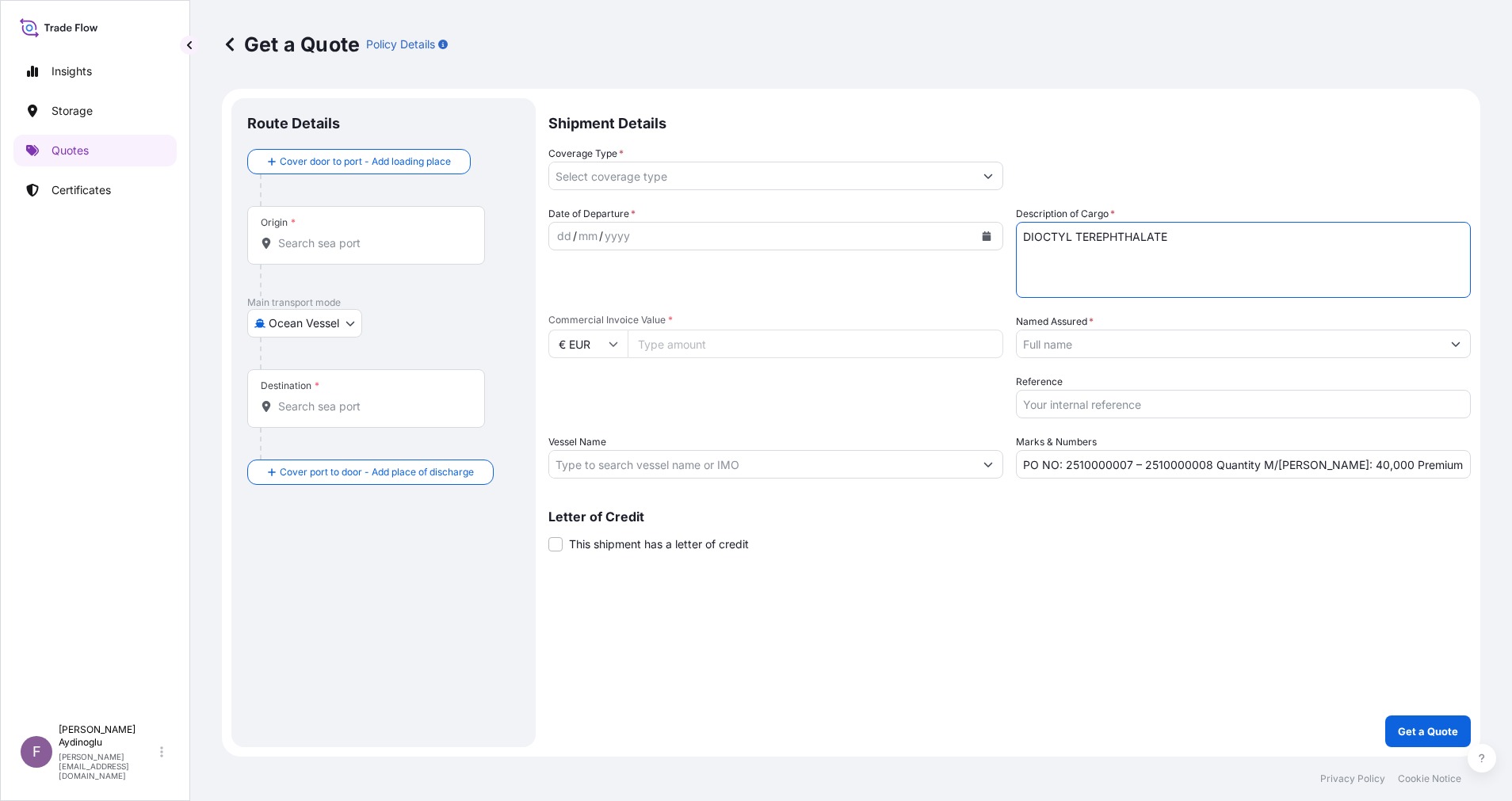
type textarea "DIOCTYL TEREPHTHALATE"
click at [1167, 568] on div "Shipment Details Coverage Type * Date of Departure * dd / mm / yyyy Cargo Categ…" at bounding box center [1009, 422] width 922 height 649
click at [1318, 466] on input "PO NO: 2510000007 – 2510000008 Quantity M/[PERSON_NAME]: 40,000 Premium: EUR 12…" at bounding box center [1243, 464] width 455 height 29
type input "PO NO: 2510000007 – 2510000008 Quantity M/[PERSON_NAME]: 48,000 Premium: EUR 12…"
click at [722, 468] on input "Vessel Name" at bounding box center [761, 464] width 424 height 29
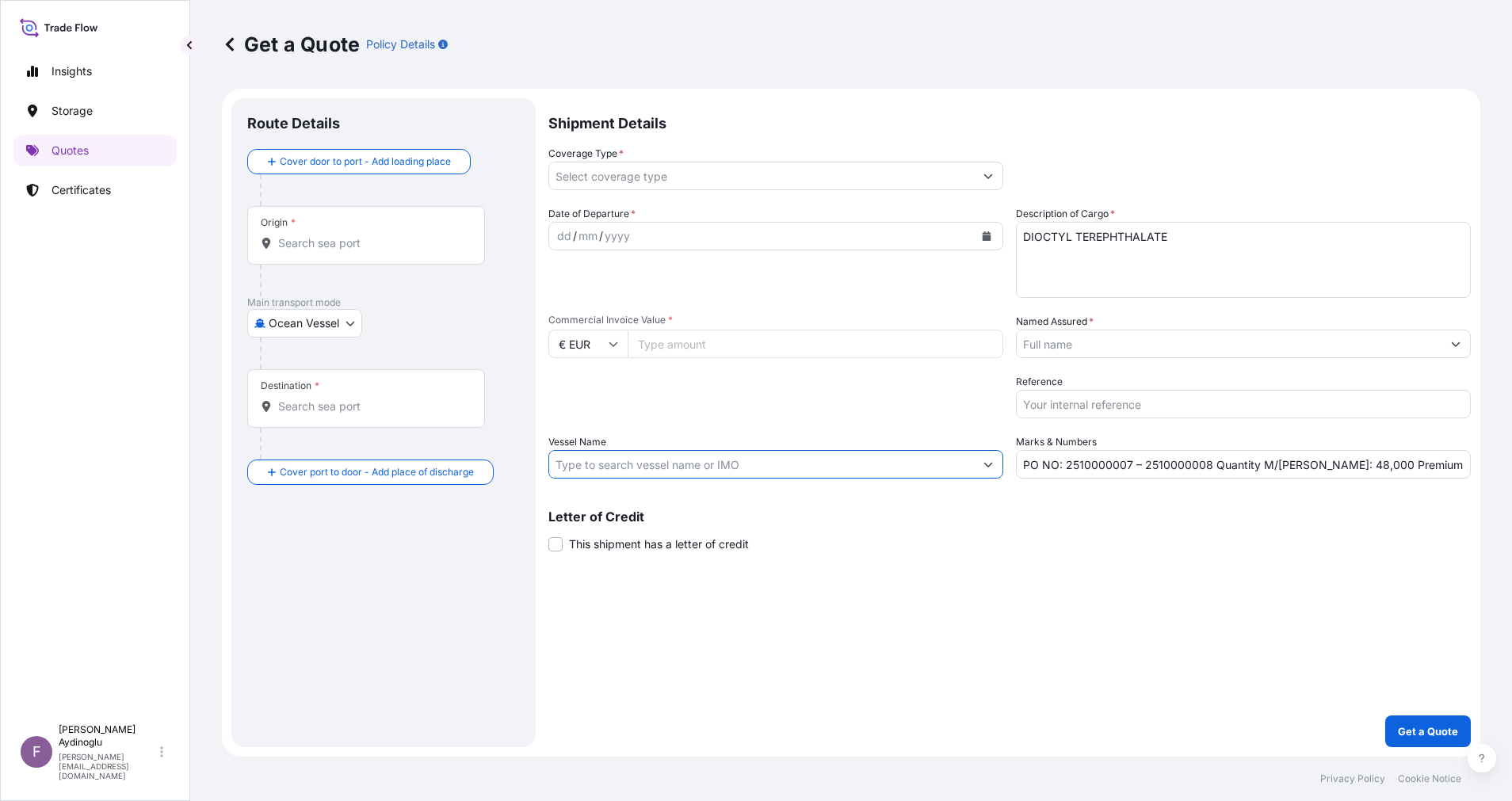
paste input "Eco Mediterranea"
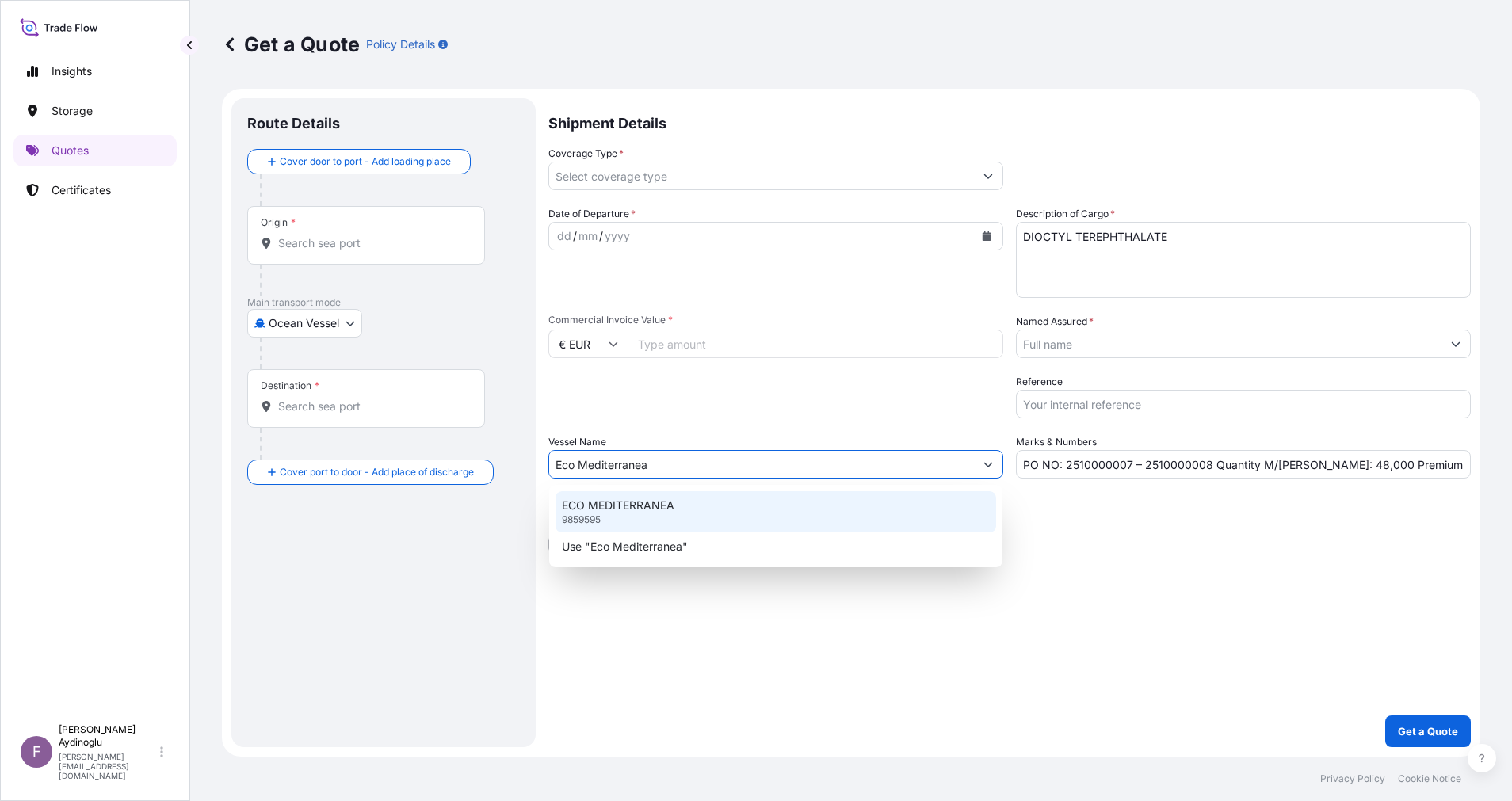
click at [728, 508] on div "ECO MEDITERRANEA 9859595" at bounding box center [776, 512] width 440 height 41
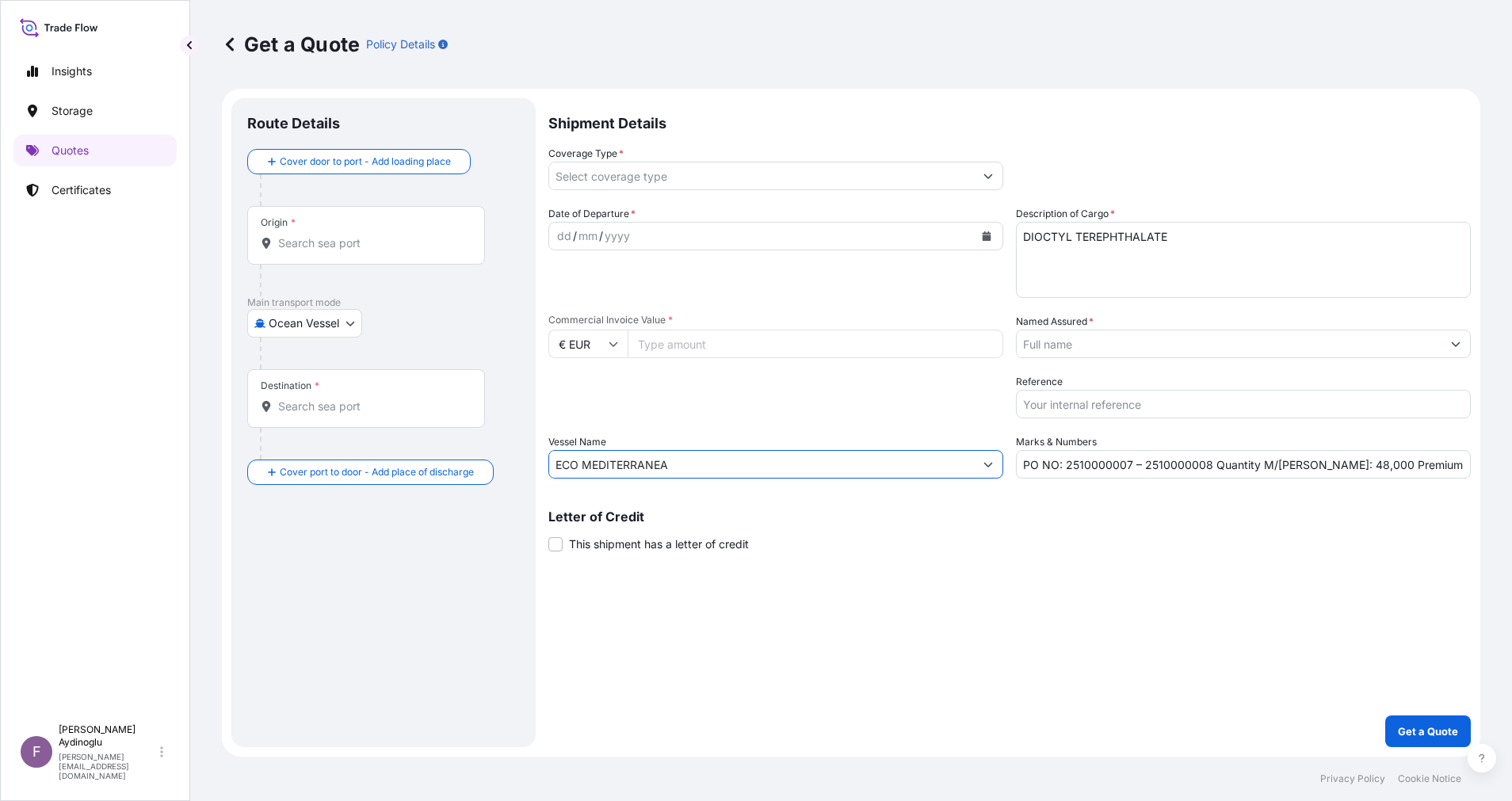
type input "ECO MEDITERRANEA"
drag, startPoint x: 416, startPoint y: 241, endPoint x: 411, endPoint y: 232, distance: 10.3
click at [414, 235] on input "Origin *" at bounding box center [372, 243] width 187 height 16
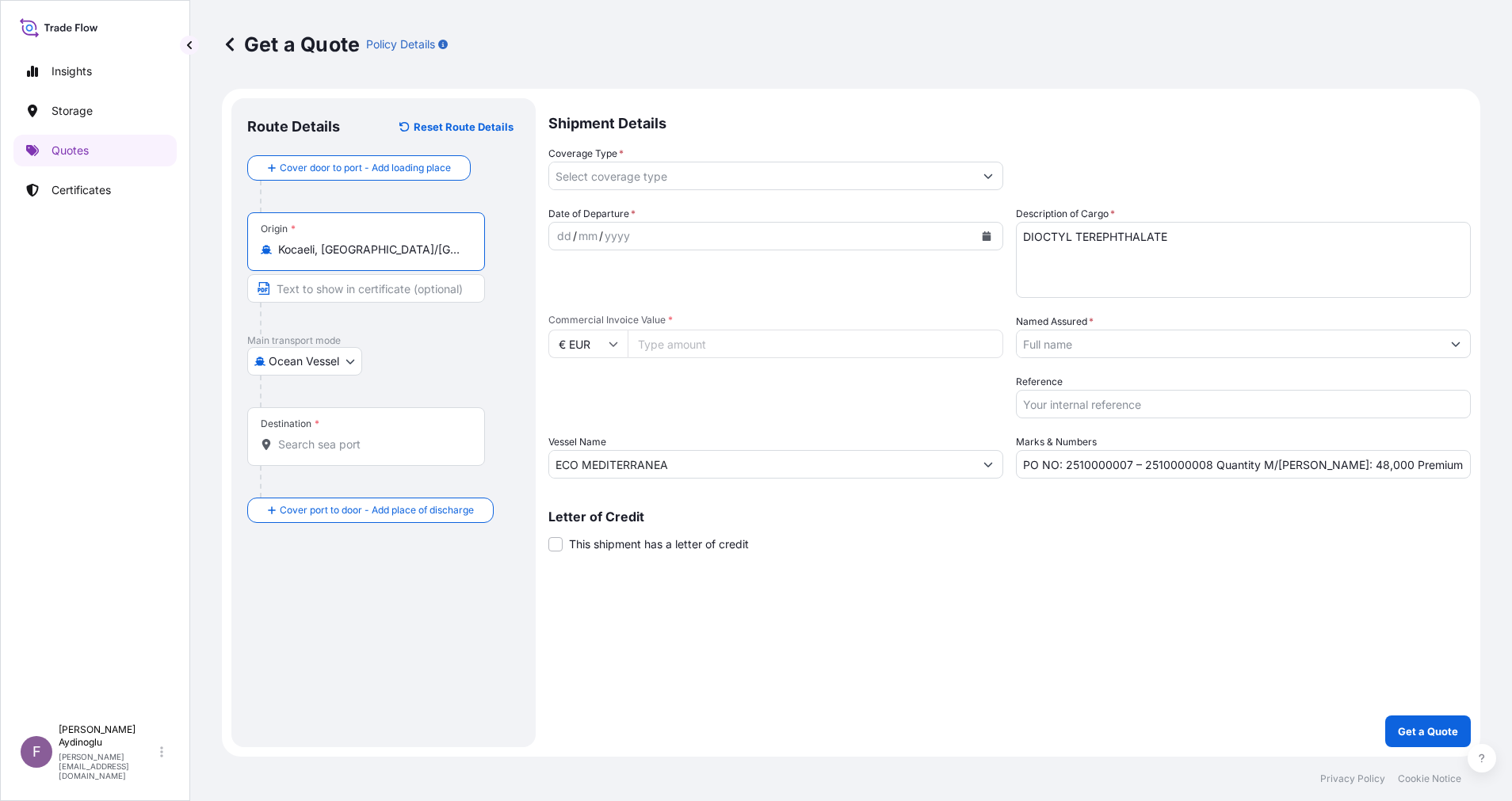
type input "Kocaeli, [GEOGRAPHIC_DATA]/[GEOGRAPHIC_DATA], [GEOGRAPHIC_DATA]"
type input "KOCAELI / [GEOGRAPHIC_DATA]"
click at [370, 443] on input "Destination *" at bounding box center [372, 444] width 187 height 16
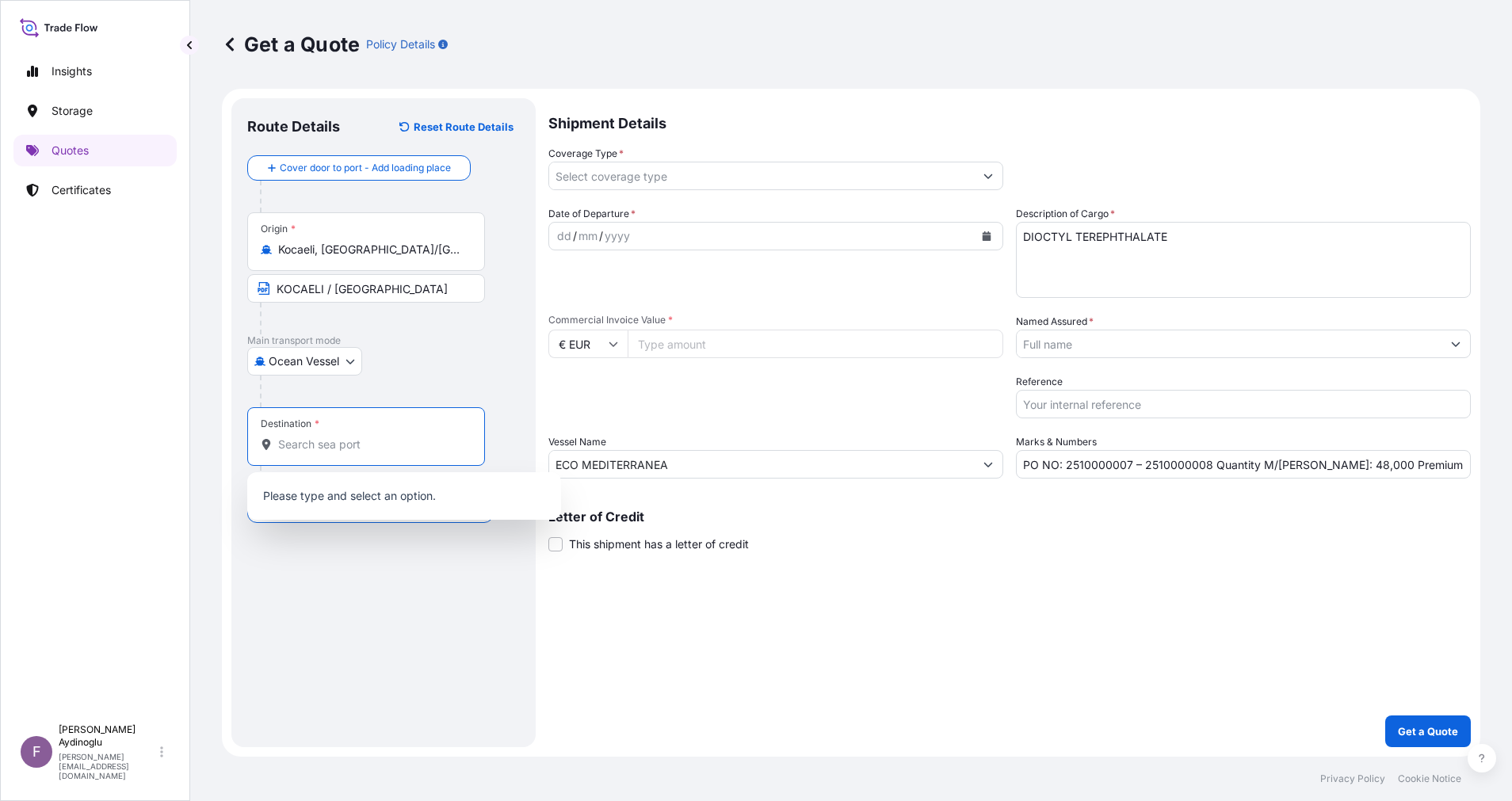
paste input "[GEOGRAPHIC_DATA]"
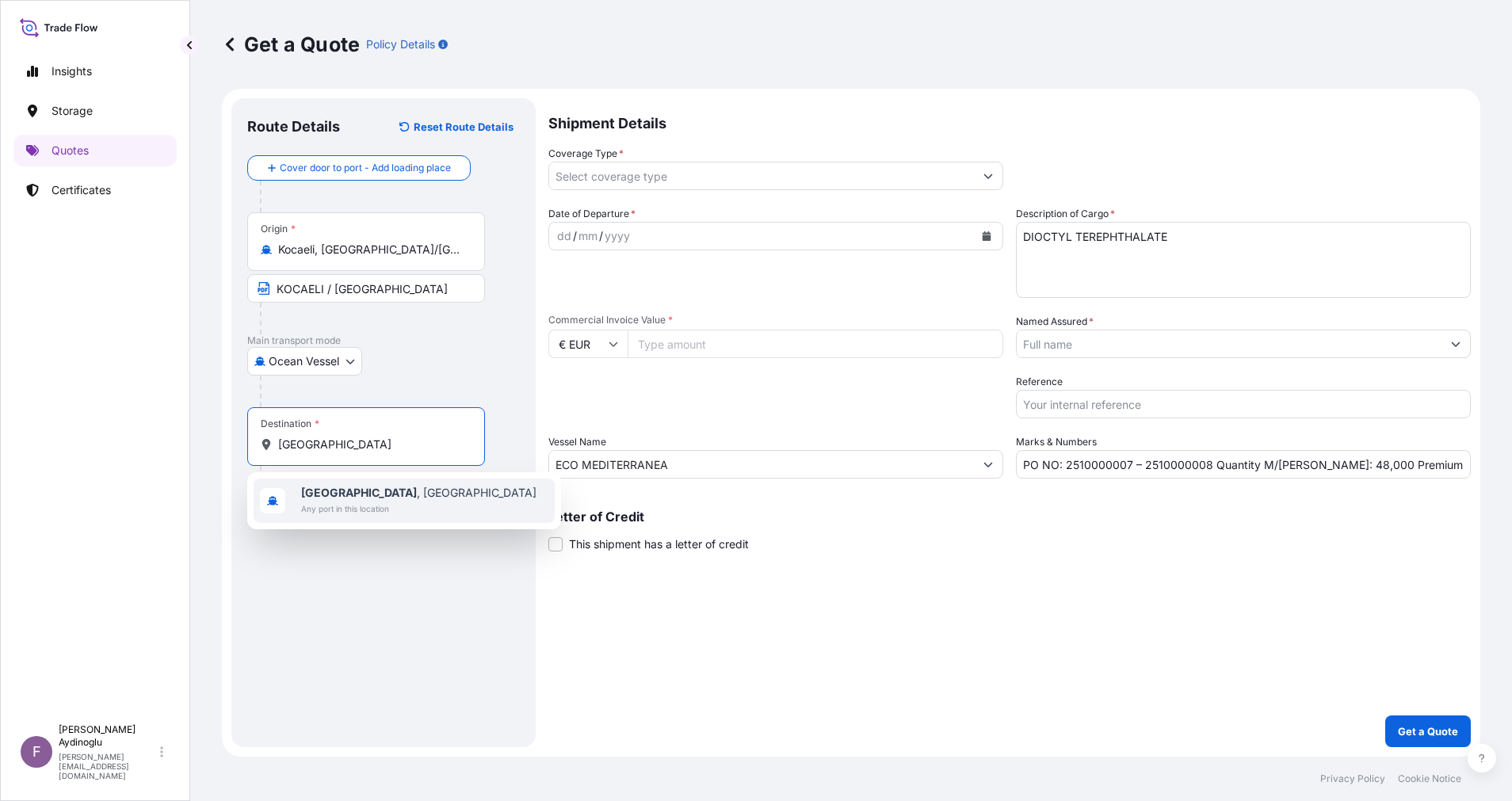
click at [397, 506] on span "Any port in this location" at bounding box center [418, 509] width 235 height 16
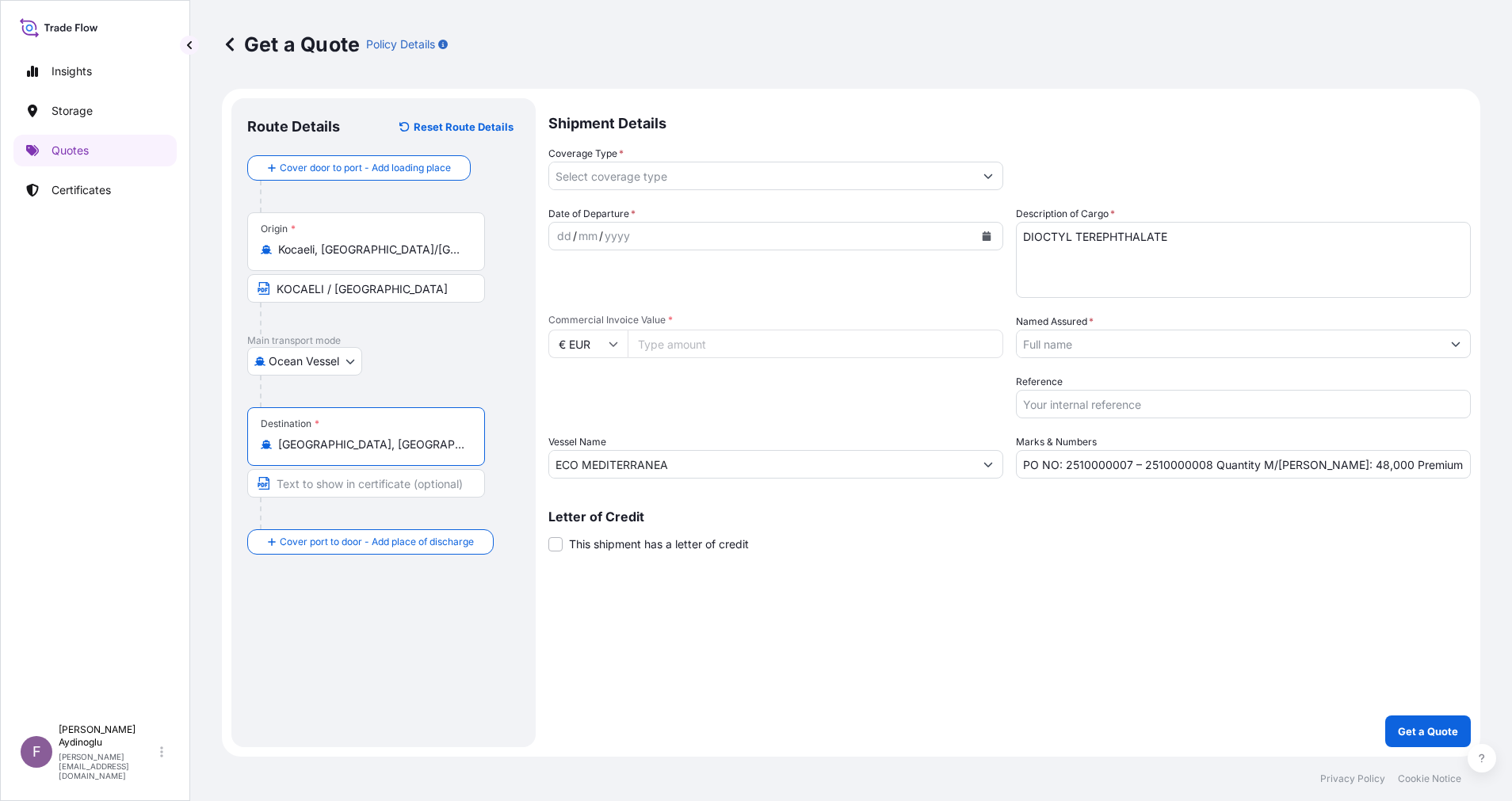
type input "[GEOGRAPHIC_DATA], [GEOGRAPHIC_DATA]"
click at [394, 480] on input "Text to appear on certificate" at bounding box center [366, 483] width 238 height 29
type input "G"
click at [365, 485] on input "BAD SOBERNHEI / [GEOGRAPHIC_DATA]" at bounding box center [366, 483] width 238 height 29
type input "[GEOGRAPHIC_DATA] / [GEOGRAPHIC_DATA]"
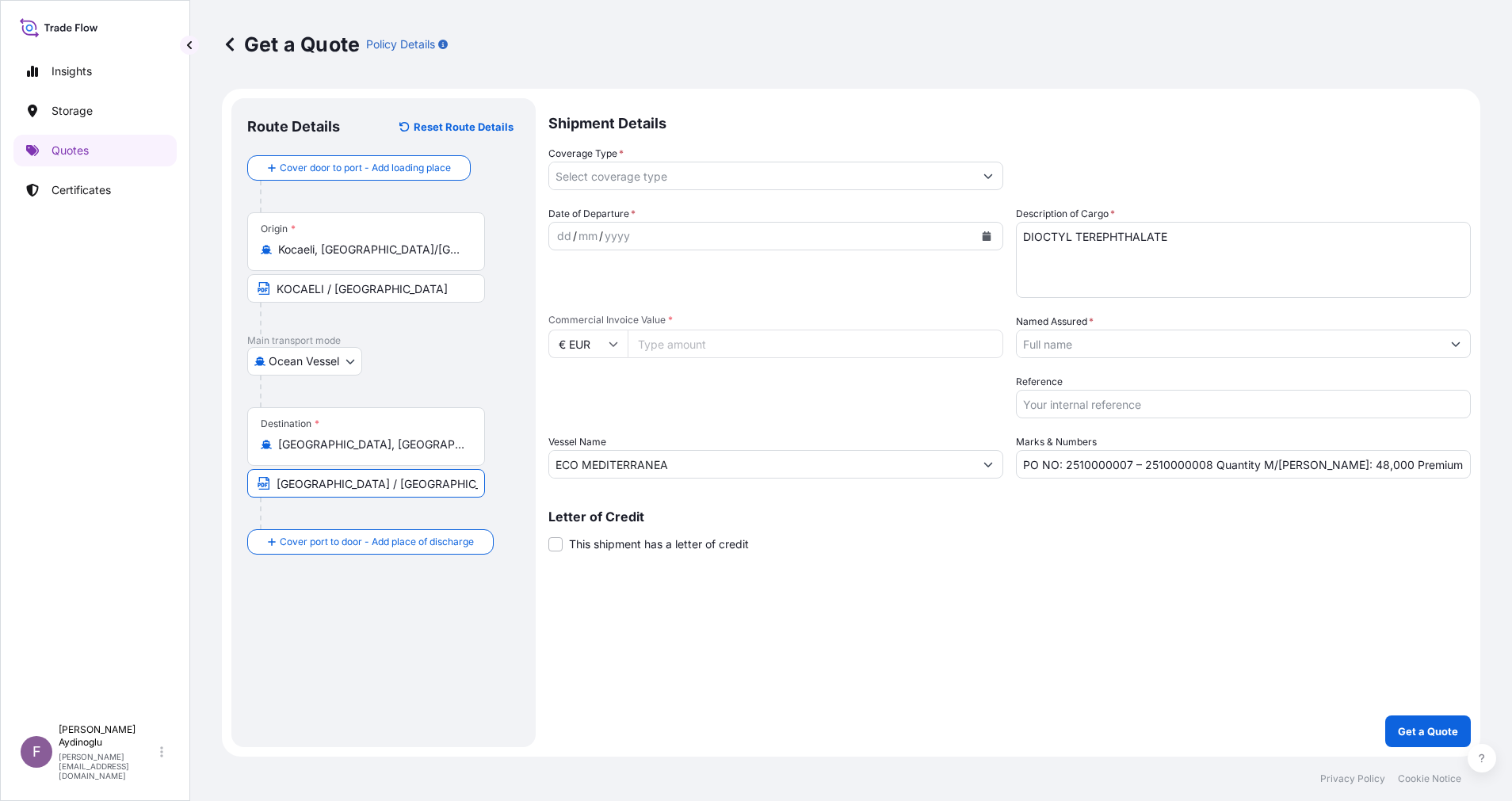
click at [567, 241] on div "dd" at bounding box center [564, 236] width 18 height 19
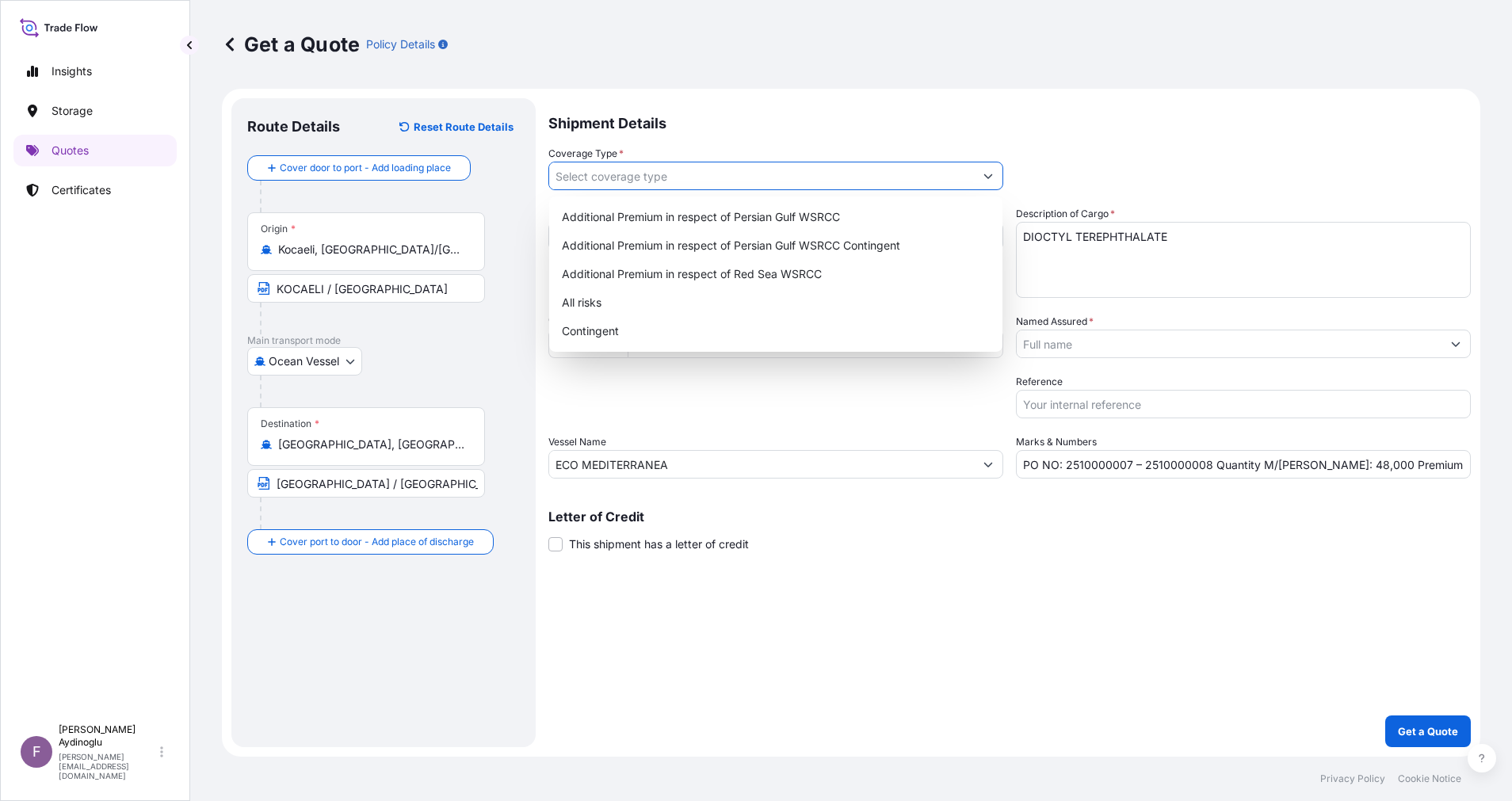
click at [993, 172] on button "Show suggestions" at bounding box center [989, 176] width 29 height 29
click at [703, 314] on div "All risks" at bounding box center [776, 302] width 440 height 29
type input "All risks"
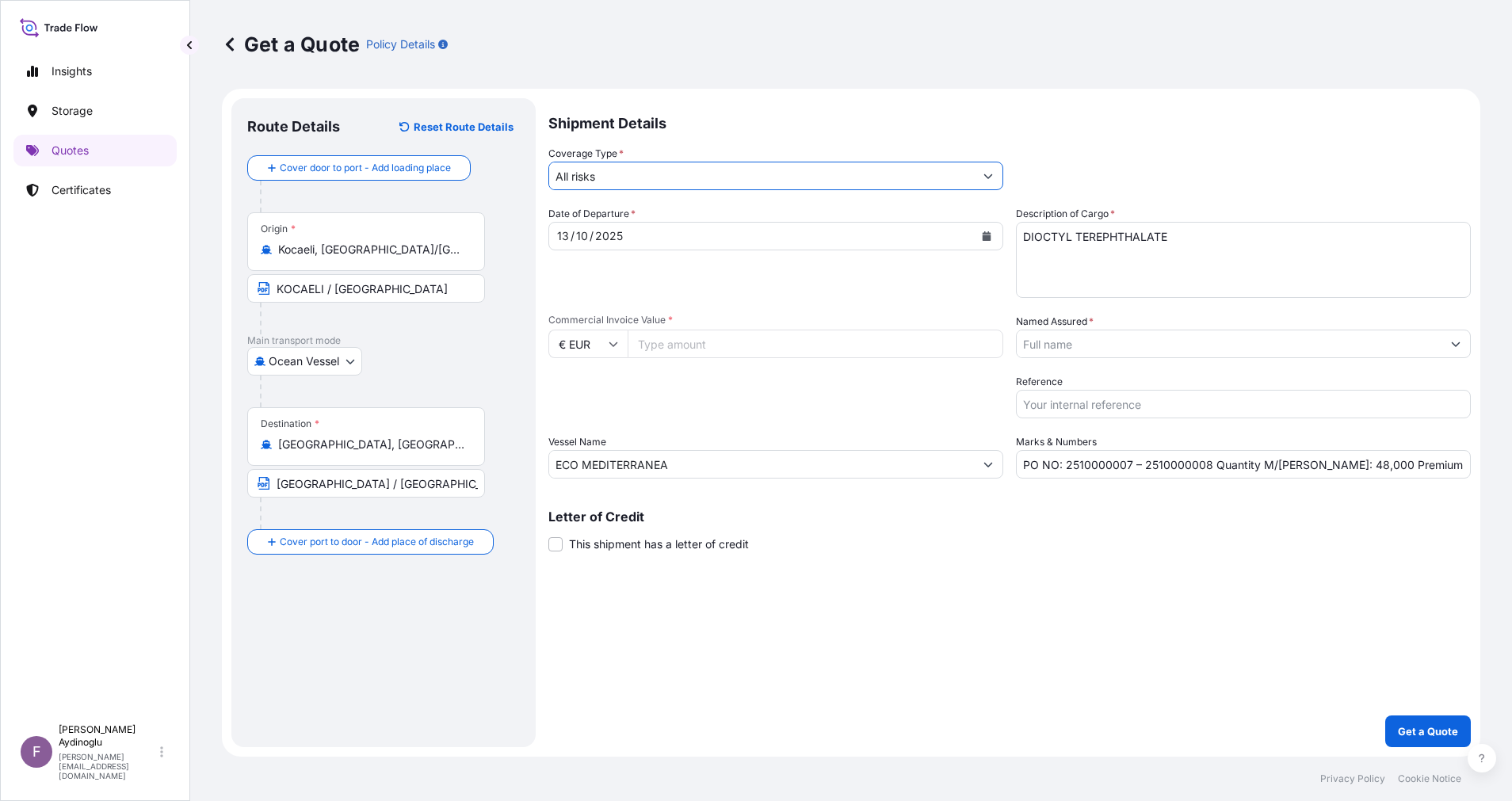
click at [914, 633] on div "Shipment Details Coverage Type * All risks Date of Departure * [DATE] Cargo Cat…" at bounding box center [1009, 422] width 922 height 649
click at [567, 238] on div "13" at bounding box center [563, 236] width 15 height 19
click at [1427, 465] on input "PO NO: 2510000007 – 2510000008 Quantity M/[PERSON_NAME]: 48,000 Premium: EUR 12…" at bounding box center [1243, 464] width 455 height 29
type input "PO NO: 2510000007 – 2510000008 Quantity M/[PERSON_NAME]: 48,000 Premium: EUR 6,…"
click at [819, 343] on input "Commercial Invoice Value *" at bounding box center [815, 344] width 376 height 29
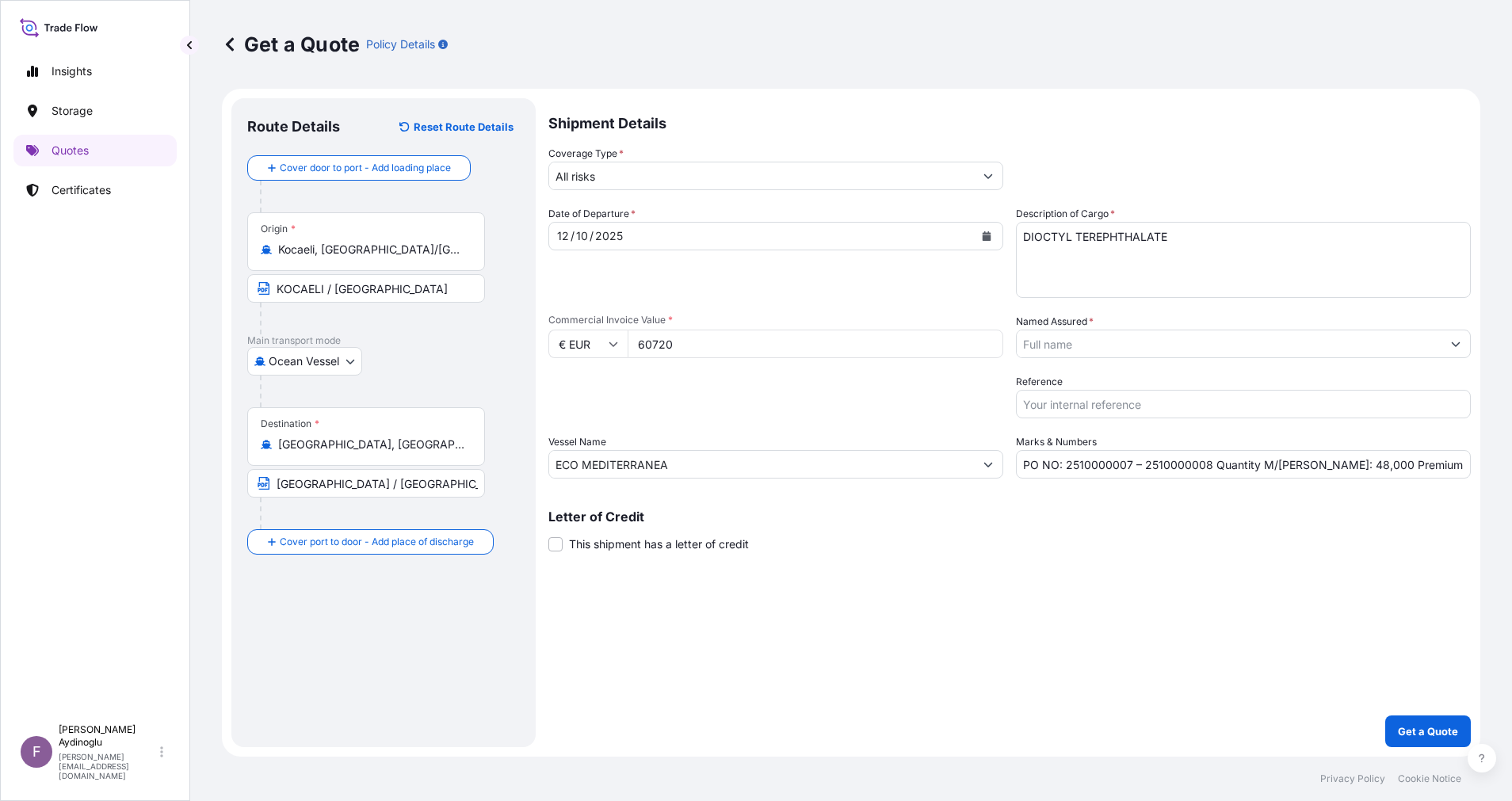
type input "60720"
click at [1443, 345] on button "Show suggestions" at bounding box center [1455, 344] width 29 height 29
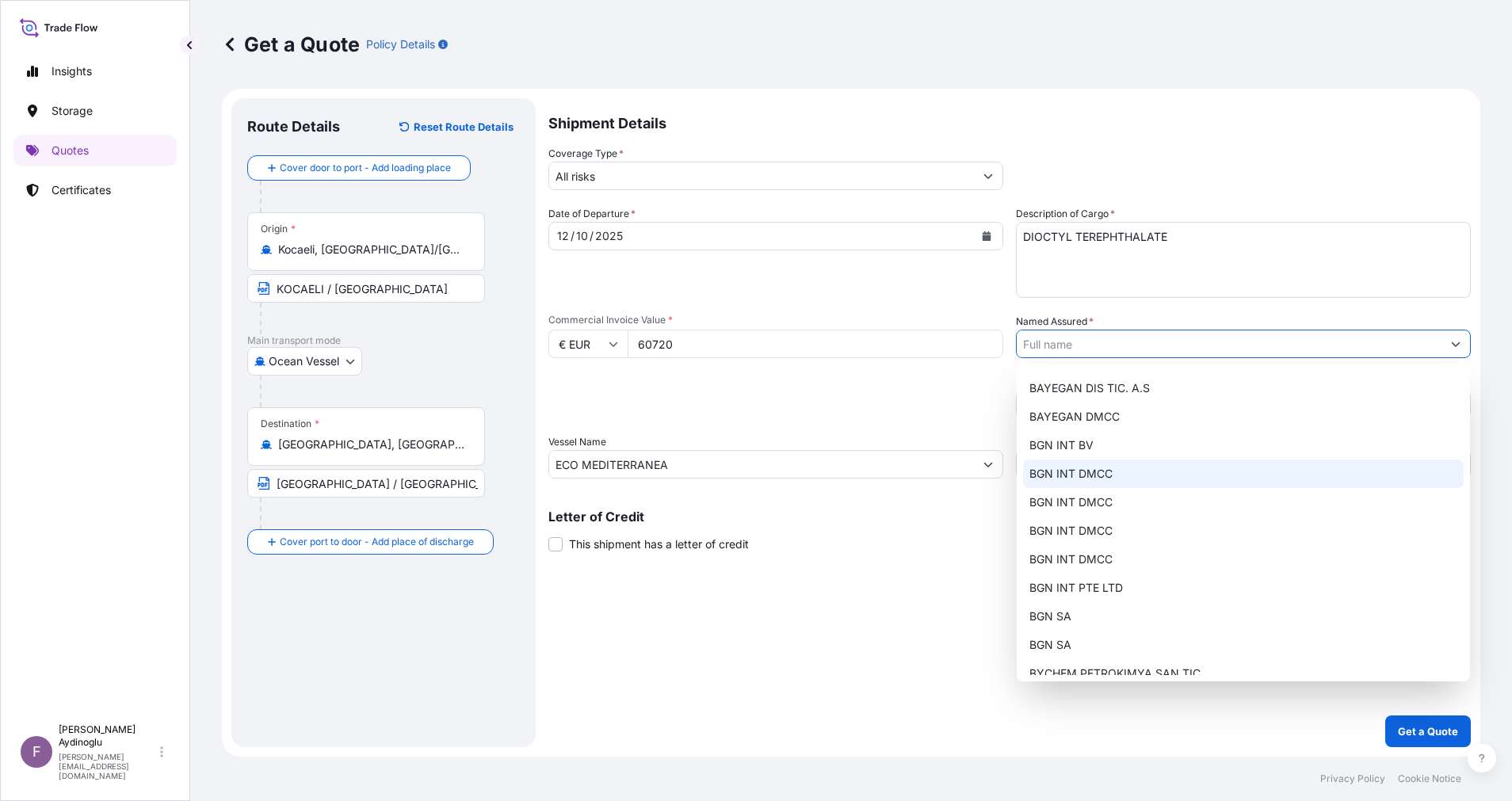
scroll to position [124, 0]
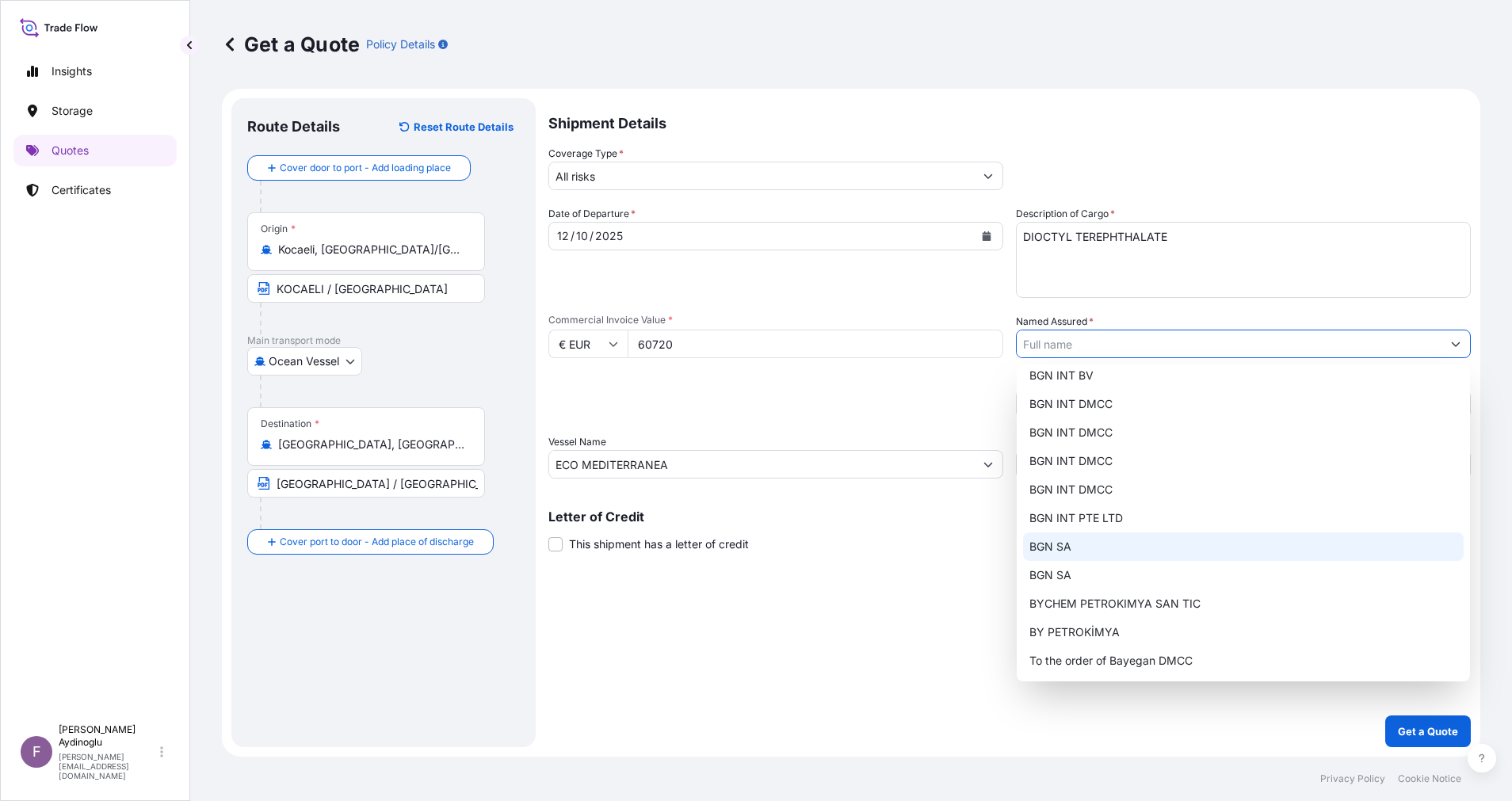
click at [1117, 547] on div "BGN SA" at bounding box center [1243, 546] width 440 height 29
type input "BGN SA"
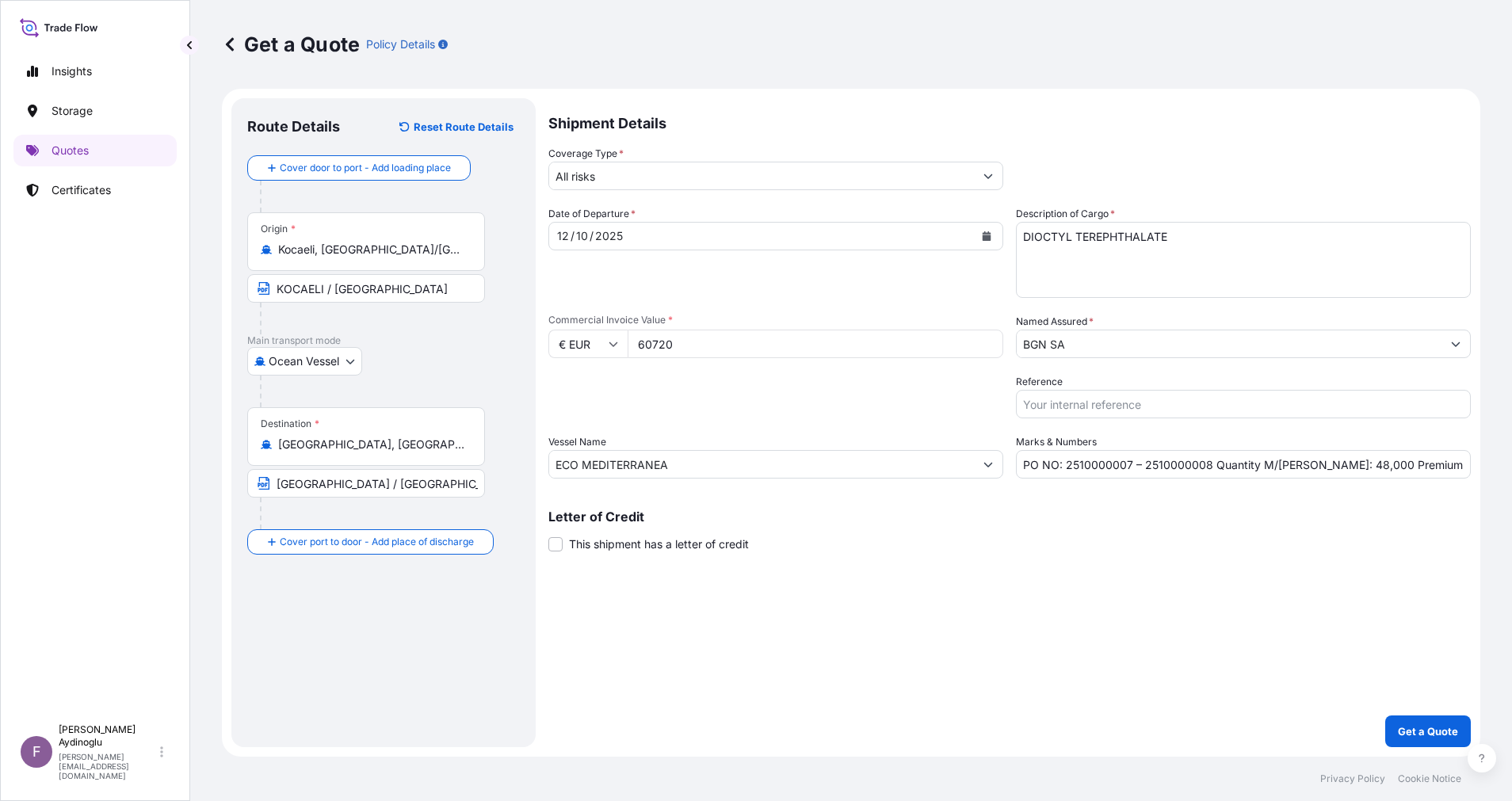
click at [947, 660] on div "Shipment Details Coverage Type * All risks Date of Departure * [DATE] Cargo Cat…" at bounding box center [1009, 422] width 922 height 649
click at [1408, 716] on button "Get a Quote" at bounding box center [1427, 732] width 85 height 32
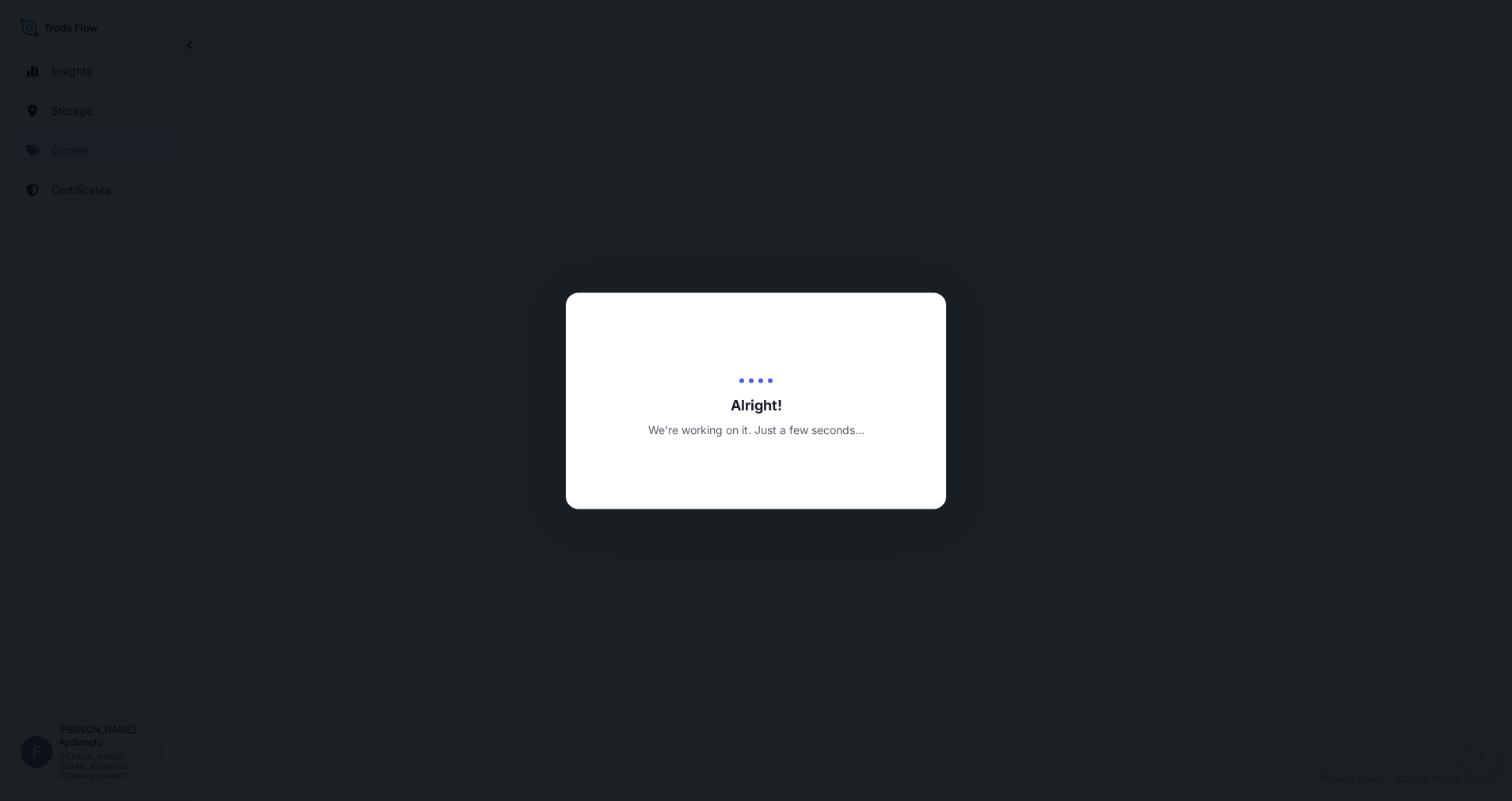
select select "Ocean Vessel"
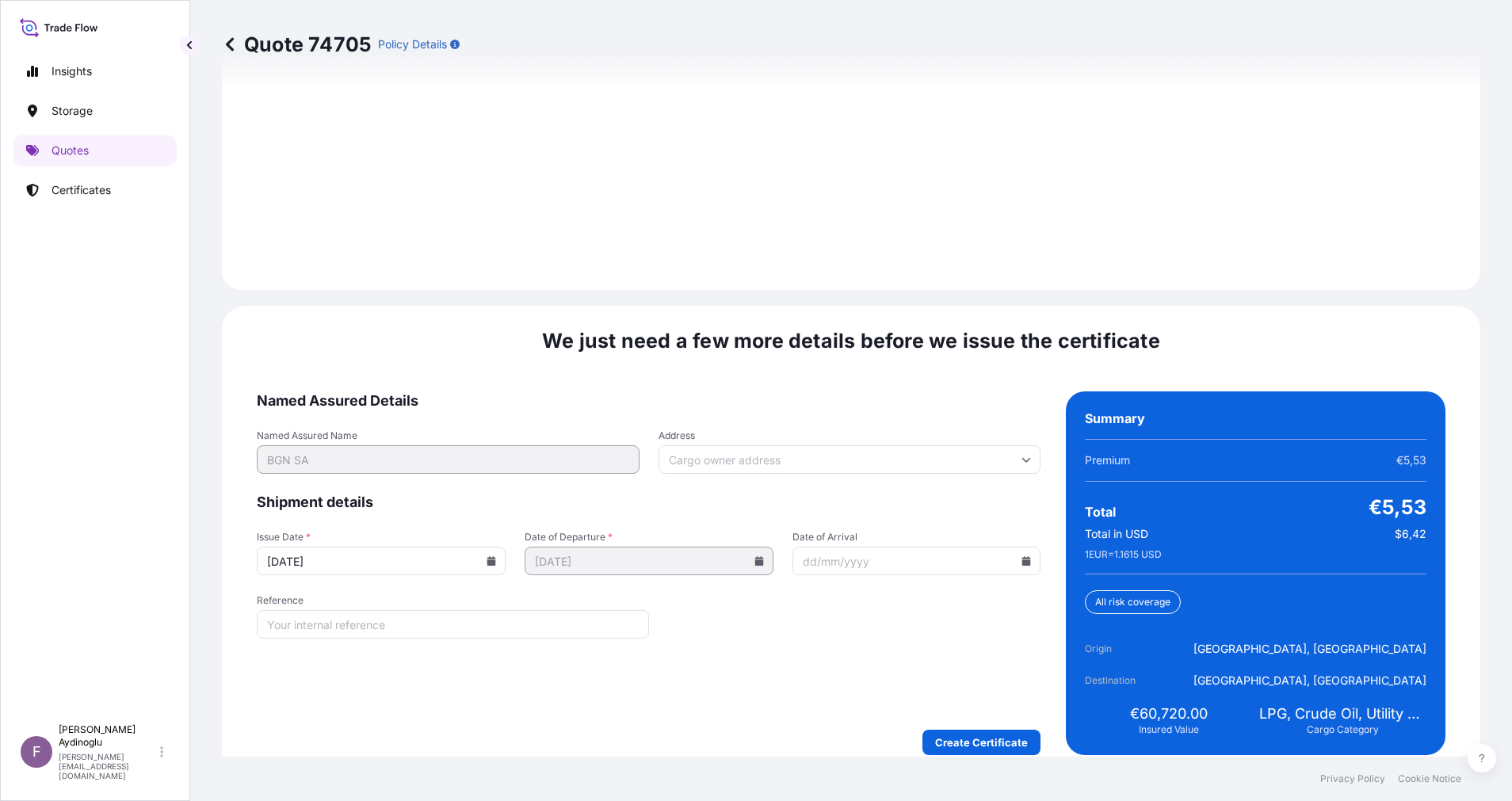
scroll to position [1783, 0]
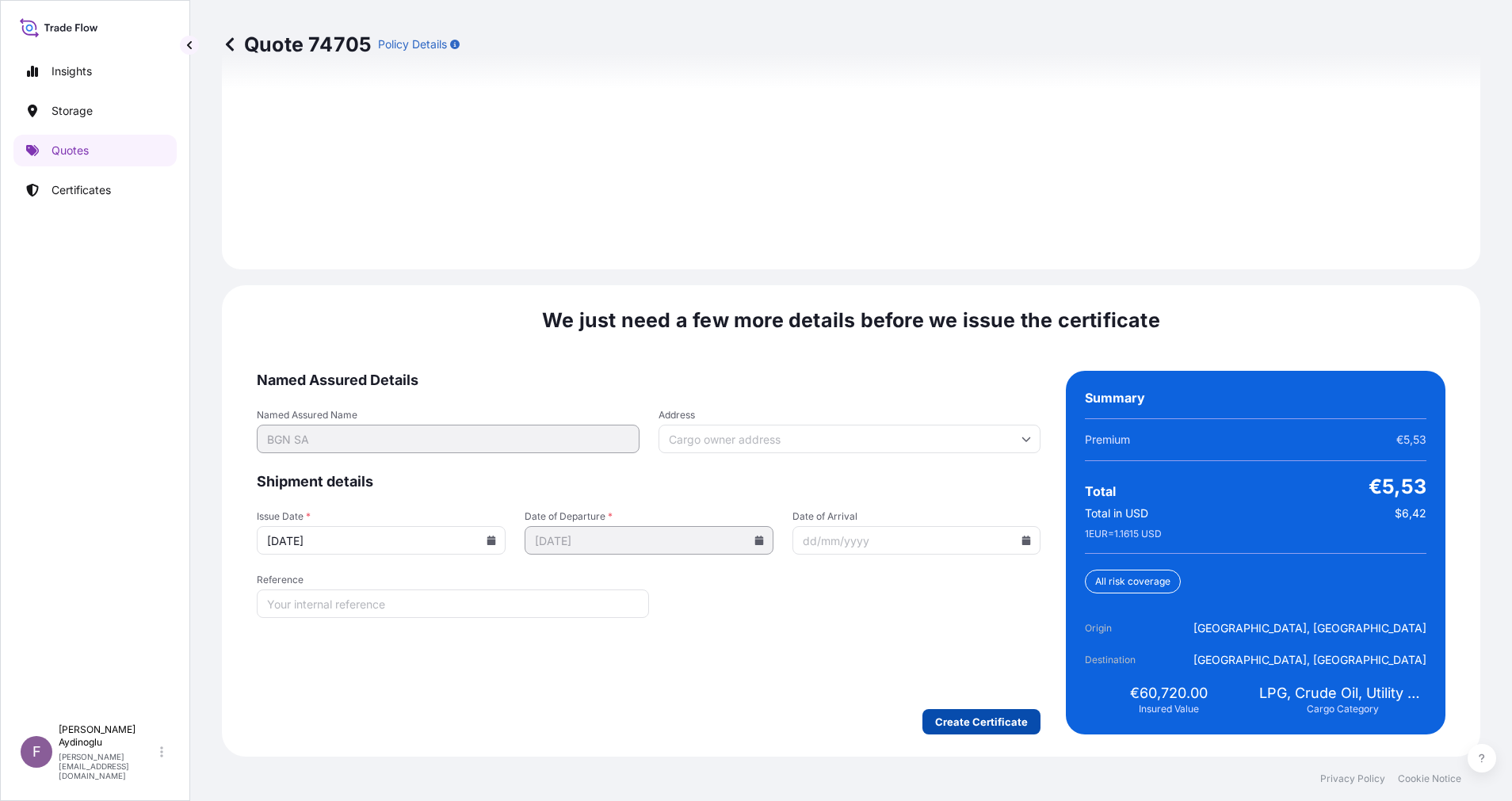
click at [978, 702] on form "Named Assured Details Named Assured Name BGN SA Address Shipment details Issue …" at bounding box center [649, 553] width 784 height 364
click at [977, 708] on form "Named Assured Details Named Assured Name BGN SA Address Shipment details Issue …" at bounding box center [649, 553] width 784 height 364
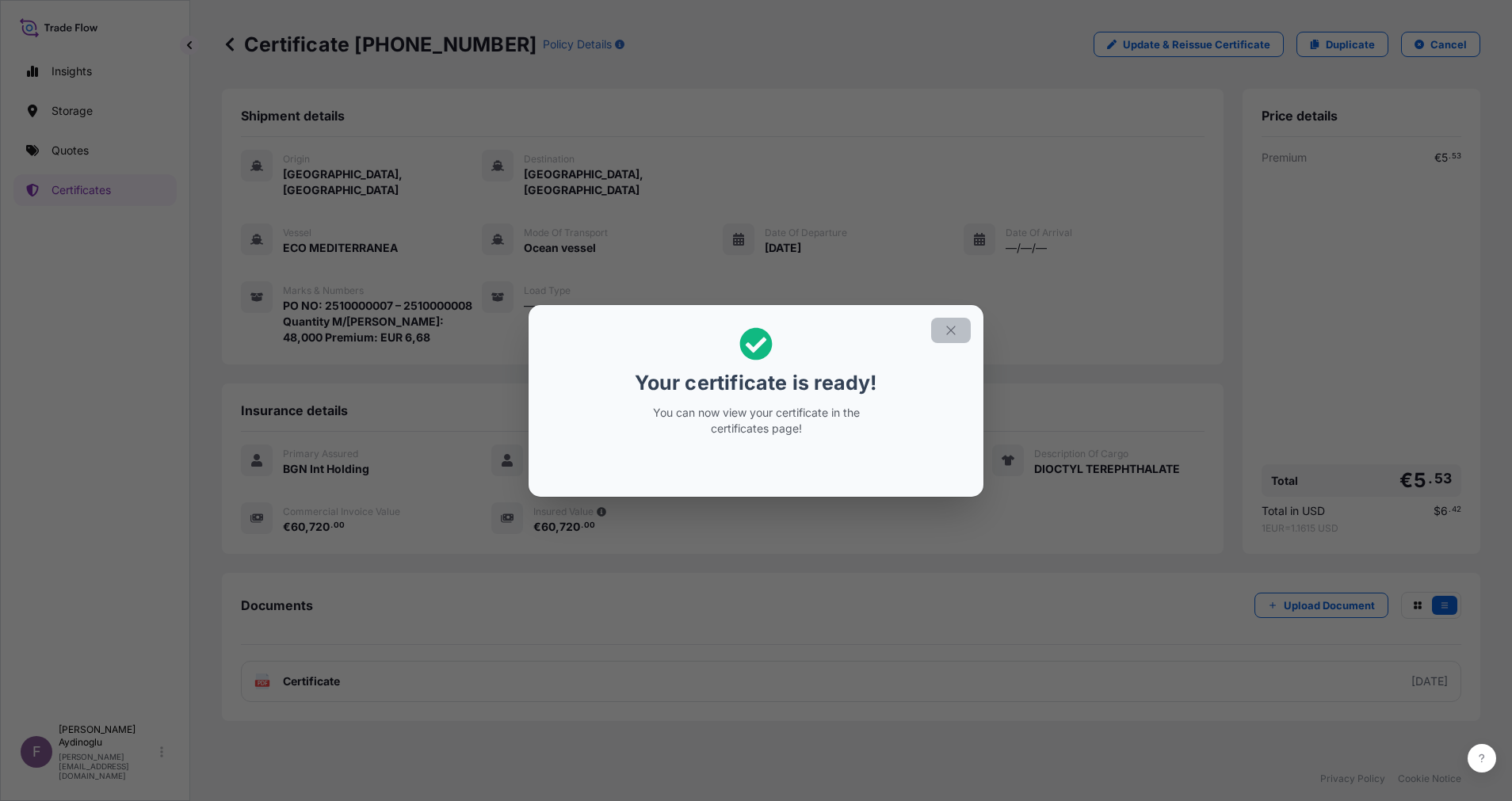
click at [934, 327] on button "button" at bounding box center [951, 330] width 40 height 26
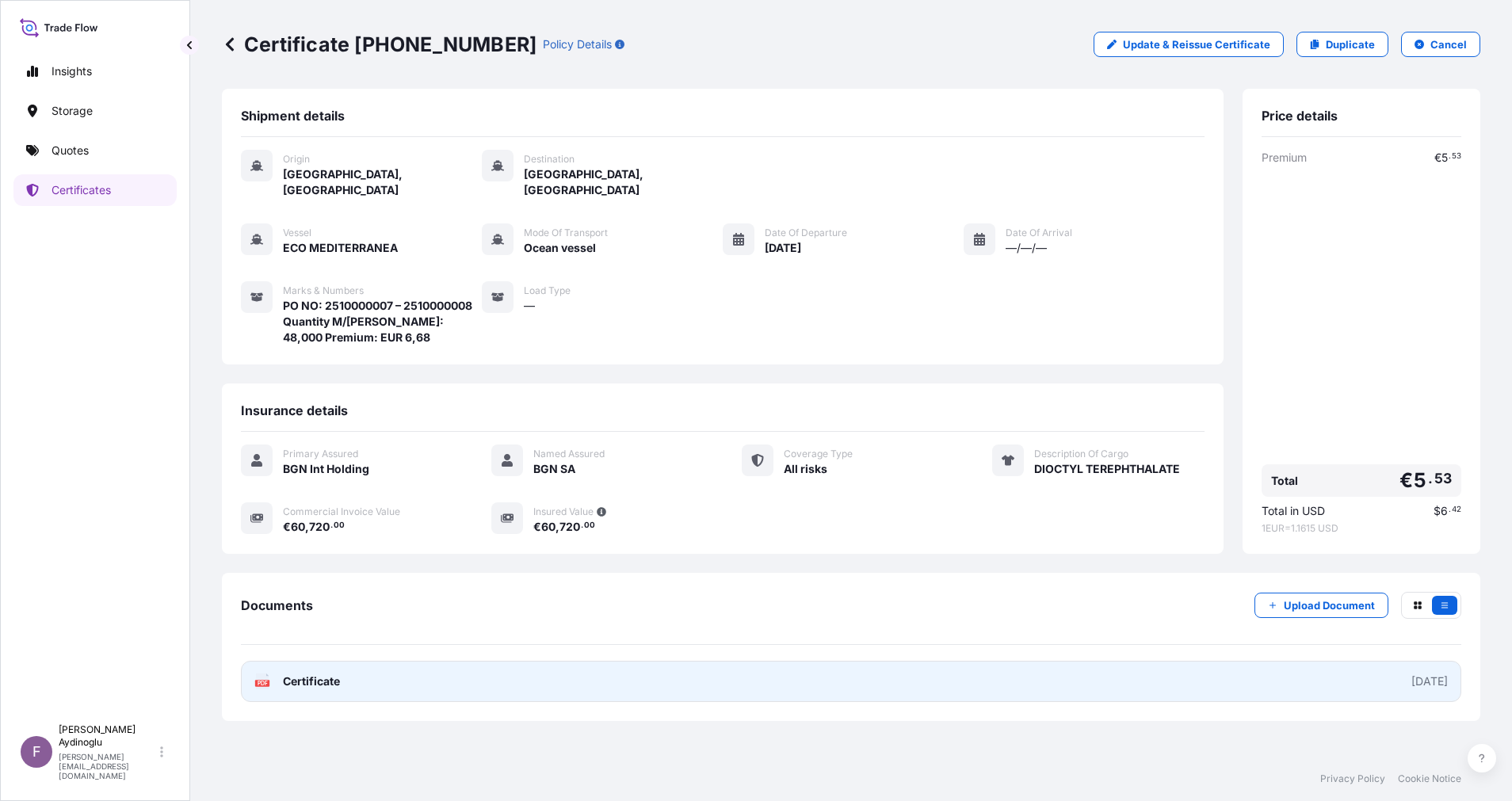
click at [878, 668] on link "PDF Certificate [DATE]" at bounding box center [851, 681] width 1220 height 41
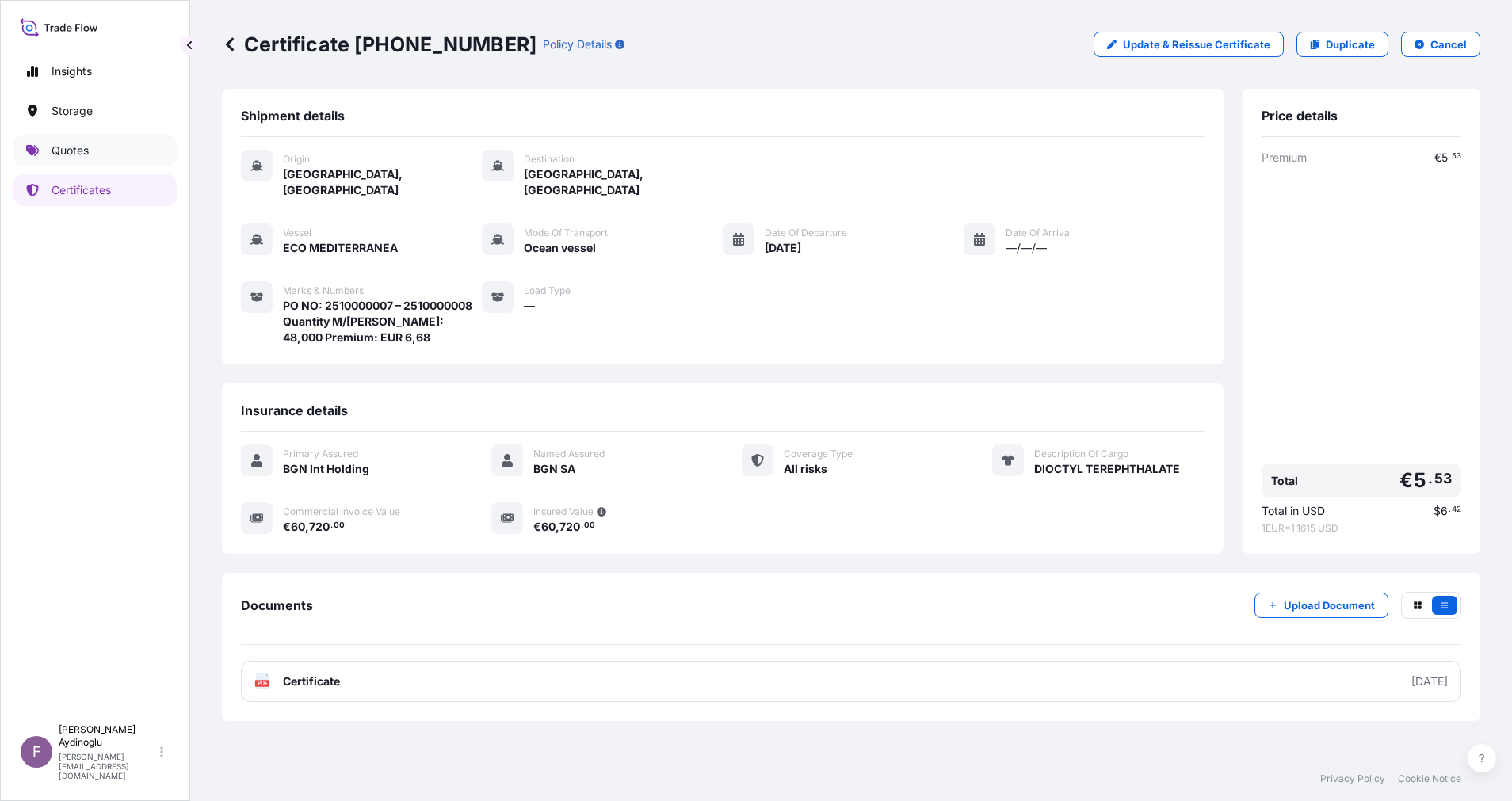
click at [89, 158] on link "Quotes" at bounding box center [95, 151] width 164 height 32
